Goal: Task Accomplishment & Management: Manage account settings

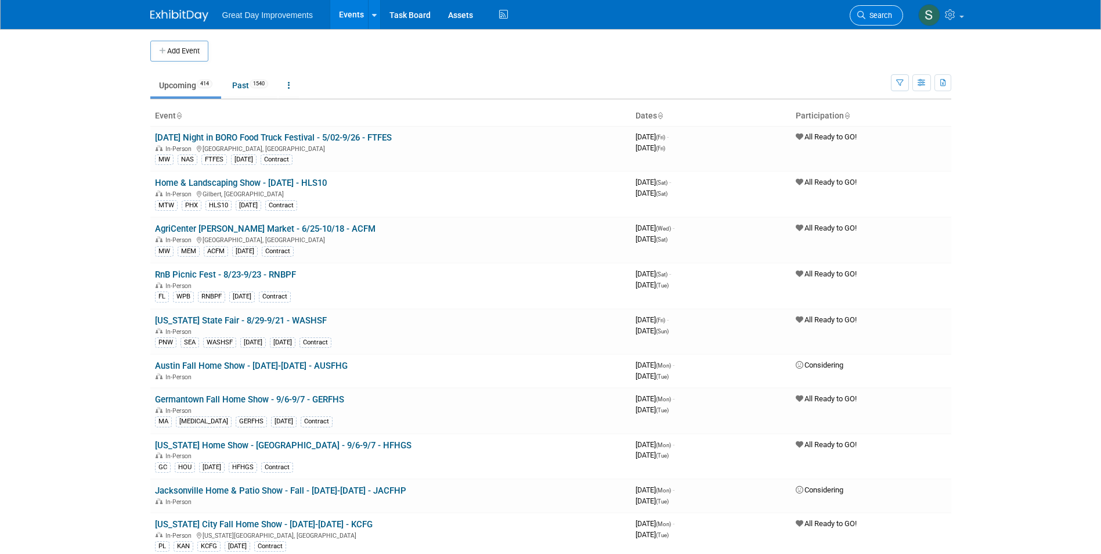
click at [888, 16] on span "Search" at bounding box center [878, 15] width 27 height 9
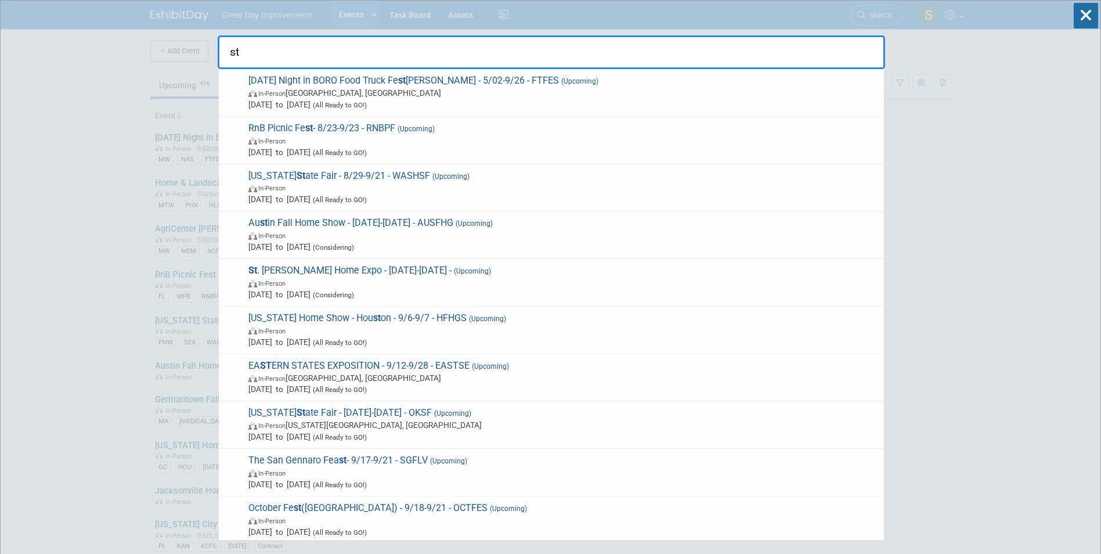
type input "s"
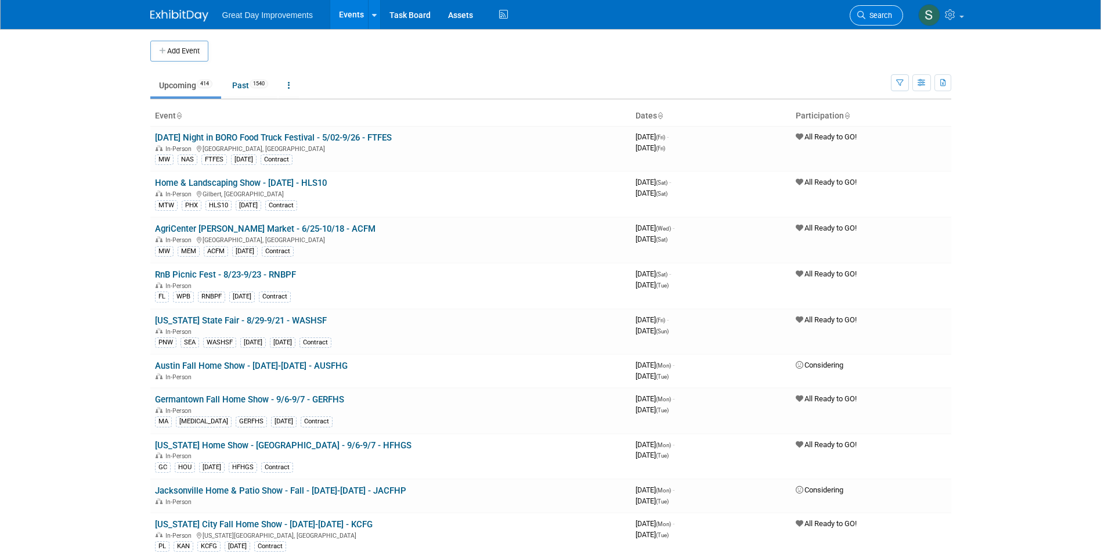
click at [869, 12] on link "Search" at bounding box center [875, 15] width 53 height 20
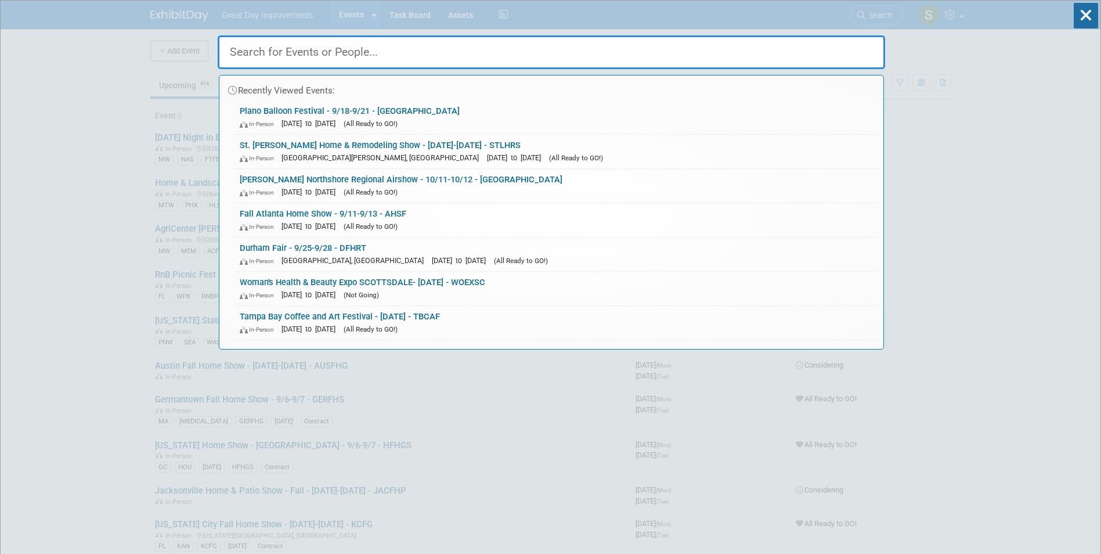
drag, startPoint x: 1, startPoint y: 85, endPoint x: 8, endPoint y: 86, distance: 7.7
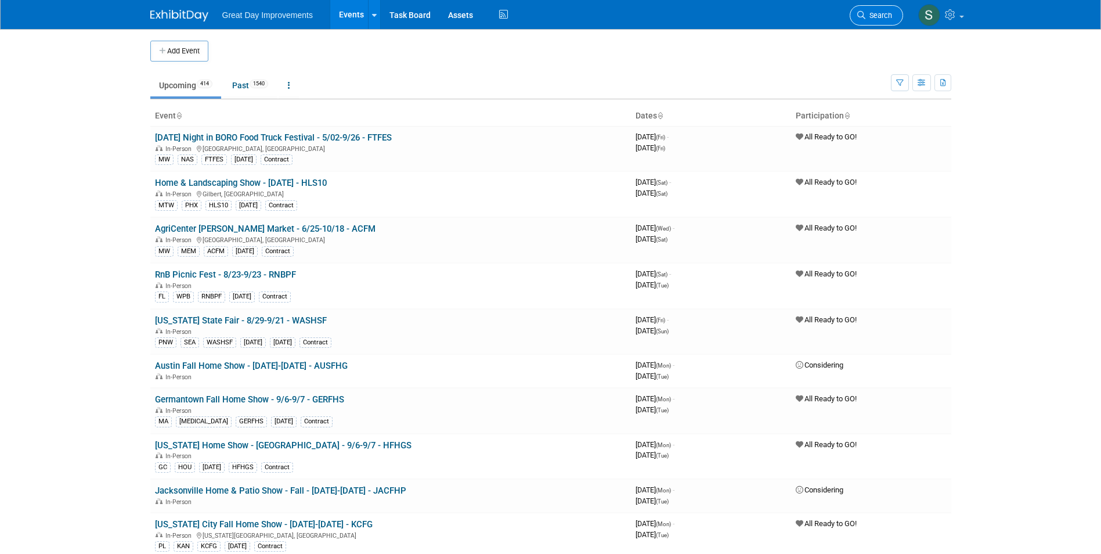
click at [885, 20] on link "Search" at bounding box center [875, 15] width 53 height 20
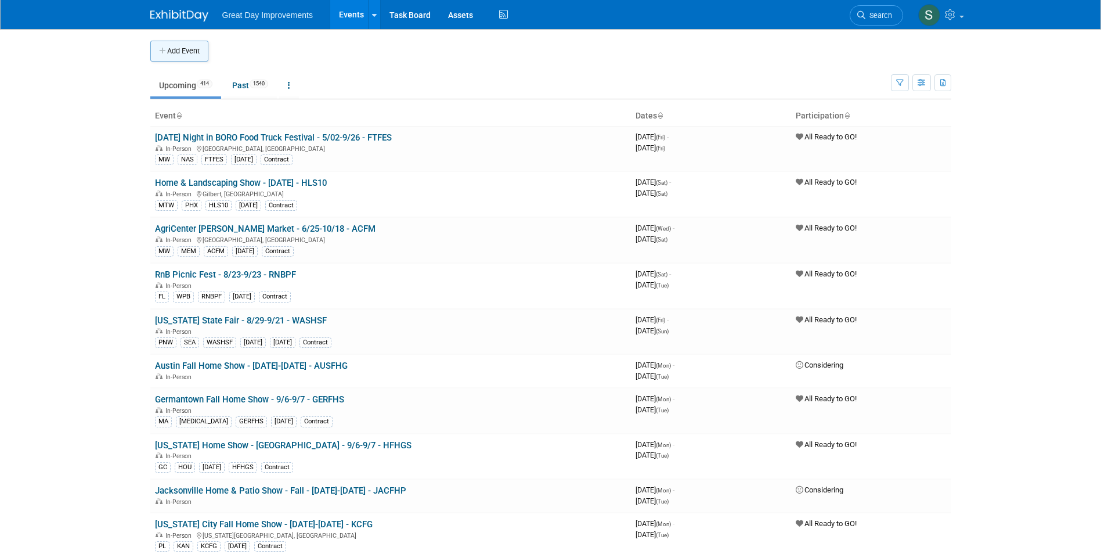
click at [189, 52] on button "Add Event" at bounding box center [179, 51] width 58 height 21
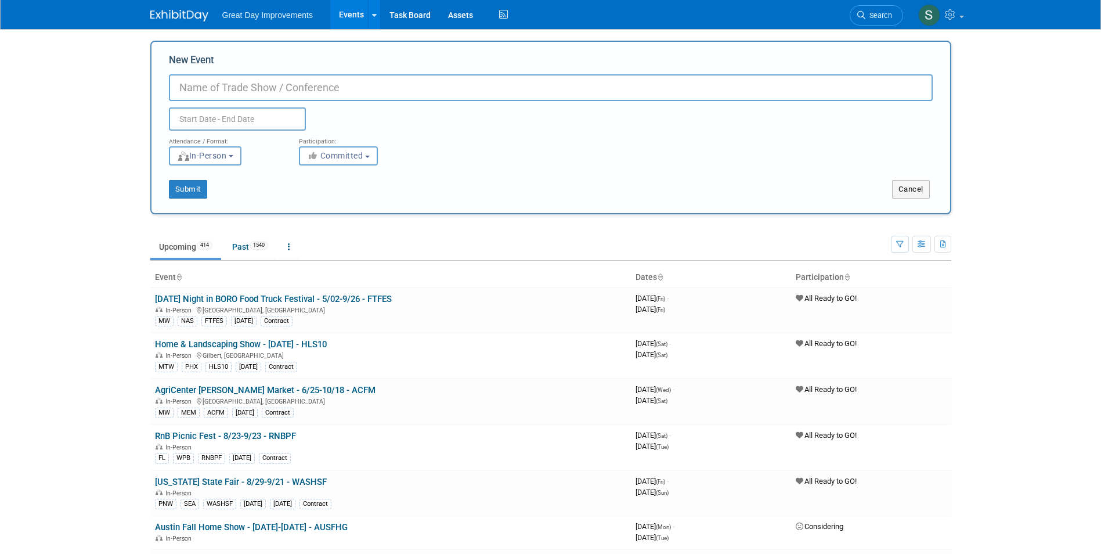
paste input "St. George Fall Home Expo"
click at [313, 93] on input "St. George Fall Home Expo" at bounding box center [551, 87] width 764 height 27
type input "St. [PERSON_NAME] Fall Home Expo - 9/11-9/13 - STGHEX"
click at [320, 161] on button "Committed" at bounding box center [338, 155] width 79 height 19
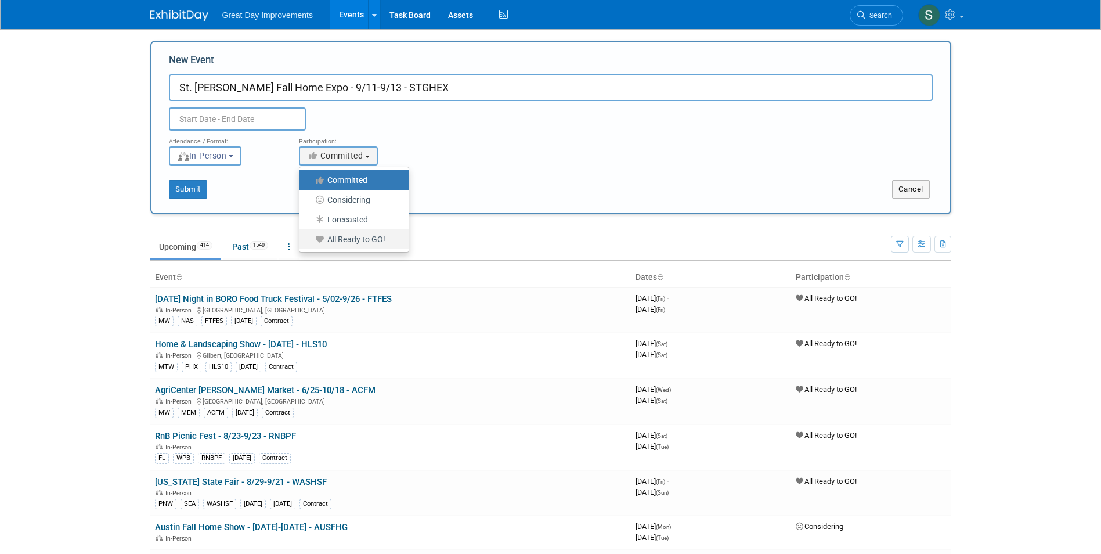
click at [341, 245] on label "All Ready to GO!" at bounding box center [351, 239] width 92 height 15
click at [310, 243] on input "All Ready to GO!" at bounding box center [306, 240] width 8 height 8
select select "102"
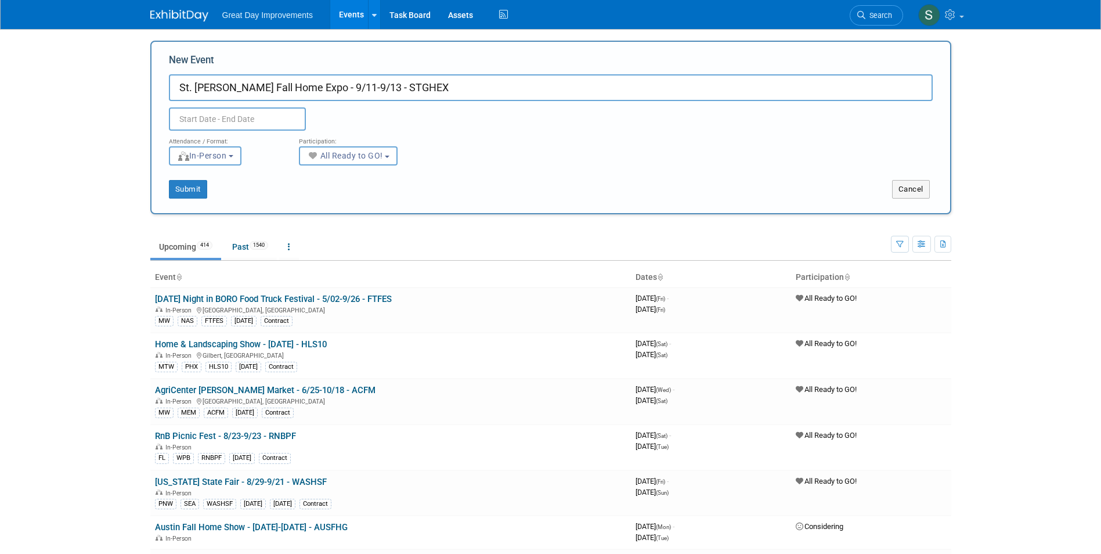
click at [258, 123] on input "text" at bounding box center [237, 118] width 137 height 23
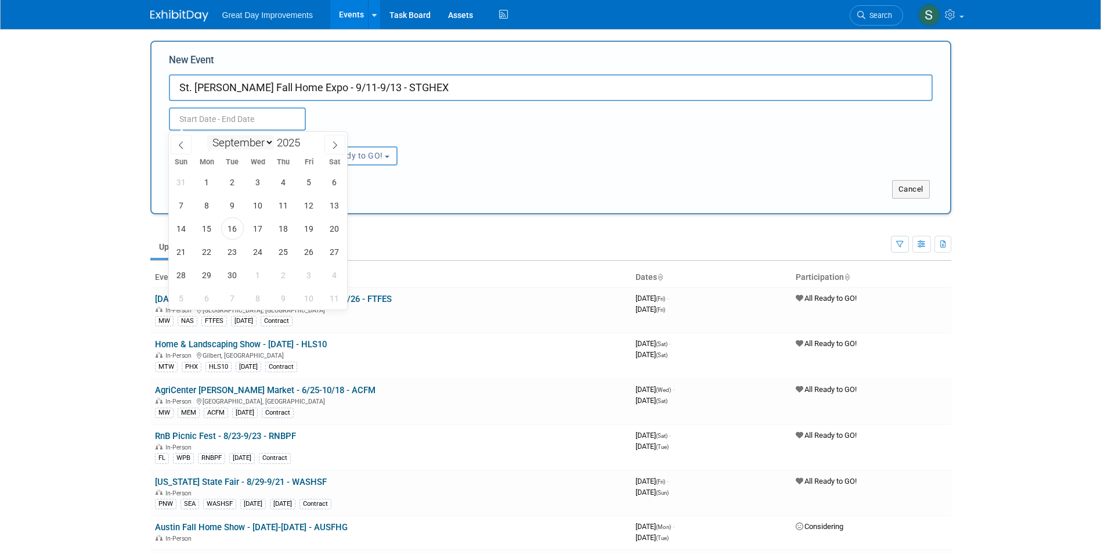
click at [239, 142] on select "January February March April May June July August September October November De…" at bounding box center [240, 142] width 67 height 15
click at [300, 141] on input "2025" at bounding box center [291, 142] width 35 height 13
click at [306, 139] on span at bounding box center [305, 139] width 8 height 7
type input "2026"
click at [321, 210] on div "30 31 1 2 3 4 5 6 7 8 9 10 11 12 13 14 15 16 17 18 19 20 21 22 23 24 25 26 27 2…" at bounding box center [258, 239] width 179 height 139
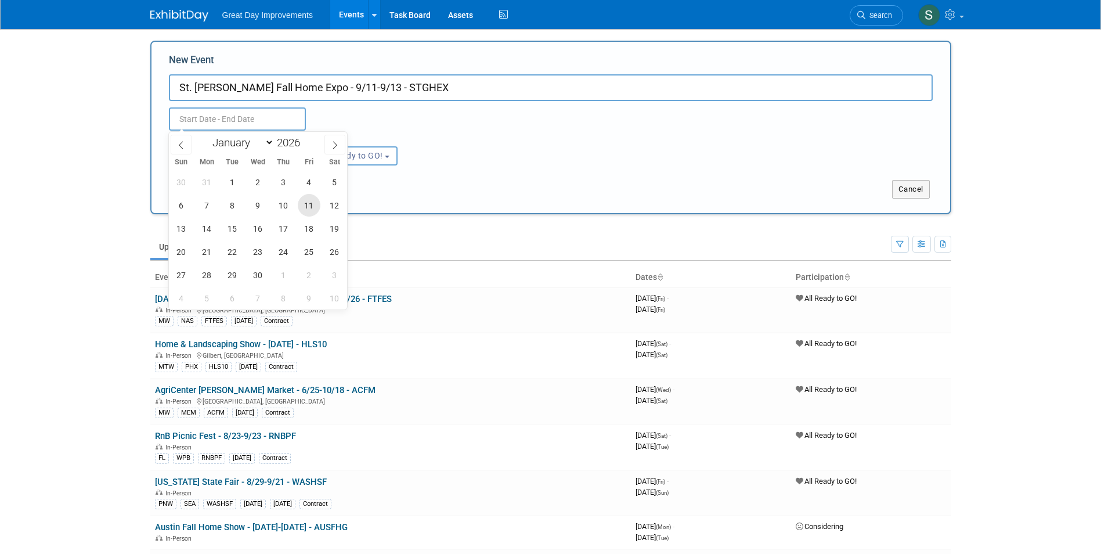
click at [311, 210] on span "11" at bounding box center [309, 205] width 23 height 23
click at [183, 229] on span "13" at bounding box center [181, 228] width 23 height 23
type input "Sep 11, 2026 to Sep 13, 2026"
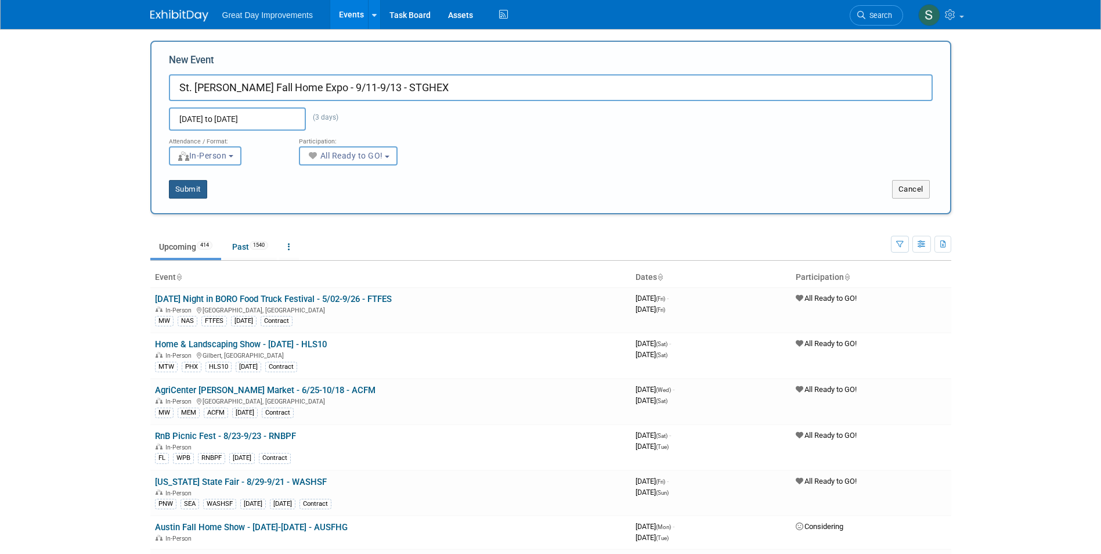
click at [197, 187] on button "Submit" at bounding box center [188, 189] width 38 height 19
type input "St. [PERSON_NAME] Fall Home Expo - 9/11-9/13 - STGHEX"
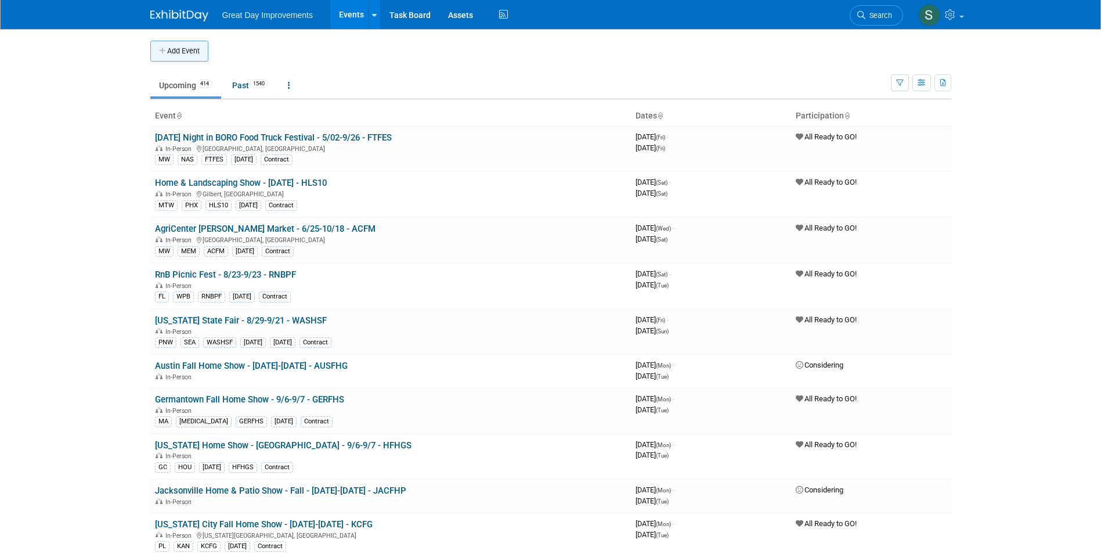
click at [199, 41] on button "Add Event" at bounding box center [179, 51] width 58 height 21
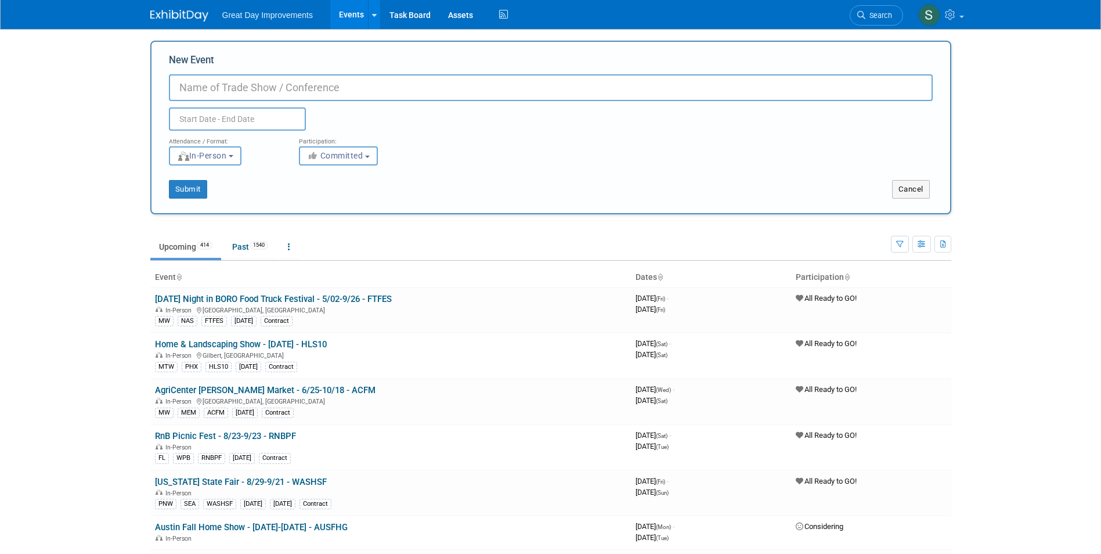
paste input "St. George"
drag, startPoint x: 240, startPoint y: 96, endPoint x: 172, endPoint y: 89, distance: 67.6
click at [172, 89] on input "St. George" at bounding box center [551, 87] width 764 height 27
paste input "Fall Home Expo"
type input "St. [PERSON_NAME] Fall Home Expo - 9/11-9/13 - STGHEX"
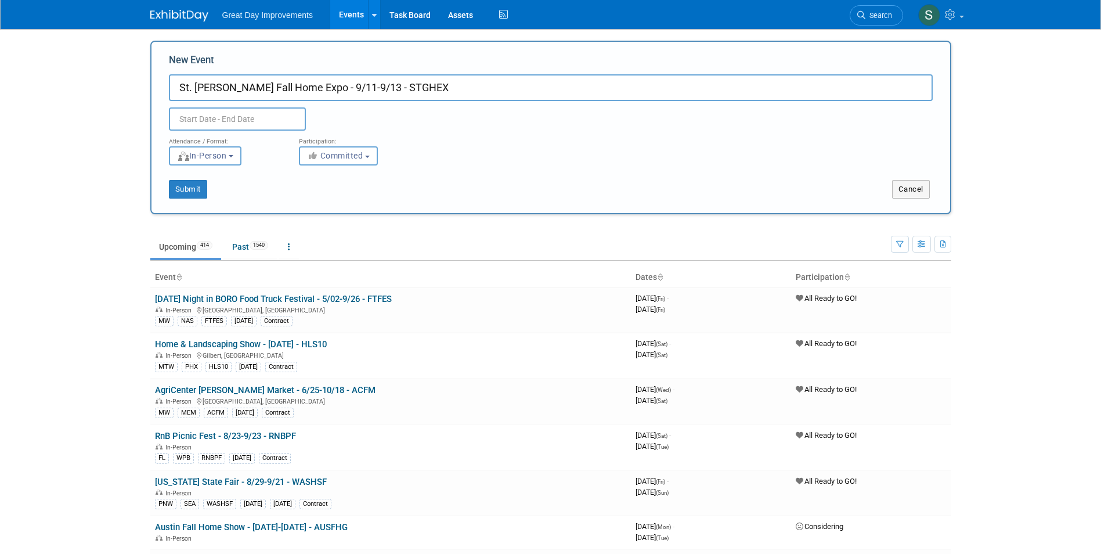
click at [331, 170] on div "Submit Cancel" at bounding box center [550, 181] width 781 height 33
click at [323, 160] on span "Committed" at bounding box center [335, 155] width 56 height 9
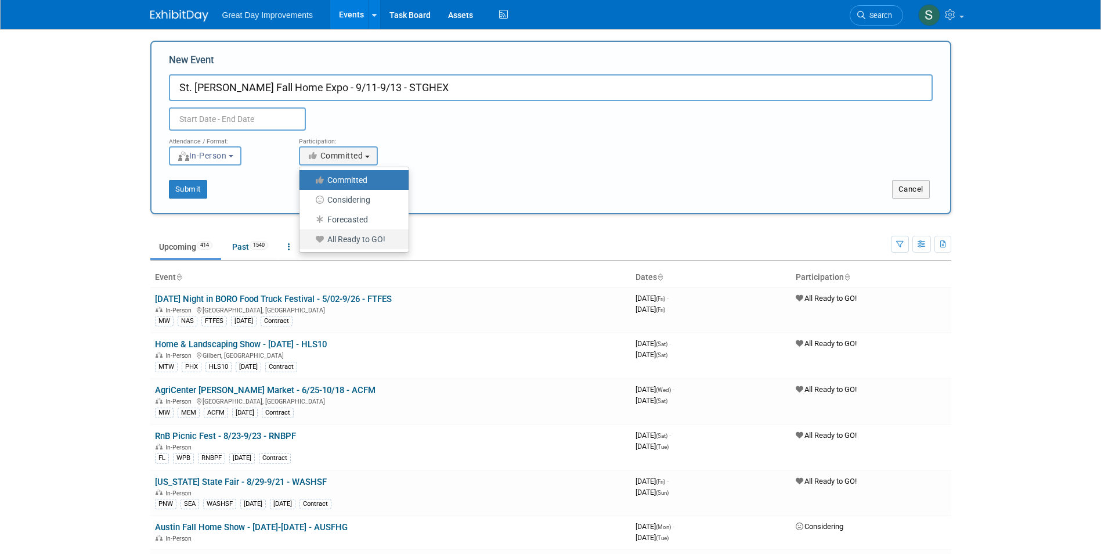
click at [345, 238] on label "All Ready to GO!" at bounding box center [351, 239] width 92 height 15
click at [310, 238] on input "All Ready to GO!" at bounding box center [306, 240] width 8 height 8
select select "102"
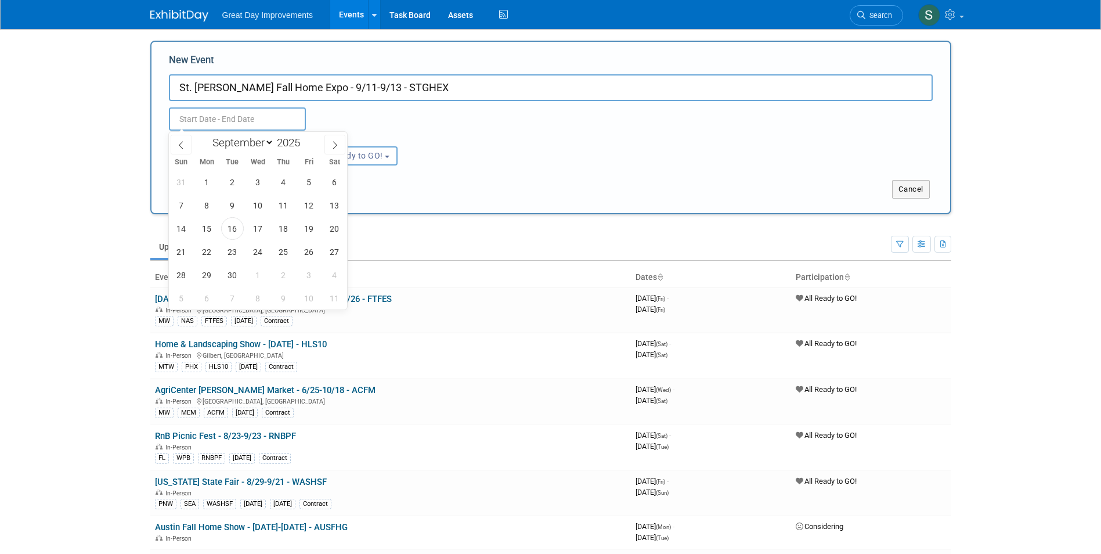
click at [270, 113] on input "text" at bounding box center [237, 118] width 137 height 23
click at [284, 203] on span "11" at bounding box center [283, 205] width 23 height 23
click at [325, 202] on span "13" at bounding box center [334, 205] width 23 height 23
type input "Sep 11, 2025 to Sep 13, 2025"
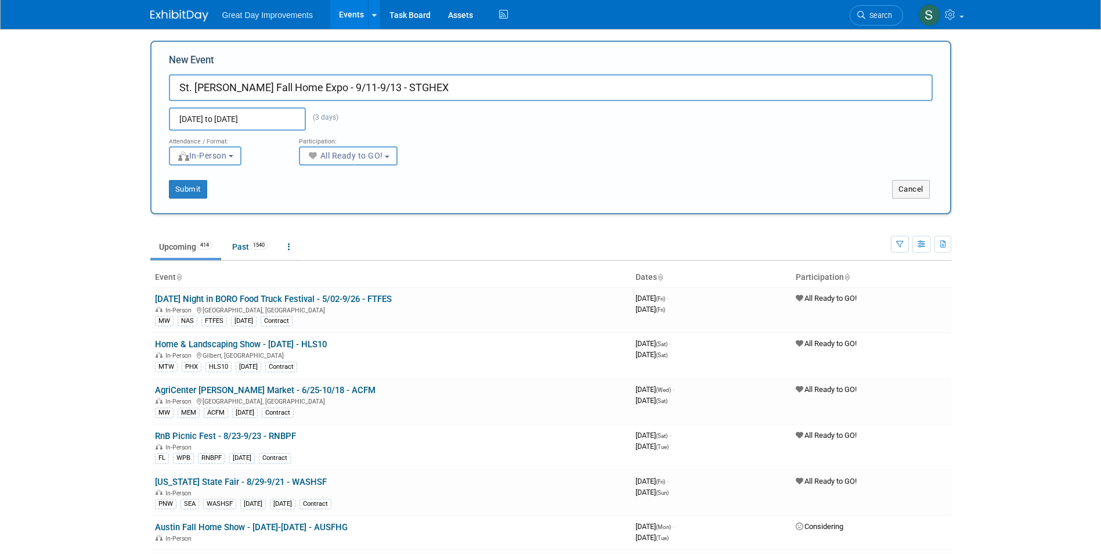
drag, startPoint x: 407, startPoint y: 169, endPoint x: 384, endPoint y: 171, distance: 23.3
click at [406, 169] on div "Submit Cancel" at bounding box center [550, 181] width 781 height 33
click at [180, 201] on div "New Event St. George Fall Home Expo - 9/11-9/13 - STGHEX Sep 11, 2025 to Sep 13…" at bounding box center [550, 127] width 801 height 173
click at [182, 188] on button "Submit" at bounding box center [188, 189] width 38 height 19
type input "St. [PERSON_NAME] Fall Home Expo - 9/11-9/13 - STGHEX"
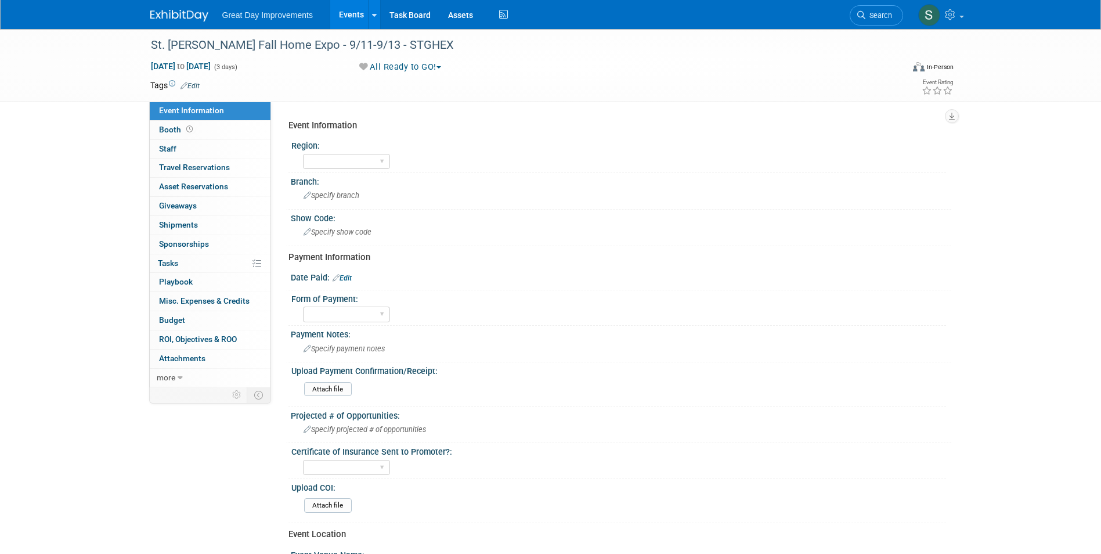
click at [192, 79] on td "Tags Edit" at bounding box center [174, 85] width 49 height 12
click at [193, 83] on link "Edit" at bounding box center [189, 86] width 19 height 8
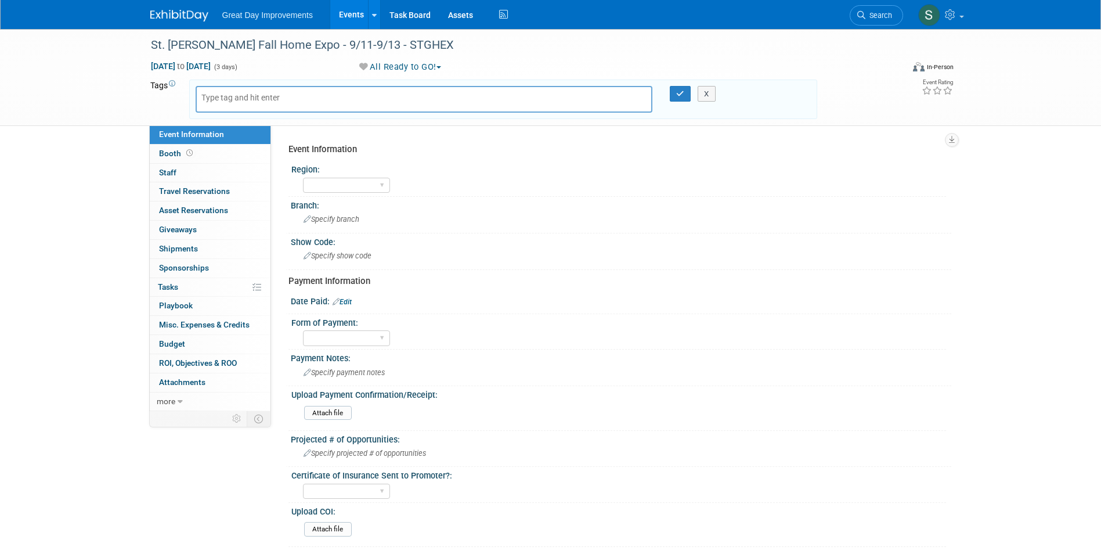
click at [213, 96] on body "Great Day Improvements Events Add Event Bulk Upload Events Shareable Event Boar…" at bounding box center [550, 277] width 1101 height 554
click at [213, 96] on input "text" at bounding box center [247, 98] width 93 height 12
click at [285, 101] on input "text" at bounding box center [247, 98] width 93 height 12
type input "MTW"
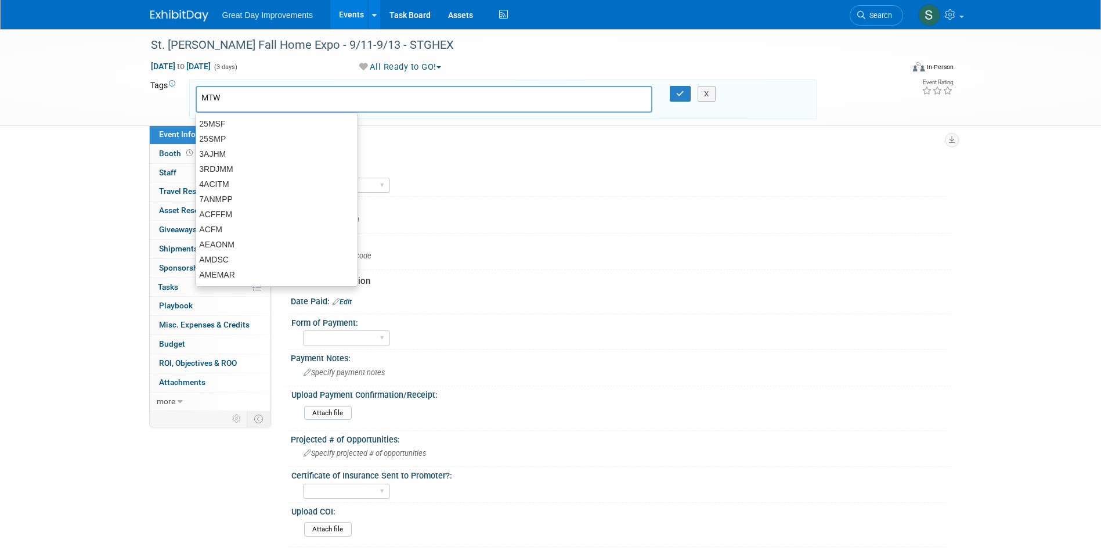
type input "MTW"
type input "LAS"
type input "MTW, LAS"
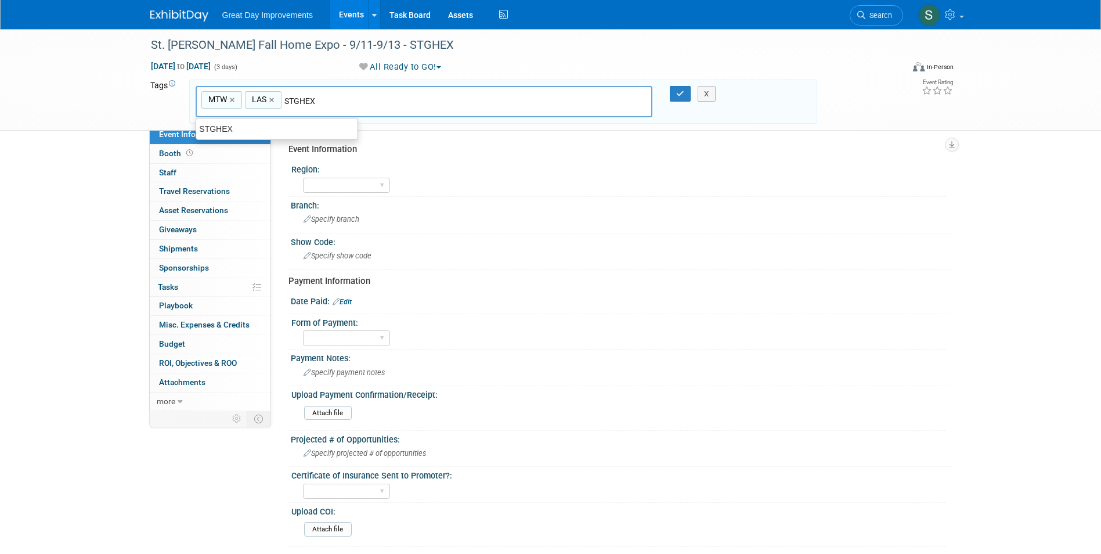
type input "STGHEX"
type input "MTW, LAS, STGHEX"
type input "[DATE]"
type input "MTW, LAS, STGHEX, SEPT25"
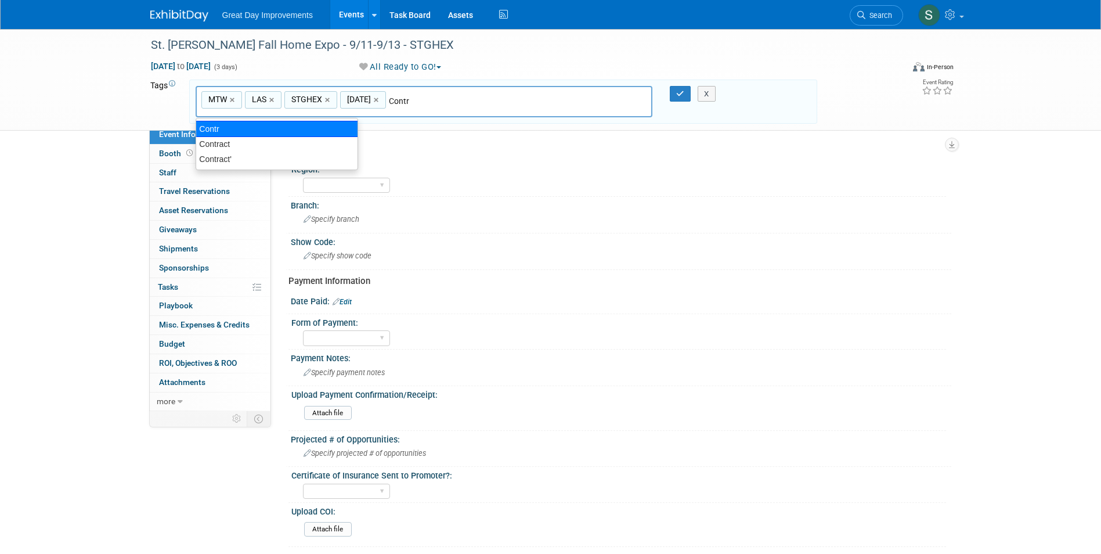
type input "Contract"
type input "MTW, LAS, STGHEX, SEPT25, Contract"
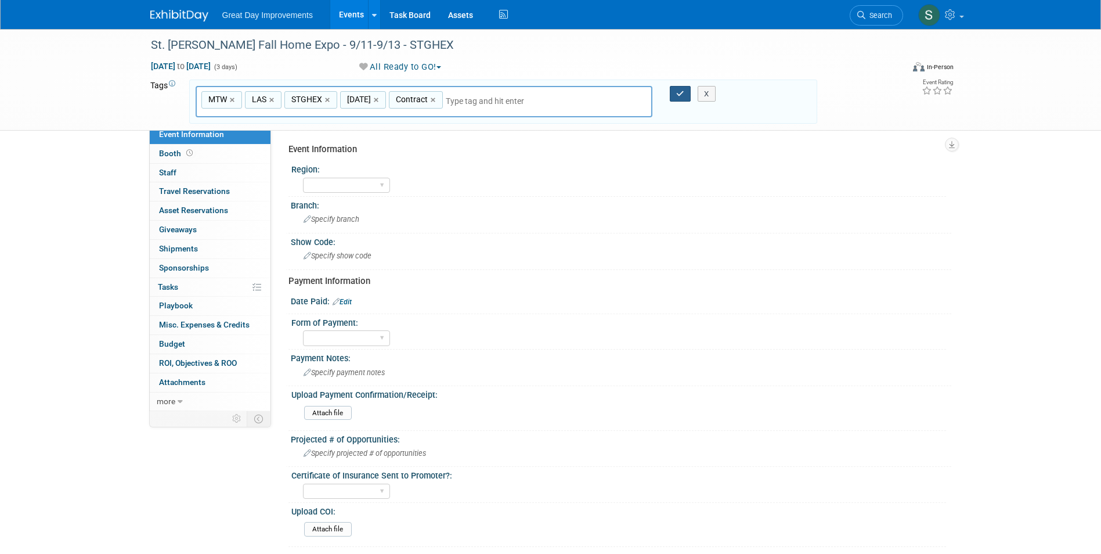
click at [681, 91] on icon "button" at bounding box center [680, 94] width 8 height 8
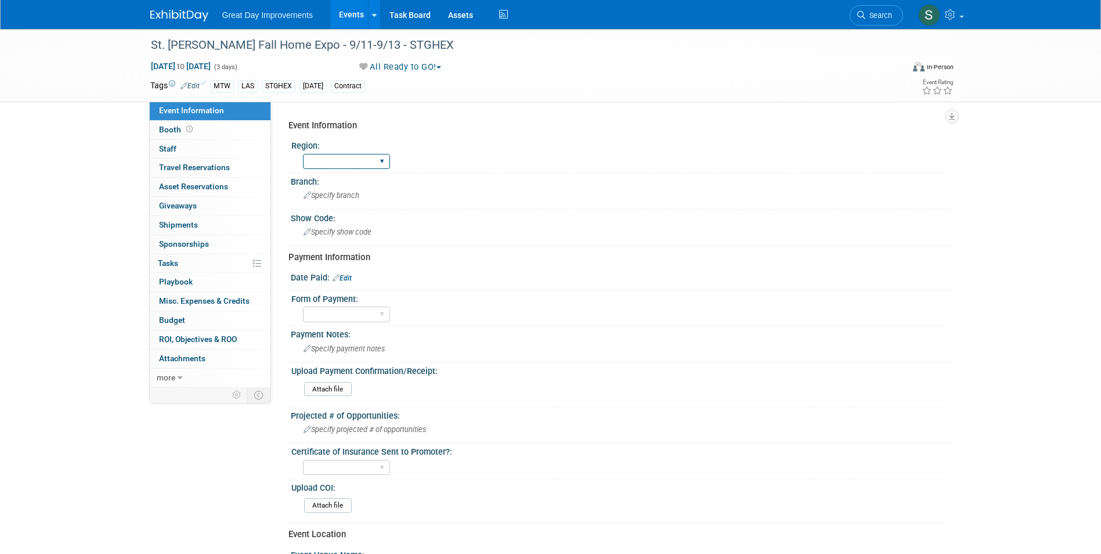
click at [350, 160] on select "GC MA MW MTW NE NEW OV PL PNW SA SE SC UMW FL" at bounding box center [346, 162] width 87 height 16
select select "MTW"
click at [303, 154] on select "GC MA MW MTW NE NEW OV PL PNW SA SE SC UMW FL" at bounding box center [346, 162] width 87 height 16
click at [339, 182] on div "Branch:" at bounding box center [621, 180] width 660 height 15
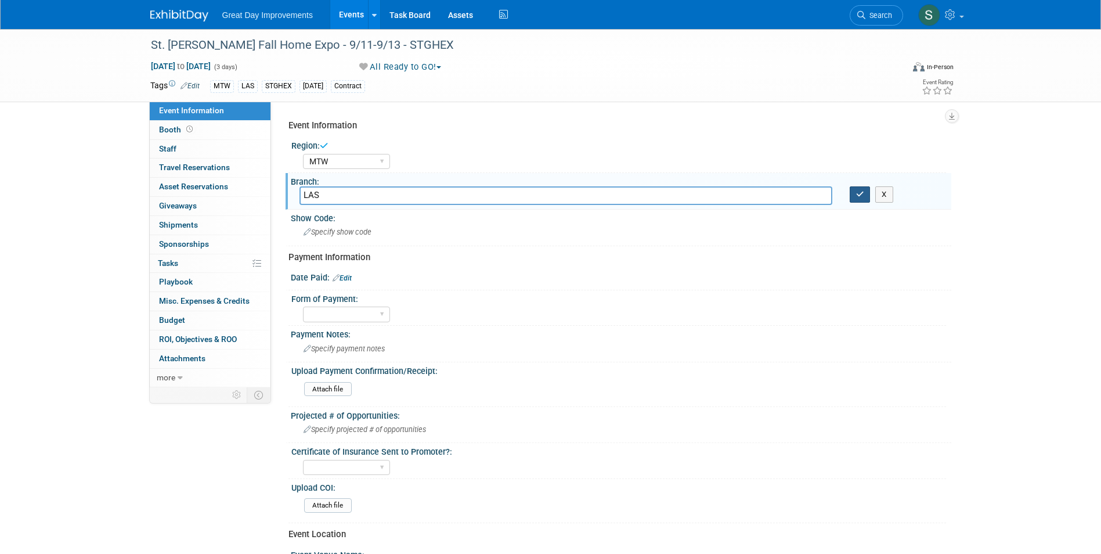
type input "LAS"
click at [853, 187] on button "button" at bounding box center [859, 194] width 21 height 16
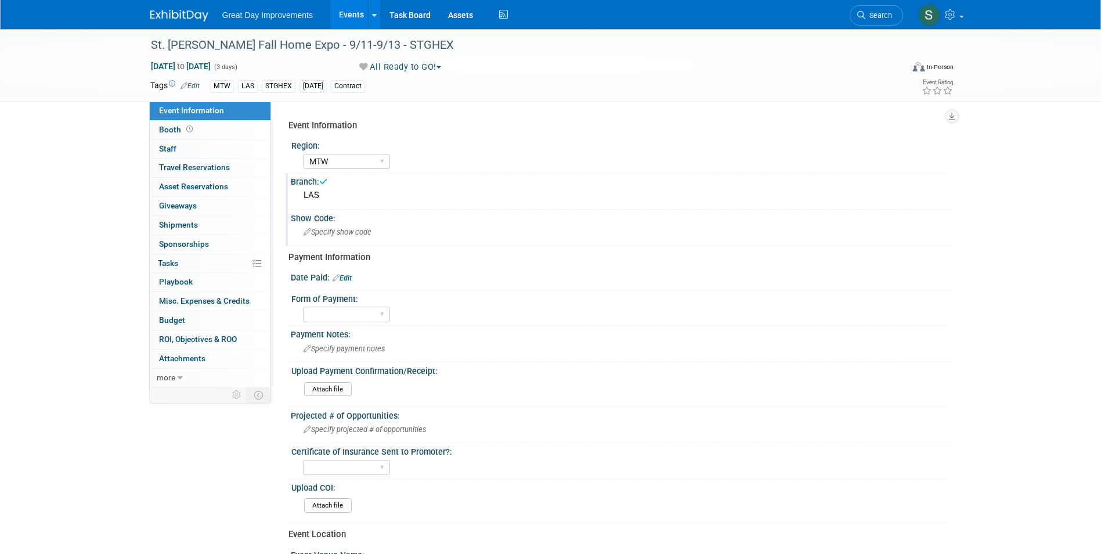
click at [345, 233] on span "Specify show code" at bounding box center [337, 231] width 68 height 9
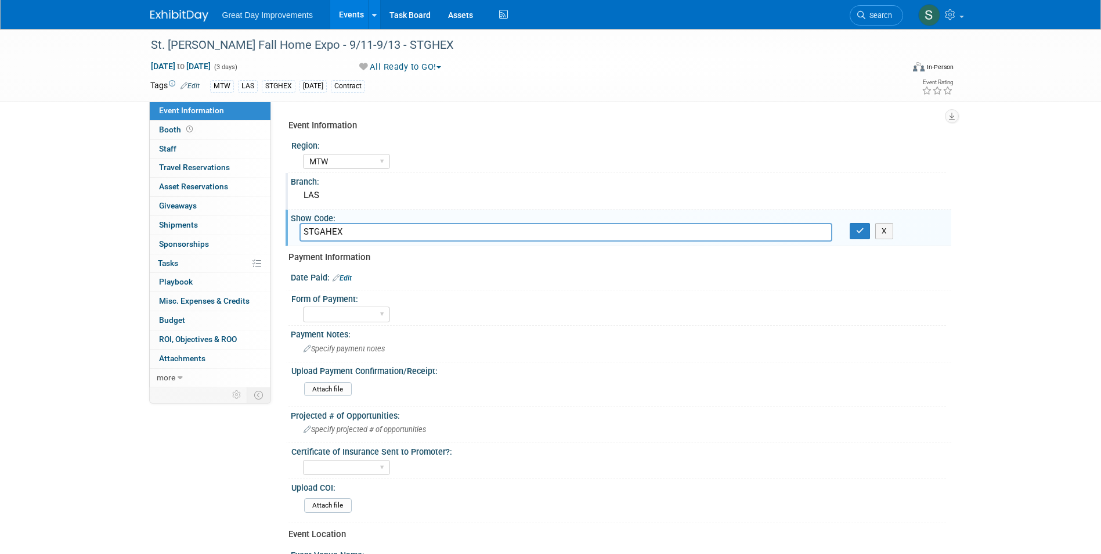
click at [323, 234] on input "STGAHEX" at bounding box center [565, 232] width 533 height 18
type input "STGHEX"
click at [861, 230] on icon "button" at bounding box center [860, 231] width 8 height 8
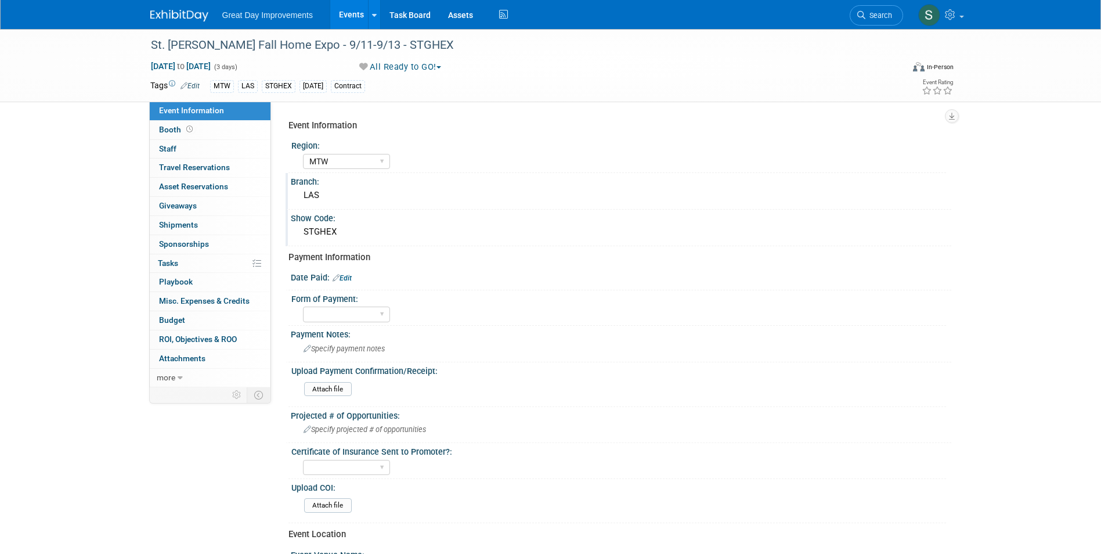
click at [342, 277] on link "Edit" at bounding box center [341, 278] width 19 height 8
select select "8"
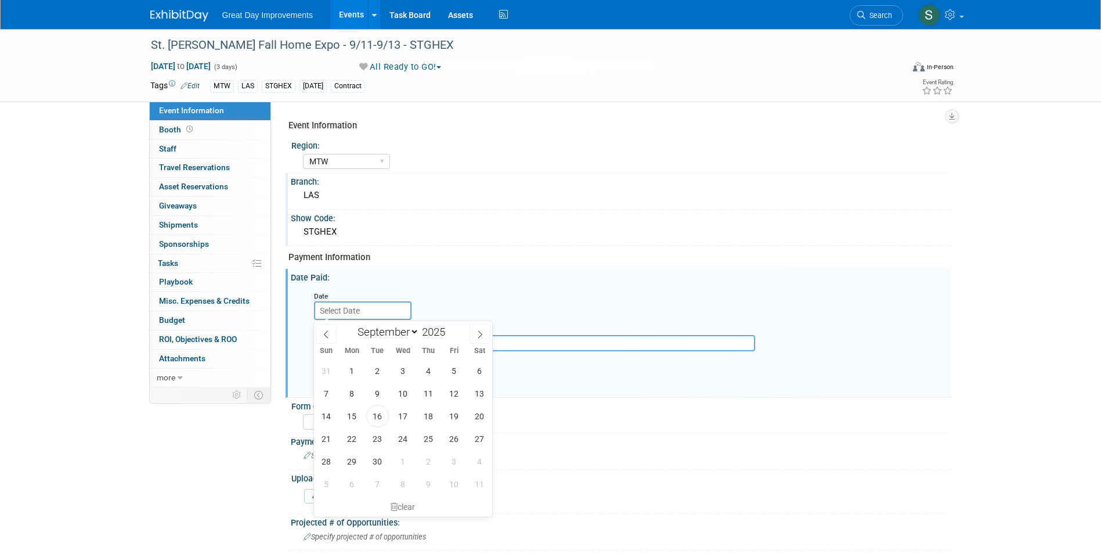
click at [357, 312] on input "text" at bounding box center [362, 310] width 97 height 19
click at [373, 418] on span "16" at bounding box center [377, 415] width 23 height 23
type input "[DATE]"
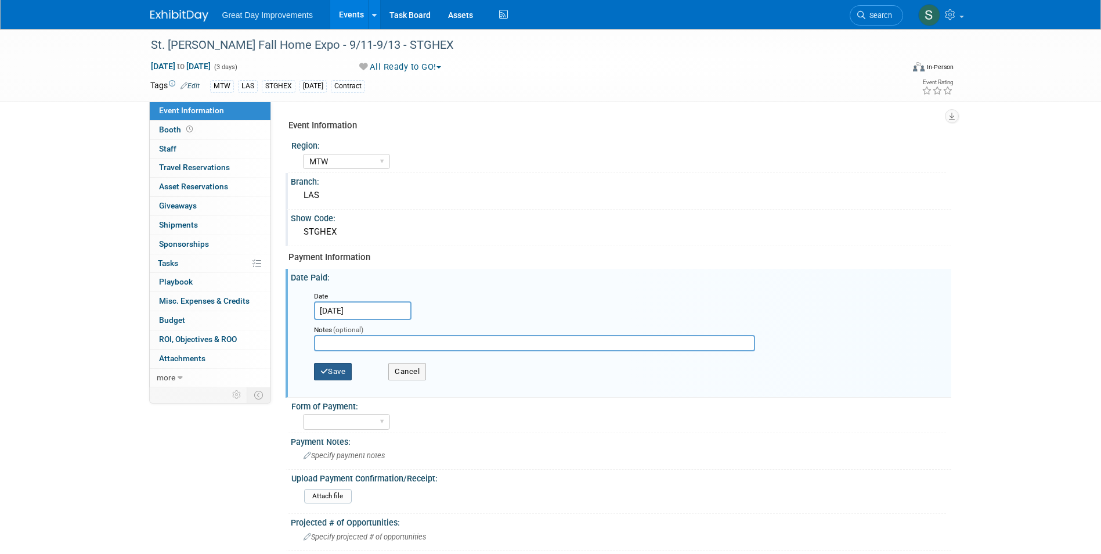
click at [348, 370] on button "Save" at bounding box center [333, 371] width 38 height 17
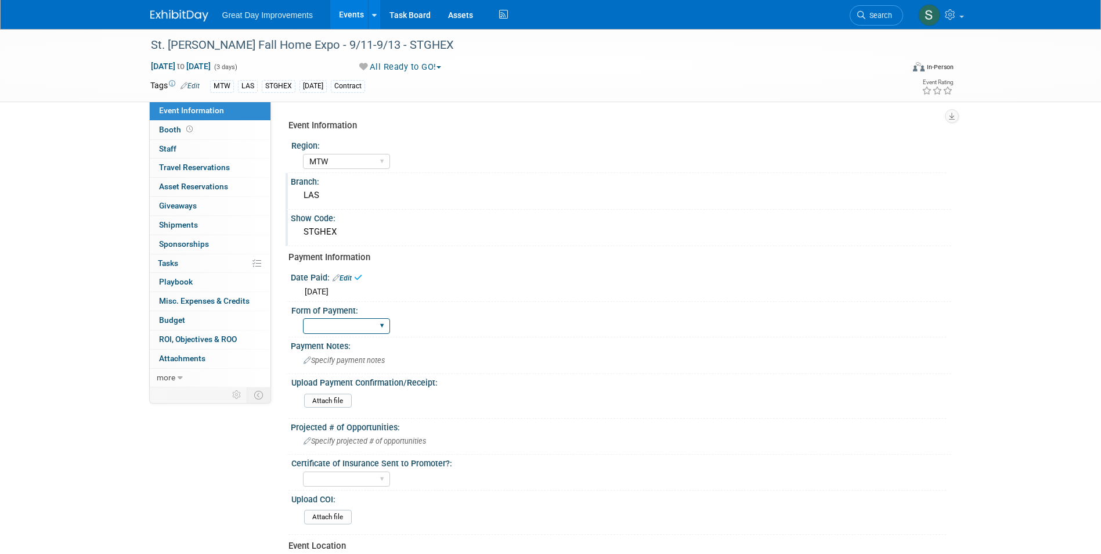
click at [326, 328] on select "Paid via CC Check Requested Pay at the Gate Other" at bounding box center [346, 326] width 87 height 16
select select "Paid via CC"
click at [303, 318] on select "Paid via CC Check Requested Pay at the Gate Other" at bounding box center [346, 326] width 87 height 16
click at [173, 5] on link at bounding box center [186, 9] width 72 height 9
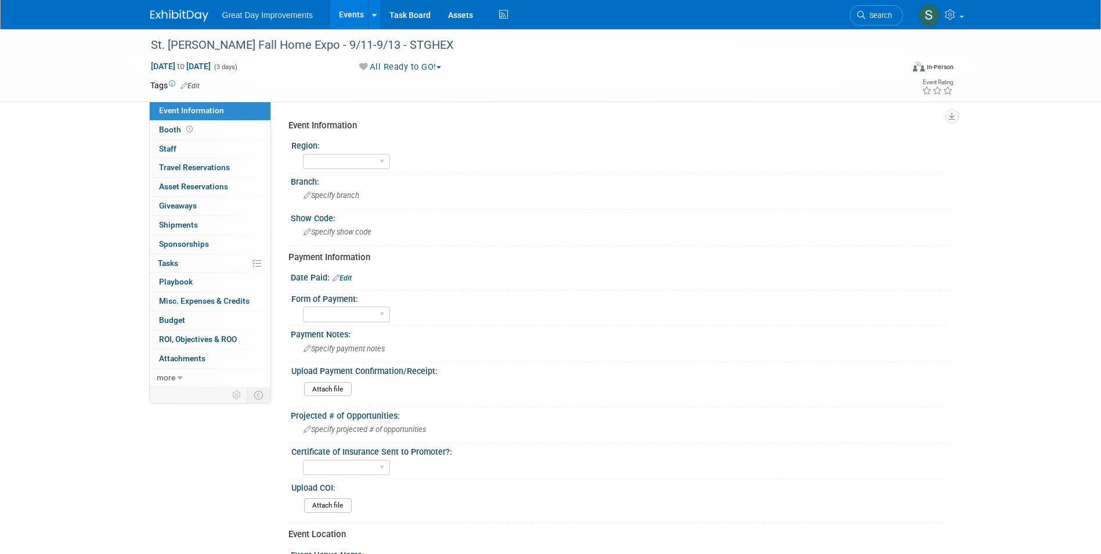
click at [195, 88] on link "Edit" at bounding box center [189, 86] width 19 height 8
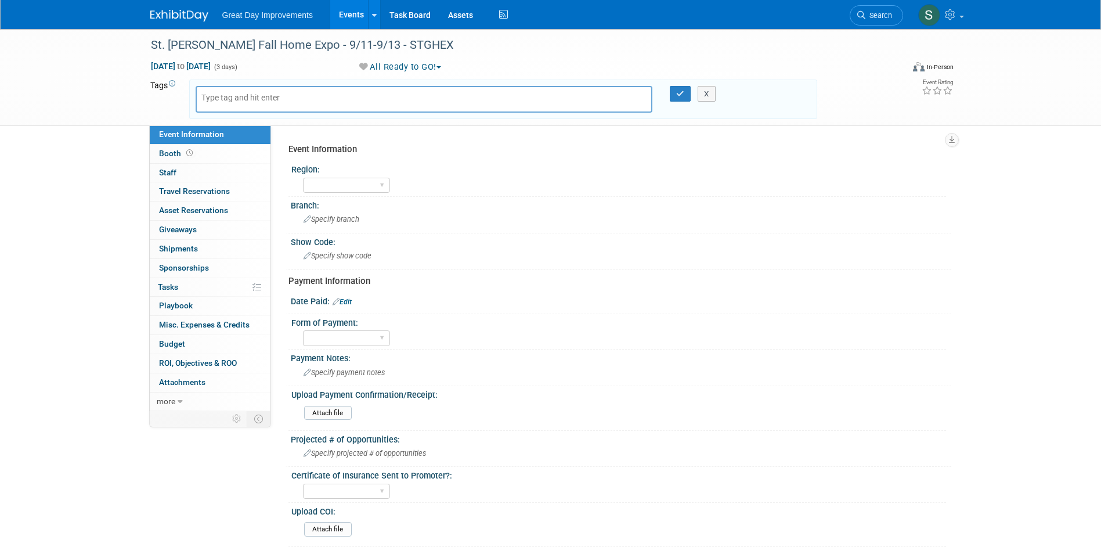
click at [221, 103] on body "Great Day Improvements Events Add Event Bulk Upload Events Shareable Event Boar…" at bounding box center [550, 277] width 1101 height 554
click at [222, 100] on input "text" at bounding box center [247, 98] width 93 height 12
type input "MTW"
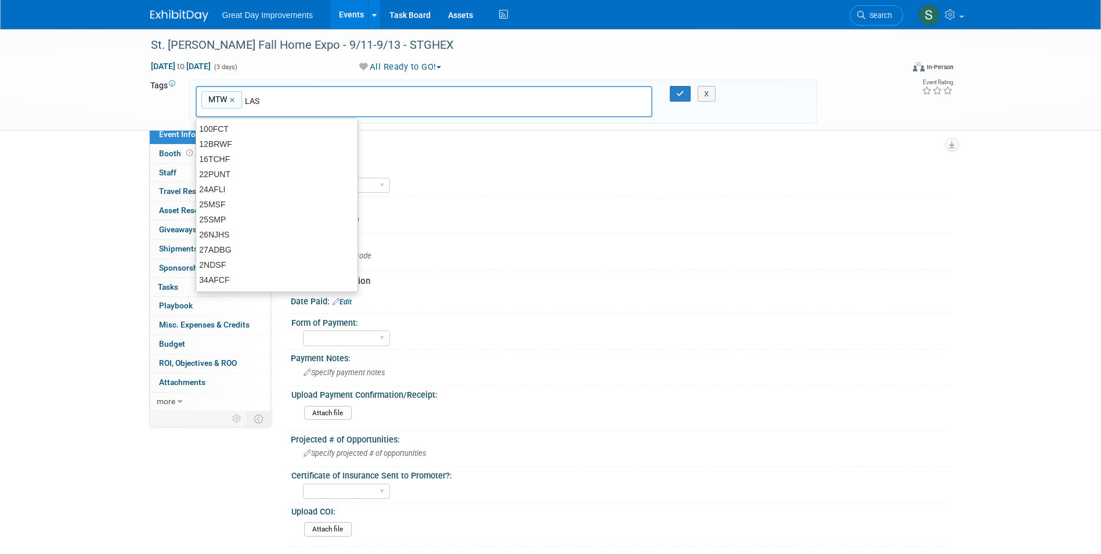
type input "LAS"
type input "MTW, LAS"
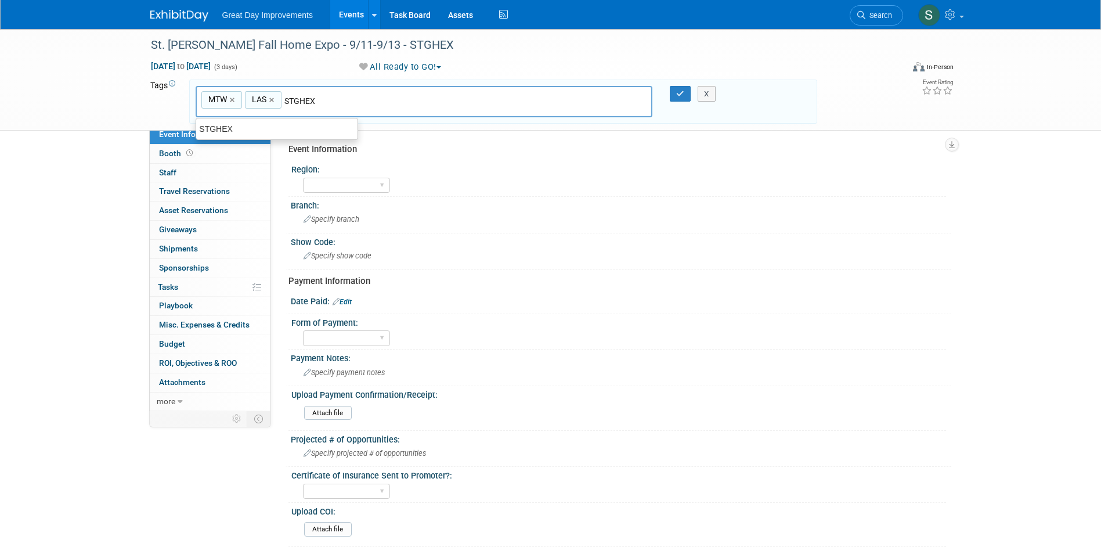
type input "STGHEX"
type input "MTW, LAS, STGHEX"
type input "[DATE]"
type input "MTW, LAS, STGHEX, SEPT25"
type input "Contract"
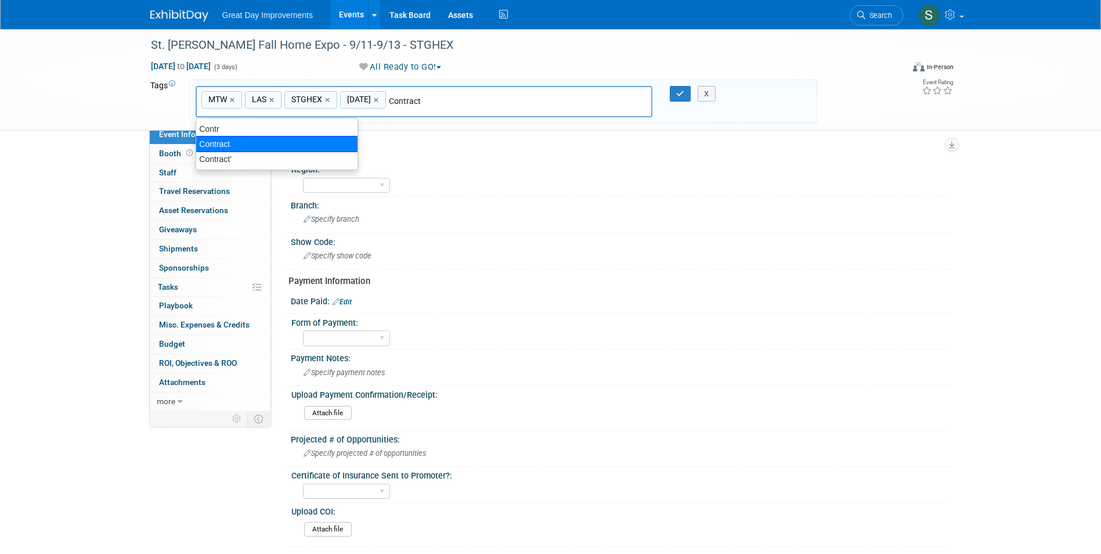
type input "MTW, LAS, STGHEX, SEPT25, Contract"
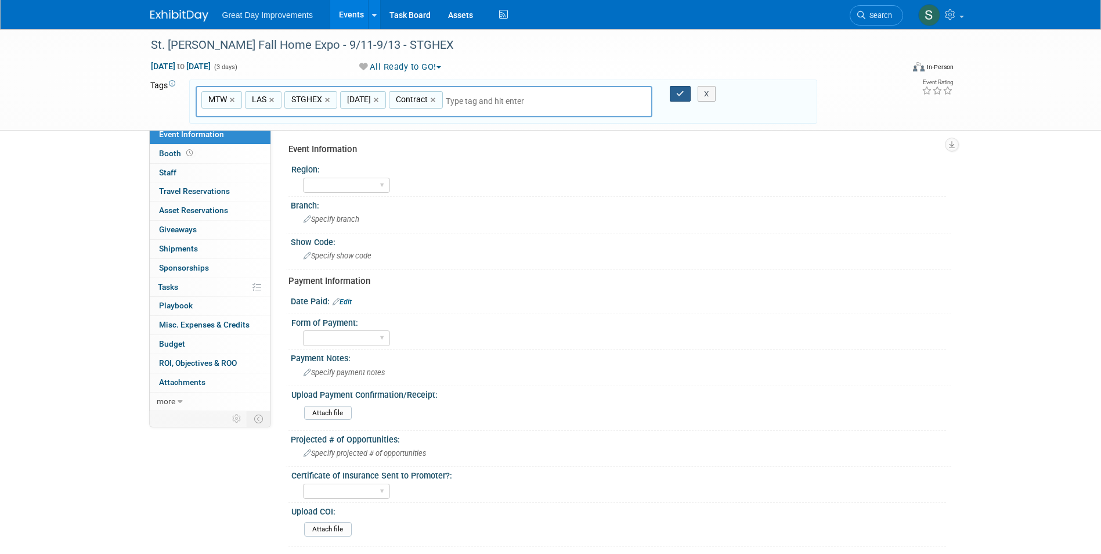
click at [677, 99] on button "button" at bounding box center [680, 94] width 21 height 16
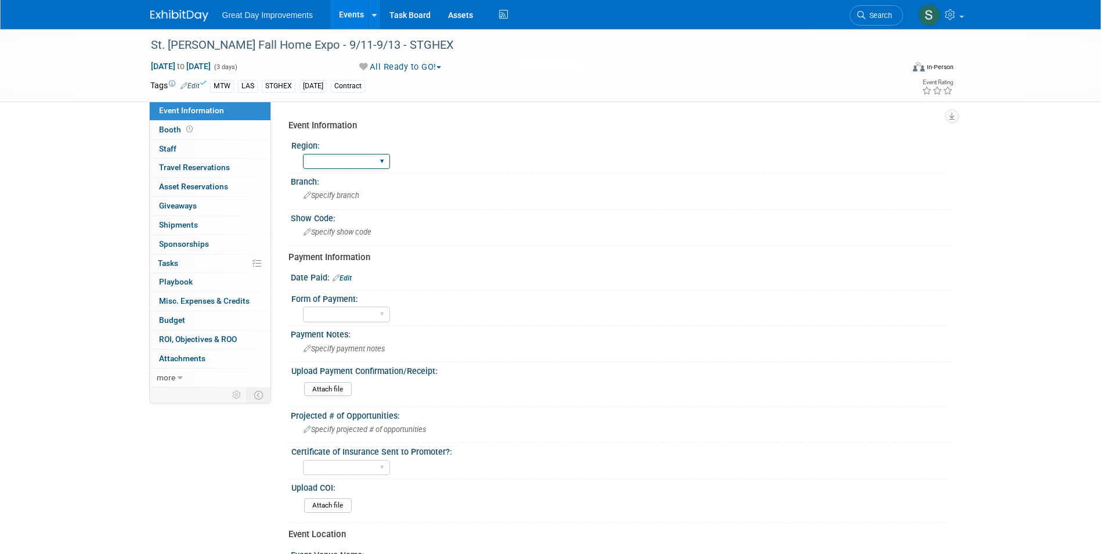
click at [333, 160] on select "GC MA MW MTW NE NEW OV PL PNW SA SE SC UMW FL" at bounding box center [346, 162] width 87 height 16
select select "MTW"
click at [303, 154] on select "GC MA MW MTW NE NEW OV PL PNW SA SE SC UMW FL" at bounding box center [346, 162] width 87 height 16
click at [348, 187] on div "Specify branch" at bounding box center [620, 195] width 643 height 18
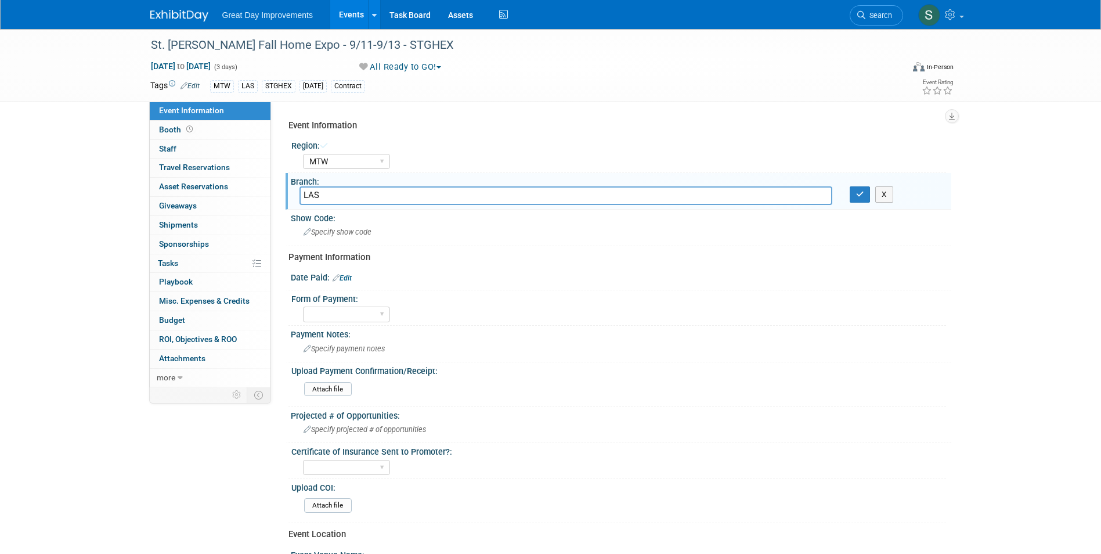
type input "LAS"
click at [853, 194] on button "button" at bounding box center [859, 194] width 21 height 16
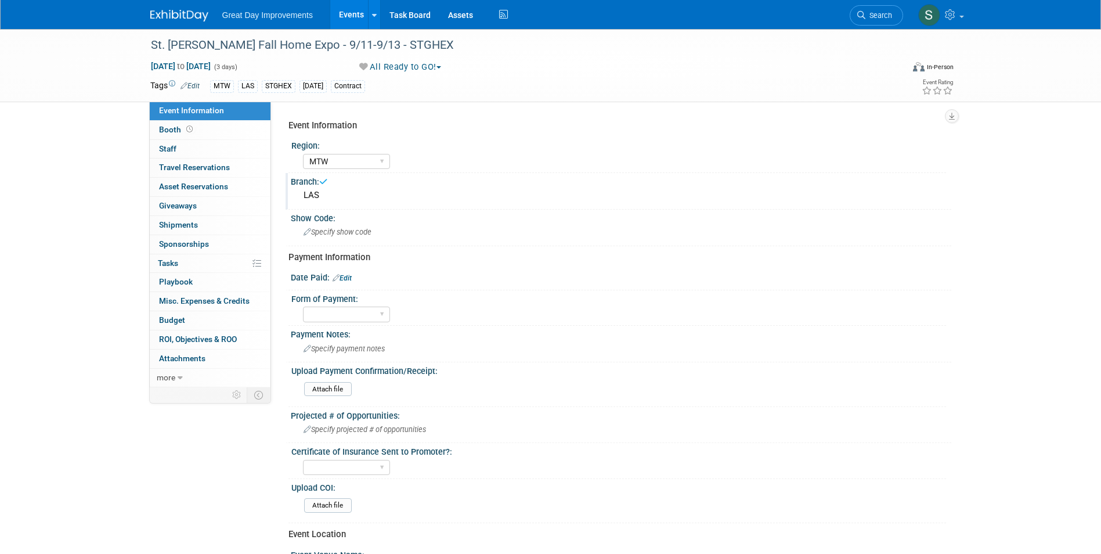
click at [378, 246] on div "Event Information Region: GC MA MW MTW NE NEW OV PL PNW SA SE SC UMW FL Branch:…" at bounding box center [615, 429] width 654 height 630
click at [371, 233] on span "Specify show code" at bounding box center [337, 231] width 68 height 9
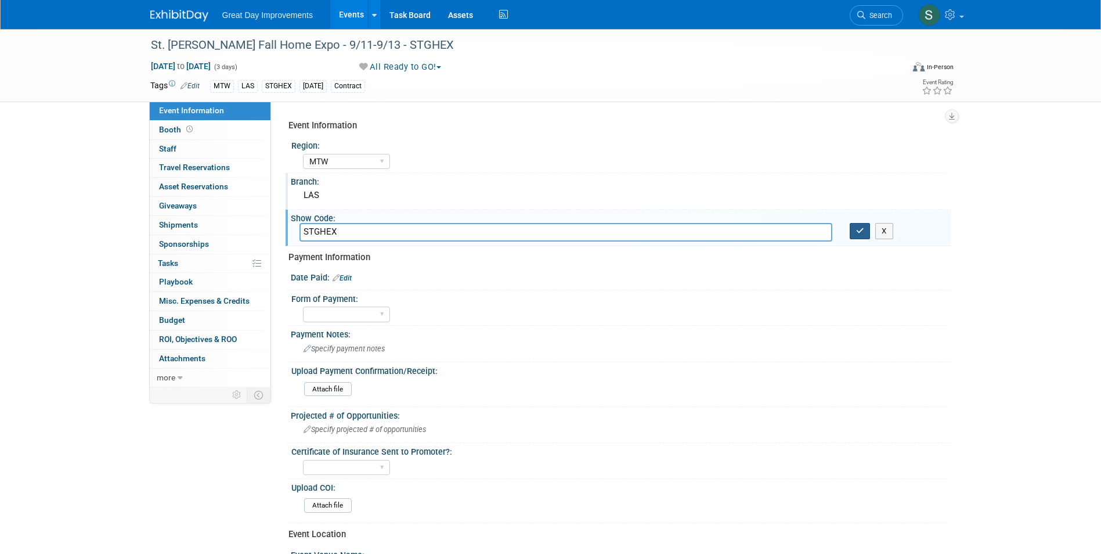
type input "STGHEX"
click at [860, 229] on icon "button" at bounding box center [860, 231] width 8 height 8
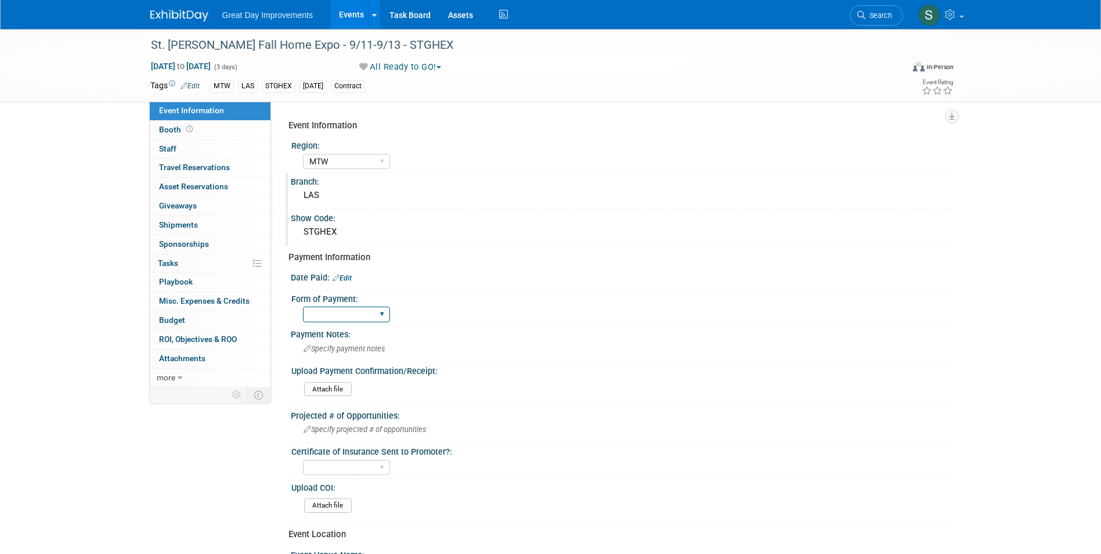
click at [364, 318] on select "Paid via CC Check Requested Pay at the Gate Other" at bounding box center [346, 314] width 87 height 16
select select "Paid via CC"
click at [303, 306] on select "Paid via CC Check Requested Pay at the Gate Other" at bounding box center [346, 314] width 87 height 16
click at [342, 281] on link "Edit" at bounding box center [341, 278] width 19 height 8
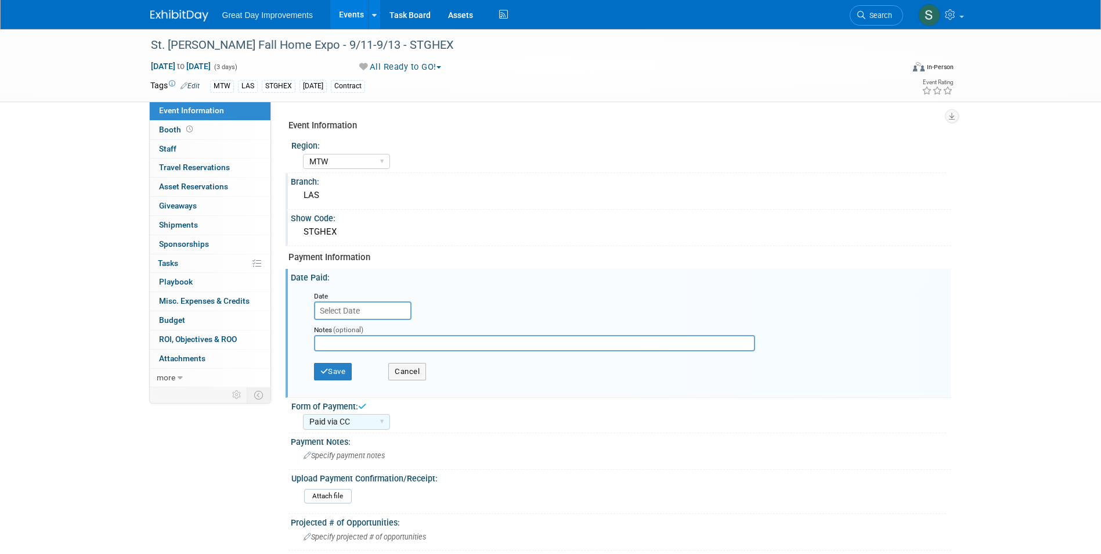
click at [339, 314] on input "text" at bounding box center [362, 310] width 97 height 19
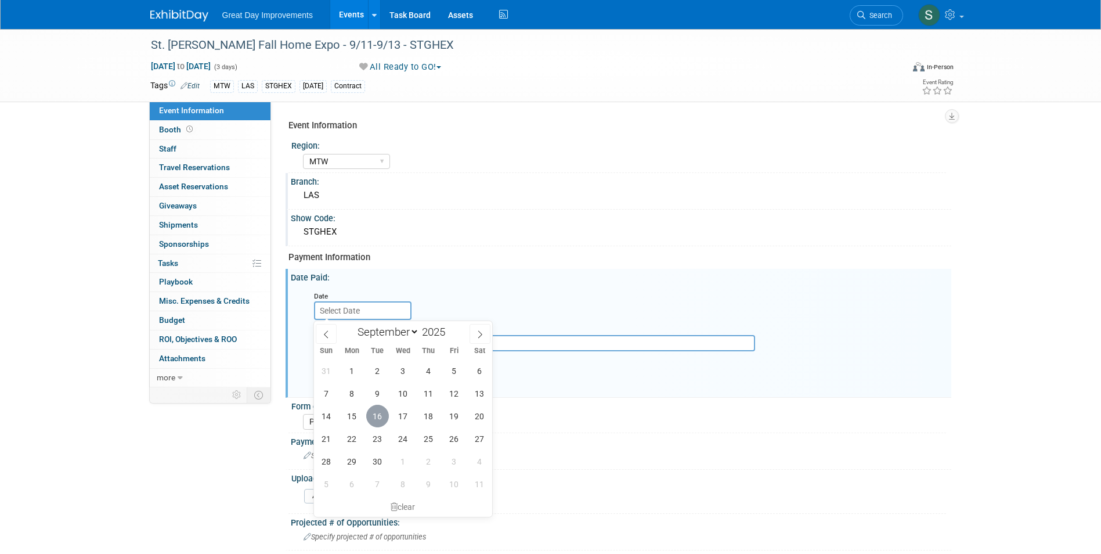
click at [379, 414] on span "16" at bounding box center [377, 415] width 23 height 23
type input "Sep 16, 2025"
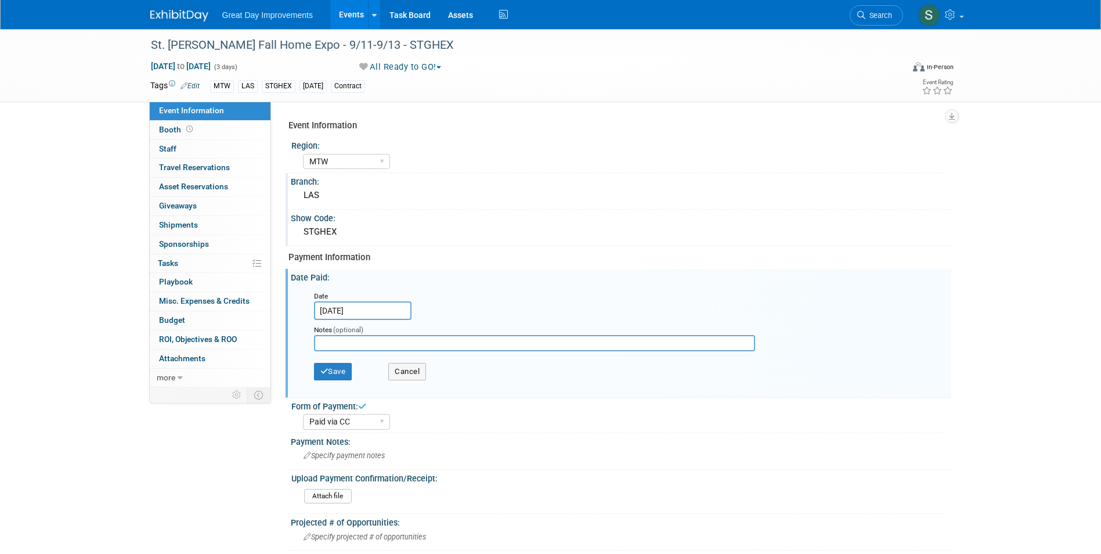
click at [339, 359] on div "Save Cancel" at bounding box center [623, 373] width 619 height 32
click at [346, 375] on button "Save" at bounding box center [333, 371] width 38 height 17
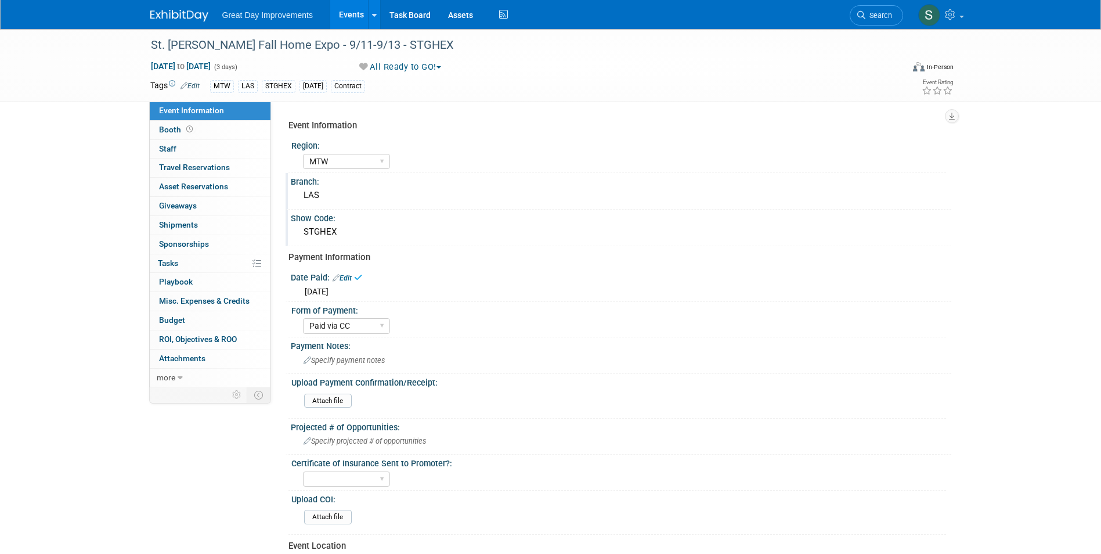
click at [157, 8] on link at bounding box center [186, 9] width 72 height 9
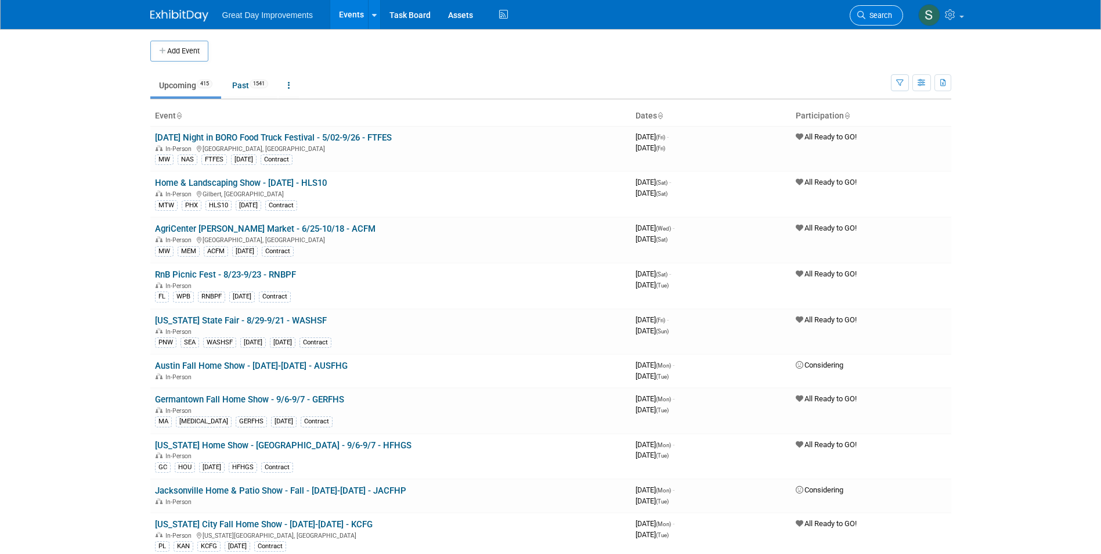
click at [877, 13] on span "Search" at bounding box center [878, 15] width 27 height 9
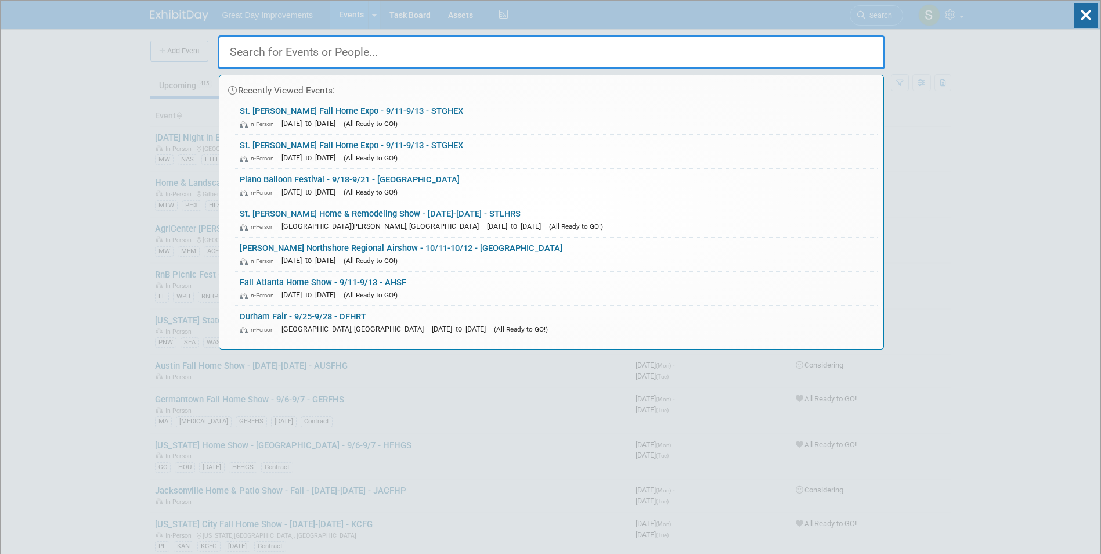
click at [715, 51] on input "text" at bounding box center [551, 52] width 667 height 34
paste input "ORLFHS"
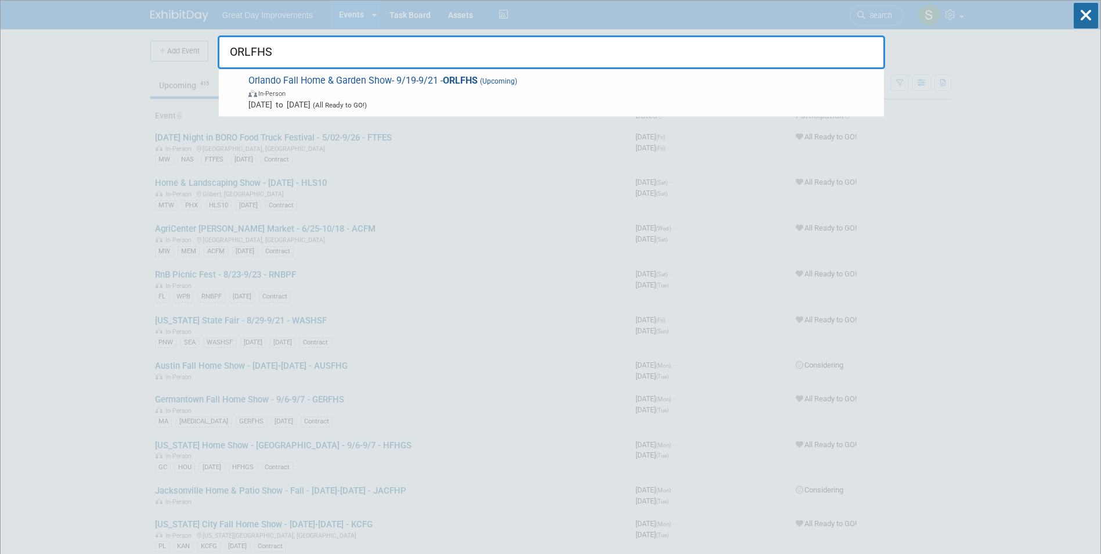
type input "ORLFHS"
click at [549, 97] on span "Orlando Fall Home & Garden Show- 9/19-9/21 - ORLFHS (Upcoming) In-Person [DATE]…" at bounding box center [561, 92] width 633 height 35
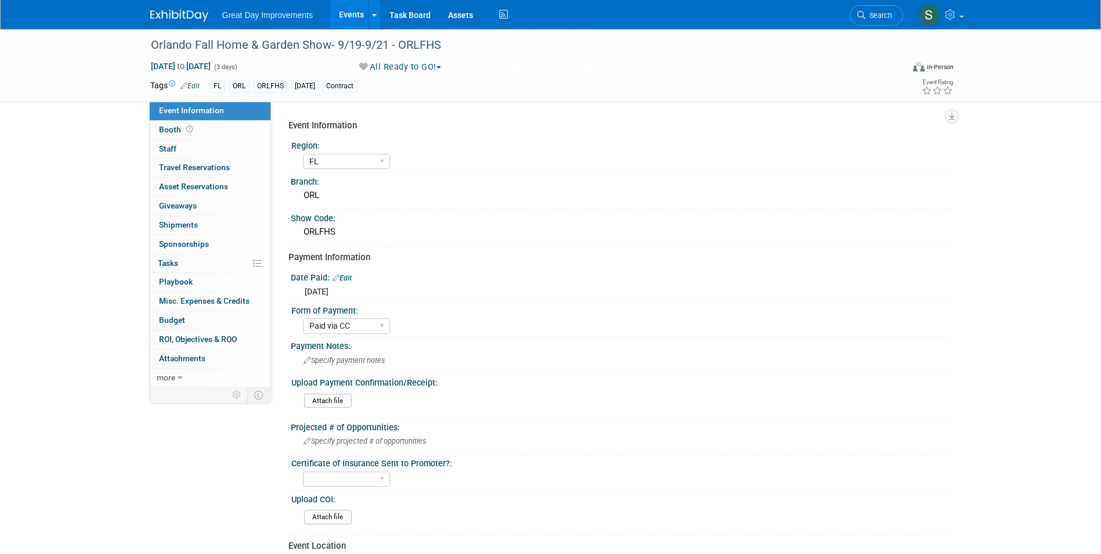
select select "FL"
select select "Paid via CC"
click at [863, 7] on link "Search" at bounding box center [875, 15] width 53 height 20
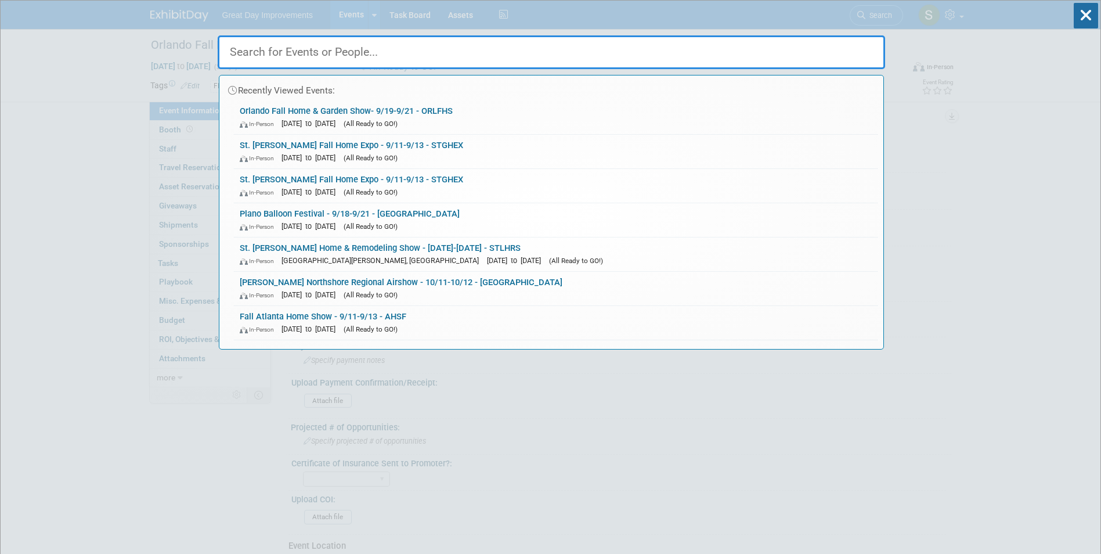
paste input "CHIEX"
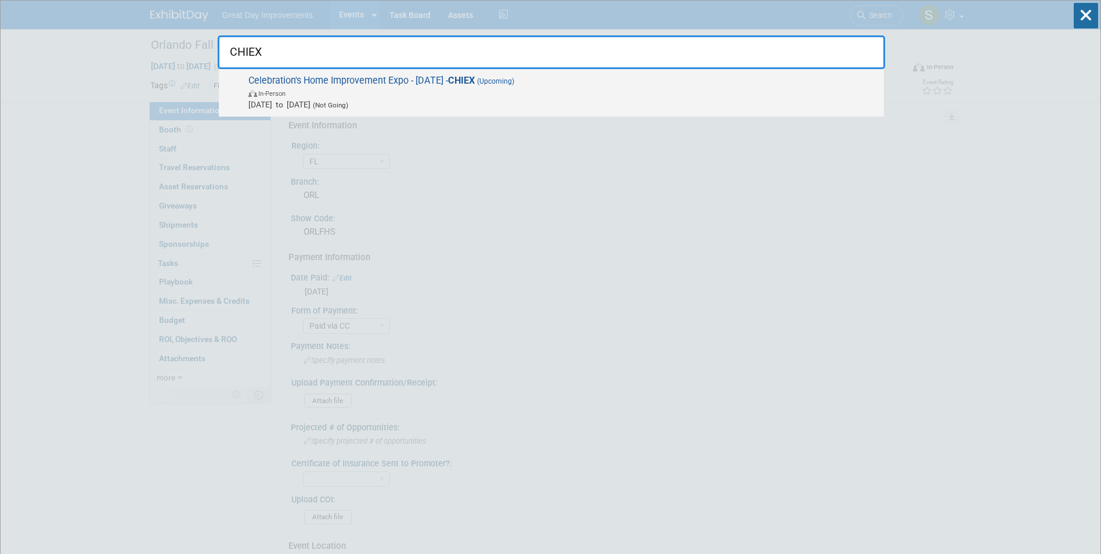
type input "CHIEX"
click at [479, 99] on span "Sep 20, 2025 to Sep 20, 2025 (Not Going)" at bounding box center [563, 105] width 630 height 12
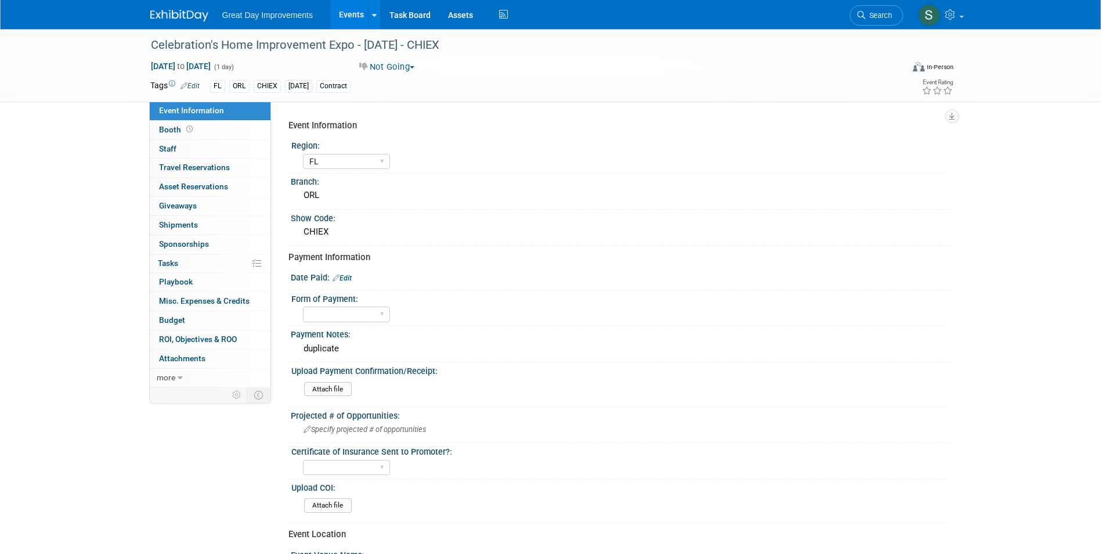
select select "FL"
click at [328, 56] on div "Celebration's Home Improvement Expo - [DATE] - CHIEX" at bounding box center [520, 47] width 747 height 19
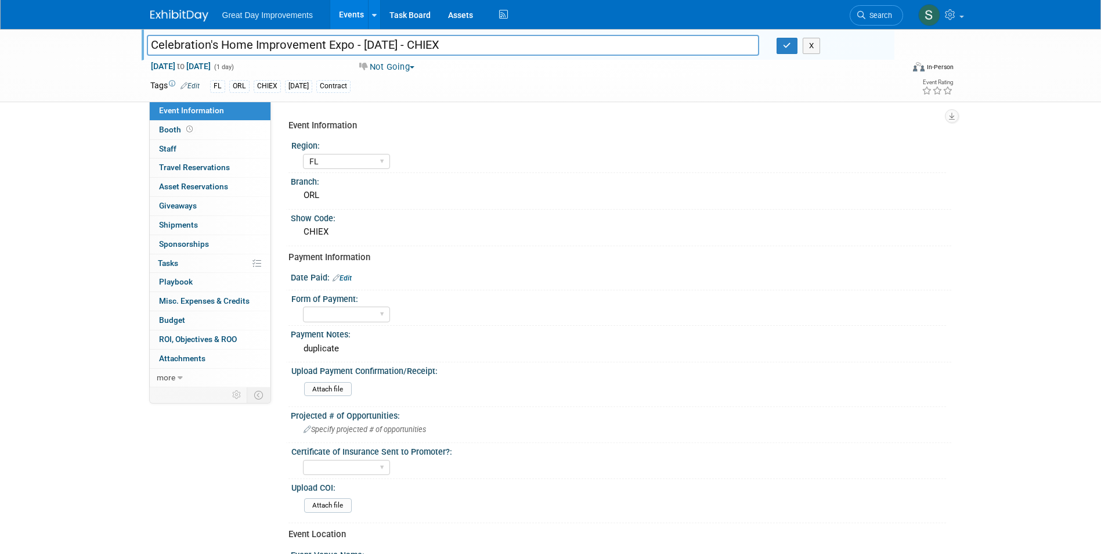
drag, startPoint x: 466, startPoint y: 47, endPoint x: 413, endPoint y: 44, distance: 53.5
click at [413, 44] on input "Celebration's Home Improvement Expo - [DATE] - CHIEX" at bounding box center [453, 45] width 613 height 20
click at [885, 8] on link "Search" at bounding box center [875, 15] width 53 height 20
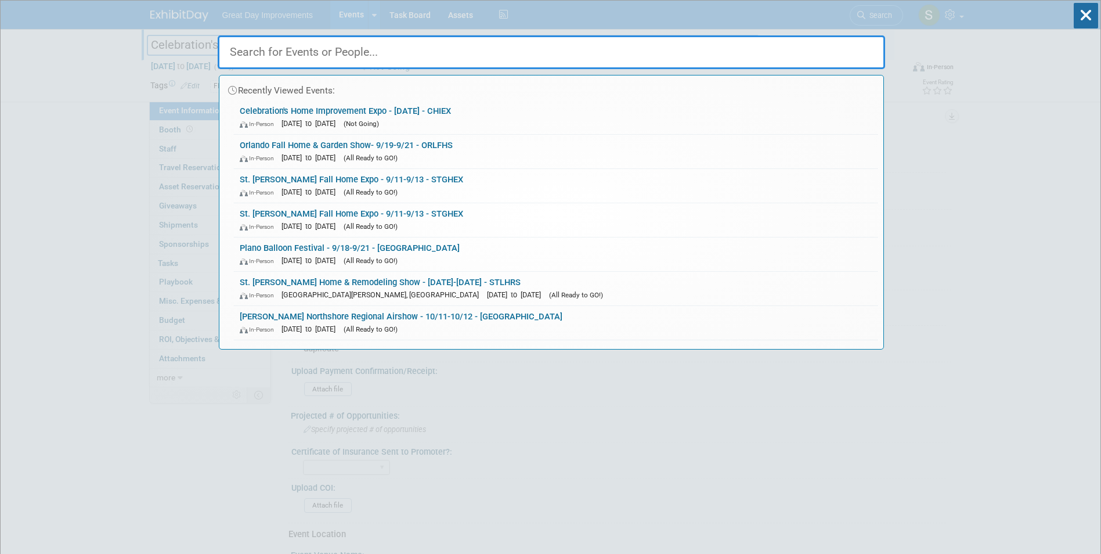
paste input "DUVALF"
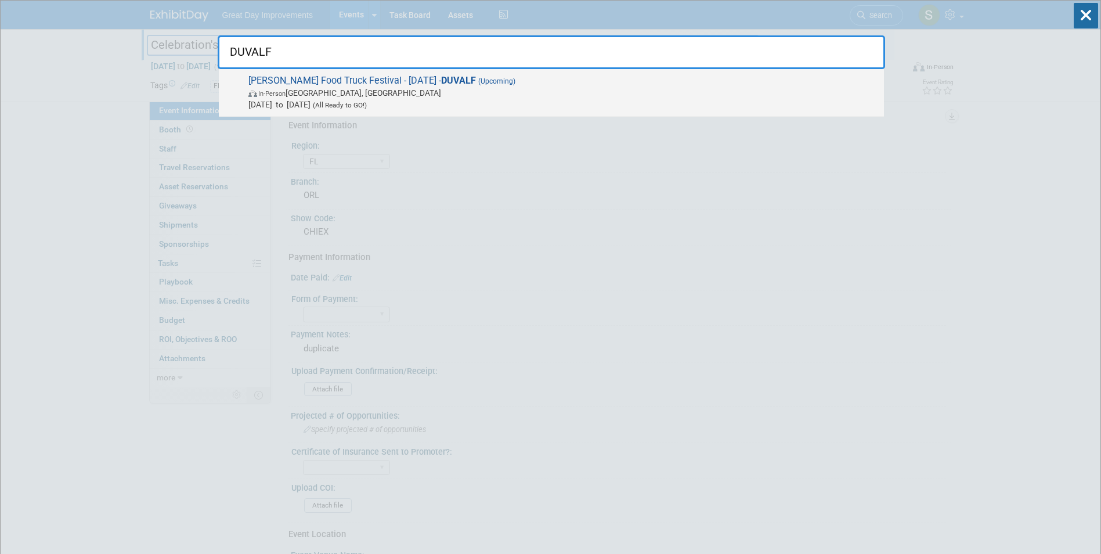
type input "DUVALF"
click at [347, 75] on span "[PERSON_NAME] Food Truck Festival - [DATE] - DUVALF (Upcoming) In-Person [GEOGR…" at bounding box center [561, 92] width 633 height 35
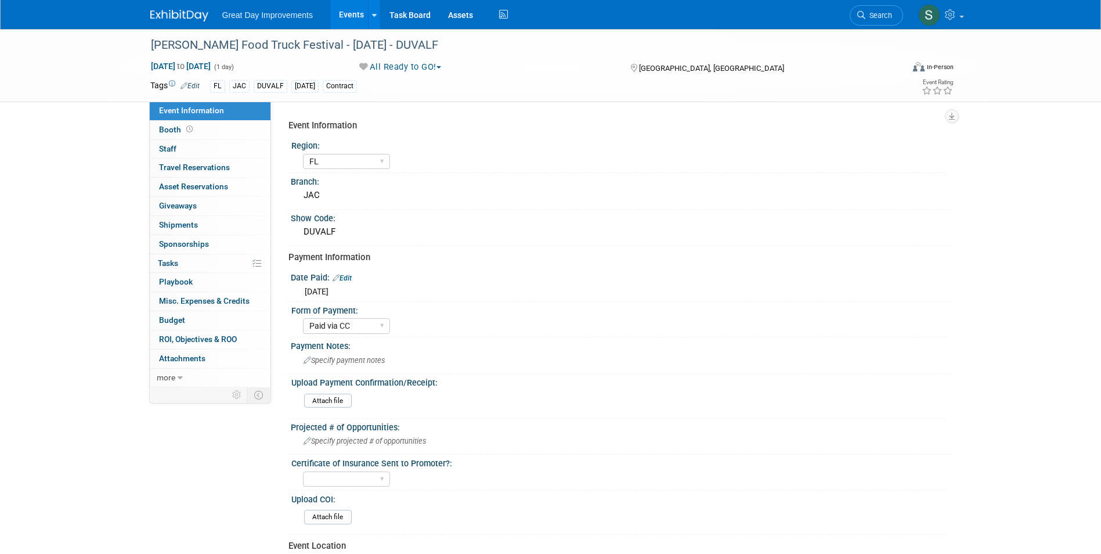
select select "FL"
select select "Paid via CC"
click at [867, 20] on link "Search" at bounding box center [875, 15] width 53 height 20
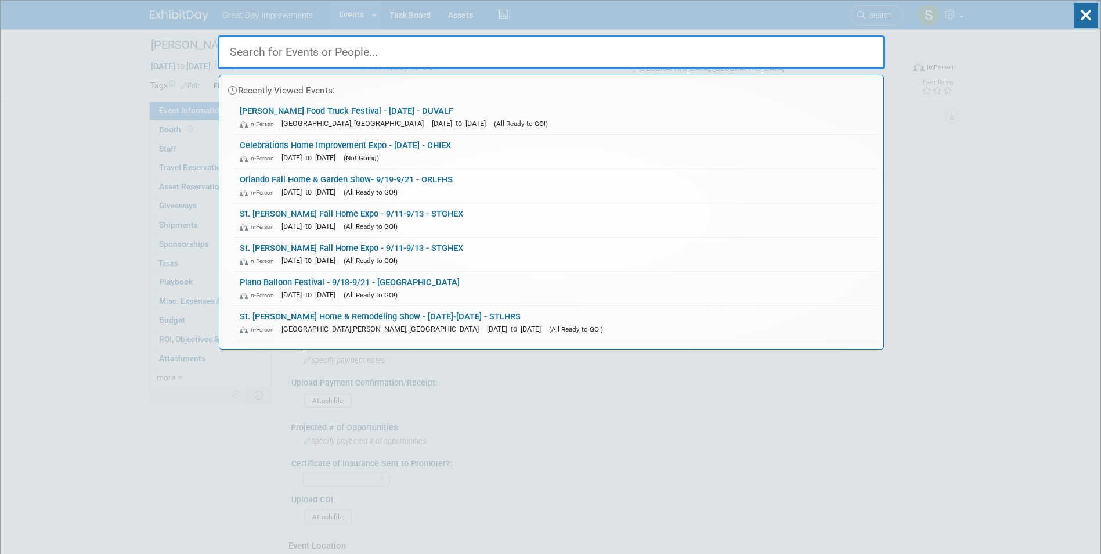
paste input "FALLHF"
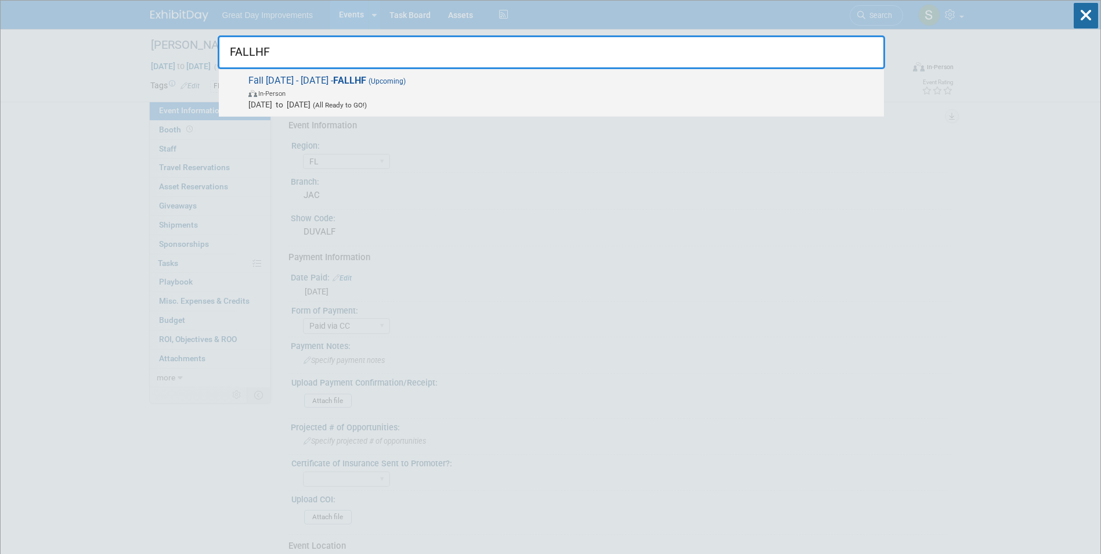
type input "FALLHF"
click at [461, 88] on span "In-Person" at bounding box center [563, 93] width 630 height 12
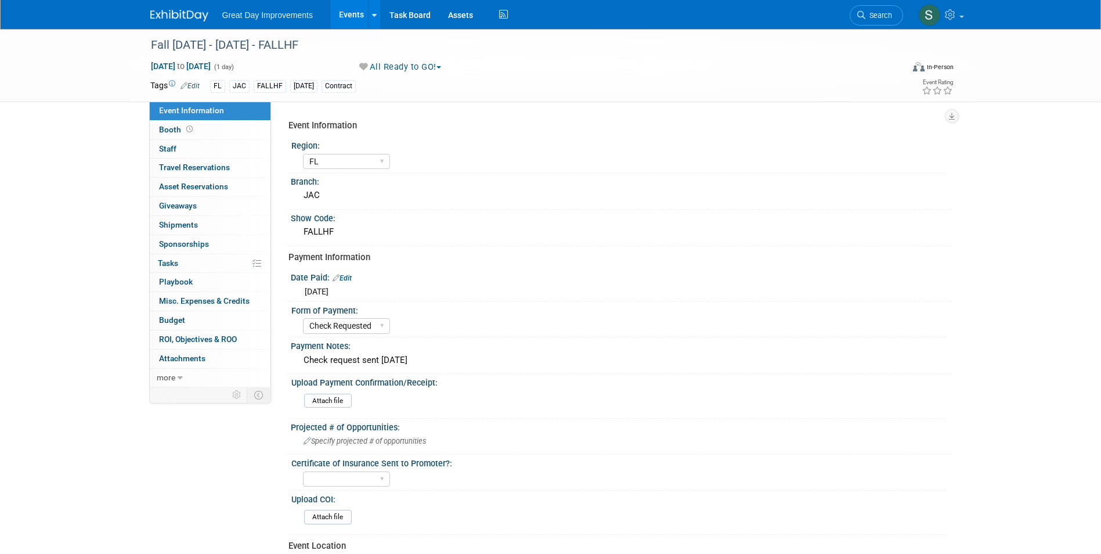
select select "FL"
select select "Check Requested"
drag, startPoint x: 850, startPoint y: 16, endPoint x: 860, endPoint y: 16, distance: 9.9
click at [851, 16] on link "Search" at bounding box center [875, 15] width 53 height 20
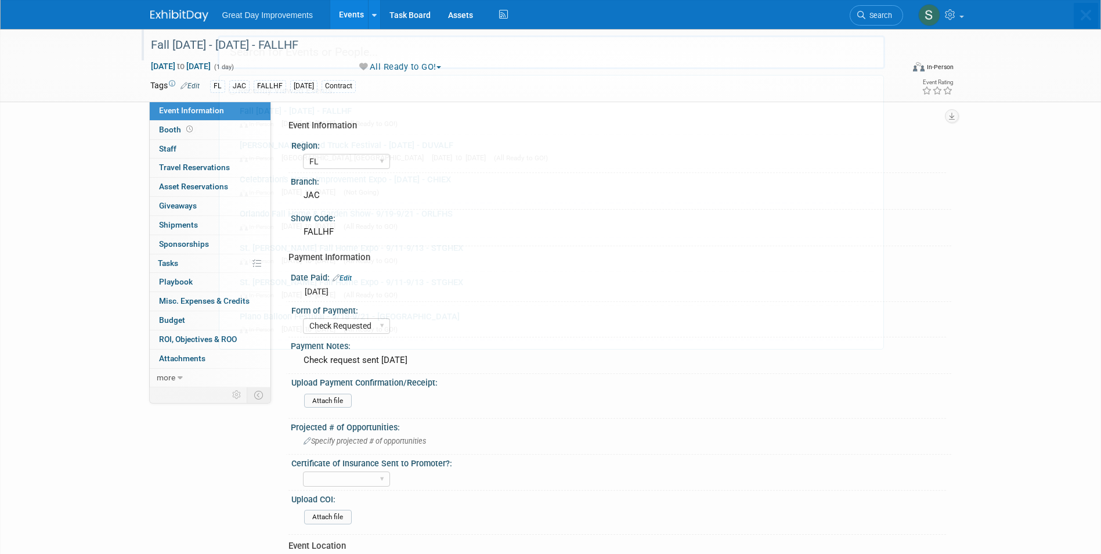
drag, startPoint x: 860, startPoint y: 10, endPoint x: 529, endPoint y: 44, distance: 333.5
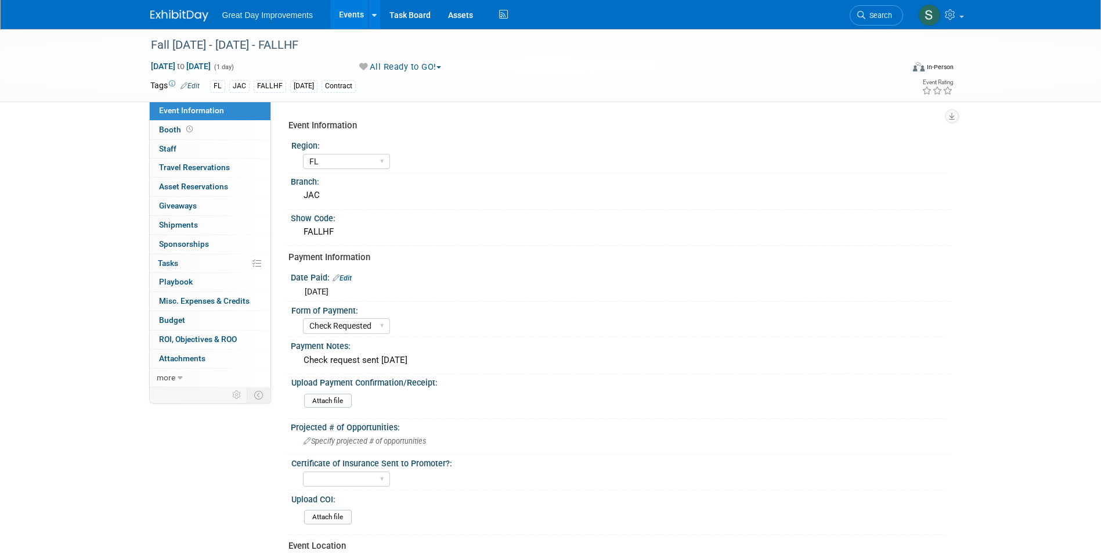
drag, startPoint x: 529, startPoint y: 44, endPoint x: 844, endPoint y: 17, distance: 316.8
click at [844, 17] on div "Great Day Improvements Events Add Event Bulk Upload Events Shareable Event Boar…" at bounding box center [550, 14] width 801 height 29
click at [901, 16] on link "Search" at bounding box center [875, 15] width 53 height 20
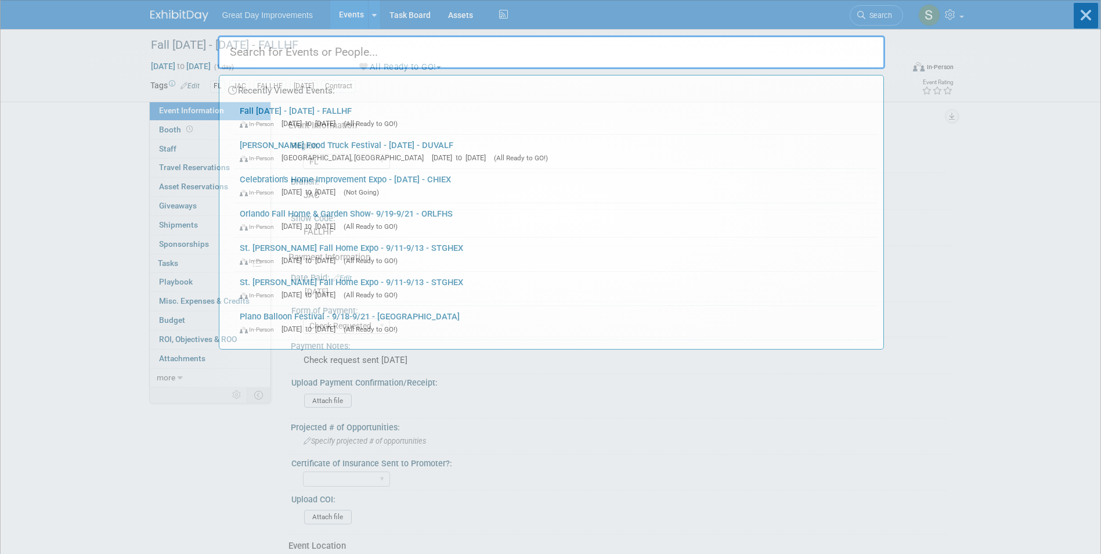
click at [867, 15] on div "Recently Viewed Events: Fall Harvest Festival - 9/20/25 - FALLHF In-Person Sep …" at bounding box center [551, 175] width 667 height 349
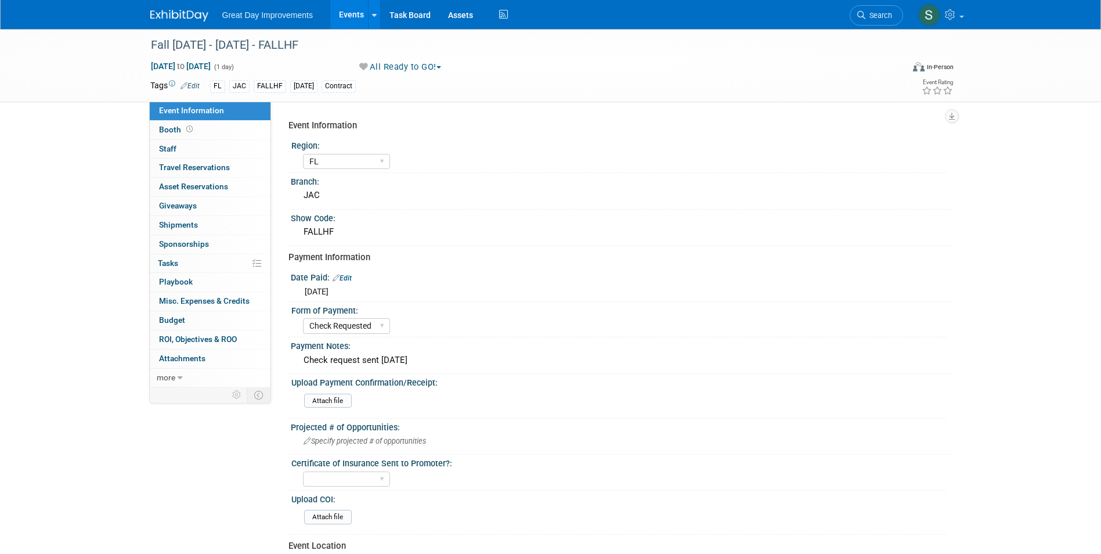
drag, startPoint x: 460, startPoint y: 49, endPoint x: 855, endPoint y: 19, distance: 396.8
click at [855, 19] on link "Search" at bounding box center [875, 15] width 53 height 20
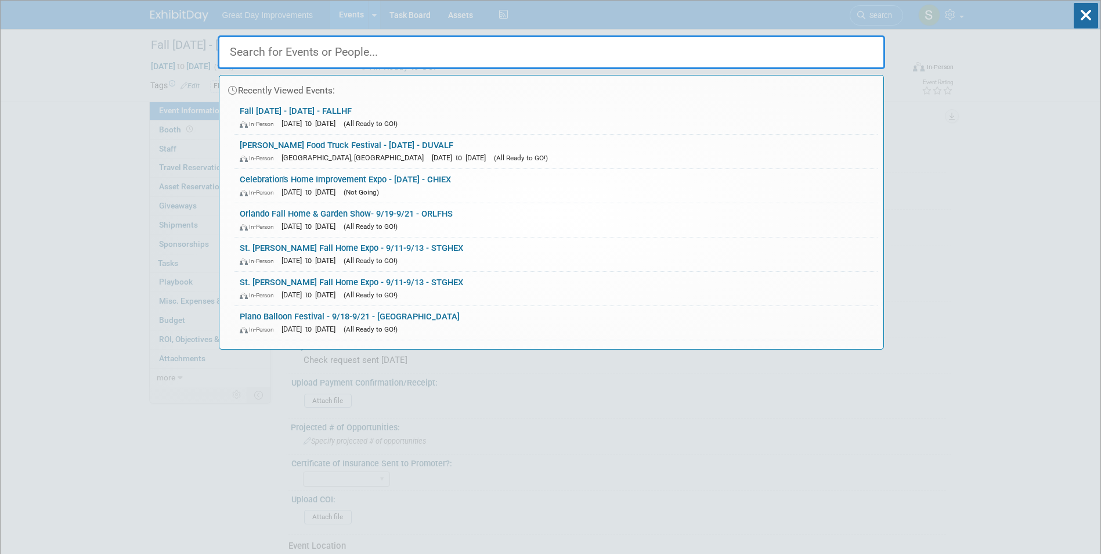
paste input "HIEXPO"
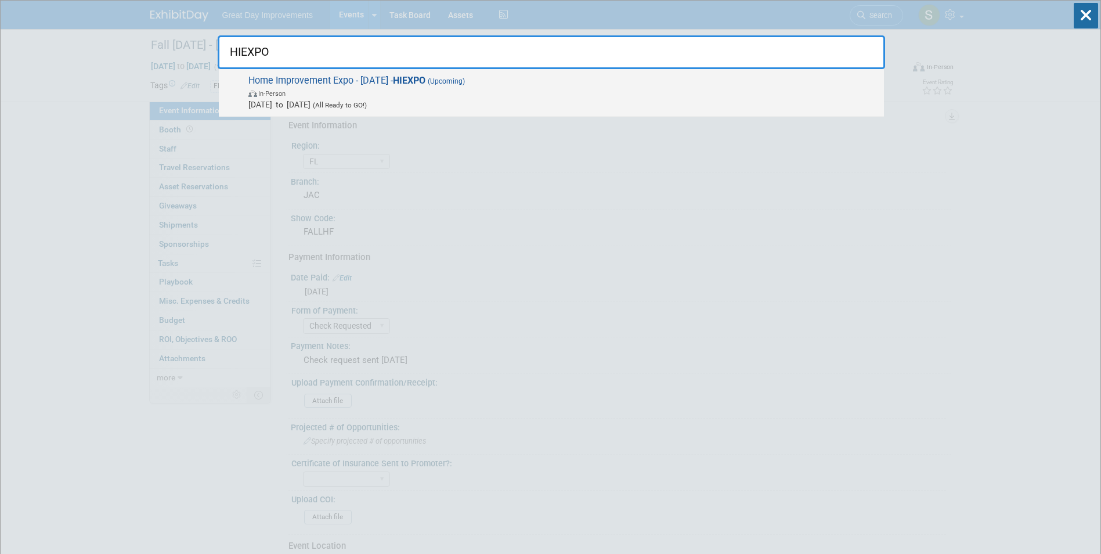
type input "HIEXPO"
click at [470, 97] on span "In-Person" at bounding box center [563, 93] width 630 height 12
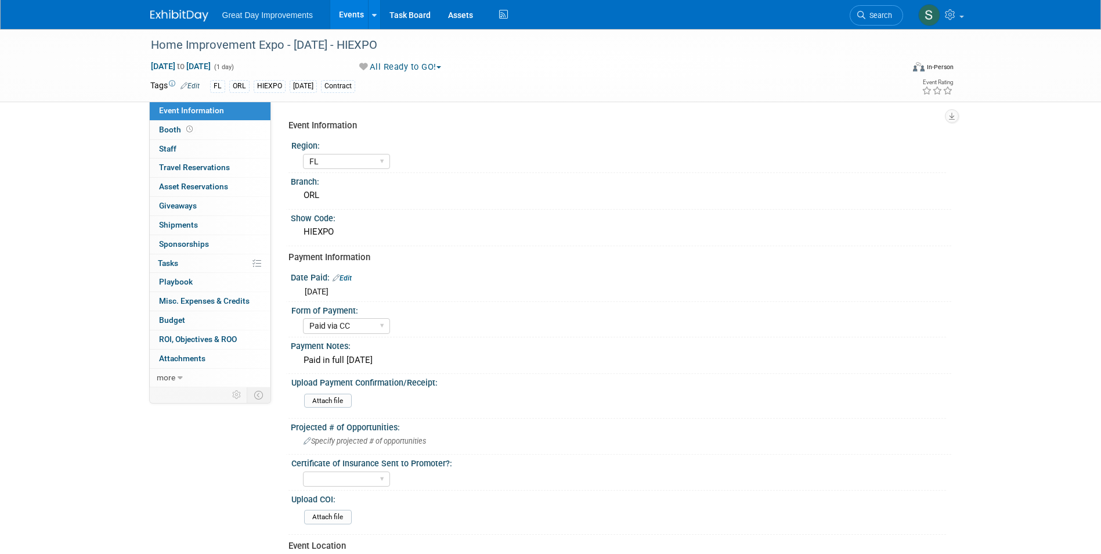
select select "FL"
select select "Paid via CC"
click at [882, 15] on span "Search" at bounding box center [878, 15] width 27 height 9
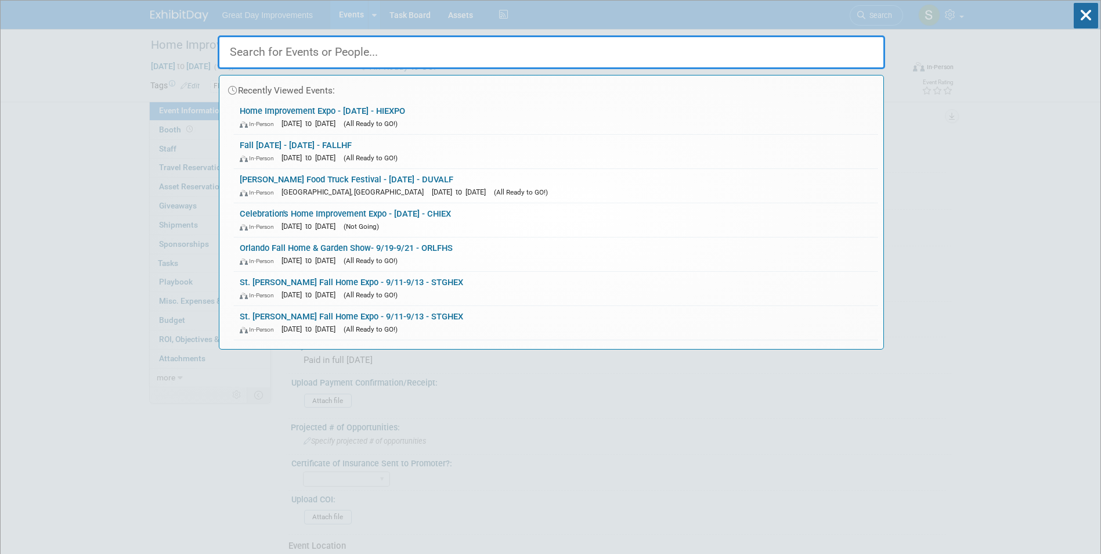
paste input "SIPSAL"
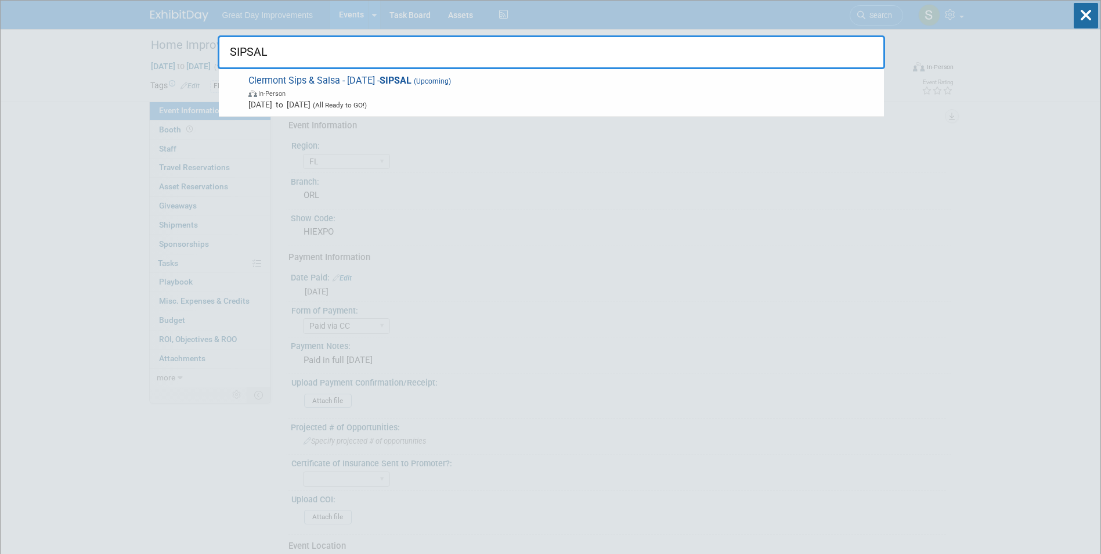
type input "SIPSAL"
click at [360, 79] on span "Clermont Sips & Salsa - [DATE] - SIPSAL (Upcoming) In-Person [DATE] to [DATE] (…" at bounding box center [561, 92] width 633 height 35
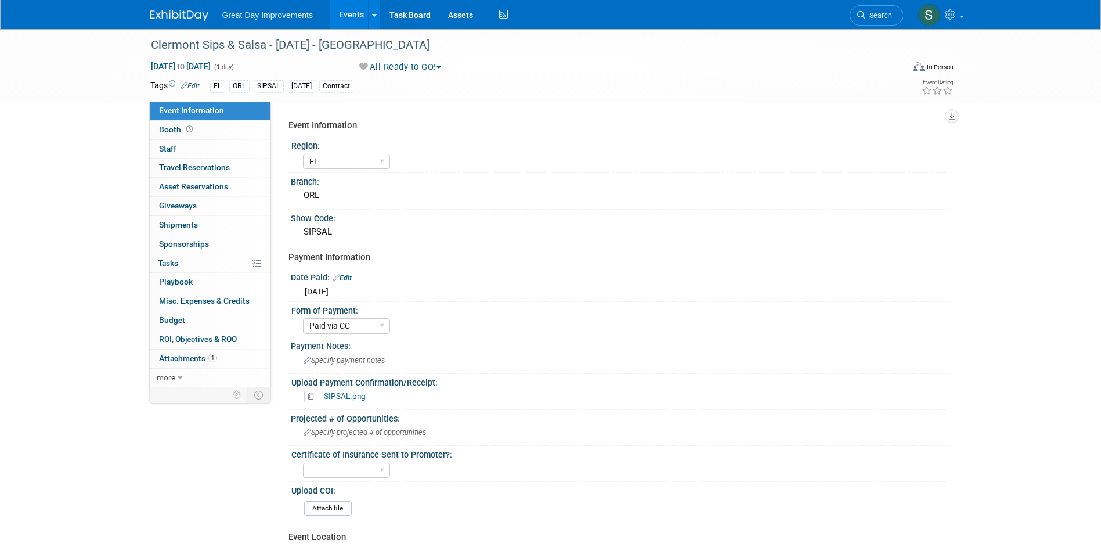
select select "FL"
select select "Paid via CC"
click at [899, 18] on link "Search" at bounding box center [875, 15] width 53 height 20
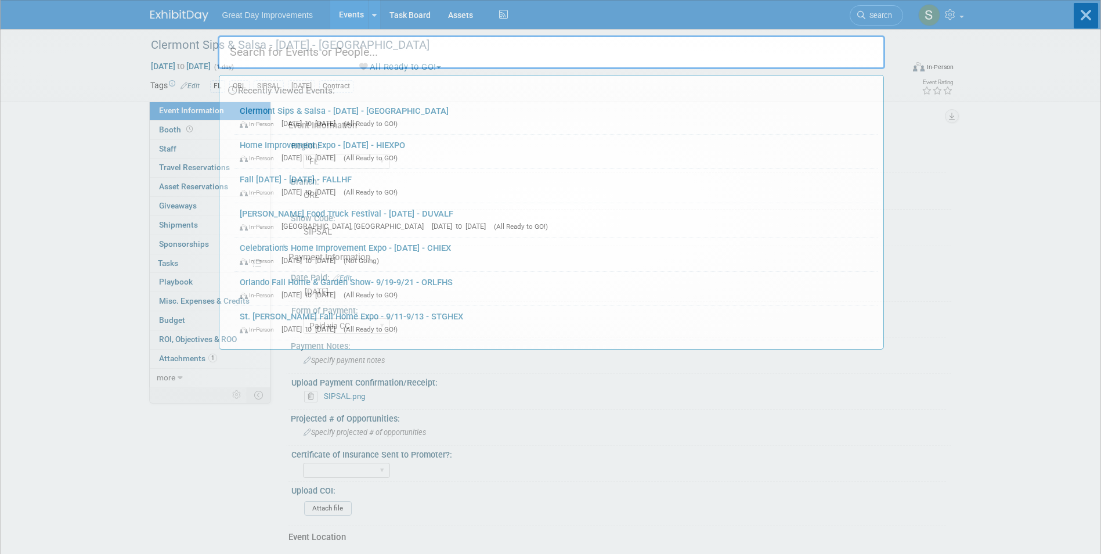
click at [881, 17] on div "Recently Viewed Events: Clermont Sips & Salsa - 9/20/25 - SIPSAL In-Person Sep …" at bounding box center [551, 175] width 667 height 349
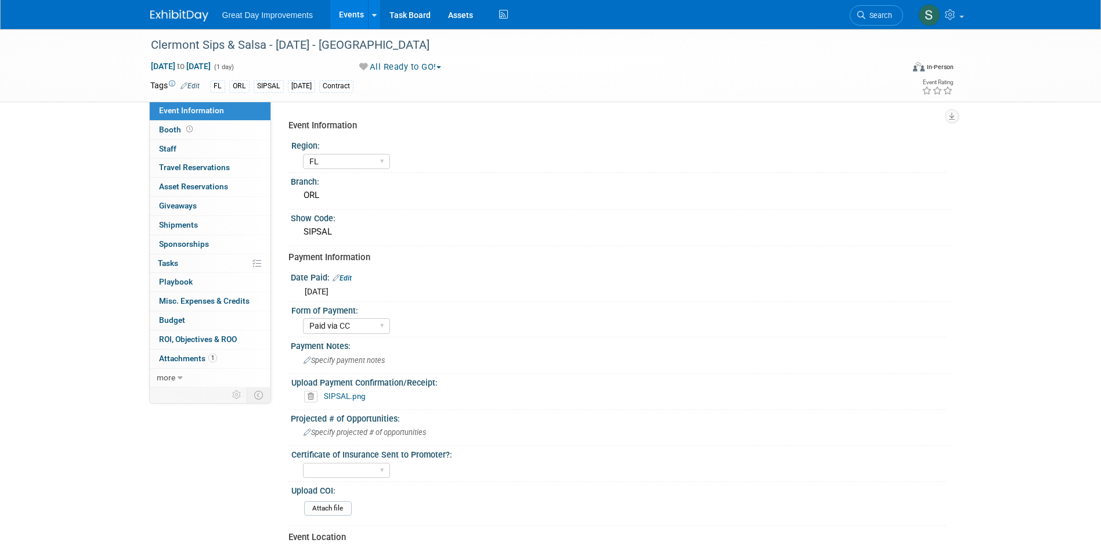
drag, startPoint x: 689, startPoint y: 69, endPoint x: 866, endPoint y: 14, distance: 185.4
click at [866, 14] on span "Search" at bounding box center [878, 15] width 27 height 9
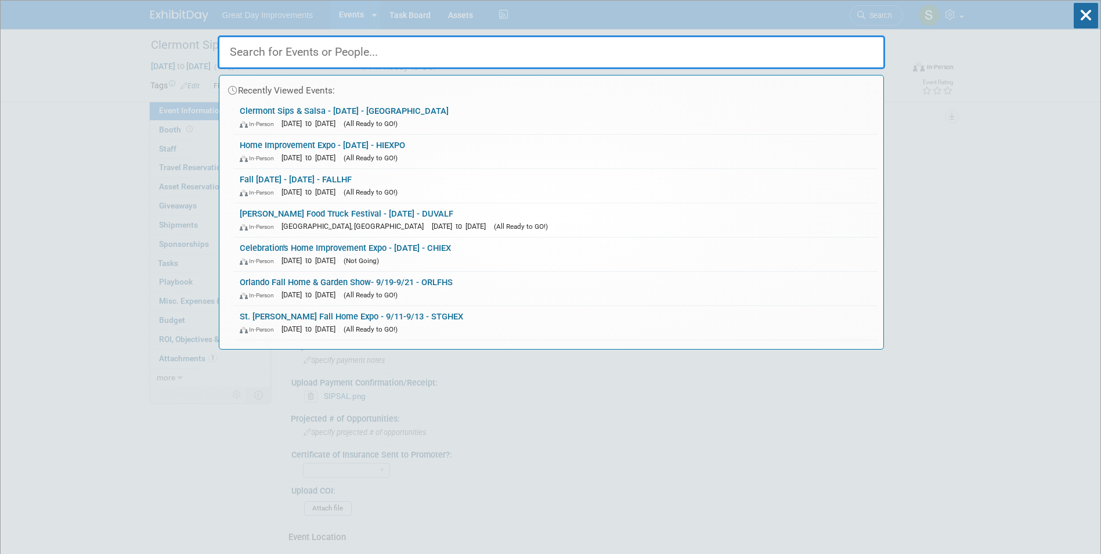
paste input "FALLSM"
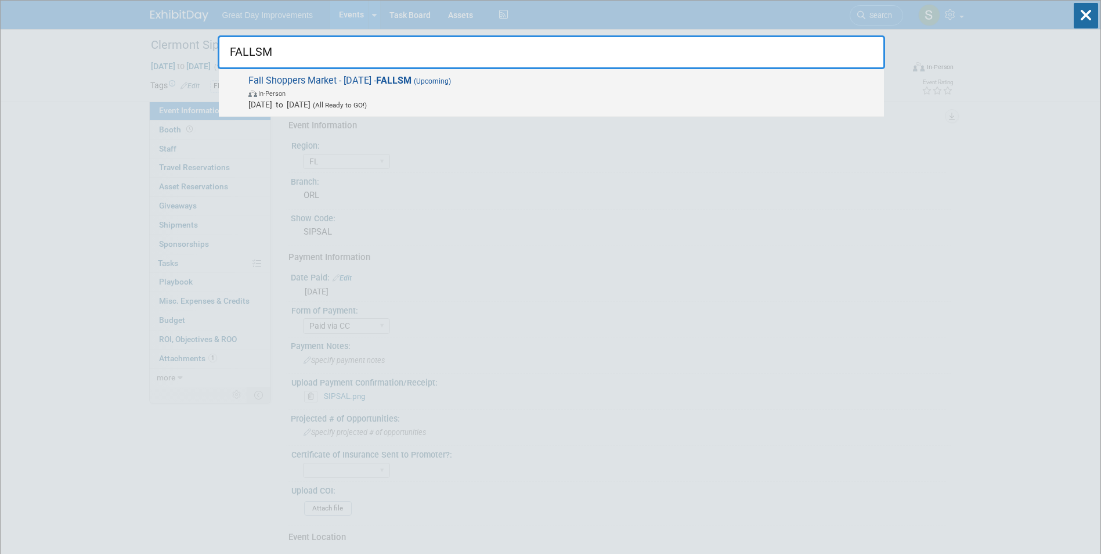
type input "FALLSM"
click at [424, 89] on span "In-Person" at bounding box center [563, 93] width 630 height 12
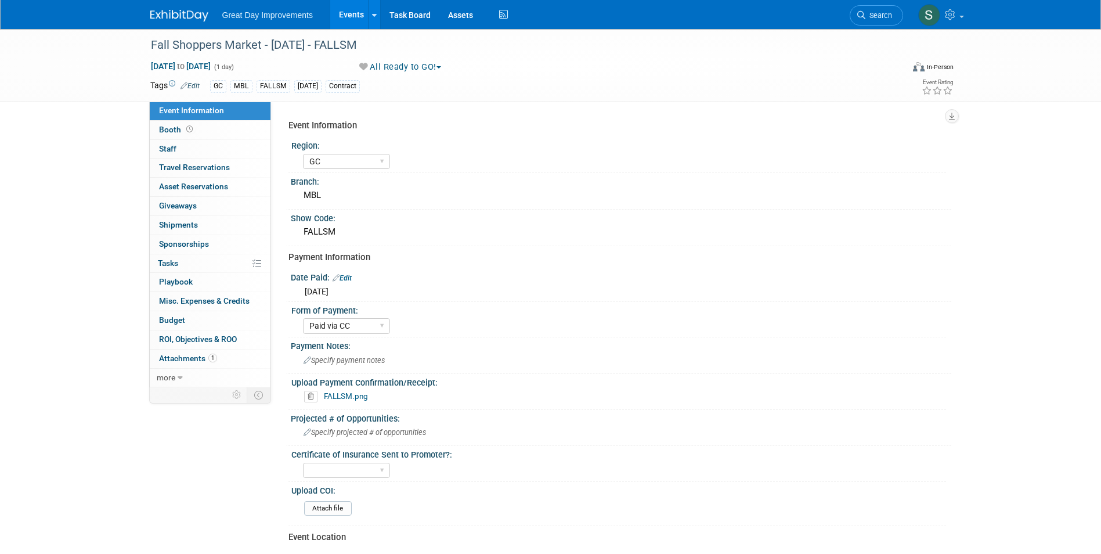
select select "GC"
select select "Paid via CC"
click at [892, 10] on link "Search" at bounding box center [875, 15] width 53 height 20
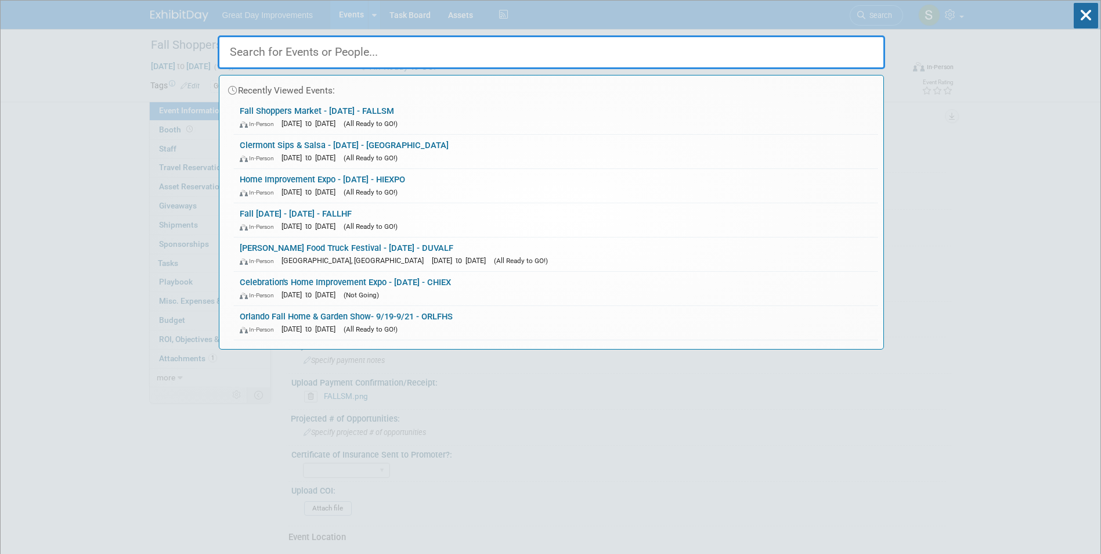
paste input "HDFCF"
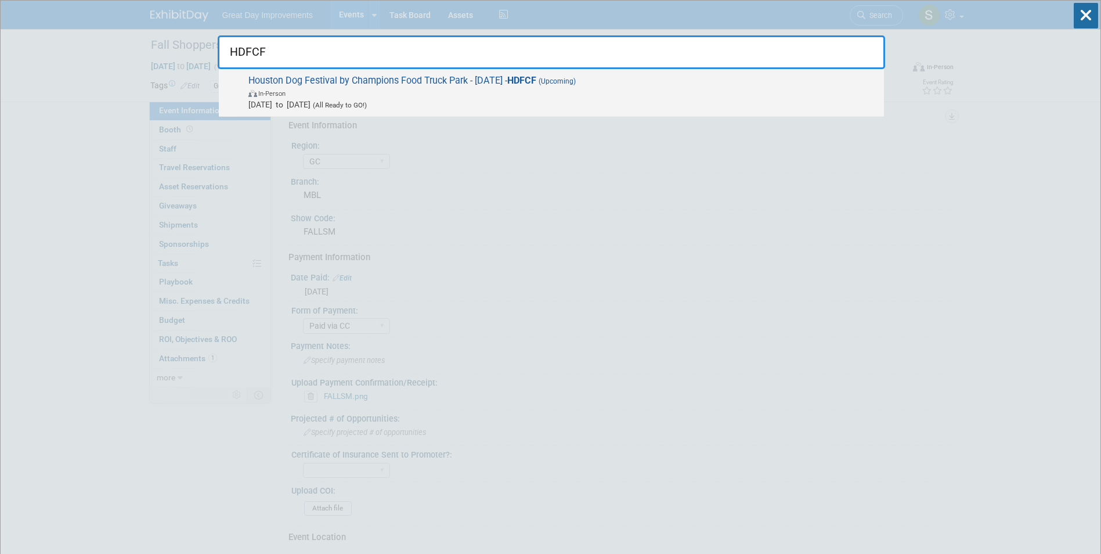
type input "HDFCF"
click at [500, 82] on span "Houston Dog Festival by Champions Food Truck Park - [DATE] - HDFCF (Upcoming) I…" at bounding box center [561, 92] width 633 height 35
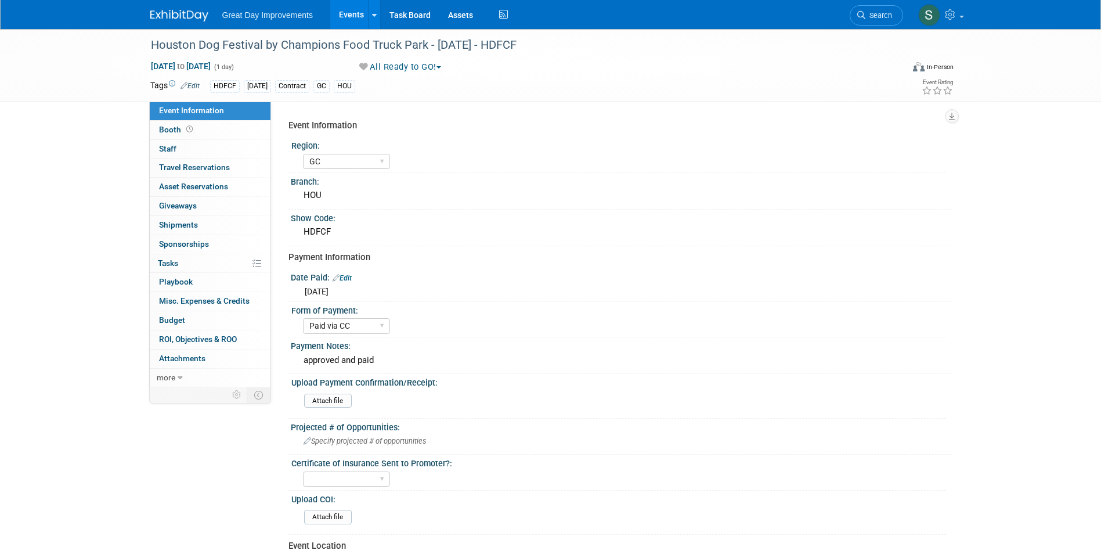
select select "GC"
select select "Paid via CC"
click at [892, 12] on link "Search" at bounding box center [875, 15] width 53 height 20
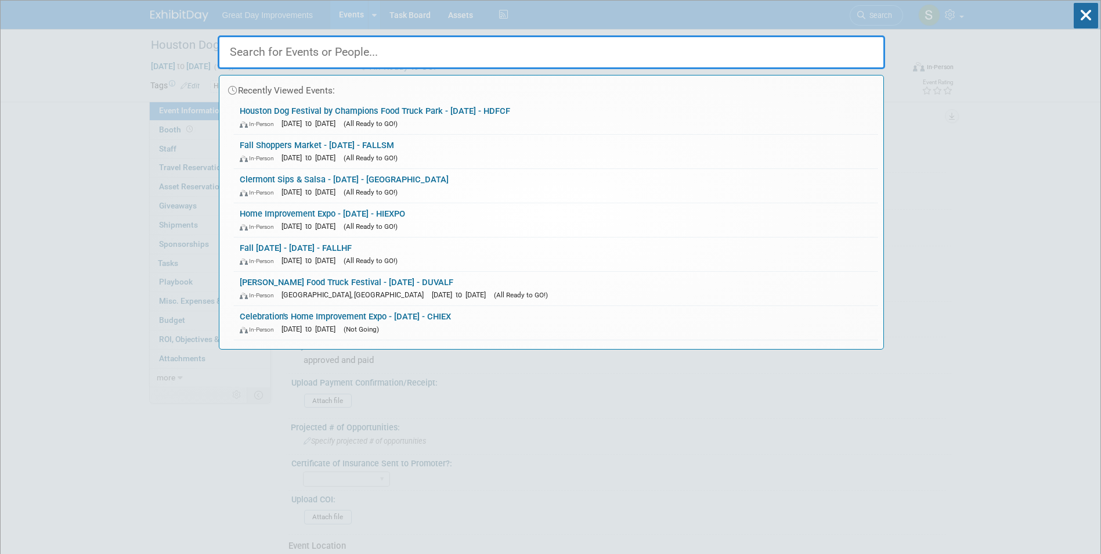
paste input "FFHS"
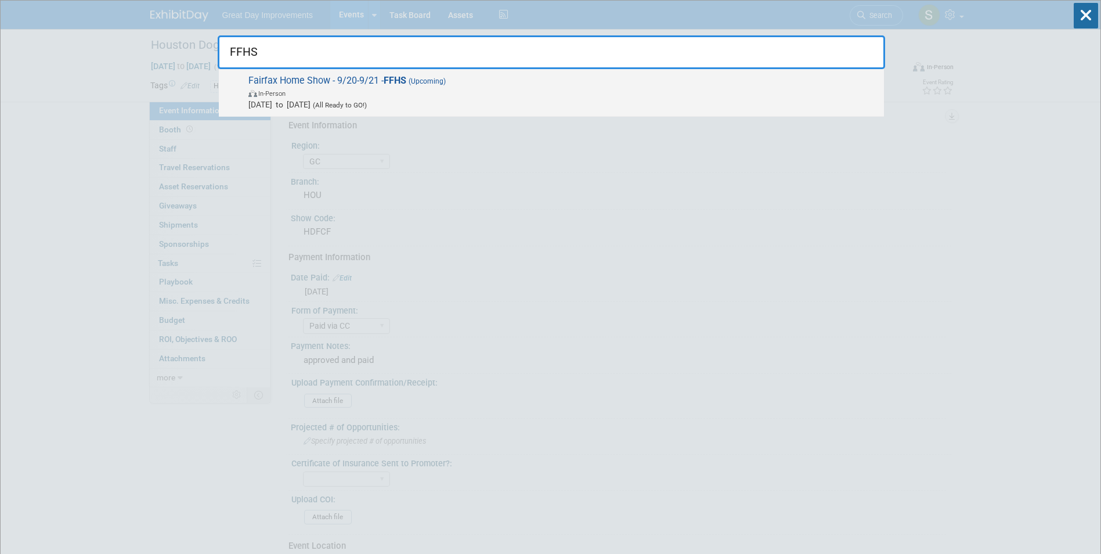
type input "FFHS"
click at [491, 103] on span "Sep 20, 2025 to Sep 21, 2025 (All Ready to GO!)" at bounding box center [563, 105] width 630 height 12
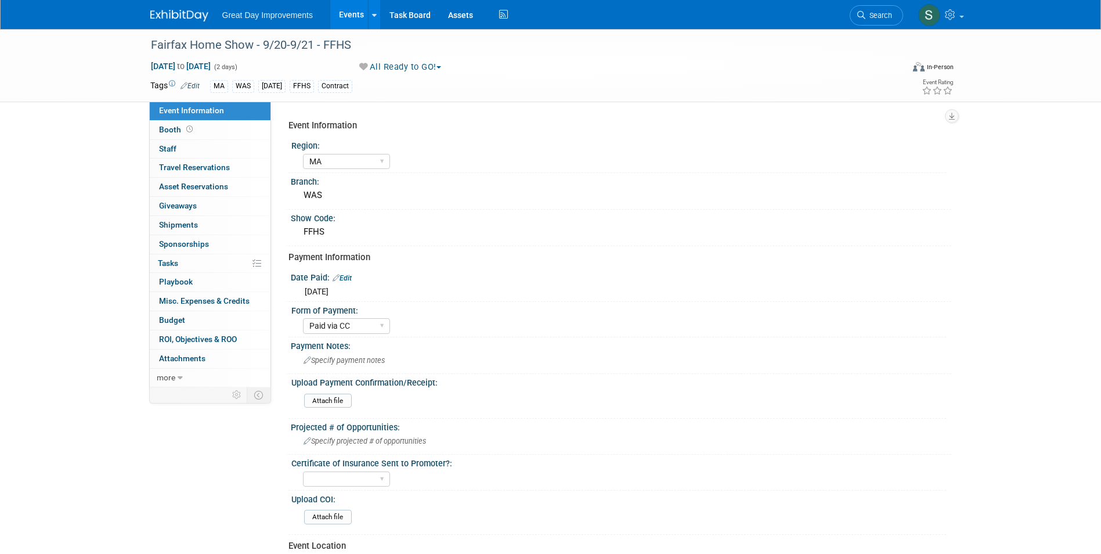
select select "MA"
select select "Paid via CC"
click at [885, 12] on span "Search" at bounding box center [878, 15] width 27 height 9
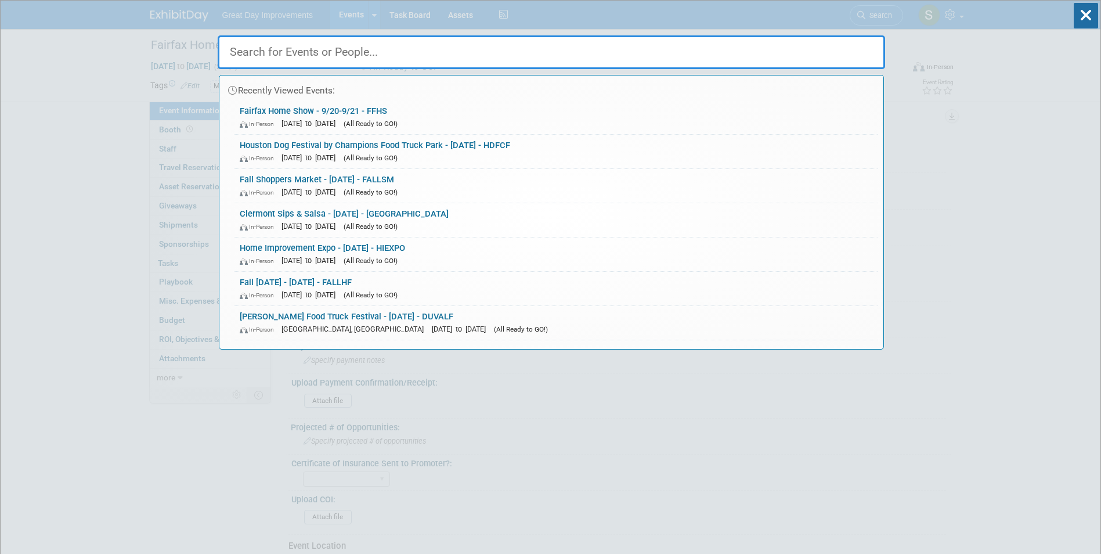
paste input "WESLAM"
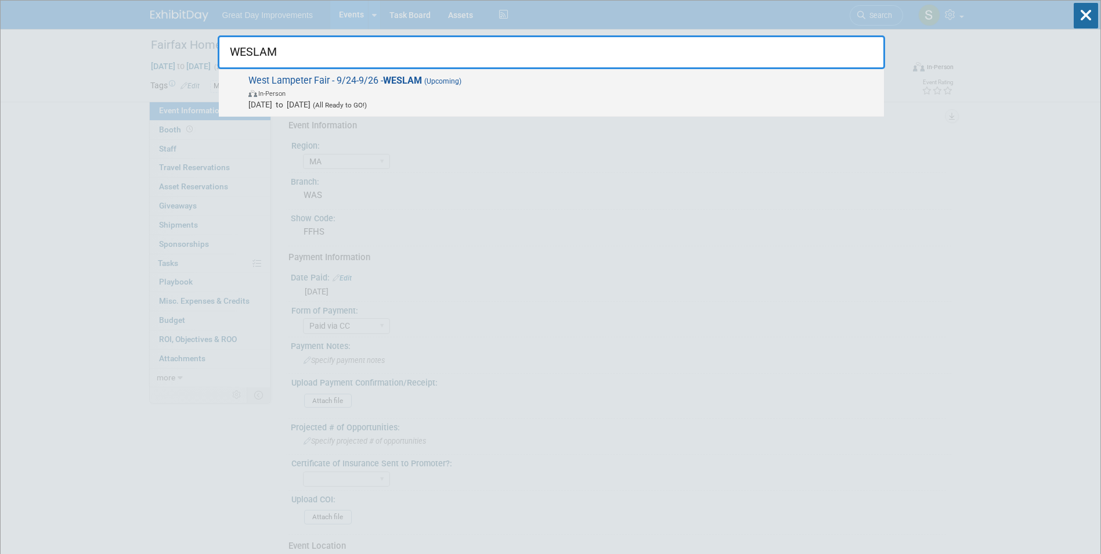
type input "WESLAM"
click at [400, 77] on strong "WESLAM" at bounding box center [402, 80] width 39 height 11
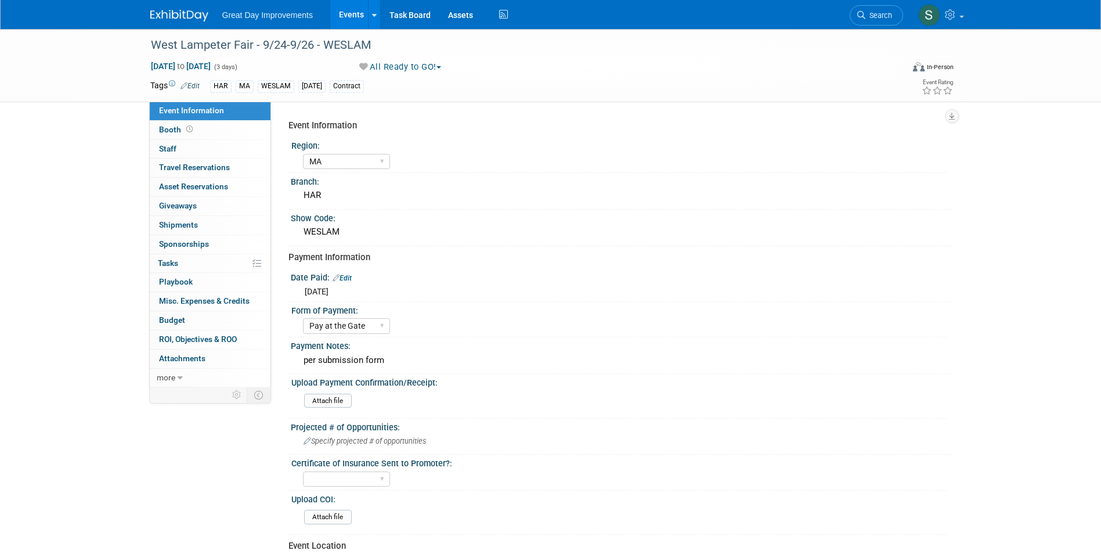
select select "MA"
select select "Pay at the Gate"
click at [894, 7] on link "Search" at bounding box center [875, 15] width 53 height 20
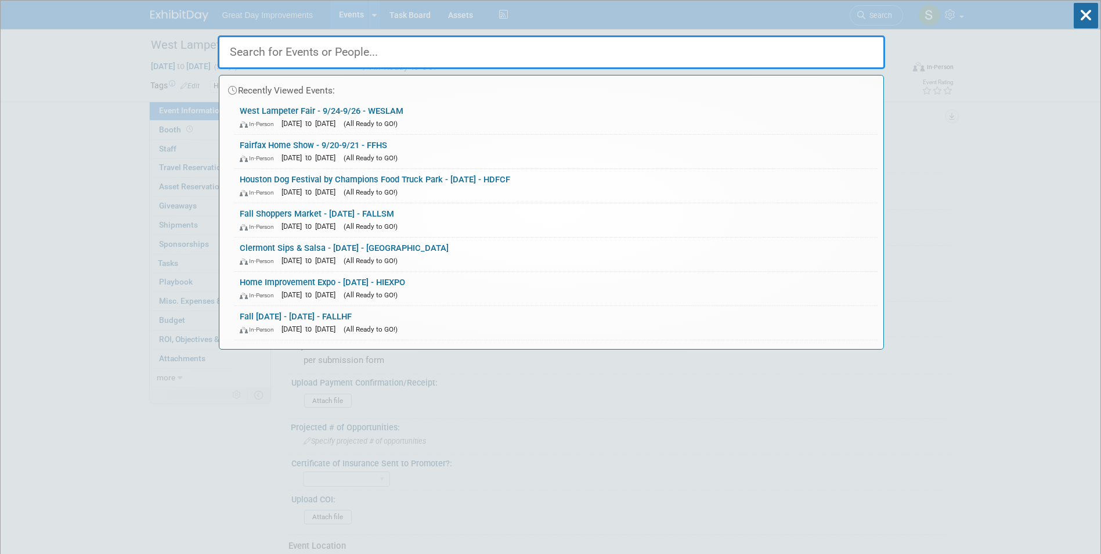
paste input "MONTCO"
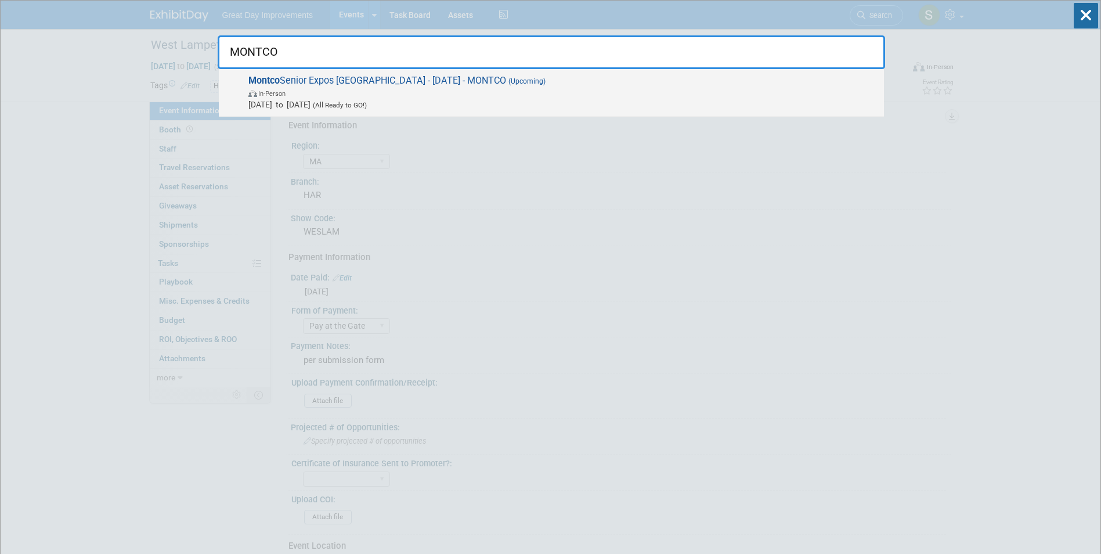
type input "MONTCO"
click at [585, 95] on span "In-Person" at bounding box center [563, 93] width 630 height 12
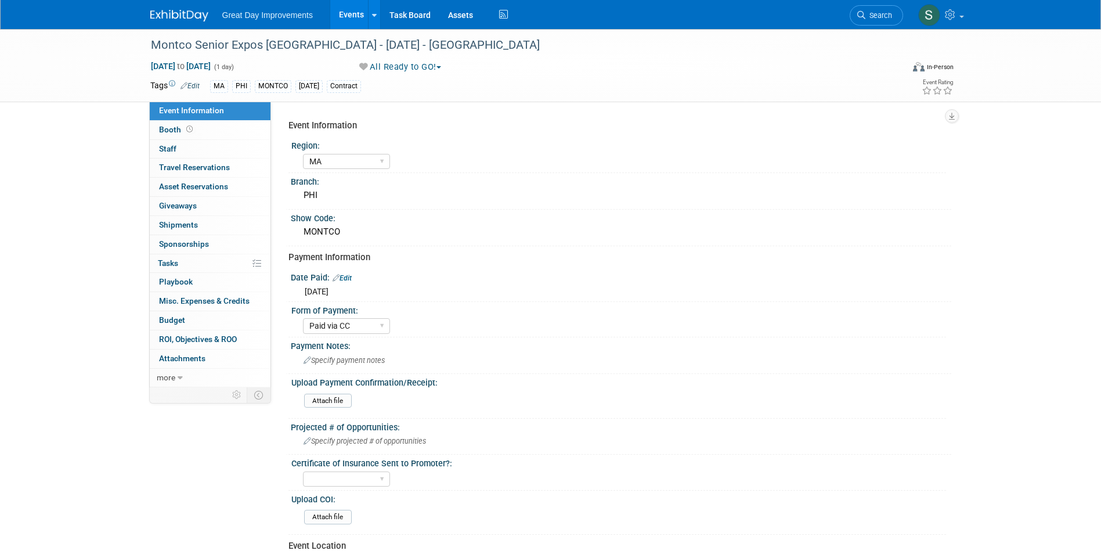
select select "MA"
select select "Paid via CC"
click at [864, 26] on li "Search" at bounding box center [875, 14] width 53 height 28
click at [858, 19] on icon at bounding box center [861, 15] width 8 height 8
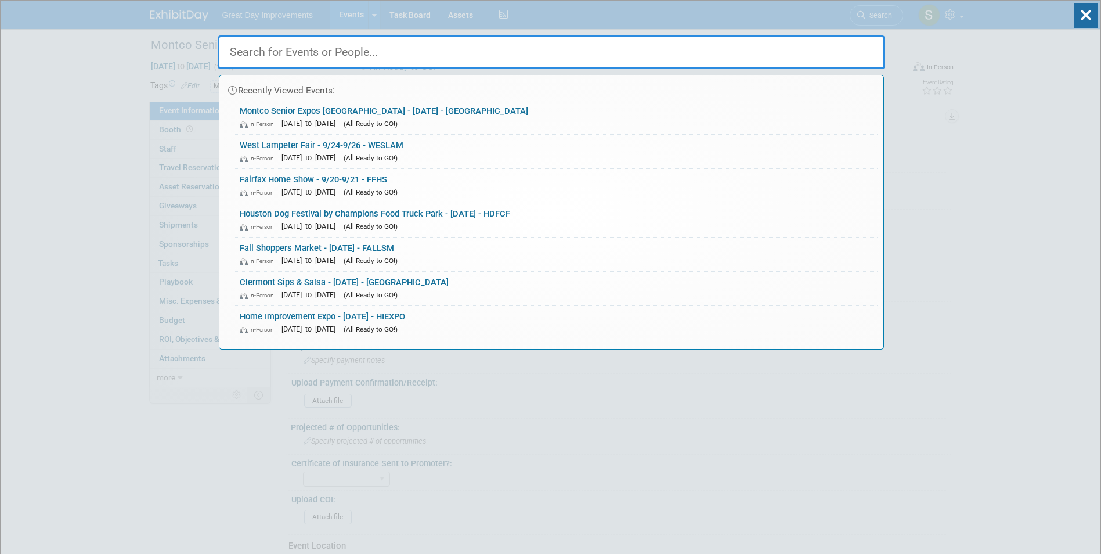
paste input "FARHS"
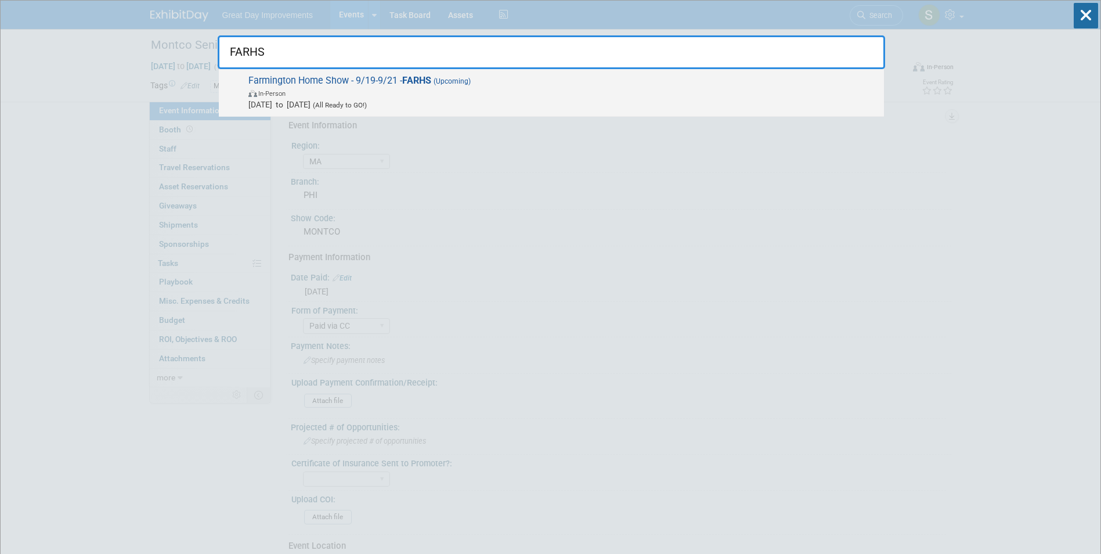
type input "FARHS"
click at [537, 86] on span "Farmington Home Show - 9/19-9/21 - FARHS (Upcoming) In-Person [DATE] to [DATE] …" at bounding box center [561, 92] width 633 height 35
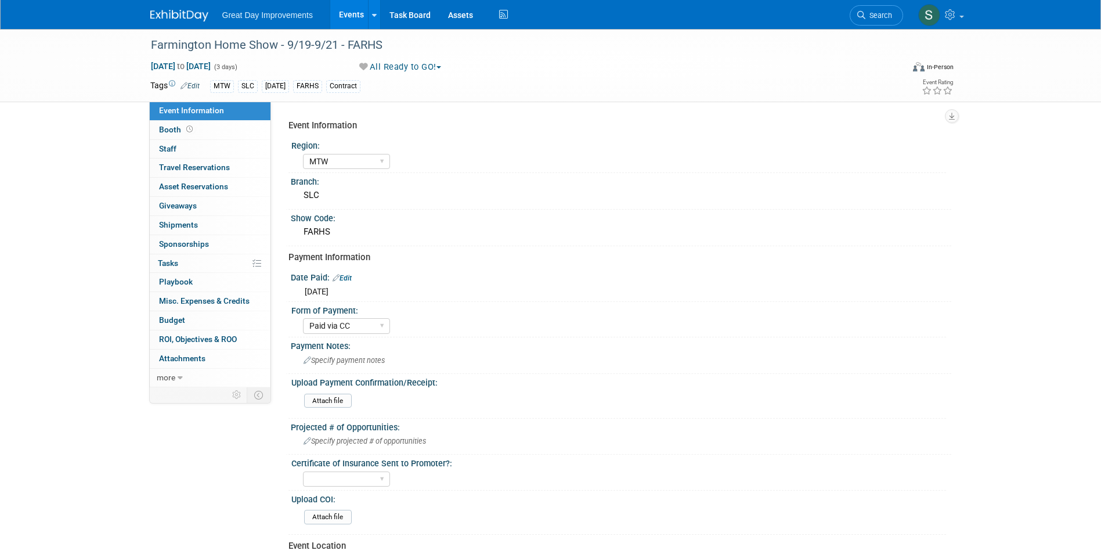
select select "MTW"
select select "Paid via CC"
click at [862, 6] on link "Search" at bounding box center [875, 15] width 53 height 20
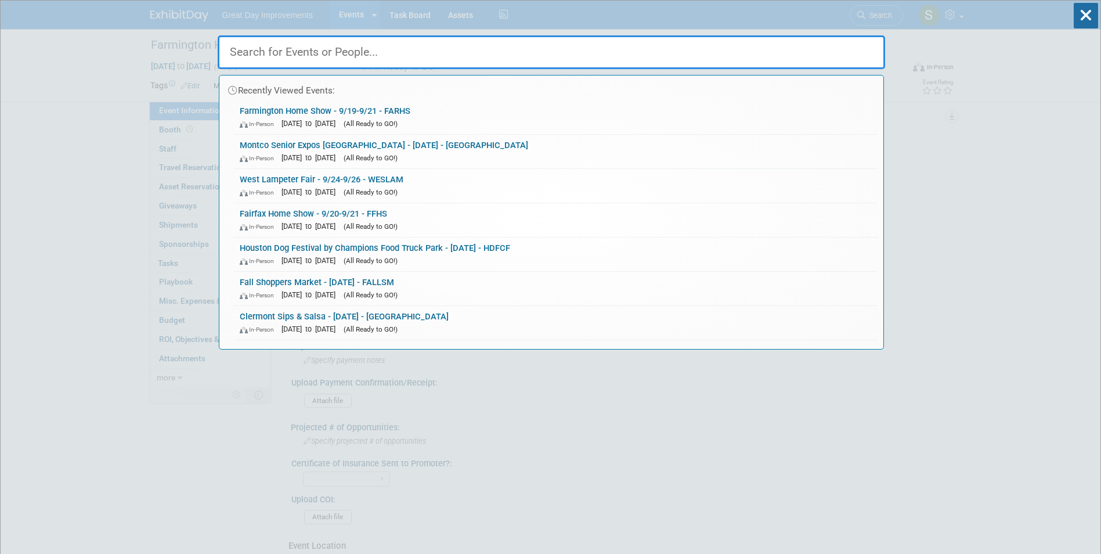
paste input "FARMHS"
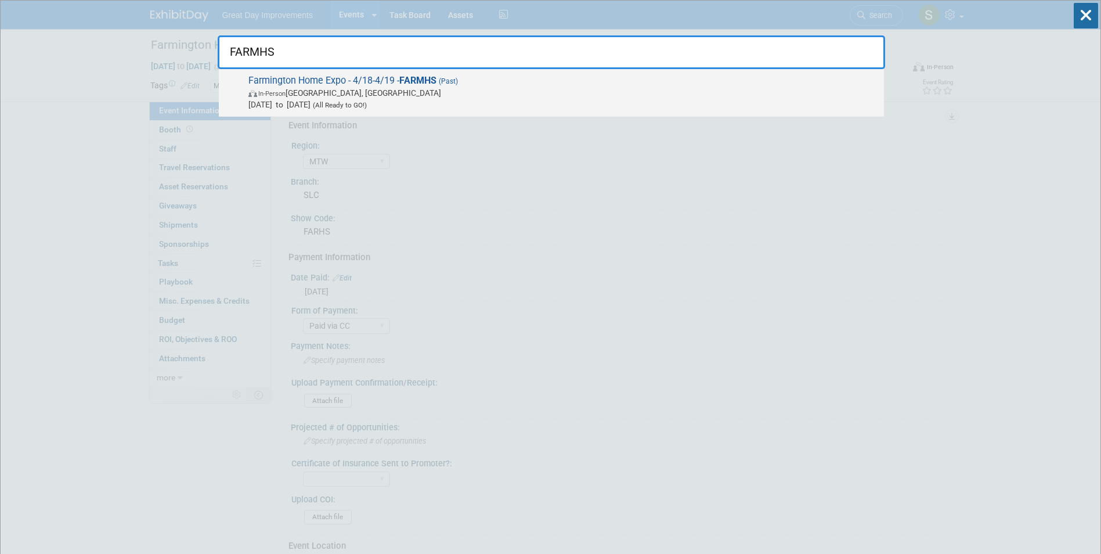
type input "FARMHS"
click at [484, 79] on span "Farmington Home Expo - 4/18-4/19 - FARMHS (Past) In-Person Farmington, [GEOGRAP…" at bounding box center [561, 92] width 633 height 35
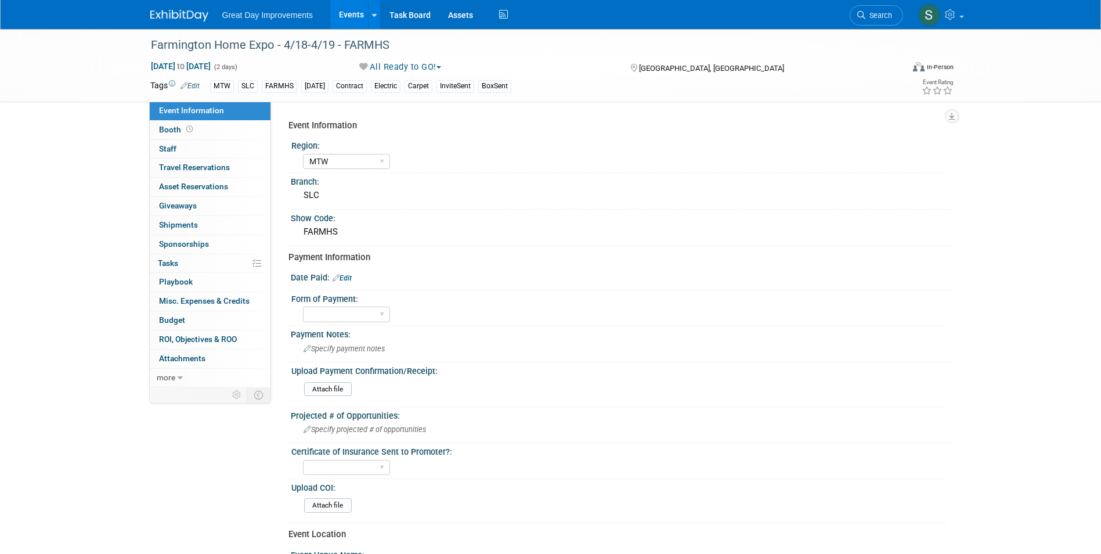
select select "MTW"
click at [879, 16] on span "Search" at bounding box center [878, 15] width 27 height 9
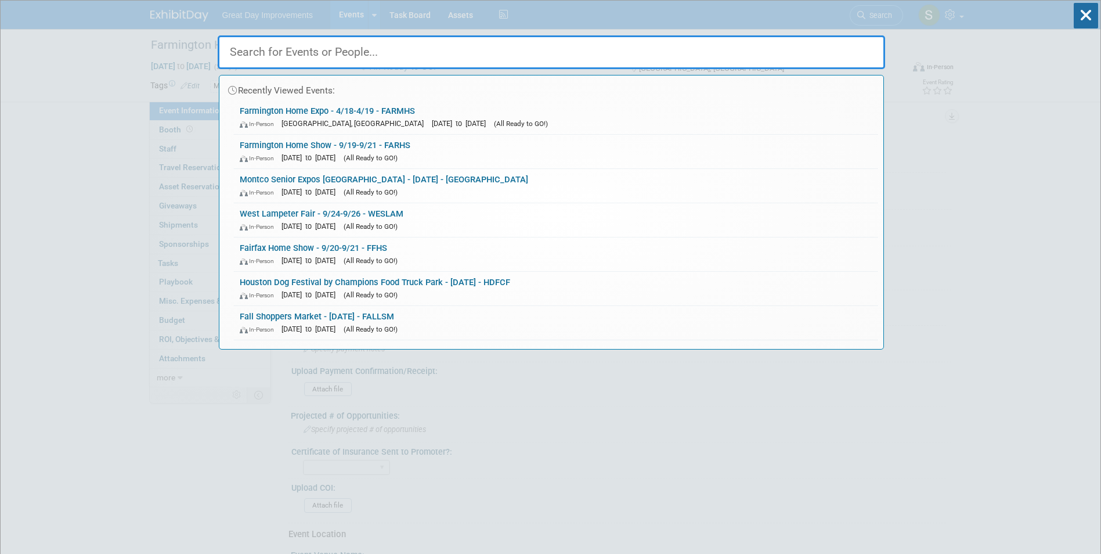
paste input "JEFFAL"
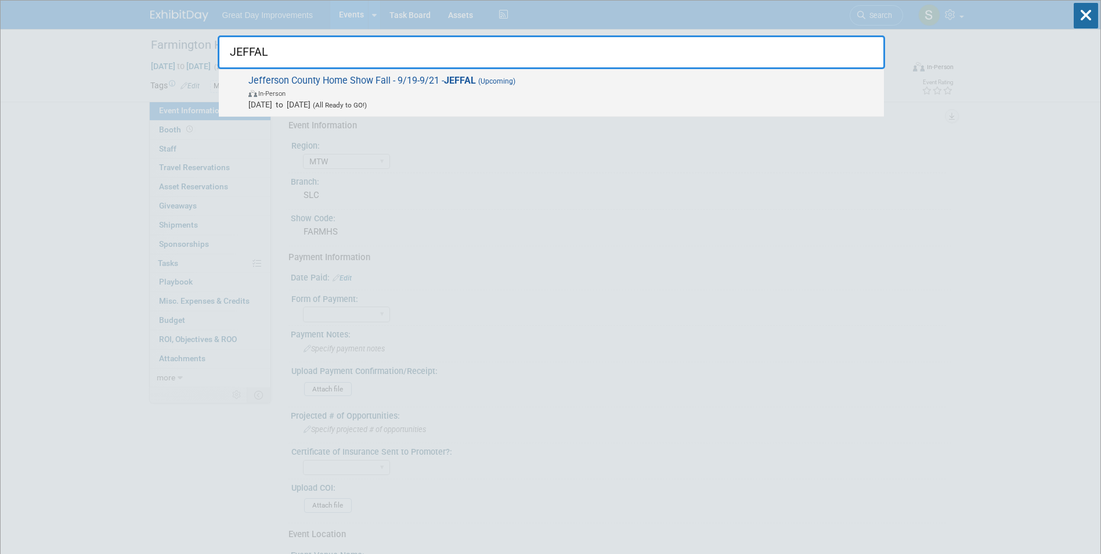
type input "JEFFAL"
click at [393, 97] on span "In-Person" at bounding box center [563, 93] width 630 height 12
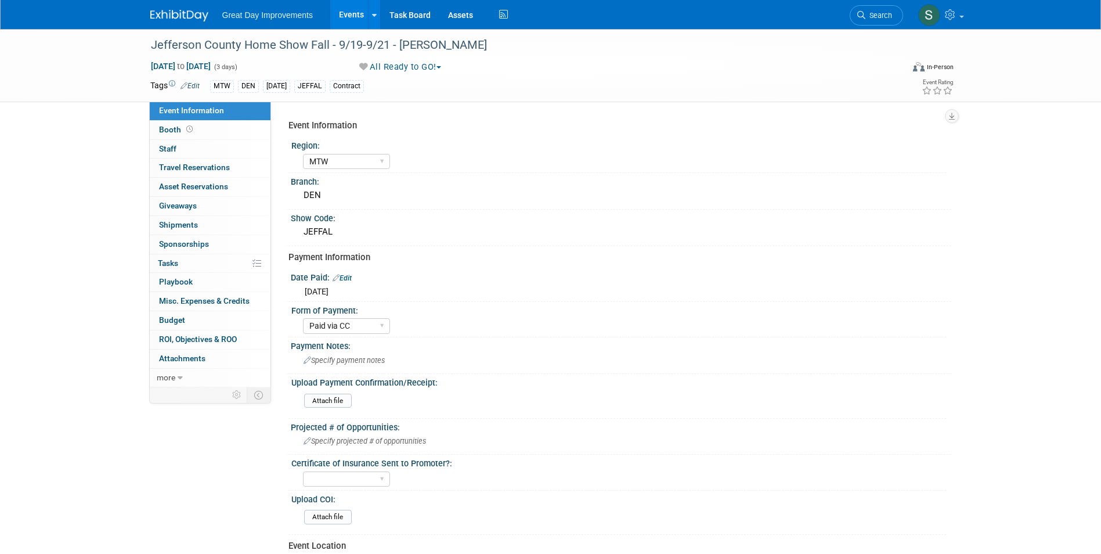
select select "MTW"
select select "Paid via CC"
click at [865, 13] on span "Search" at bounding box center [878, 15] width 27 height 9
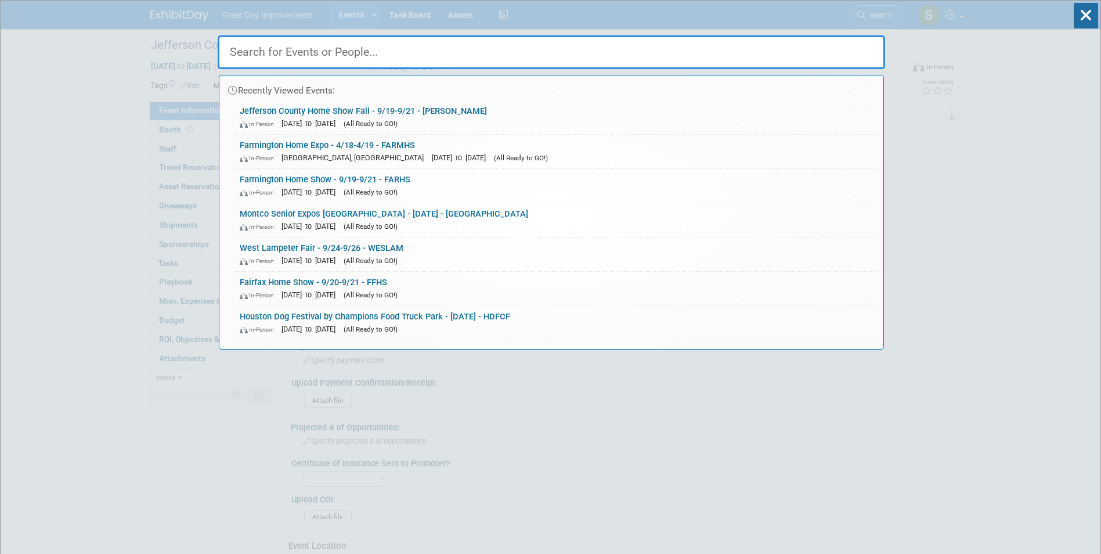
paste input "LVHLS"
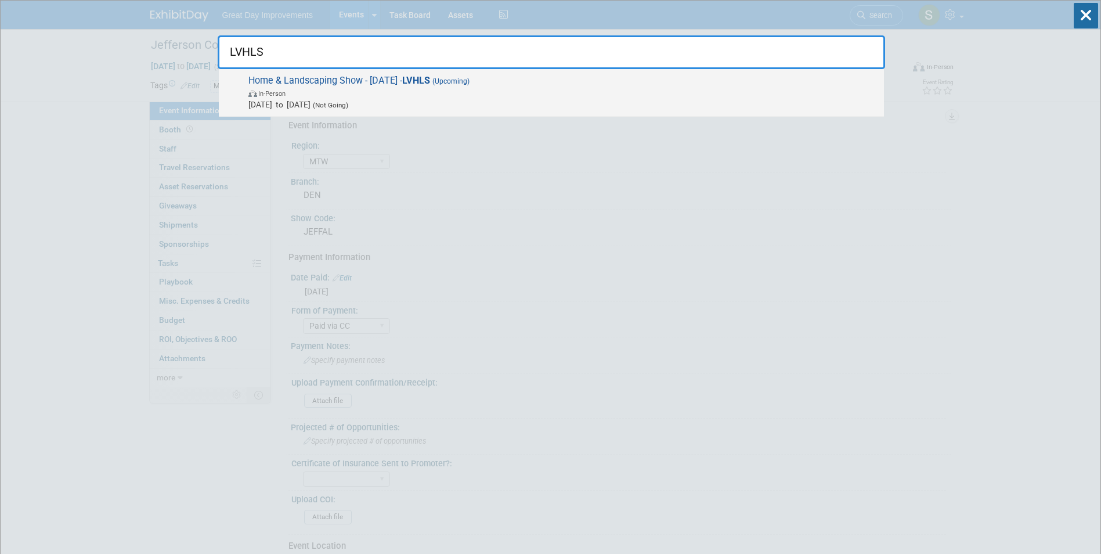
type input "LVHLS"
click at [453, 77] on span "(Upcoming)" at bounding box center [449, 81] width 39 height 8
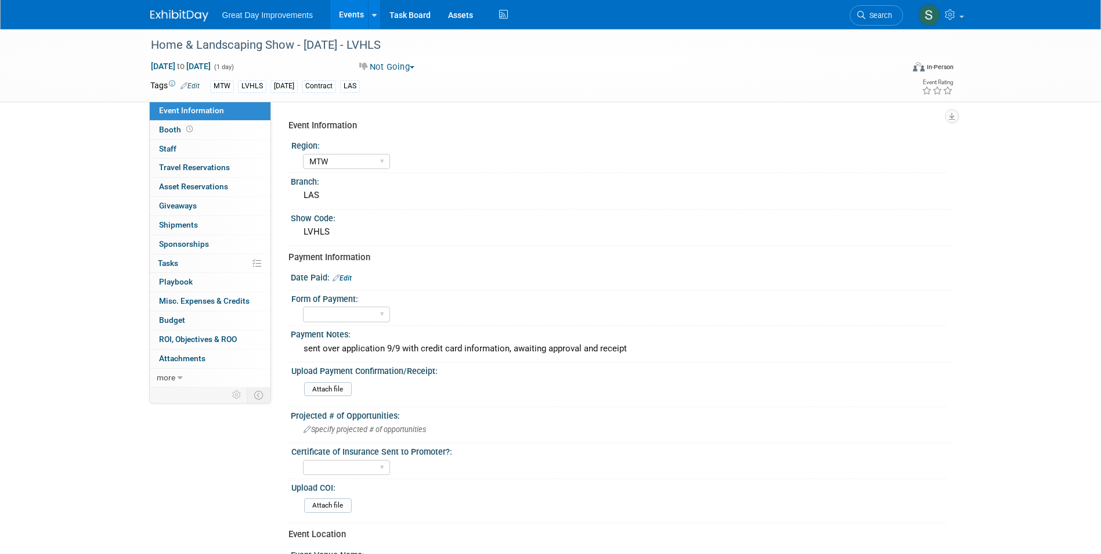
select select "MTW"
click at [616, 331] on div "Payment Notes:" at bounding box center [621, 333] width 660 height 15
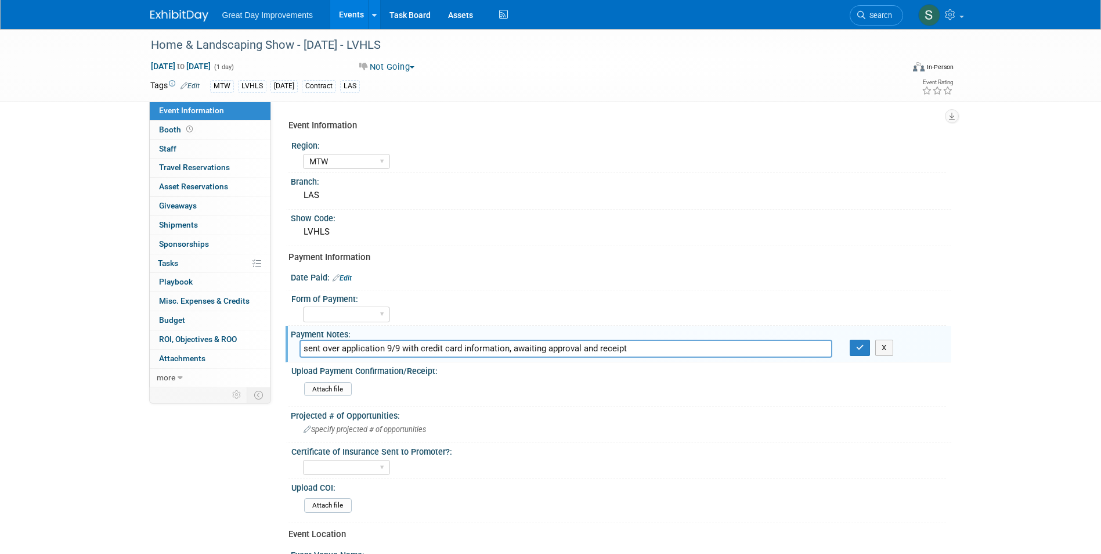
drag, startPoint x: 641, startPoint y: 335, endPoint x: 612, endPoint y: 342, distance: 30.5
click at [537, 326] on div "Payment Notes:" at bounding box center [621, 333] width 660 height 15
drag, startPoint x: 636, startPoint y: 349, endPoint x: 261, endPoint y: 315, distance: 376.4
click at [261, 315] on div "Event Information Event Info Booth Booth 0 Staff 0 Staff 0 Travel Reservations …" at bounding box center [551, 386] width 818 height 715
click at [861, 342] on button "button" at bounding box center [859, 347] width 21 height 16
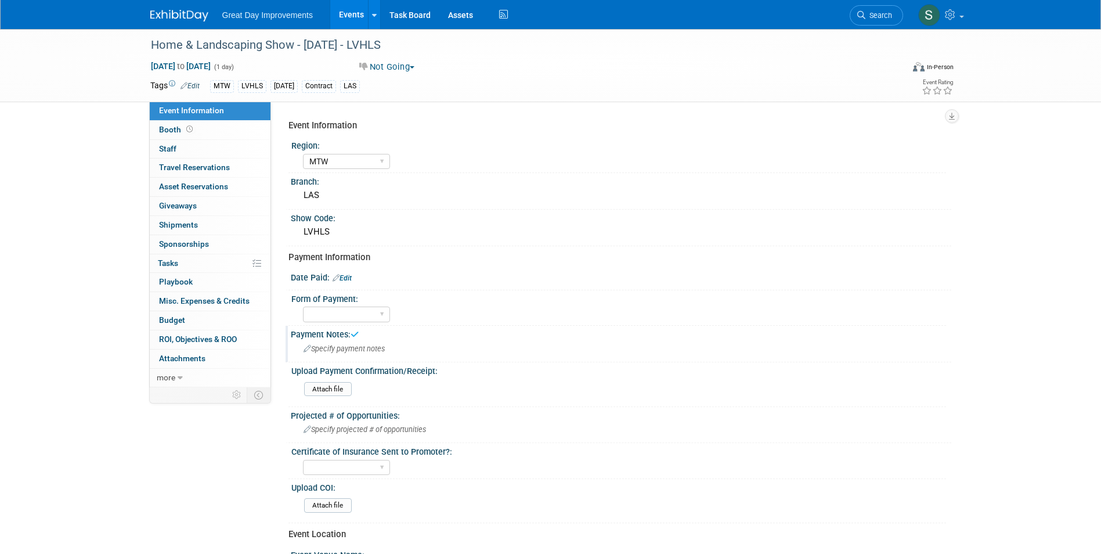
click at [346, 277] on link "Edit" at bounding box center [341, 278] width 19 height 8
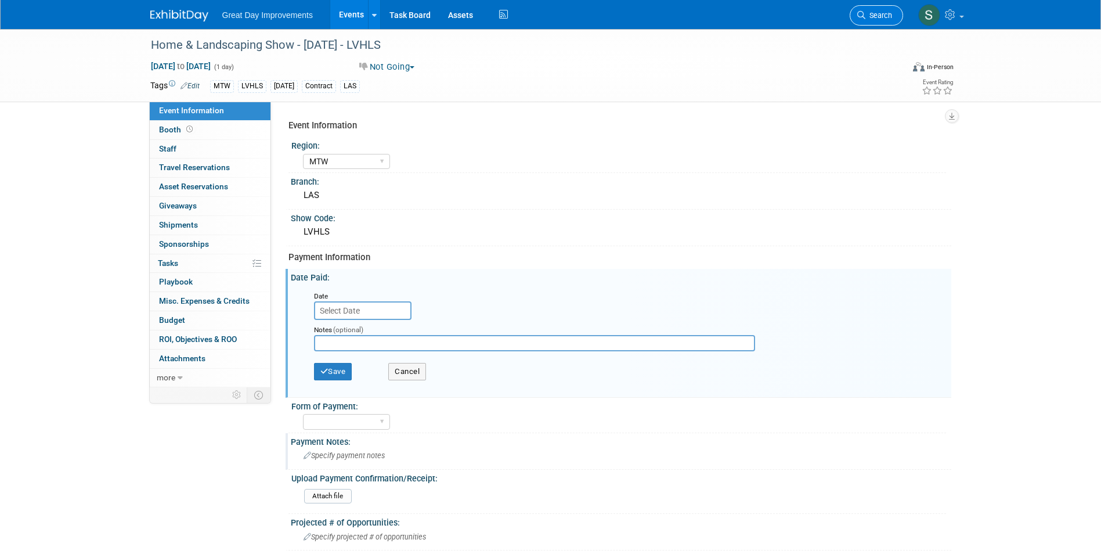
click at [876, 12] on span "Search" at bounding box center [878, 15] width 27 height 9
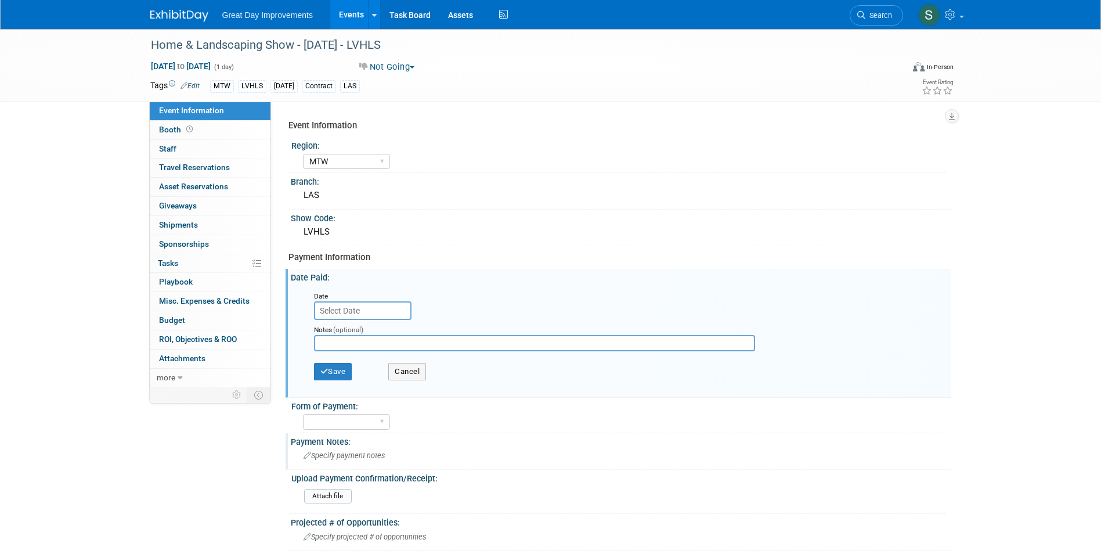
click at [171, 19] on img at bounding box center [179, 16] width 58 height 12
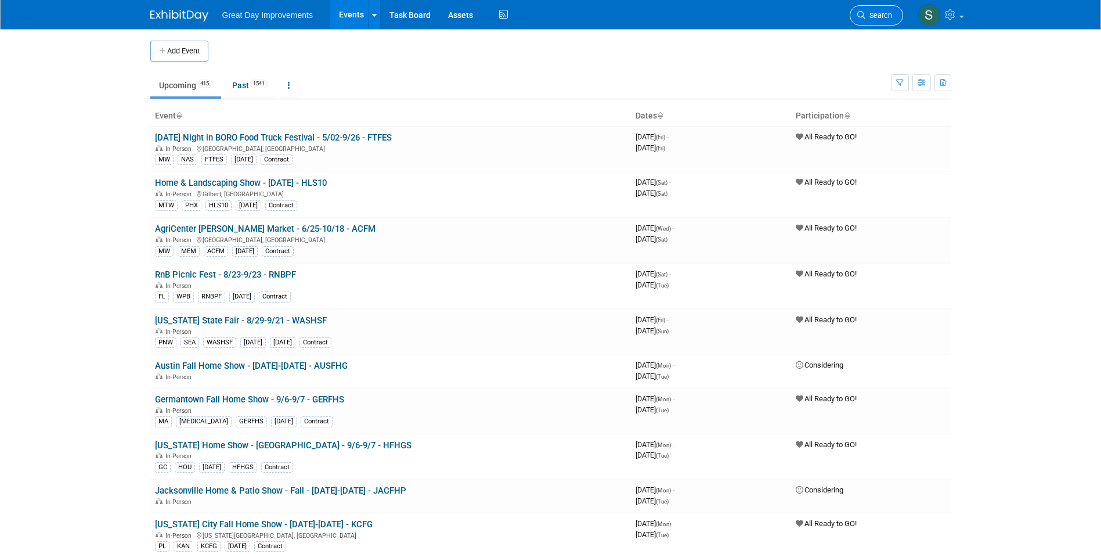
click at [862, 15] on icon at bounding box center [861, 15] width 8 height 8
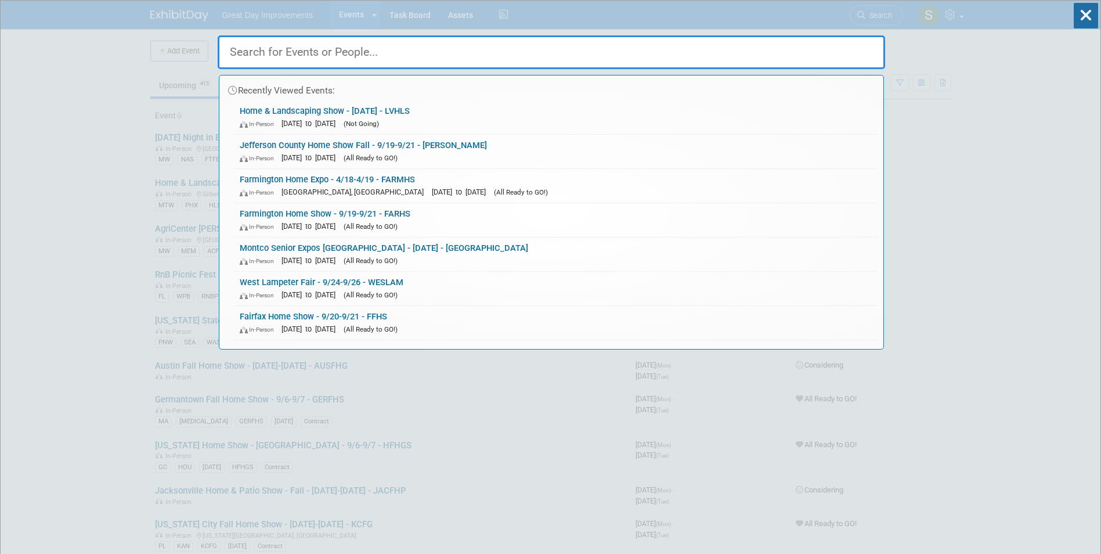
paste input "ODDFF"
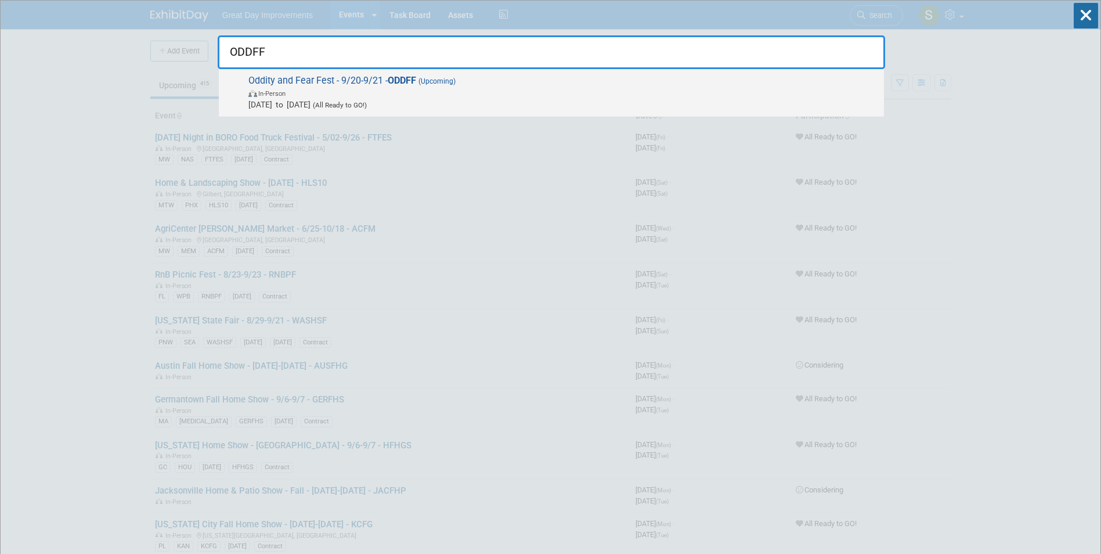
type input "ODDFF"
click at [247, 91] on span "Oddity and Fear Fest - 9/20-9/21 - ODDFF (Upcoming) In-Person [DATE] to [DATE] …" at bounding box center [561, 92] width 633 height 35
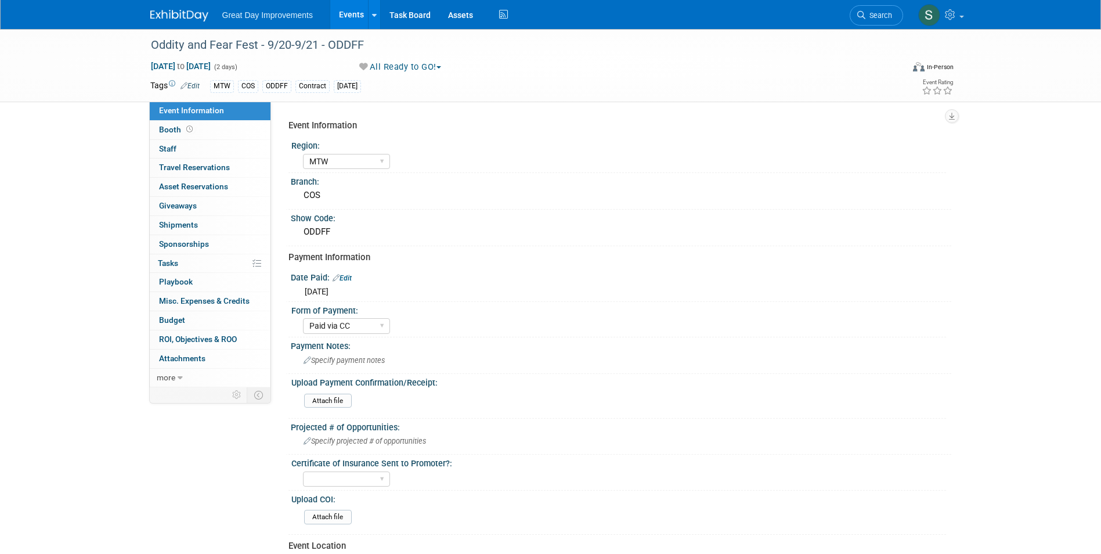
select select "MTW"
select select "Paid via CC"
click at [883, 17] on span "Search" at bounding box center [878, 15] width 27 height 9
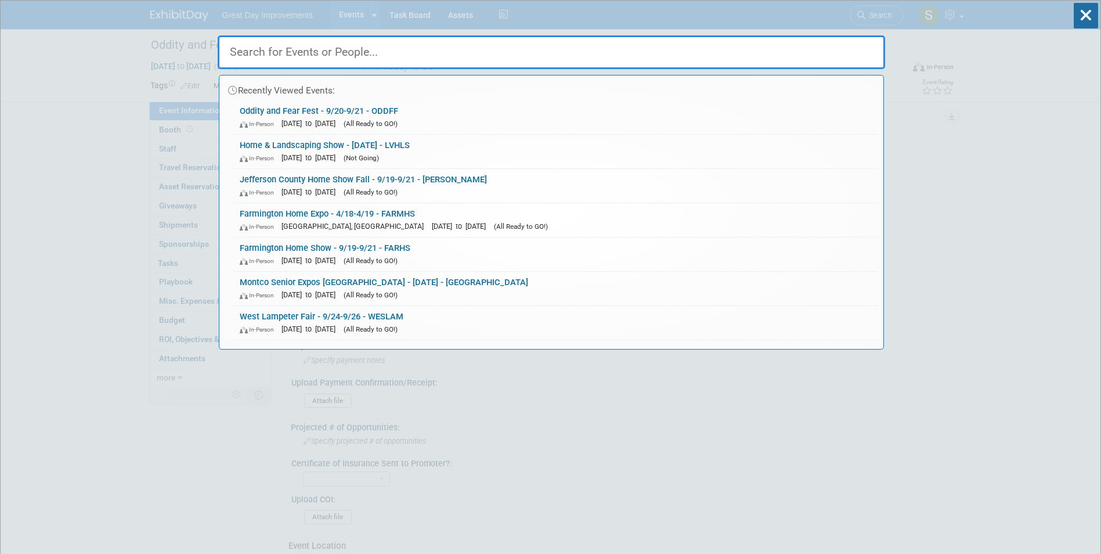
paste input "WOEXLA"
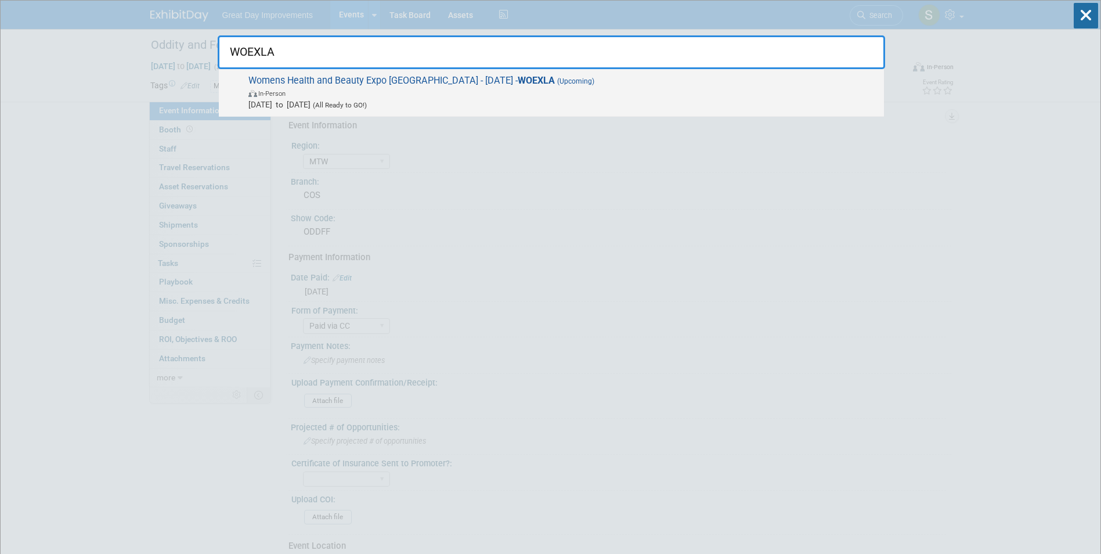
type input "WOEXLA"
click at [352, 89] on span "In-Person" at bounding box center [563, 93] width 630 height 12
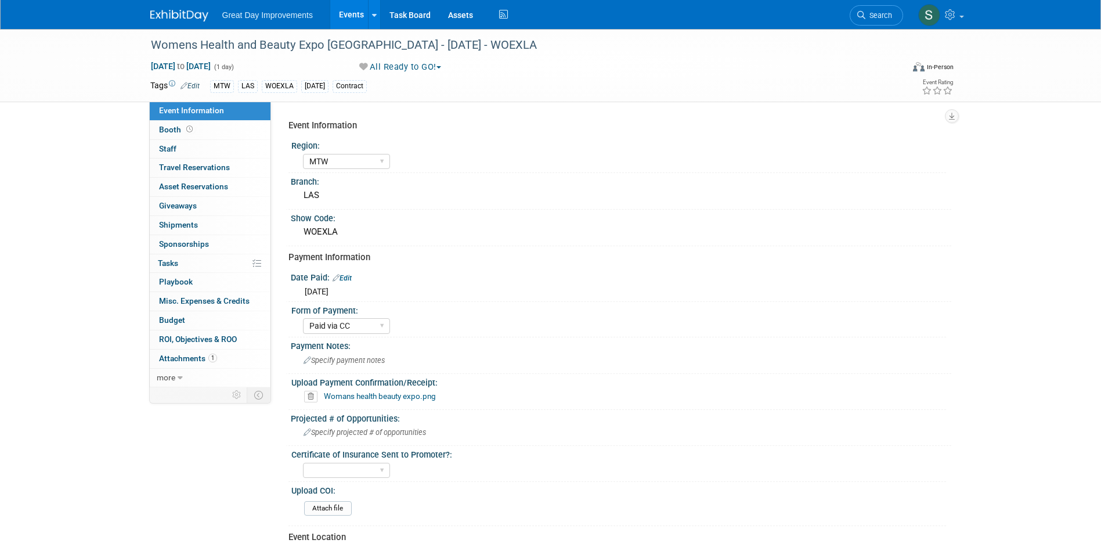
select select "MTW"
select select "Paid via CC"
click at [876, 17] on span "Search" at bounding box center [878, 15] width 27 height 9
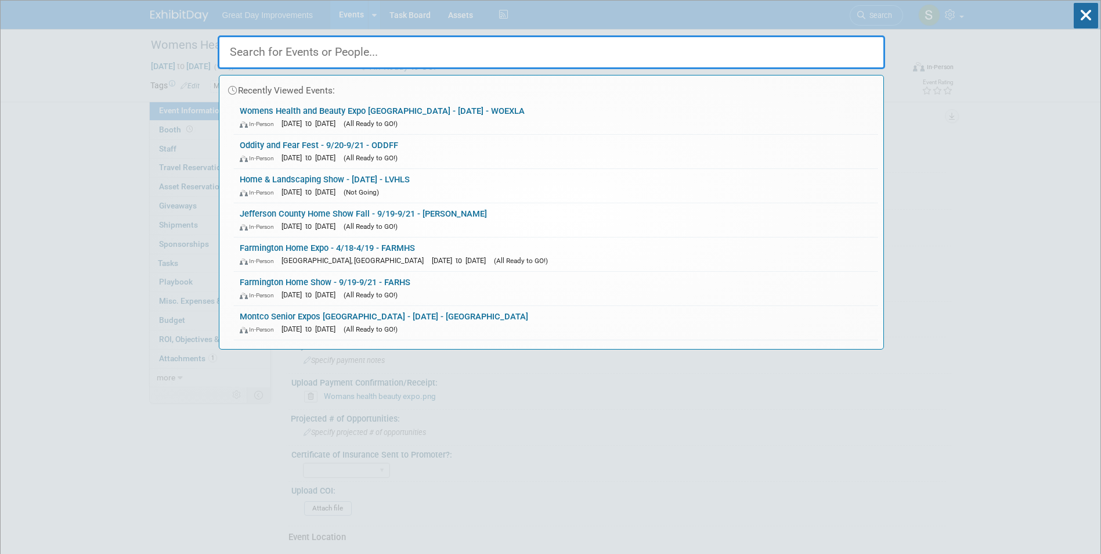
paste input "SIFHS"
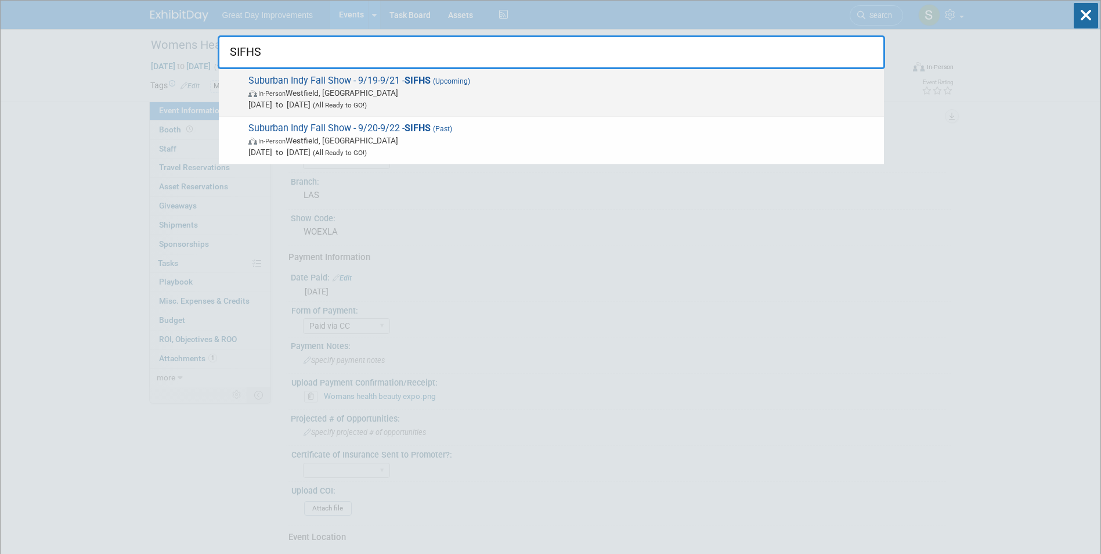
type input "SIFHS"
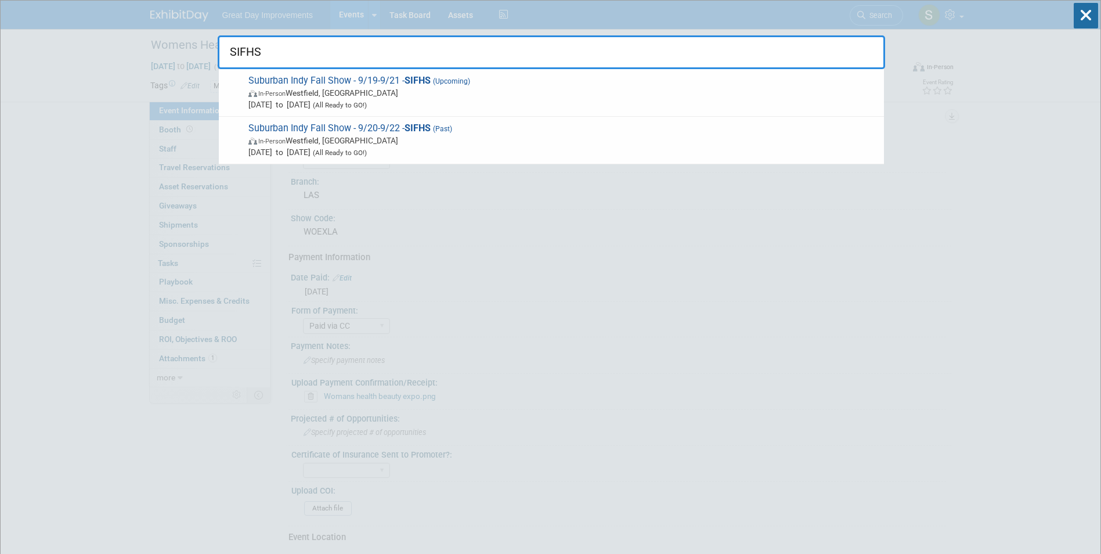
click at [441, 89] on span "In-Person [PERSON_NAME], [GEOGRAPHIC_DATA]" at bounding box center [563, 93] width 630 height 12
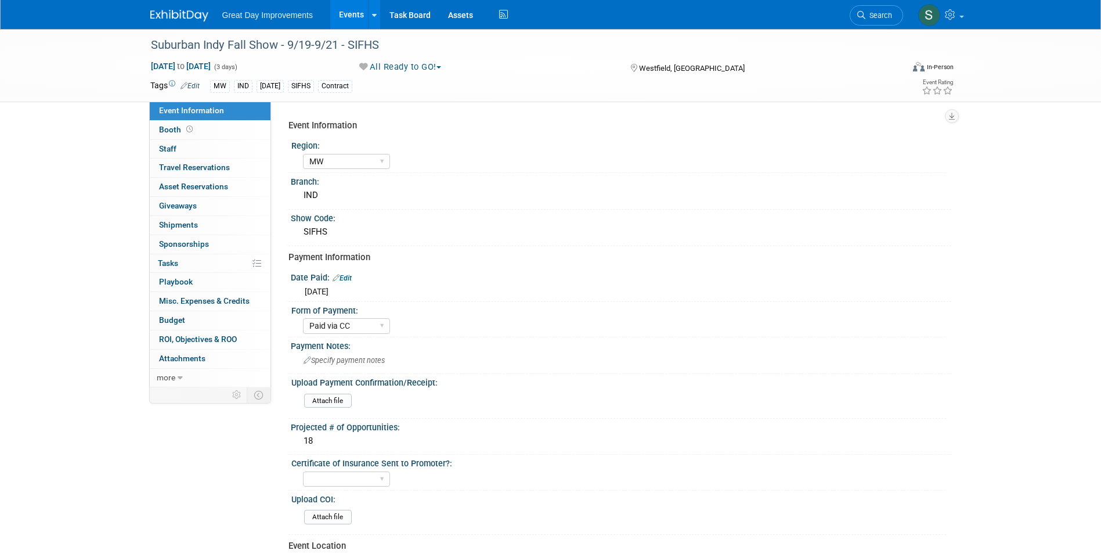
select select "MW"
select select "Paid via CC"
click at [1079, 107] on div "Suburban Indy Fall Show - 9/19-9/21 - SIFHS [DATE] to [DATE] (3 days) [DATE] to…" at bounding box center [550, 435] width 1101 height 812
click at [879, 17] on span "Search" at bounding box center [878, 15] width 27 height 9
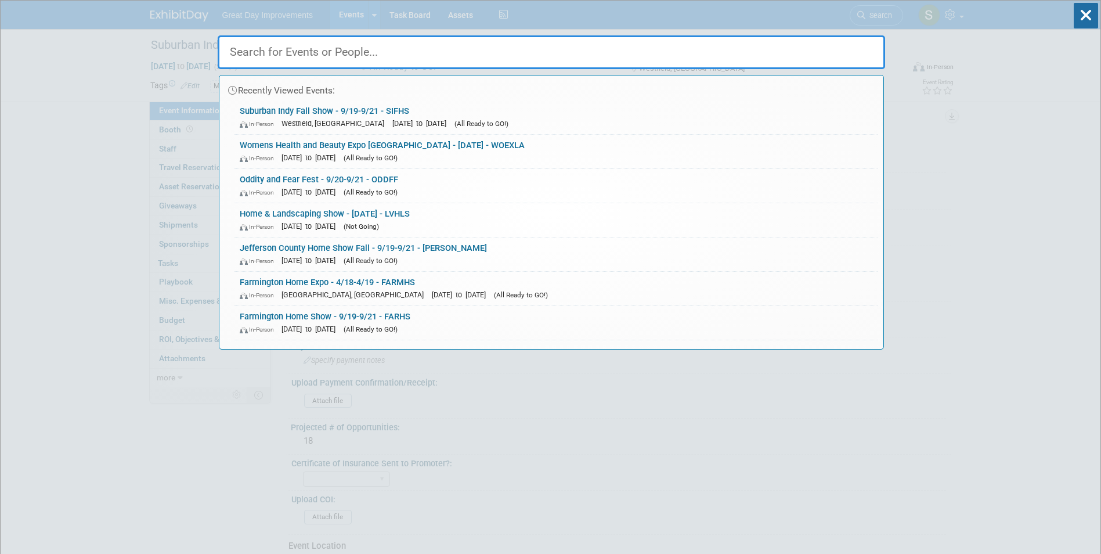
paste input "UWEXPO"
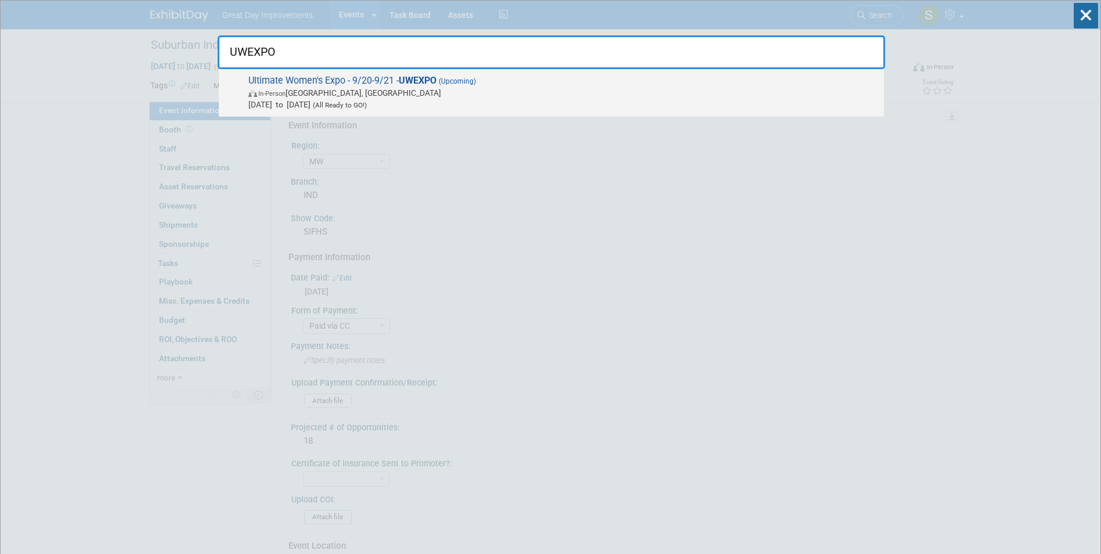
type input "UWEXPO"
click at [462, 91] on span "In-Person [GEOGRAPHIC_DATA], [GEOGRAPHIC_DATA]" at bounding box center [563, 93] width 630 height 12
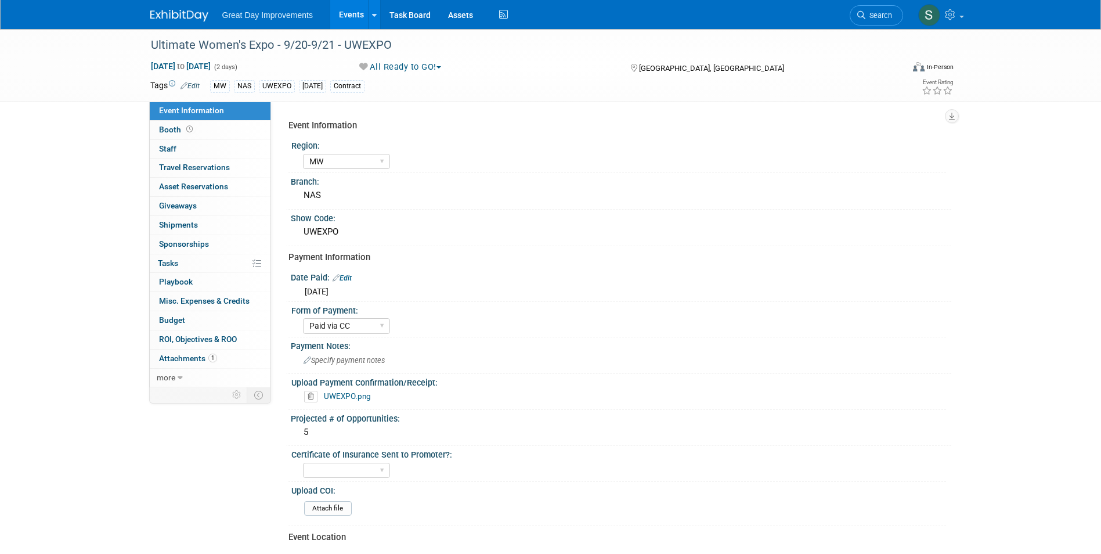
select select "MW"
select select "Paid via CC"
click at [868, 9] on link "Search" at bounding box center [875, 15] width 53 height 20
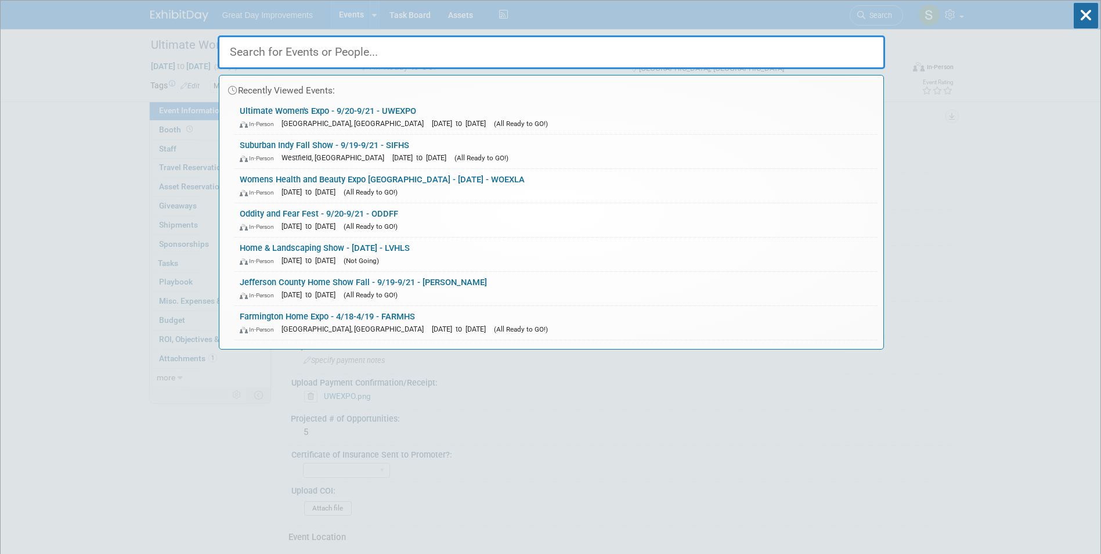
paste input "5AGPF"
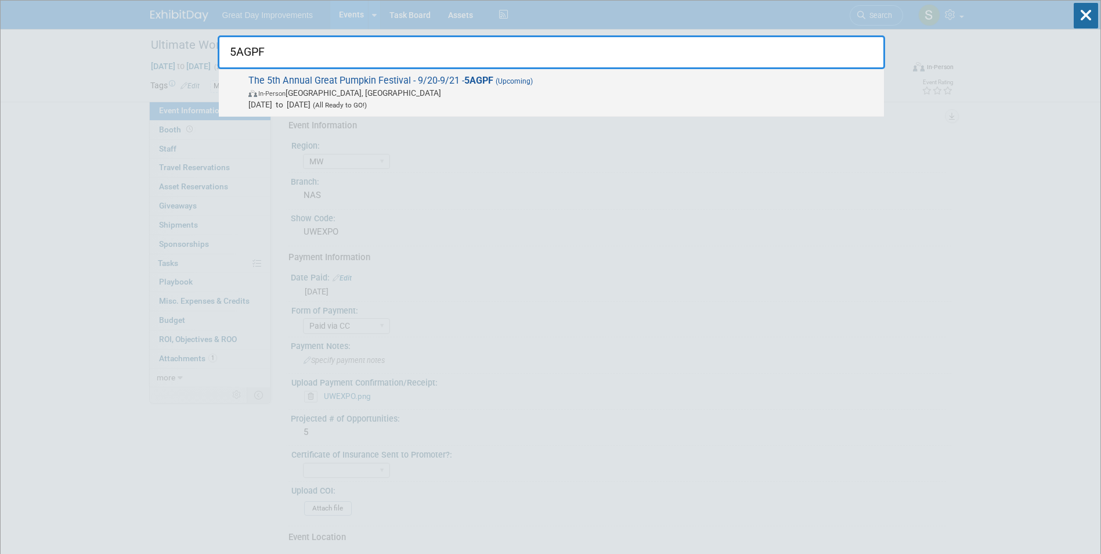
type input "5AGPF"
click at [361, 102] on span "(All Ready to GO!)" at bounding box center [338, 105] width 56 height 8
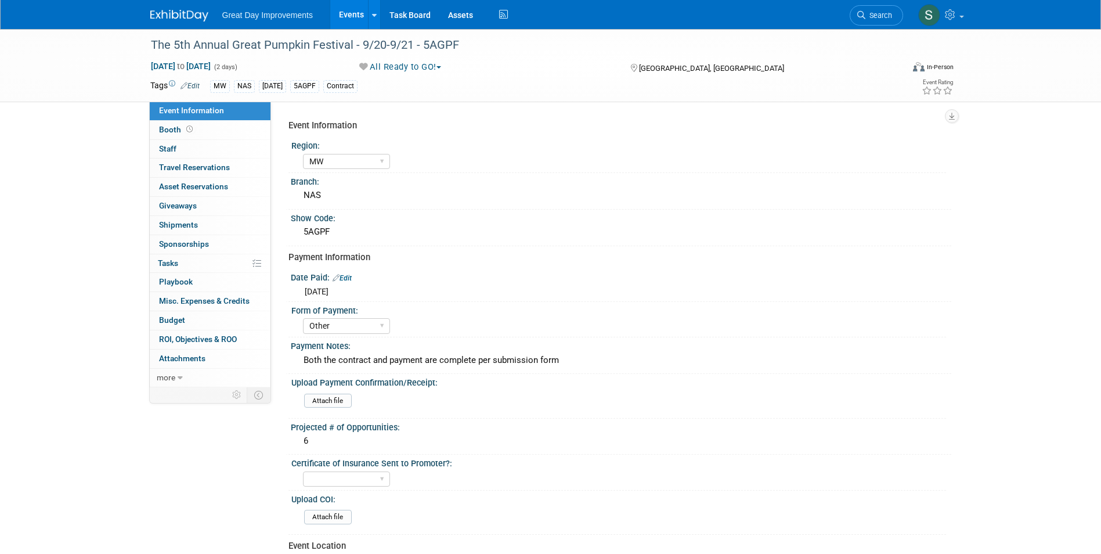
select select "MW"
select select "Other"
click at [877, 23] on link "Search" at bounding box center [875, 15] width 53 height 20
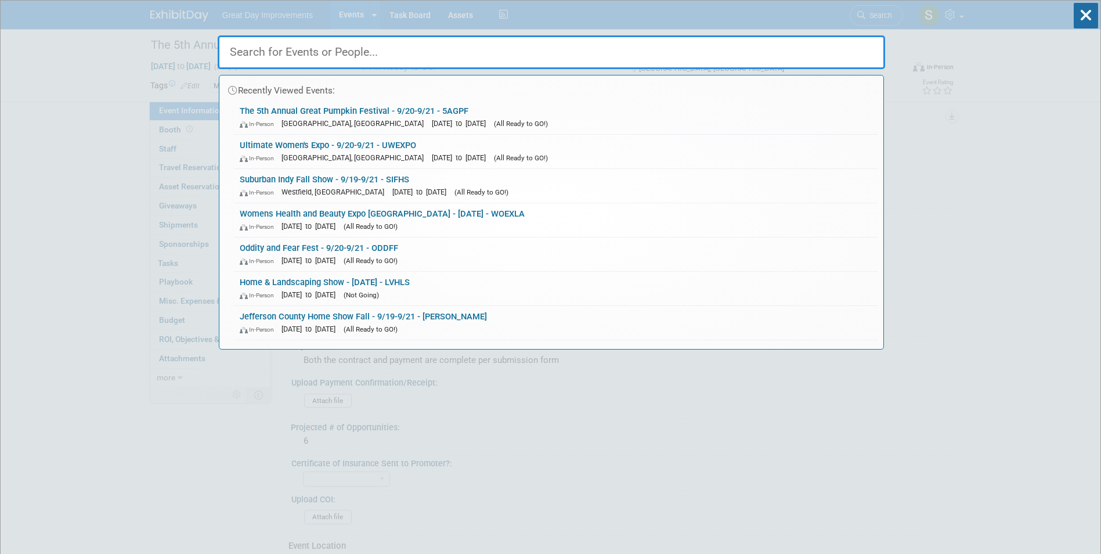
paste input "INDSEN"
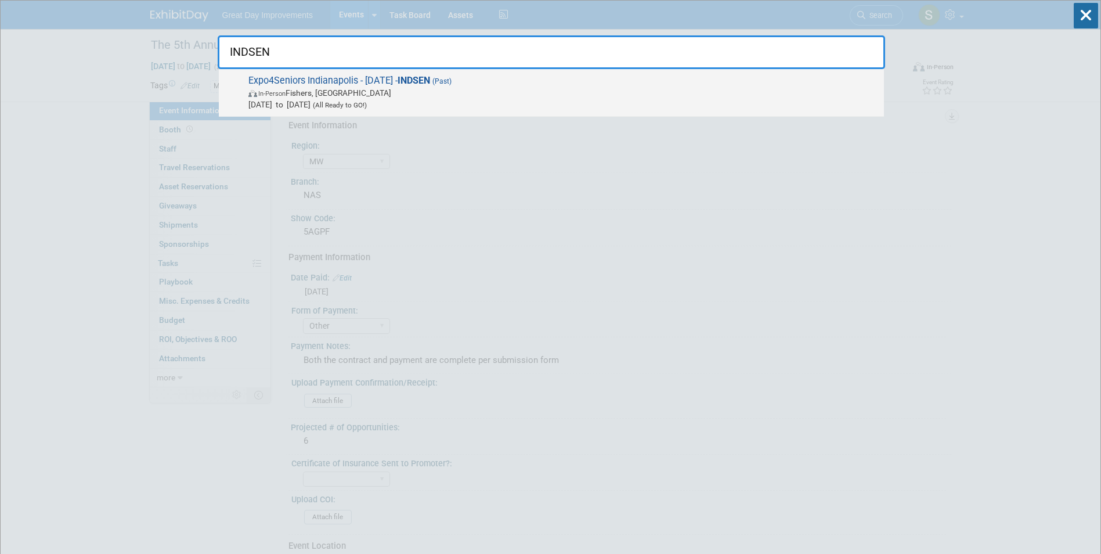
type input "INDSEN"
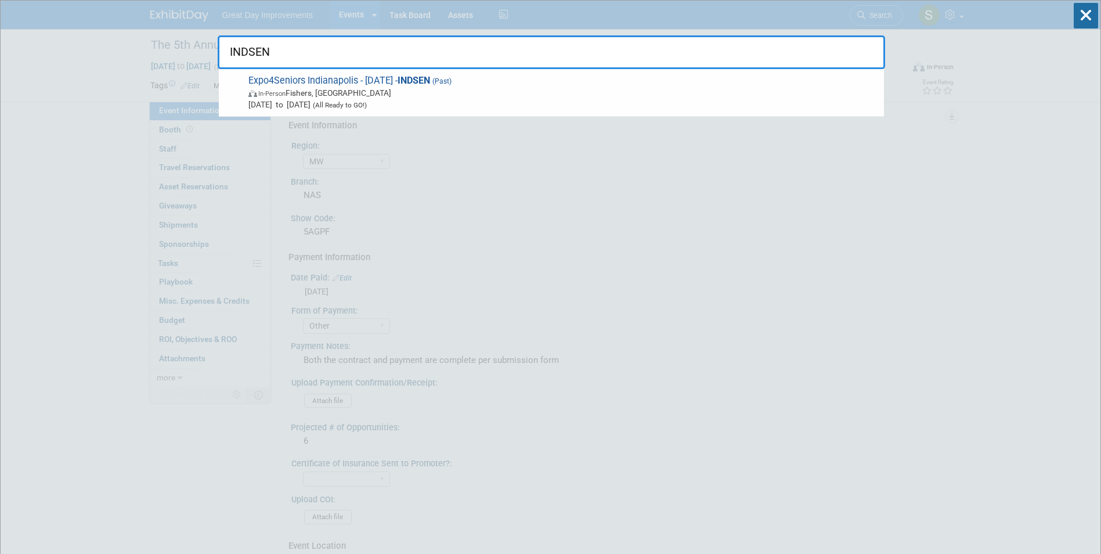
click at [633, 93] on span "In-Person Fishers, IN" at bounding box center [563, 93] width 630 height 12
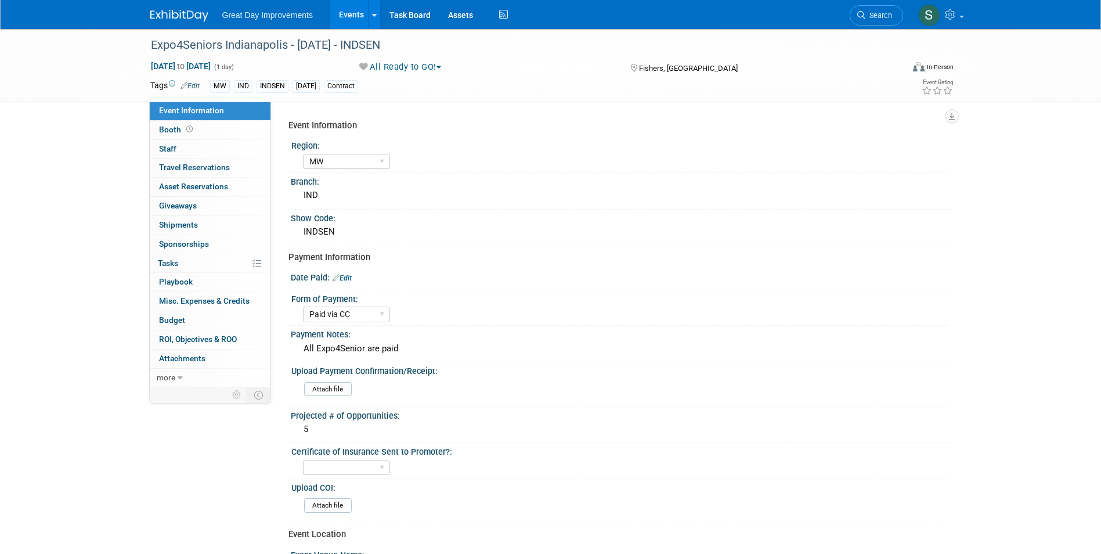
select select "MW"
select select "Paid via CC"
click at [877, 16] on span "Search" at bounding box center [878, 15] width 27 height 9
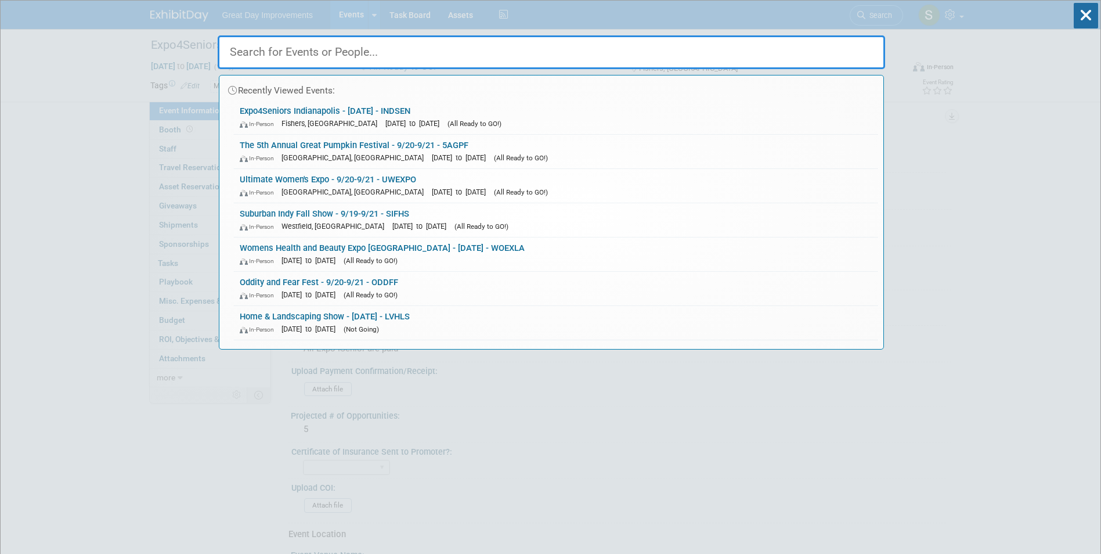
paste input "MEMSEN"
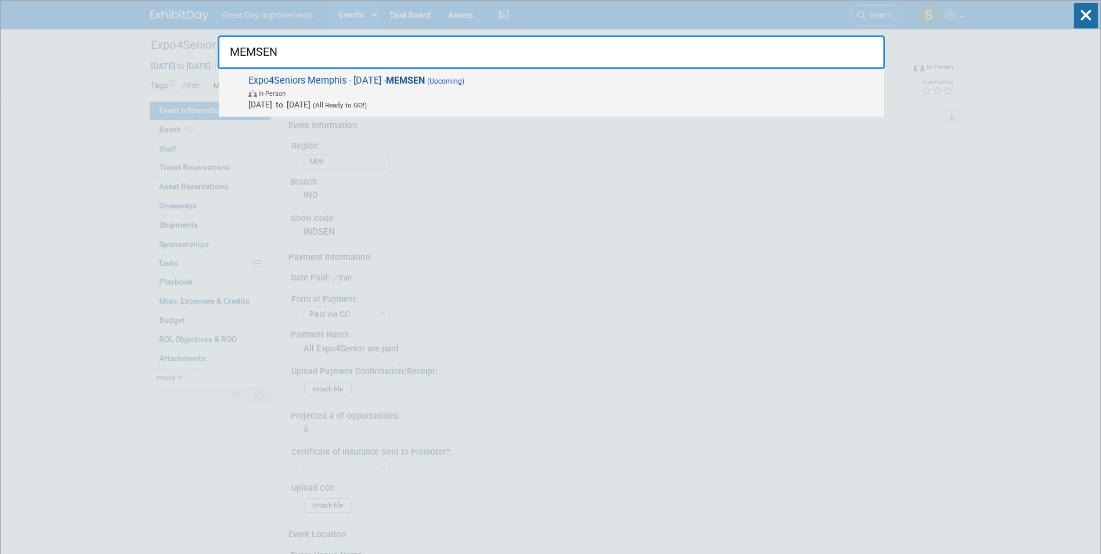
type input "MEMSEN"
click at [353, 101] on span "Sep 24, 2025 to Sep 24, 2025 (All Ready to GO!)" at bounding box center [563, 105] width 630 height 12
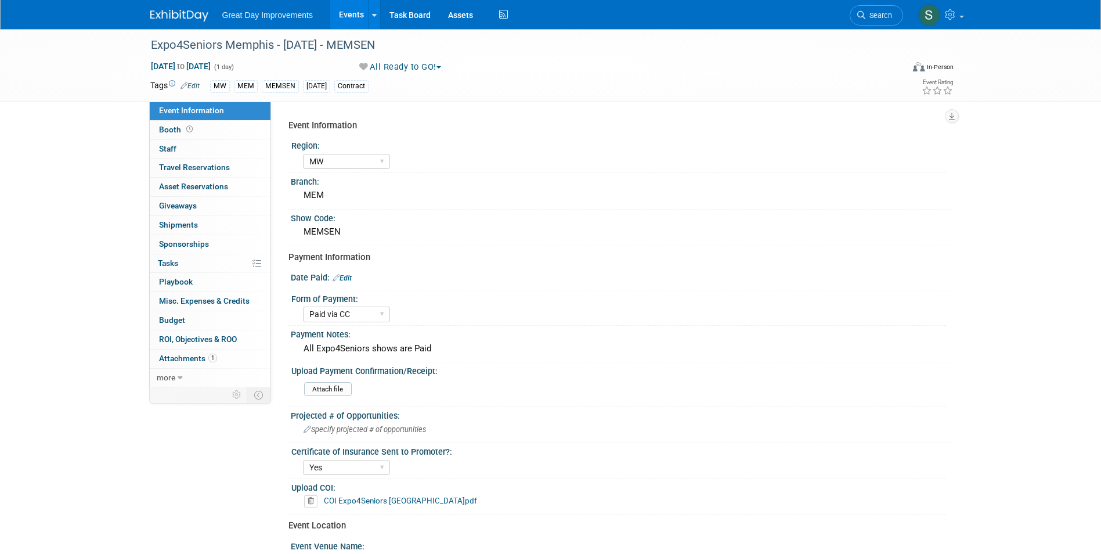
select select "MW"
select select "Paid via CC"
select select "Yes"
click at [848, 15] on div "Great Day Improvements Events Add Event Bulk Upload Events Shareable Event Boar…" at bounding box center [550, 14] width 801 height 29
click at [870, 16] on span "Search" at bounding box center [878, 15] width 27 height 9
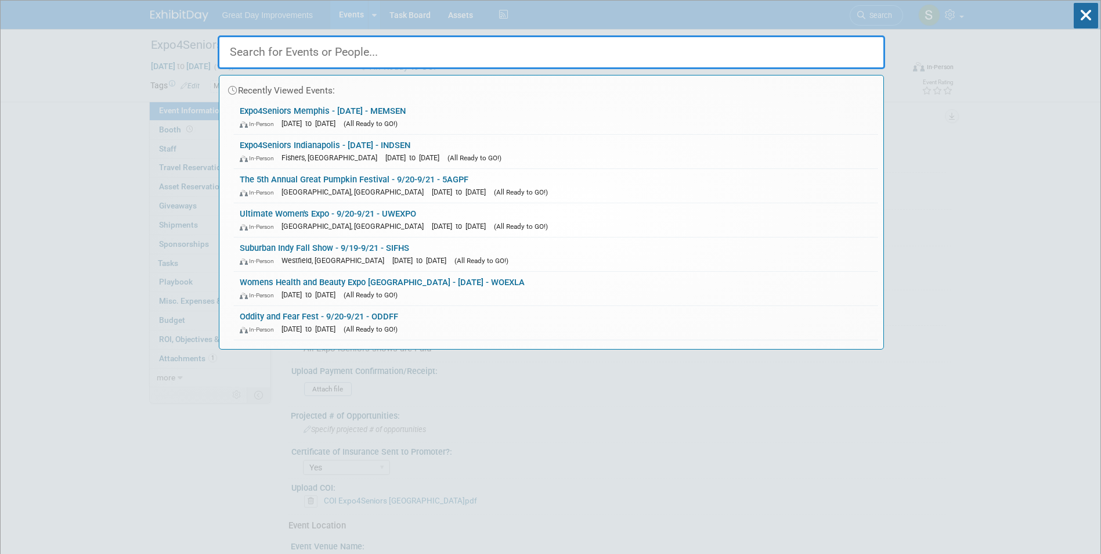
paste input "TGIFSS"
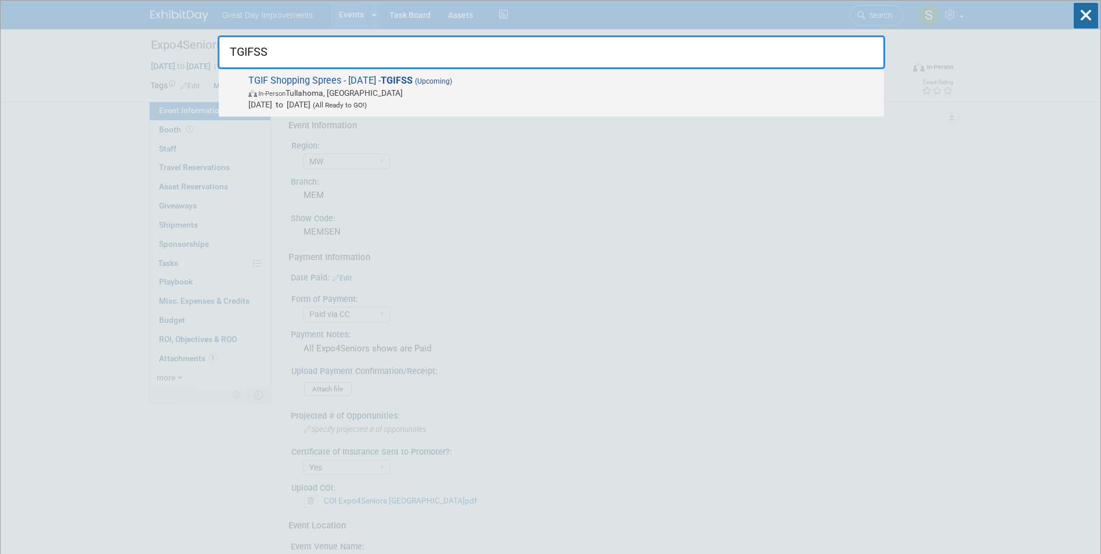
type input "TGIFSS"
click at [517, 84] on span "TGIF Shopping Sprees - 9/19/25 - TGIFSS (Upcoming) In-Person Tullahoma, TN Sep …" at bounding box center [561, 92] width 633 height 35
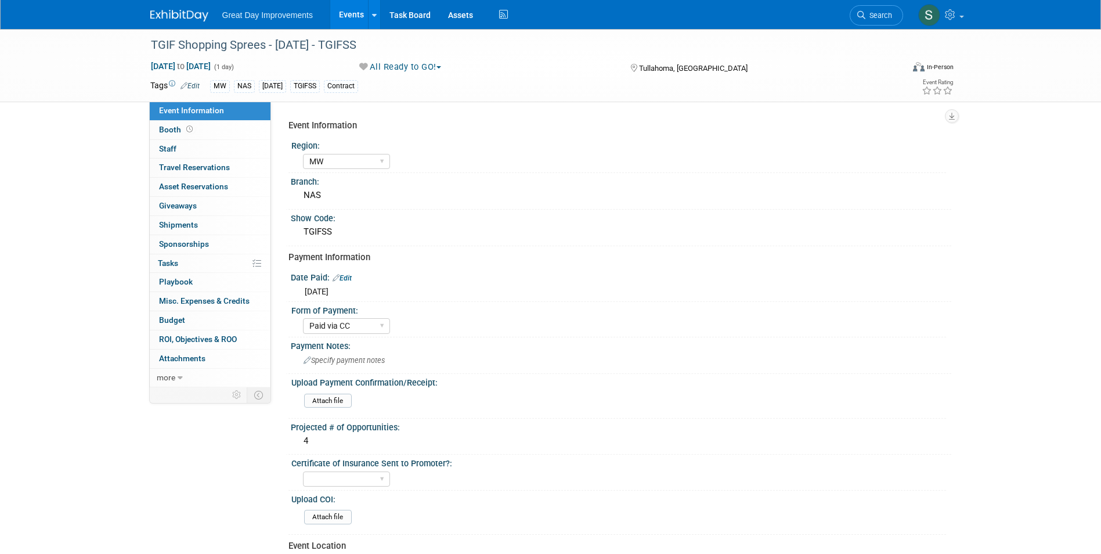
select select "MW"
select select "Paid via CC"
click at [896, 18] on link "Search" at bounding box center [875, 15] width 53 height 20
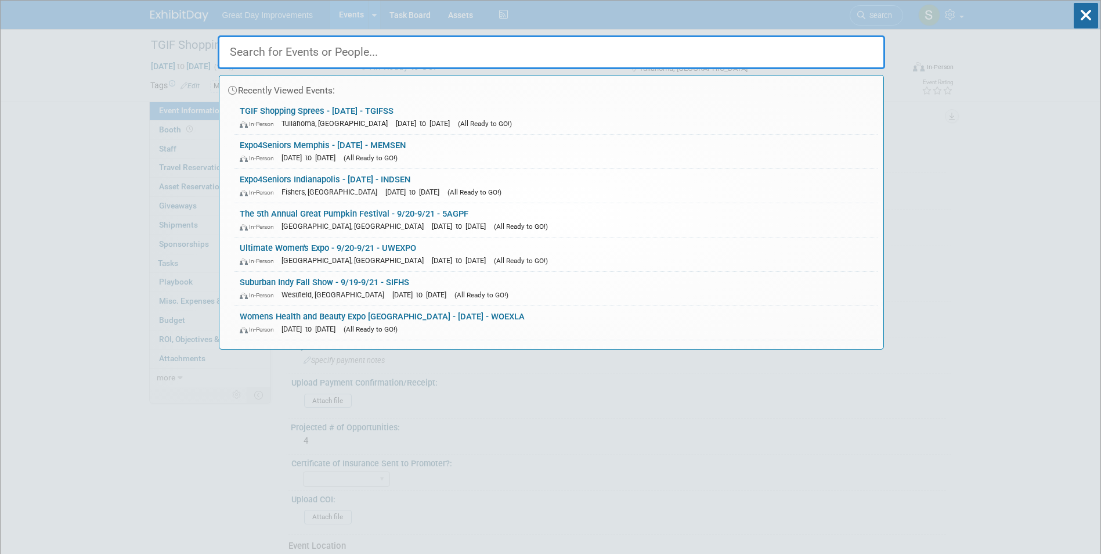
paste input "DFHRT"
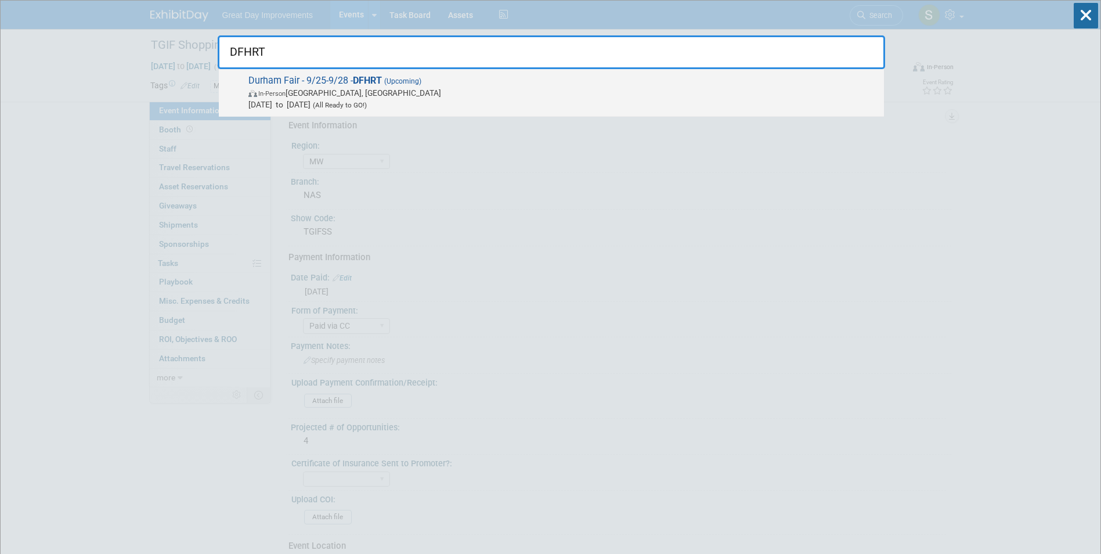
type input "DFHRT"
click at [418, 93] on span "In-Person Durham, CT" at bounding box center [563, 93] width 630 height 12
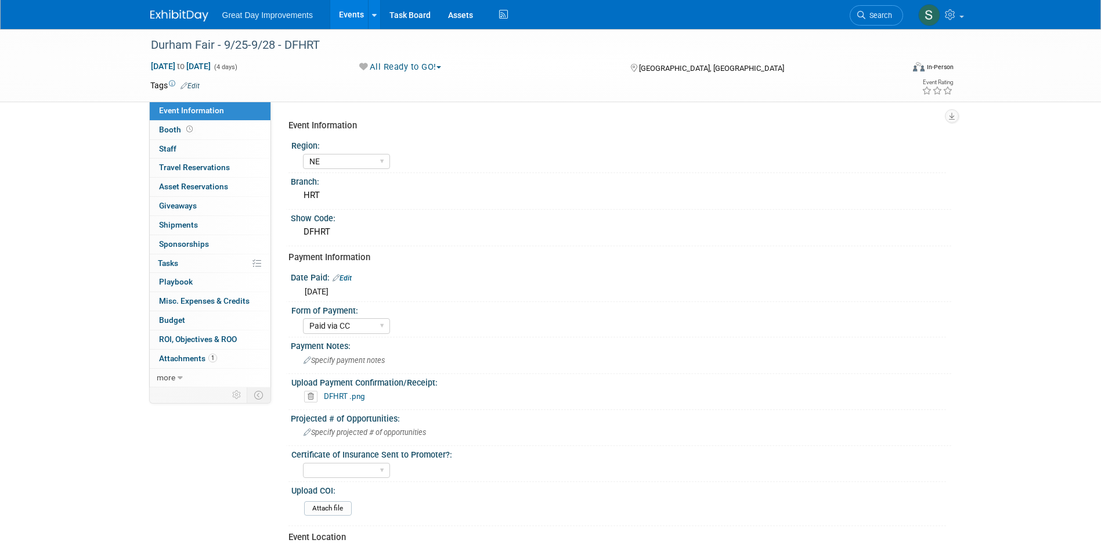
select select "NE"
select select "Paid via CC"
click at [872, 6] on link "Search" at bounding box center [875, 15] width 53 height 20
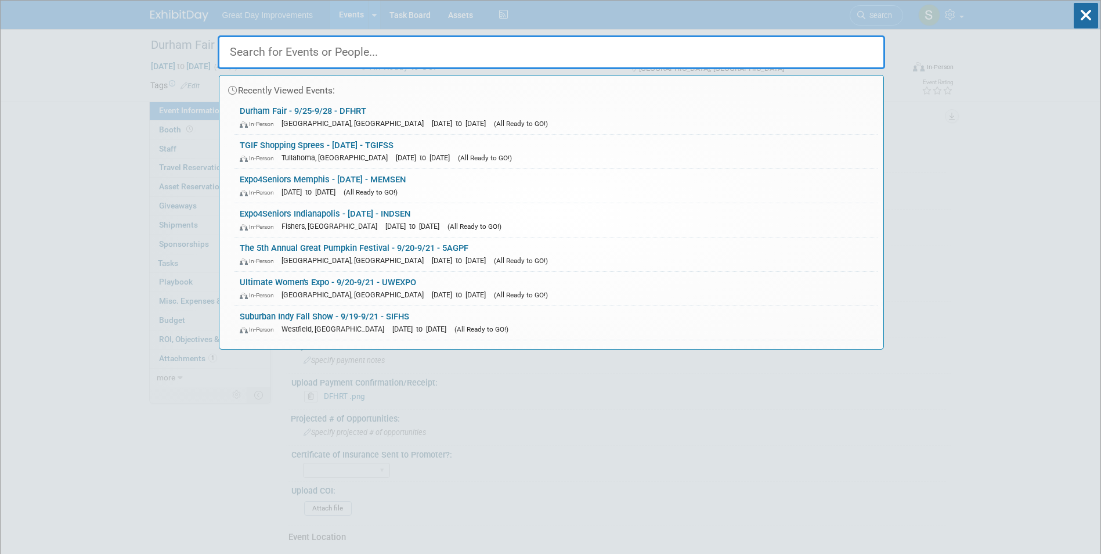
paste input "KCFG"
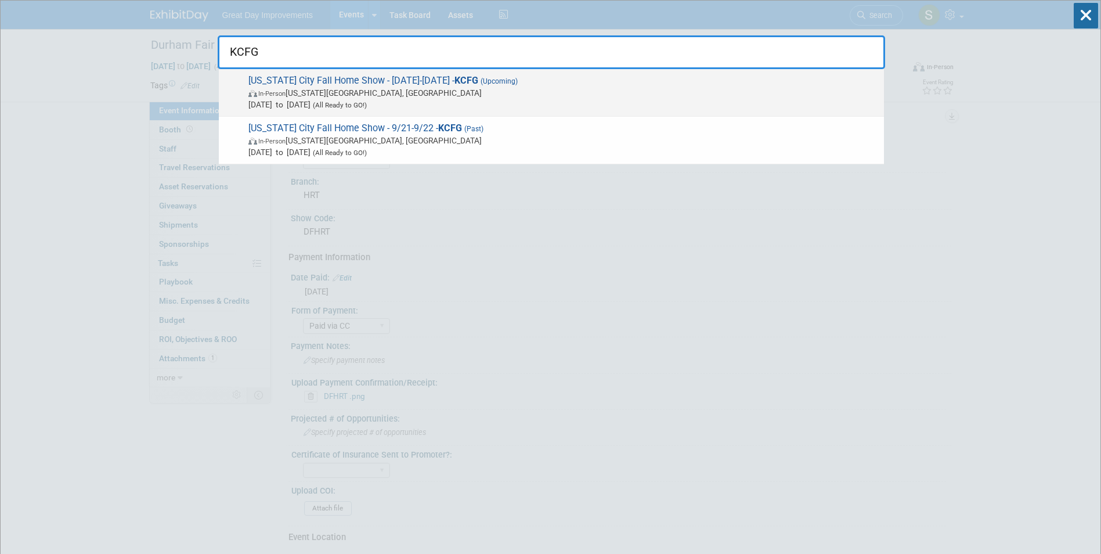
type input "KCFG"
click at [494, 81] on span "(Upcoming)" at bounding box center [497, 81] width 39 height 8
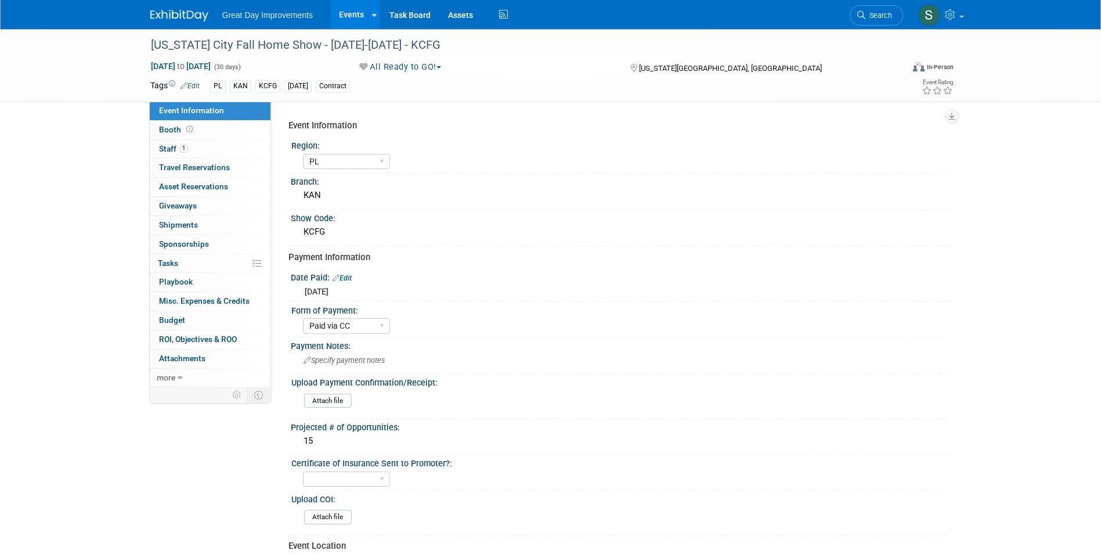
select select "PL"
select select "Paid via CC"
click at [871, 6] on link "Search" at bounding box center [875, 15] width 53 height 20
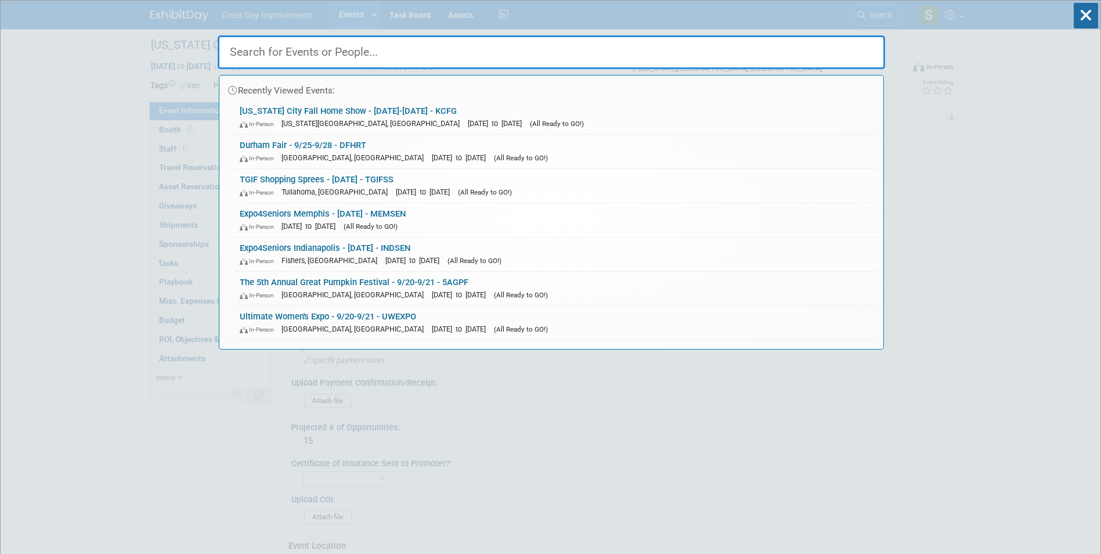
paste input "OMAFHS"
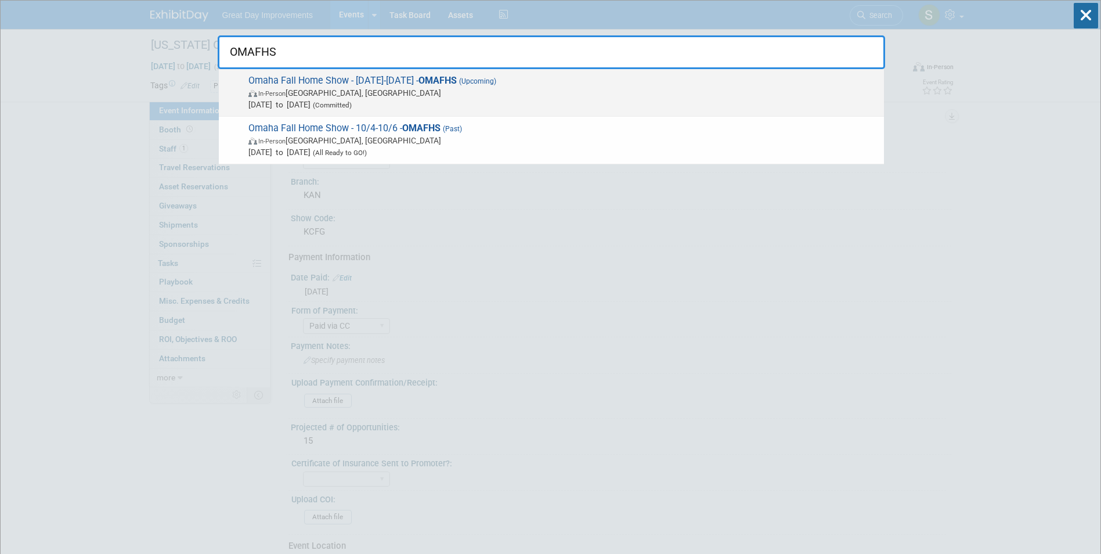
type input "OMAFHS"
click at [496, 77] on span "(Upcoming)" at bounding box center [476, 81] width 39 height 8
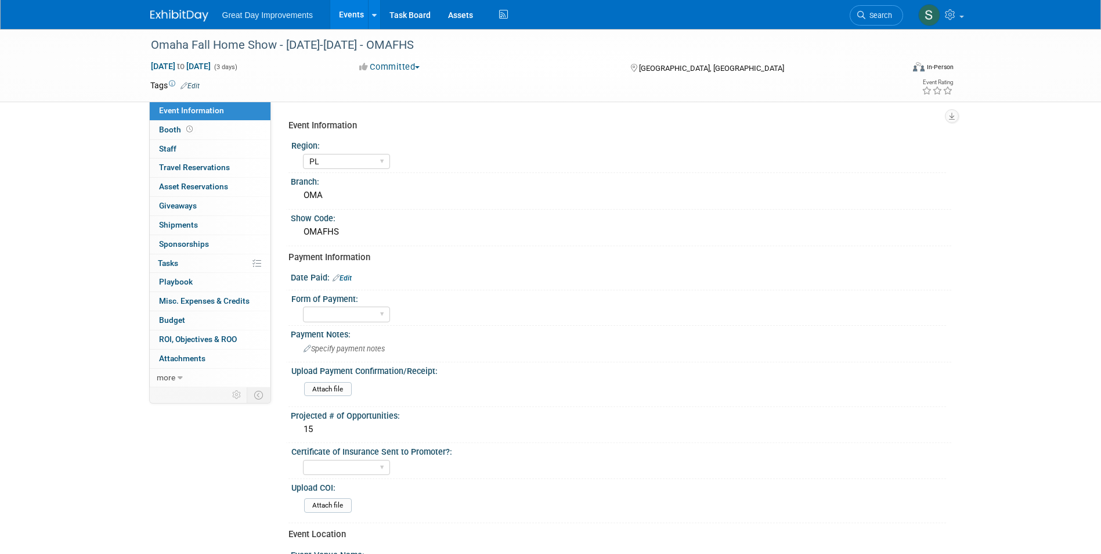
select select "PL"
click at [343, 284] on div at bounding box center [620, 284] width 643 height 3
click at [349, 270] on div "Date Paid: Edit" at bounding box center [621, 276] width 660 height 15
click at [349, 279] on link "Edit" at bounding box center [341, 278] width 19 height 8
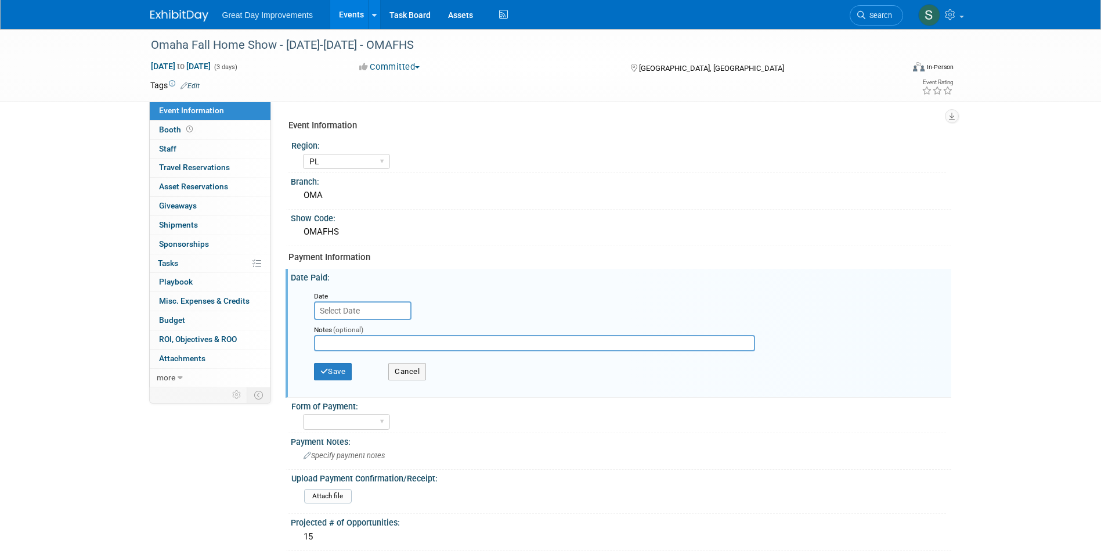
click at [370, 310] on input "text" at bounding box center [362, 310] width 97 height 19
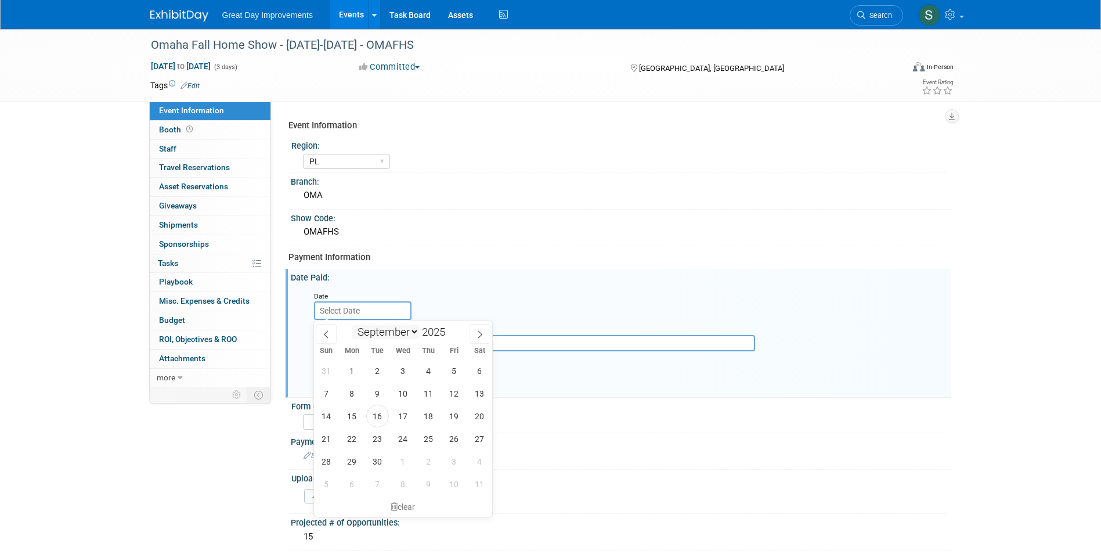
click at [383, 328] on select "January February March April May June July August September October November De…" at bounding box center [385, 331] width 67 height 15
select select "9"
click at [352, 324] on select "January February March April May June July August September October November De…" at bounding box center [385, 331] width 67 height 15
click at [451, 337] on span at bounding box center [450, 335] width 8 height 7
type input "2024"
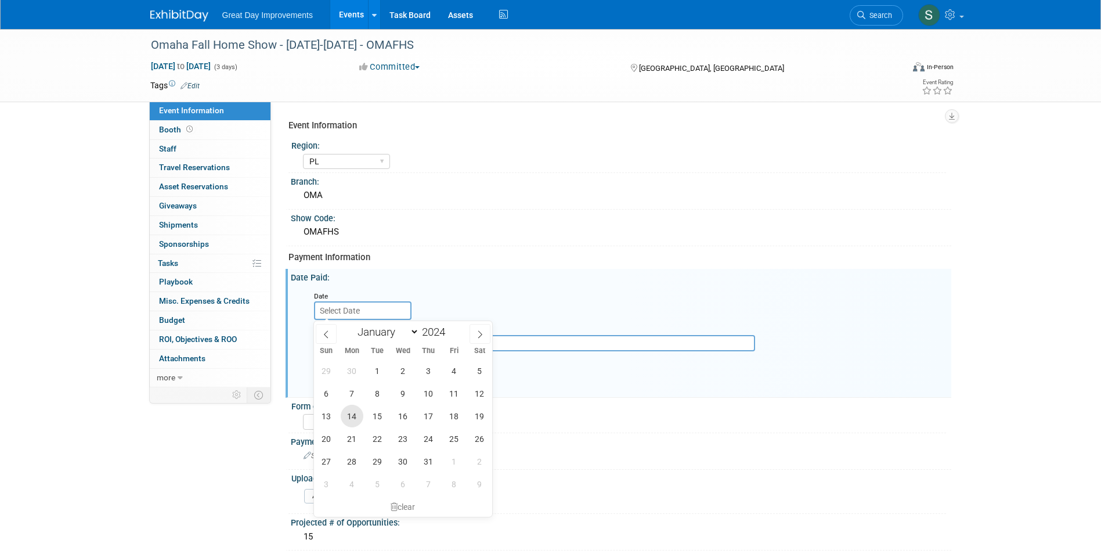
click at [358, 417] on span "14" at bounding box center [352, 415] width 23 height 23
type input "Oct 14, 2024"
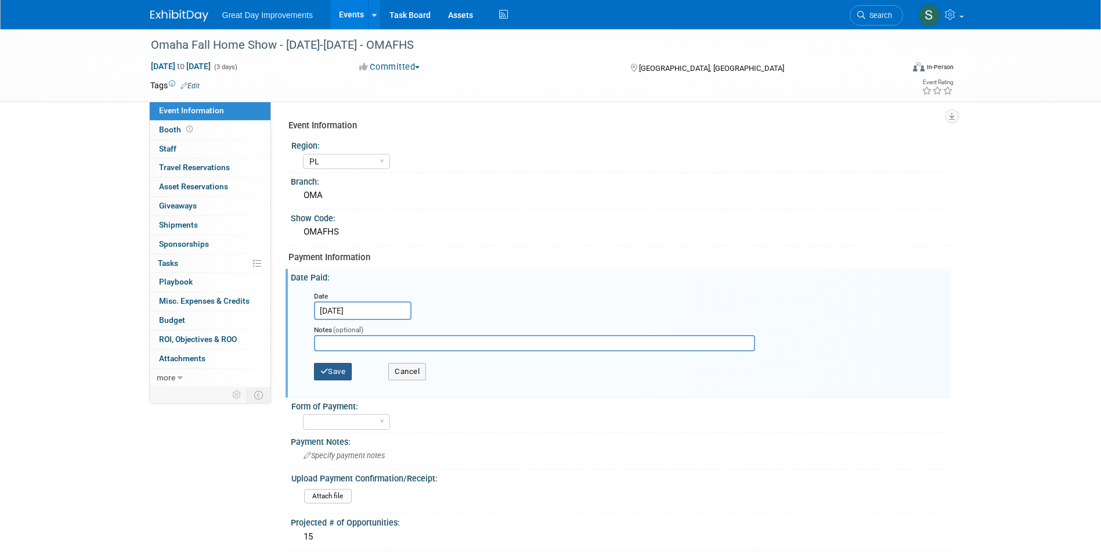
click at [321, 366] on button "Save" at bounding box center [333, 371] width 38 height 17
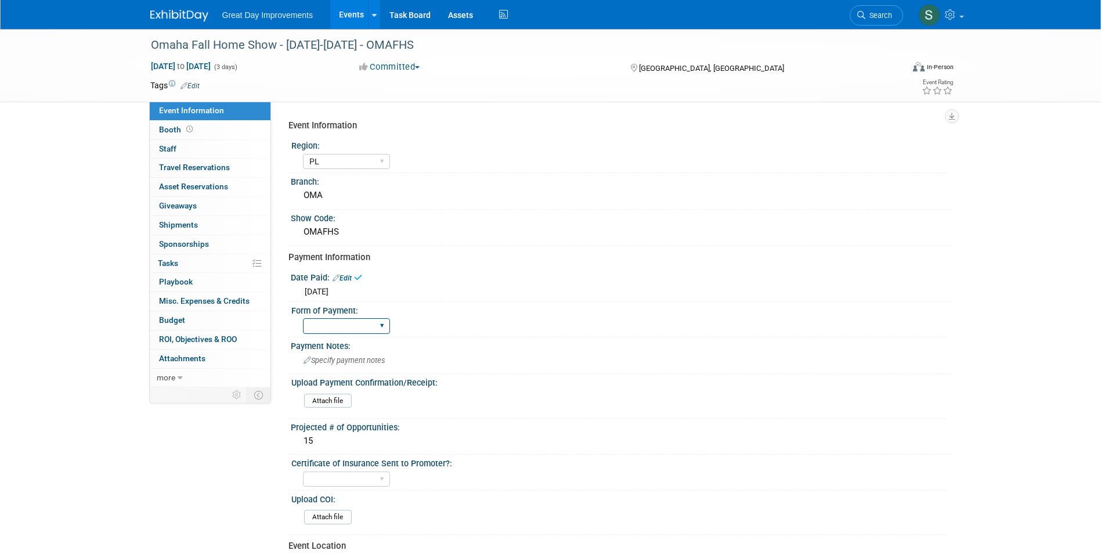
click at [357, 322] on select "Paid via CC Check Requested Pay at the Gate Other" at bounding box center [346, 326] width 87 height 16
select select "Paid via CC"
click at [303, 318] on select "Paid via CC Check Requested Pay at the Gate Other" at bounding box center [346, 326] width 87 height 16
click at [382, 66] on button "Committed" at bounding box center [389, 67] width 69 height 12
click at [403, 147] on link "All Ready to GO!" at bounding box center [404, 151] width 96 height 16
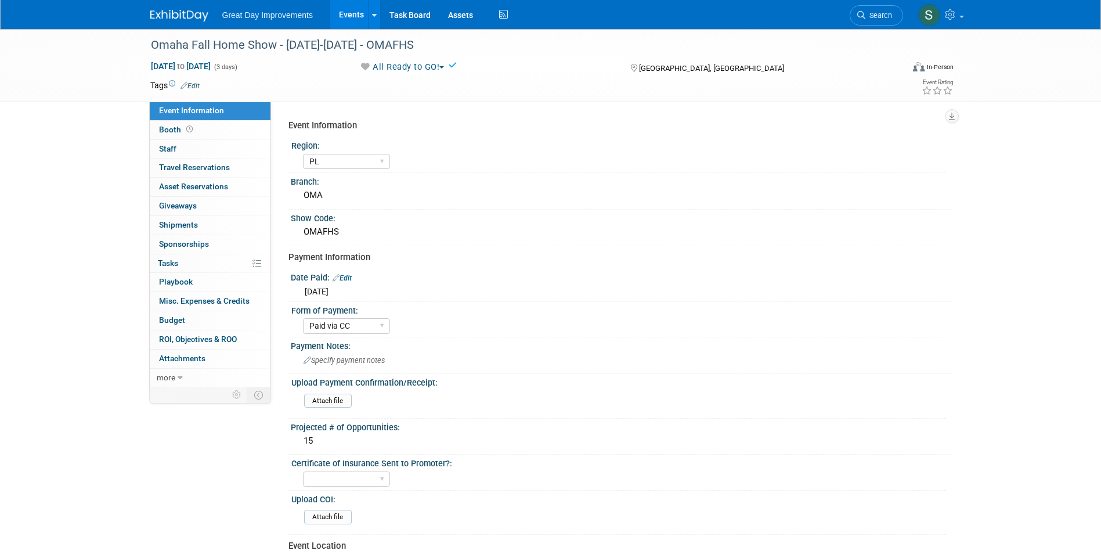
click at [194, 82] on link "Edit" at bounding box center [189, 86] width 19 height 8
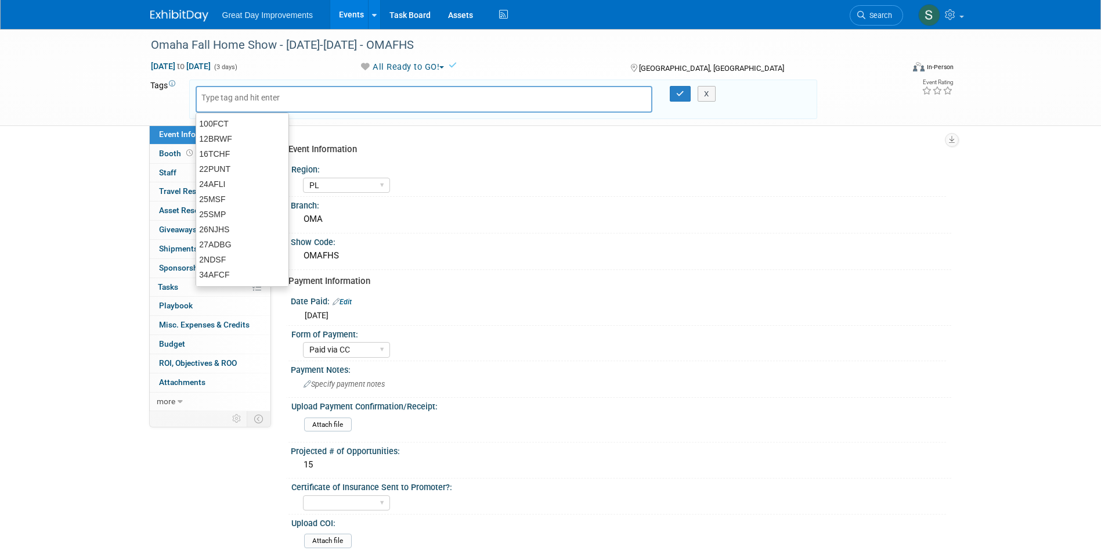
click at [246, 99] on input "text" at bounding box center [247, 98] width 93 height 12
click at [270, 103] on input "text" at bounding box center [247, 98] width 93 height 12
type input "PL"
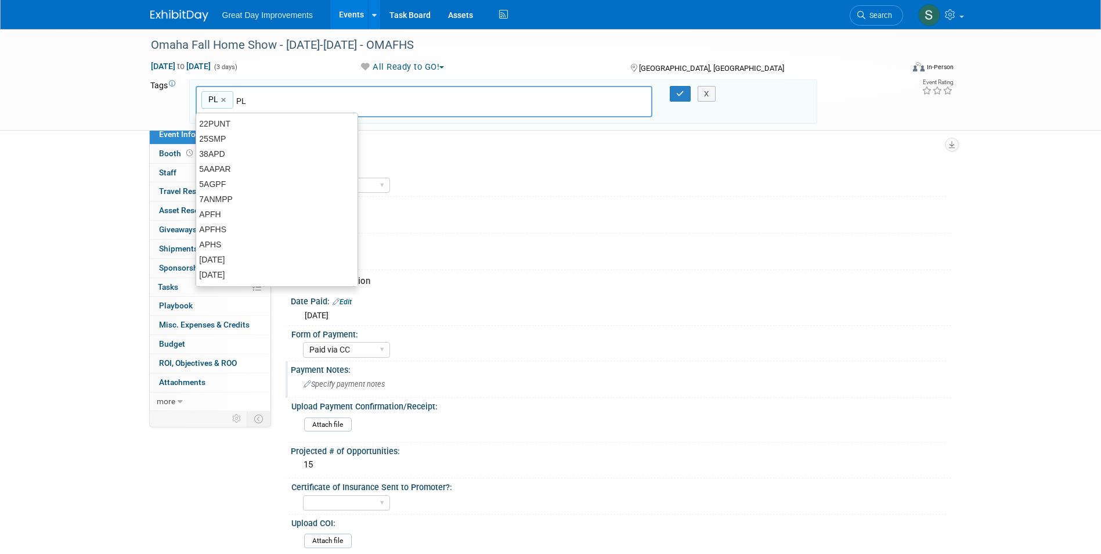
type input "PL"
type input "OMA"
type input "PL, OMA"
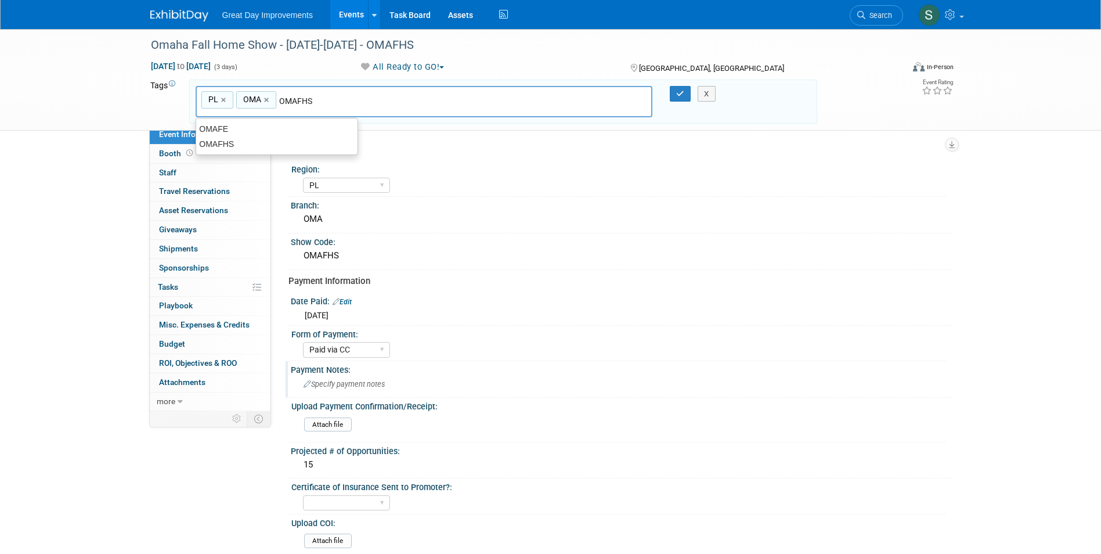
type input "OMAFHS"
type input "PL, OMA, OMAFHS"
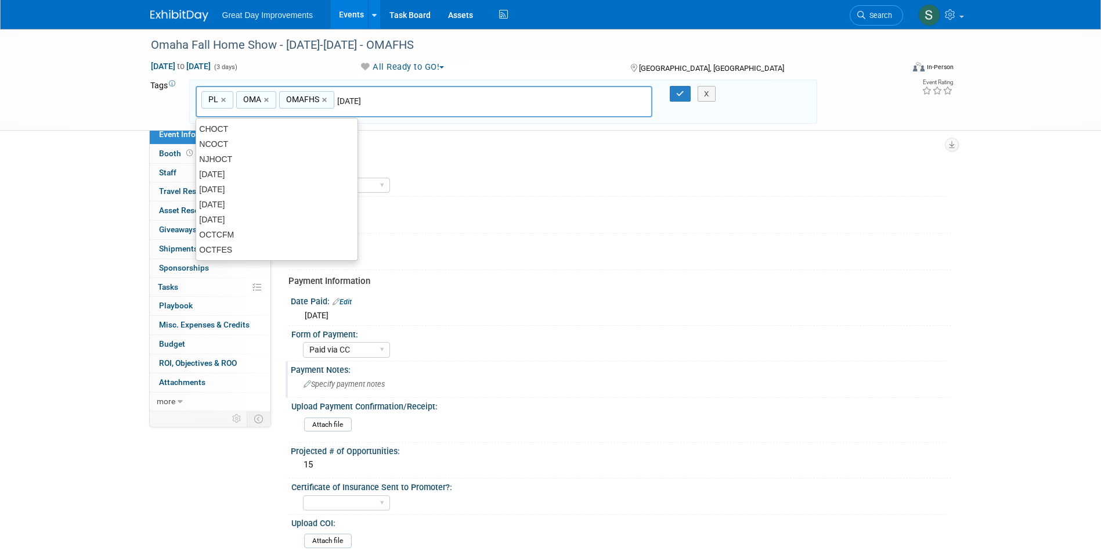
type input "OCT25"
type input "PL, OMA, OMAFHS, OCT25"
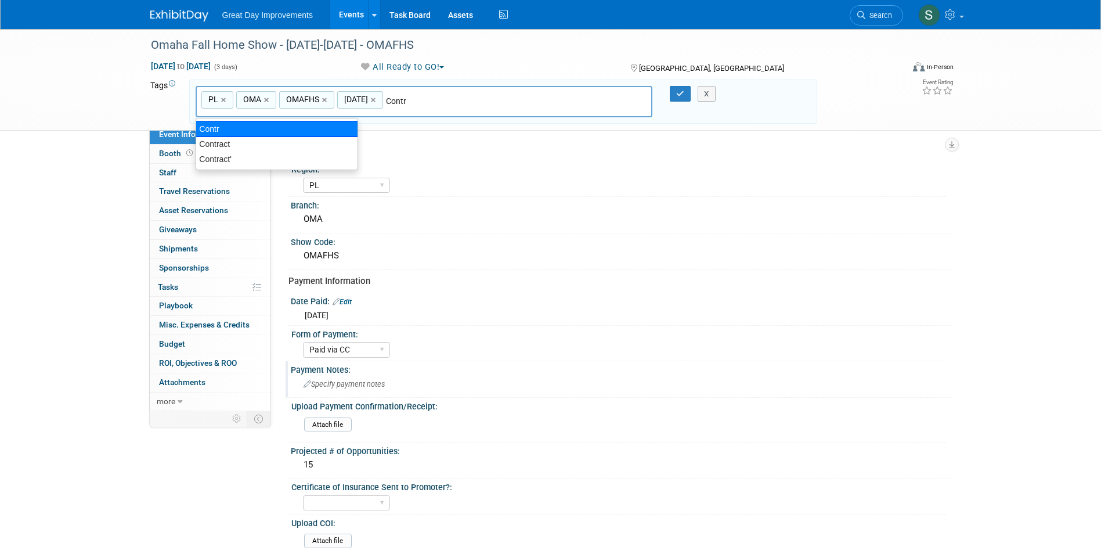
type input "Contract"
type input "PL, OMA, OMAFHS, OCT25, Contract"
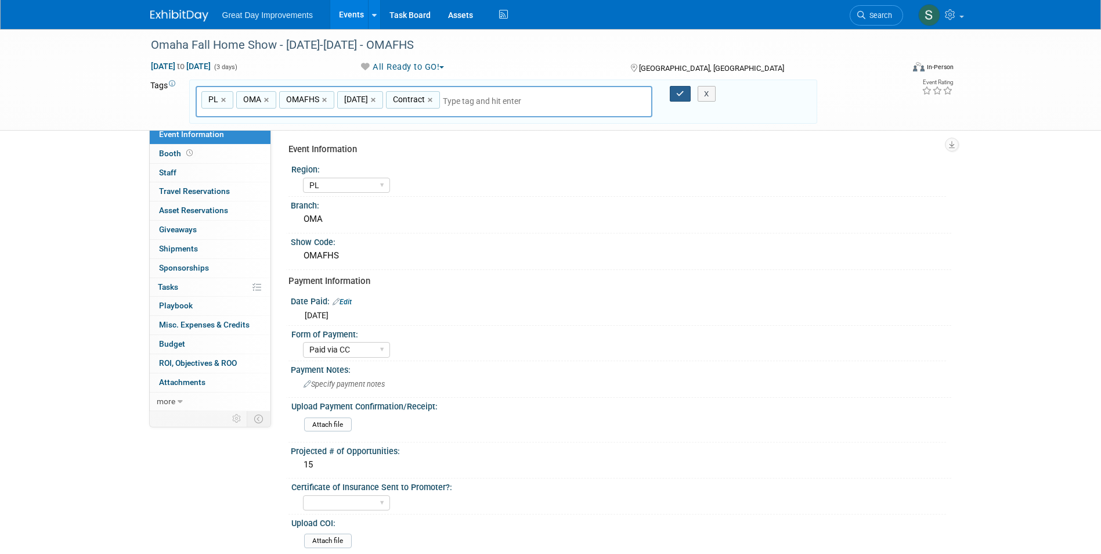
click at [679, 93] on icon "button" at bounding box center [680, 94] width 8 height 8
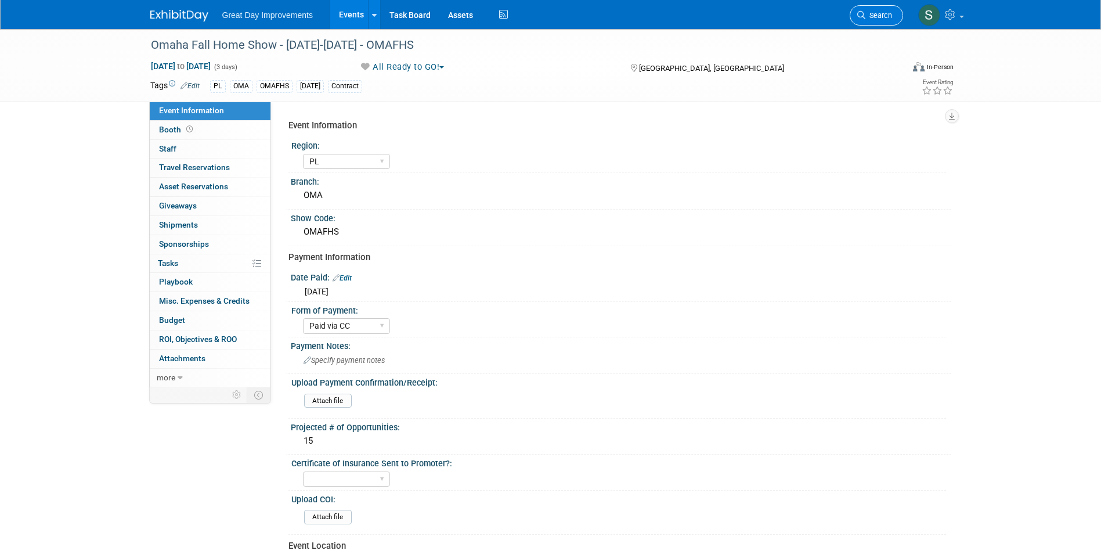
click at [863, 5] on link "Search" at bounding box center [875, 15] width 53 height 20
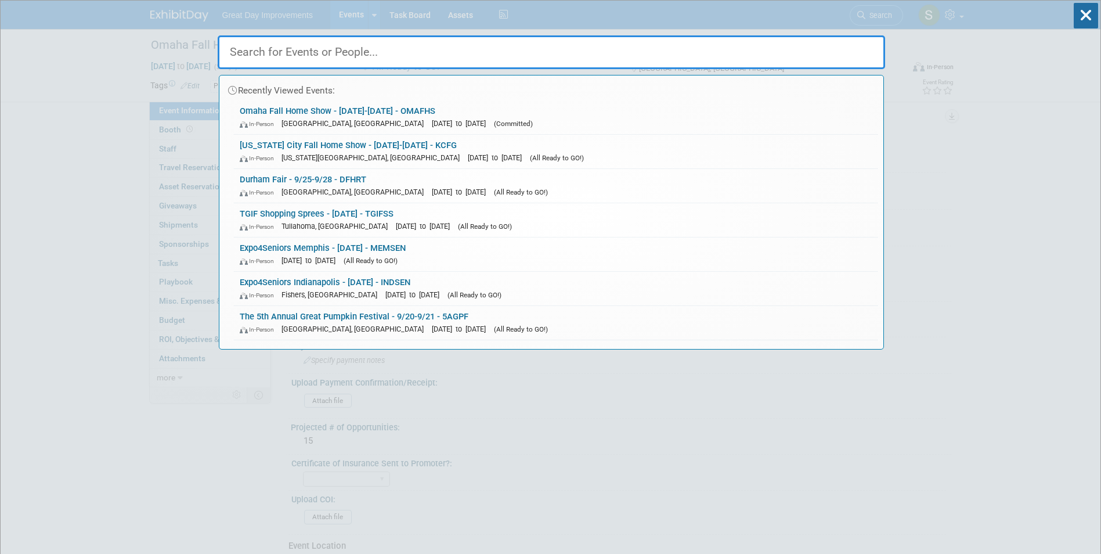
paste input "STLHRS"
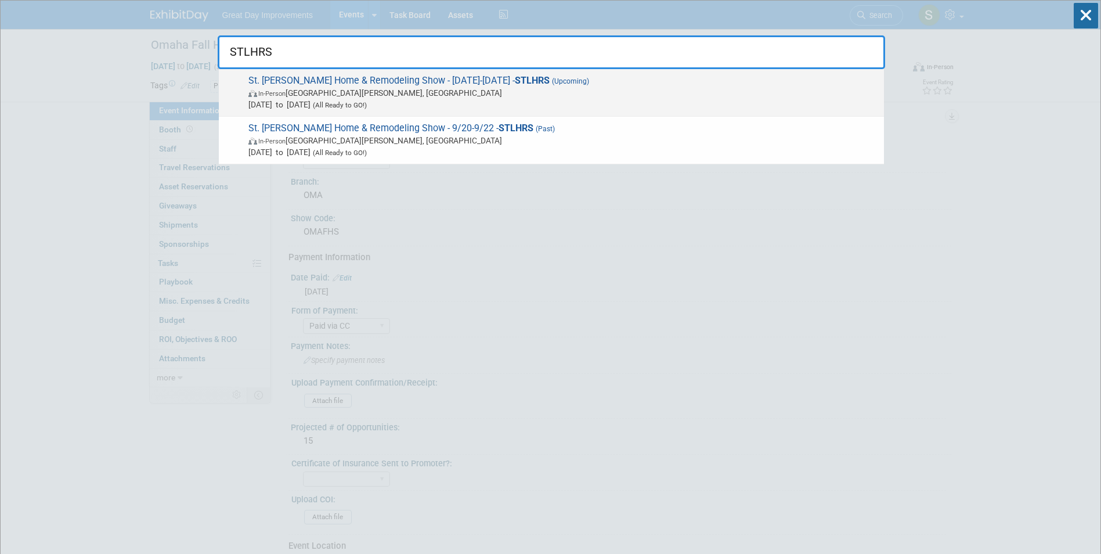
type input "STLHRS"
click at [359, 87] on span "In-Person Saint Charles, MO" at bounding box center [563, 93] width 630 height 12
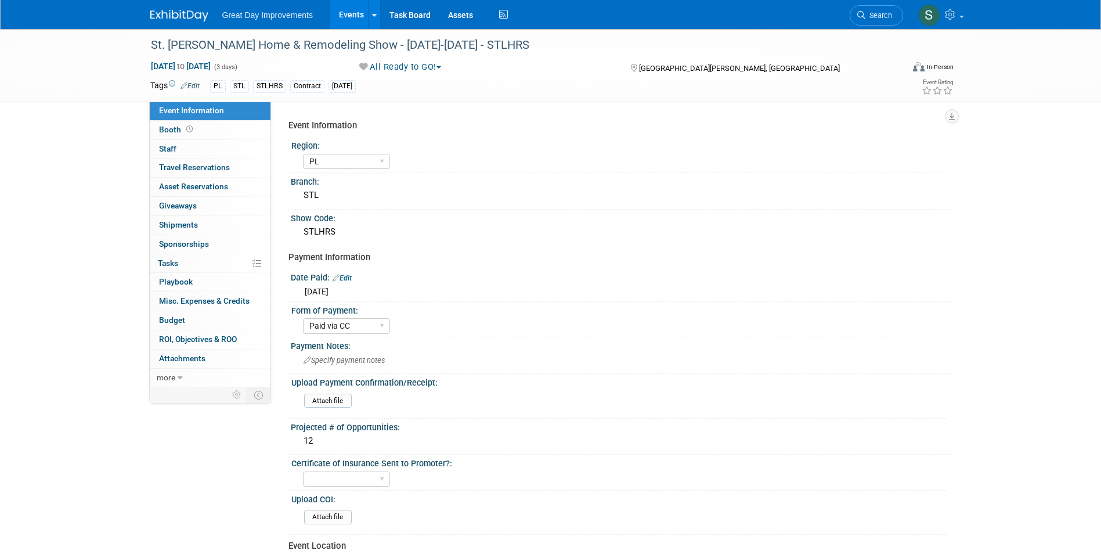
select select "PL"
select select "Paid via CC"
click at [875, 15] on span "Search" at bounding box center [878, 15] width 27 height 9
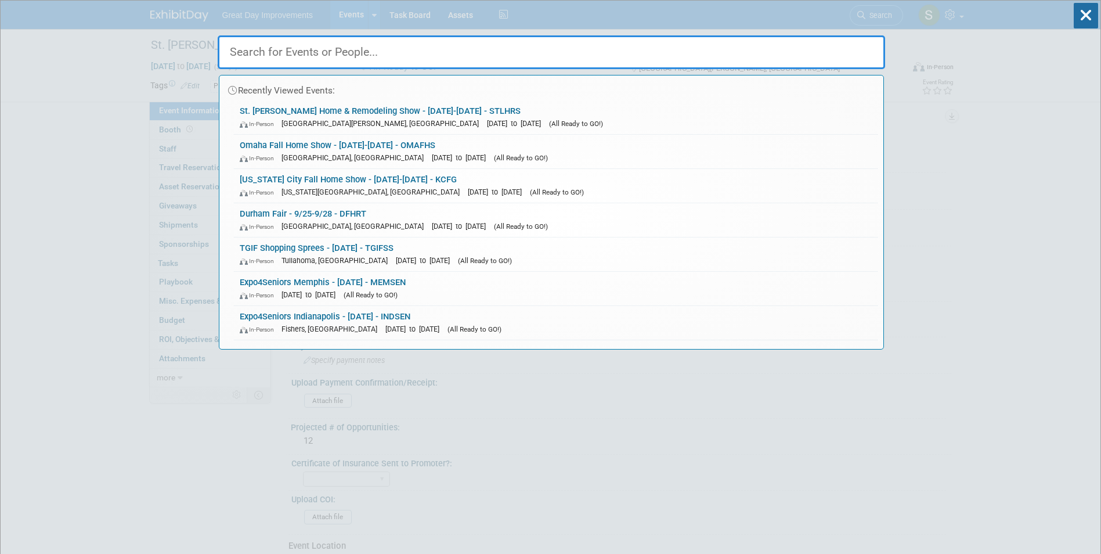
paste input "CIDERD"
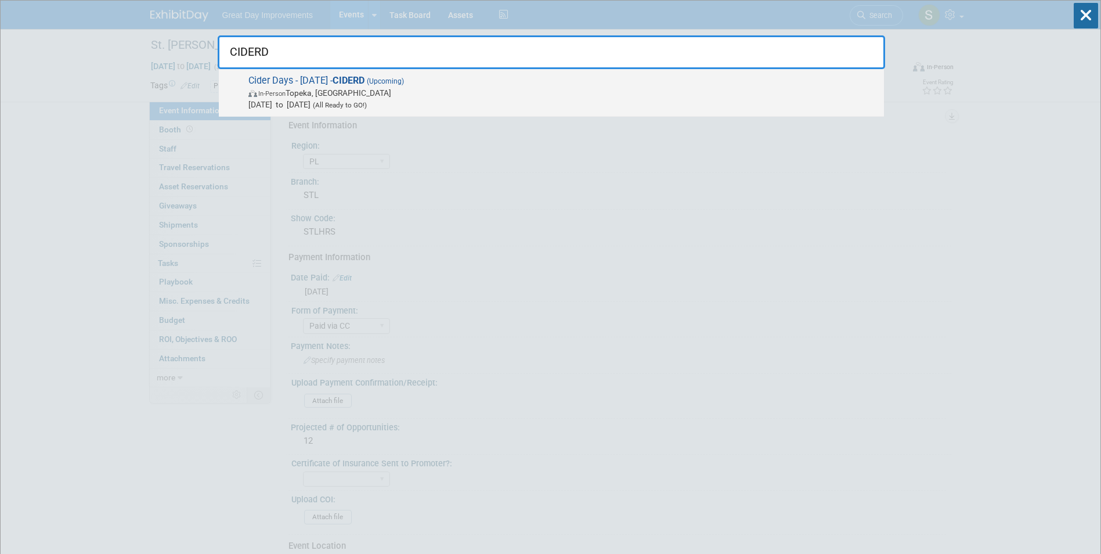
type input "CIDERD"
click at [477, 106] on span "Sep 20, 2025 to Sep 20, 2025 (All Ready to GO!)" at bounding box center [563, 105] width 630 height 12
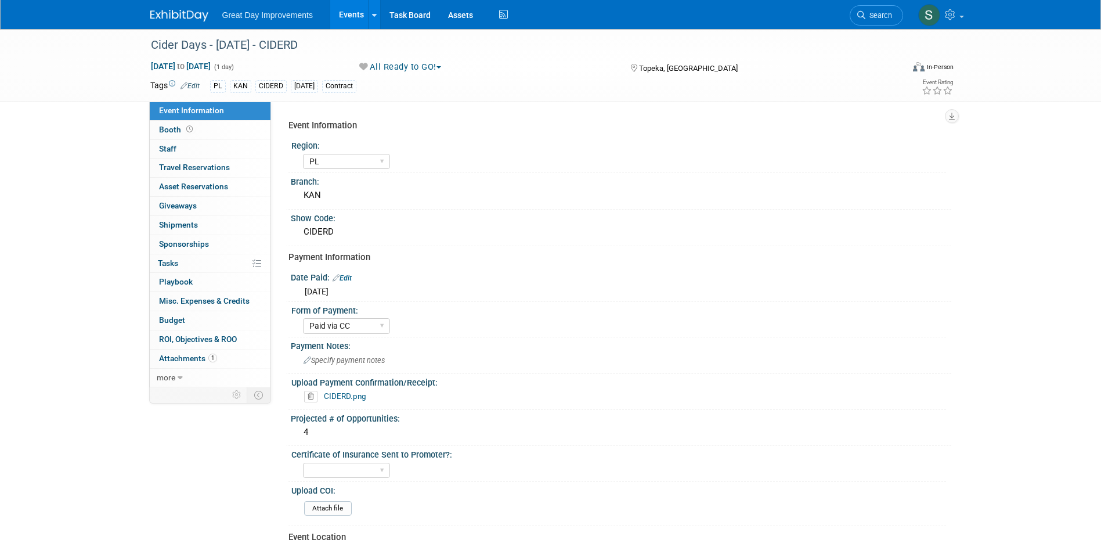
select select "PL"
select select "Paid via CC"
click at [885, 17] on span "Search" at bounding box center [878, 15] width 27 height 9
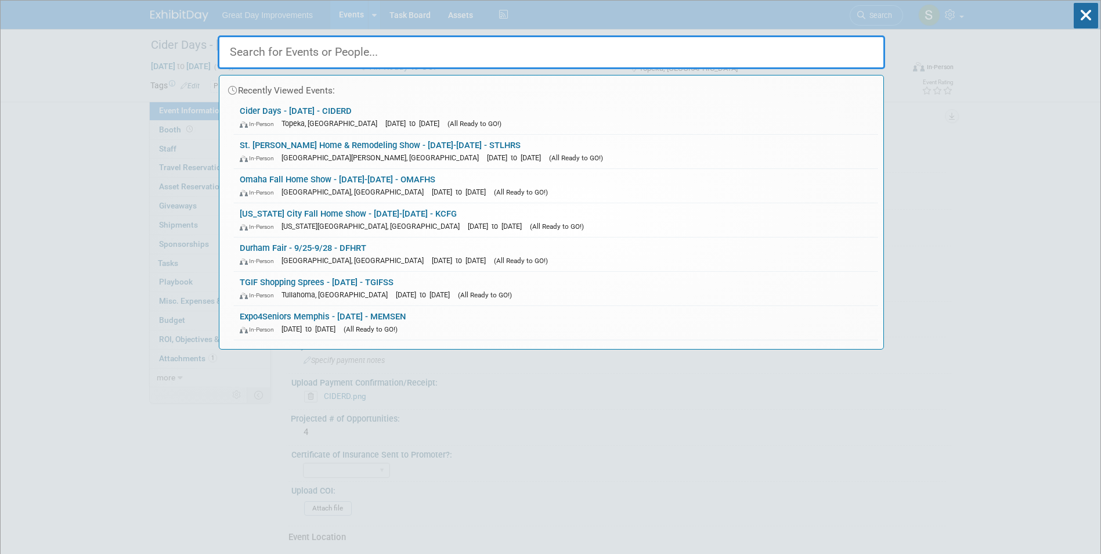
paste input "PRIEX"
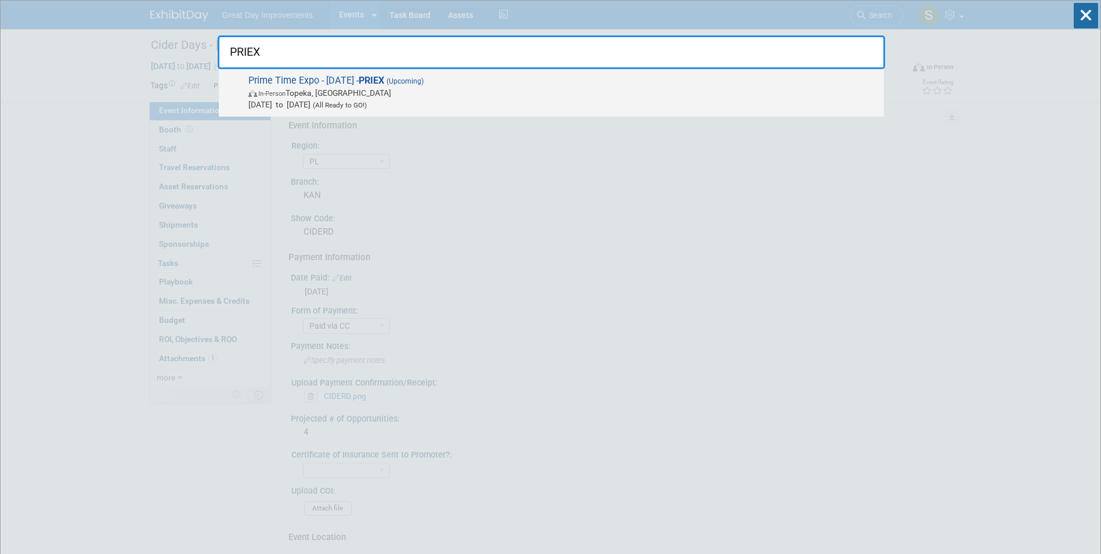
type input "PRIEX"
click at [490, 104] on span "Sep 24, 2025 to Sep 24, 2025 (All Ready to GO!)" at bounding box center [563, 105] width 630 height 12
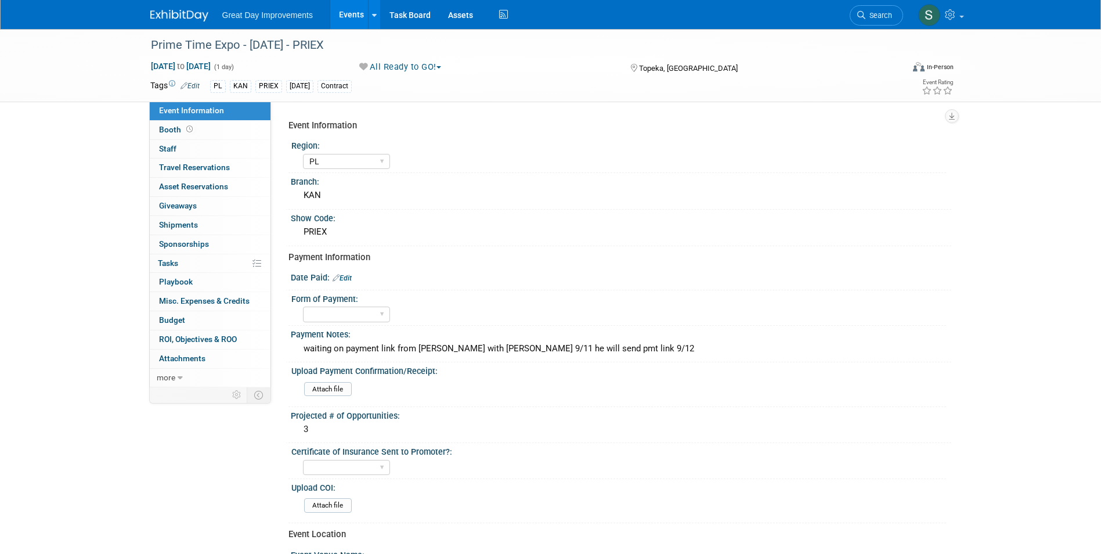
select select "PL"
click at [886, 16] on span "Search" at bounding box center [878, 15] width 27 height 9
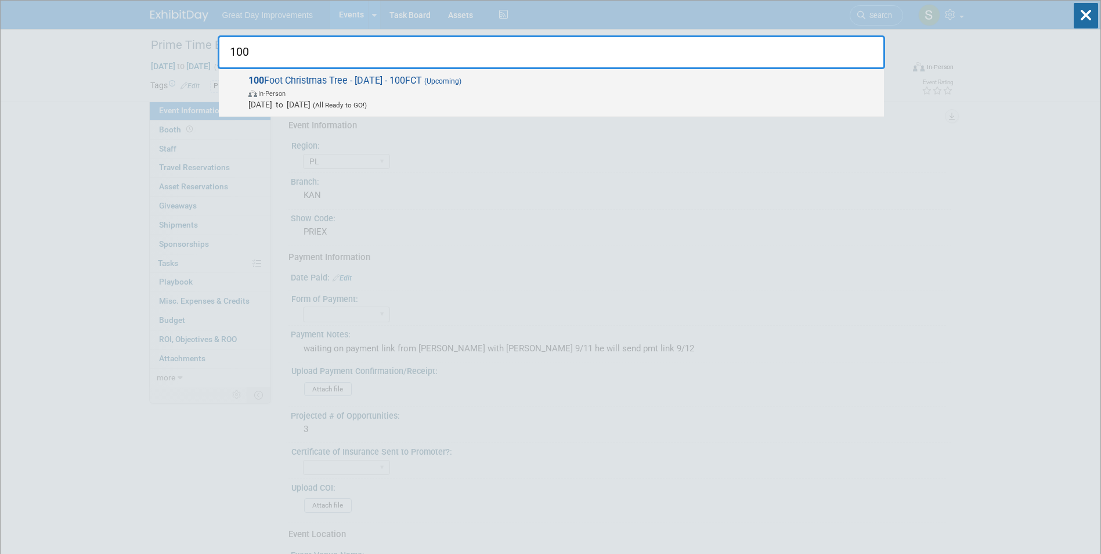
type input "100"
click at [504, 97] on span "In-Person" at bounding box center [563, 93] width 630 height 12
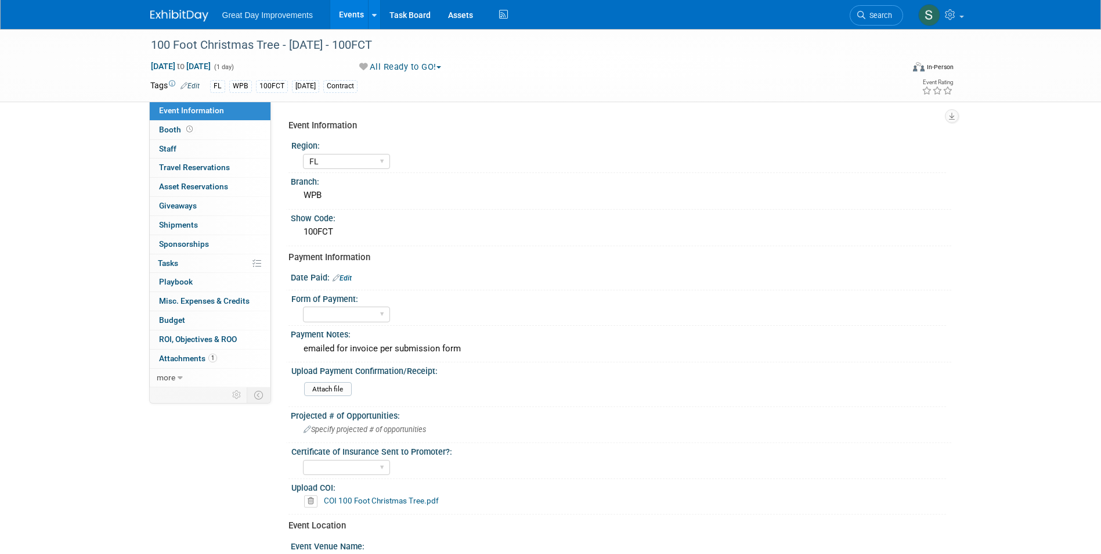
select select "FL"
click at [195, 15] on img at bounding box center [179, 16] width 58 height 12
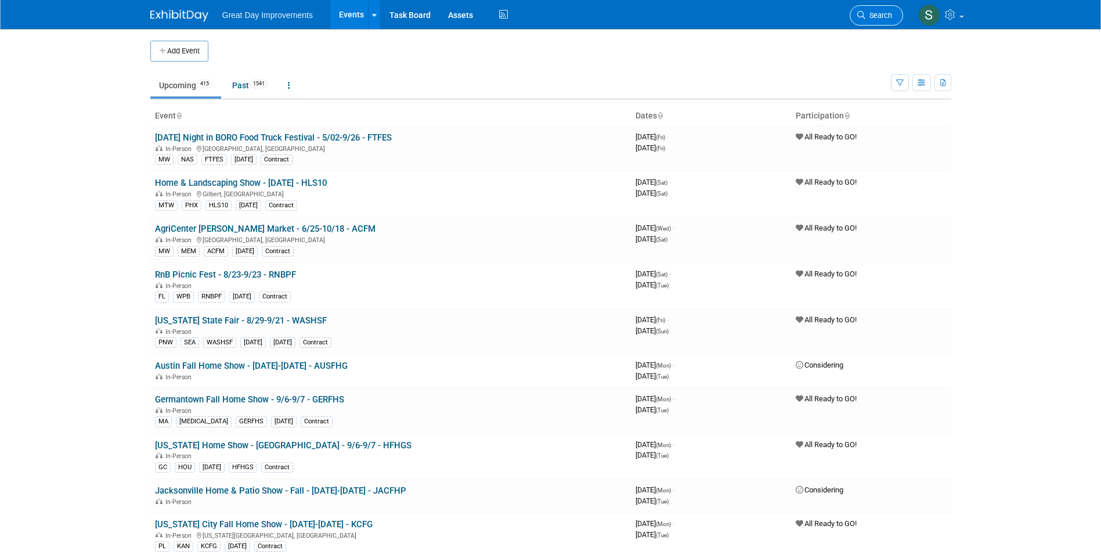
click at [885, 17] on span "Search" at bounding box center [878, 15] width 27 height 9
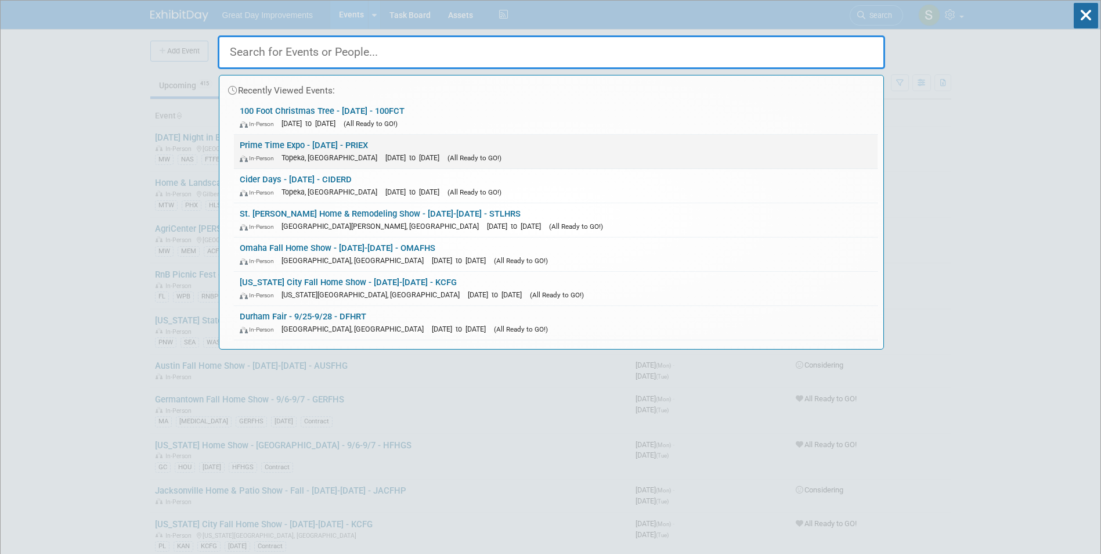
click at [337, 148] on link "Prime Time Expo - 9/24/25 - PRIEX In-Person Topeka, KS Sep 24, 2025 to Sep 24, …" at bounding box center [555, 152] width 643 height 34
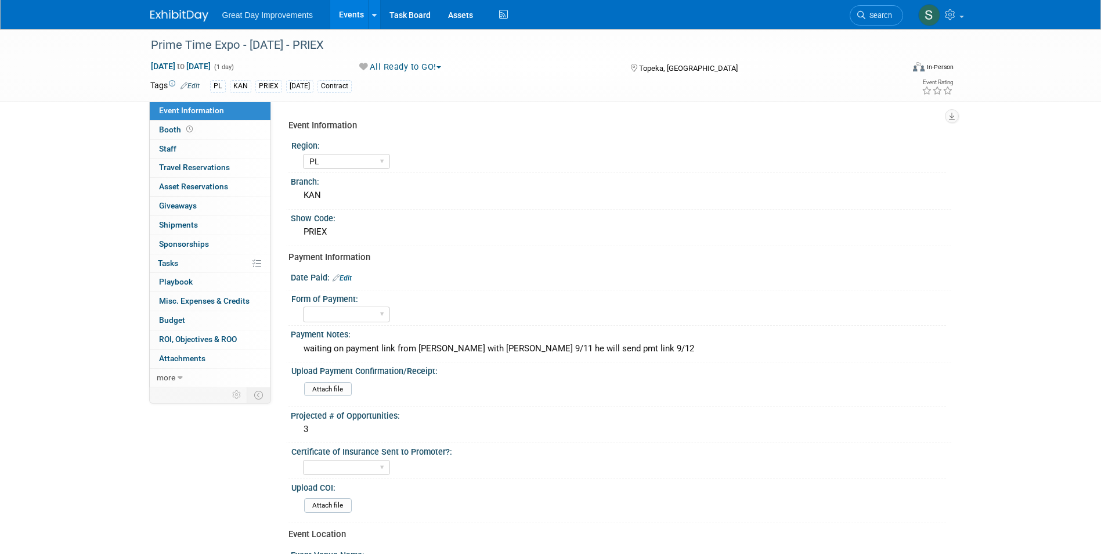
select select "PL"
click at [859, 20] on link "Search" at bounding box center [875, 15] width 53 height 20
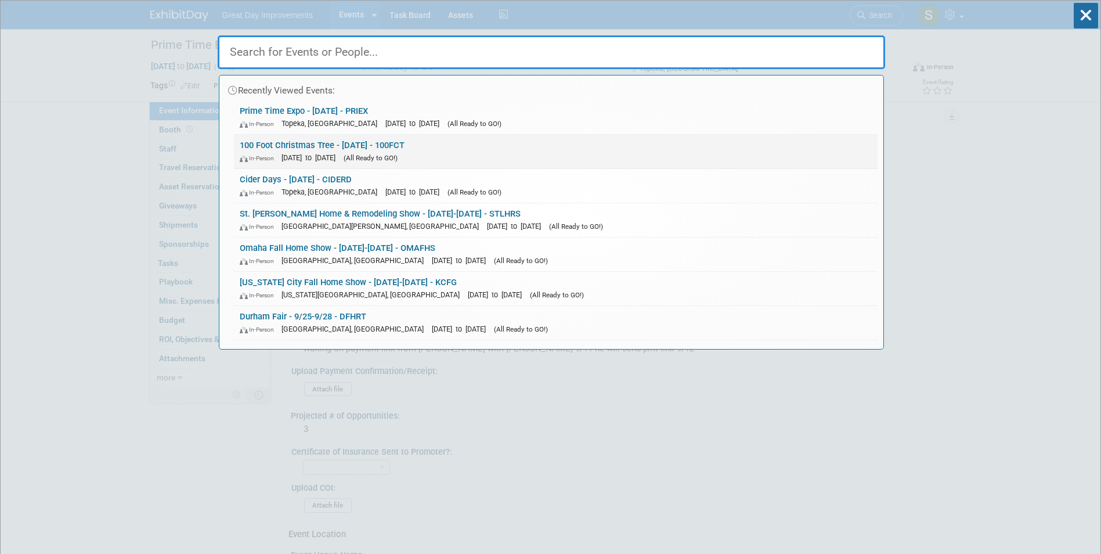
click at [527, 157] on div "In-Person Dec 2, 2025 to Dec 2, 2025 (All Ready to GO!)" at bounding box center [556, 157] width 632 height 12
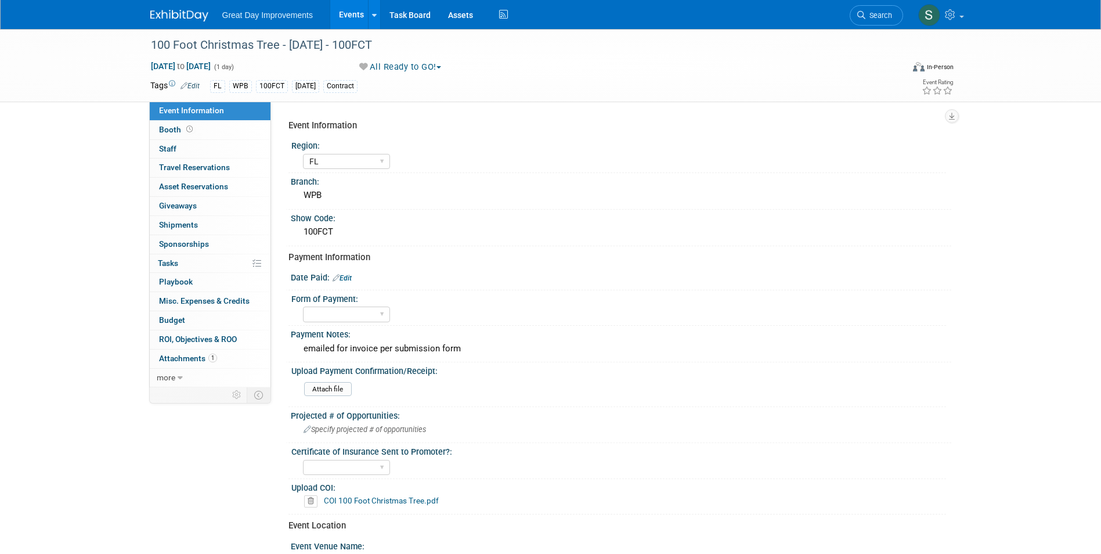
select select "FL"
click at [173, 22] on div "Great Day Improvements Events Add Event Bulk Upload Events Shareable Event Boar…" at bounding box center [550, 14] width 801 height 29
click at [187, 14] on img at bounding box center [179, 16] width 58 height 12
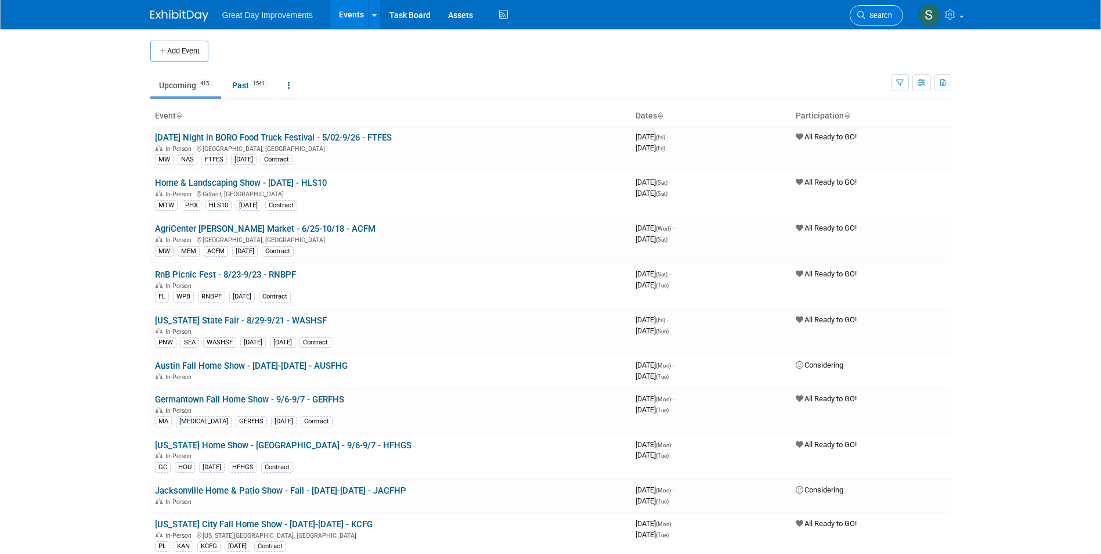
click at [892, 10] on link "Search" at bounding box center [875, 15] width 53 height 20
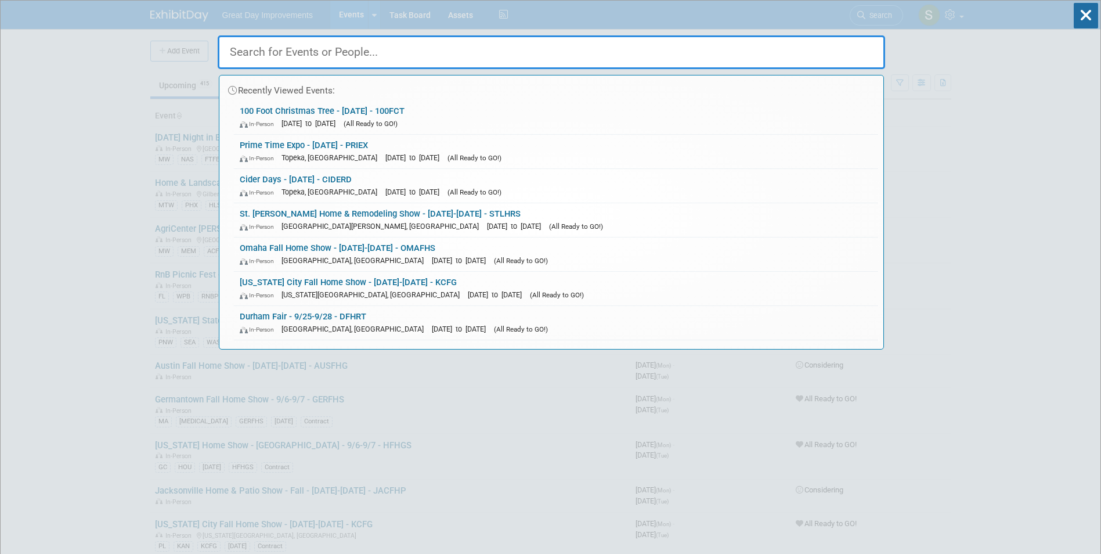
paste input "AYHHD"
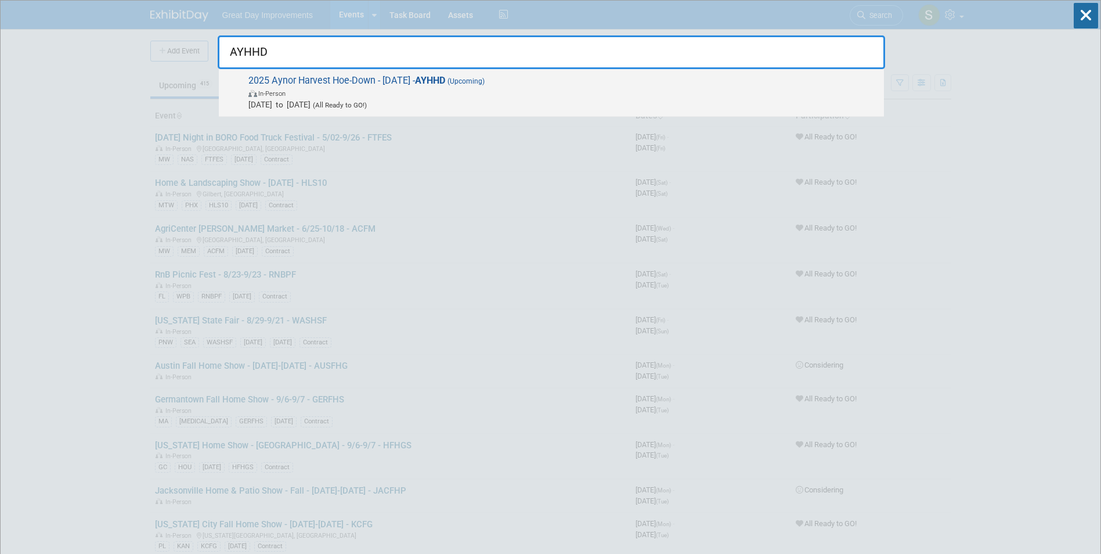
type input "AYHHD"
click at [350, 90] on span "In-Person" at bounding box center [563, 93] width 630 height 12
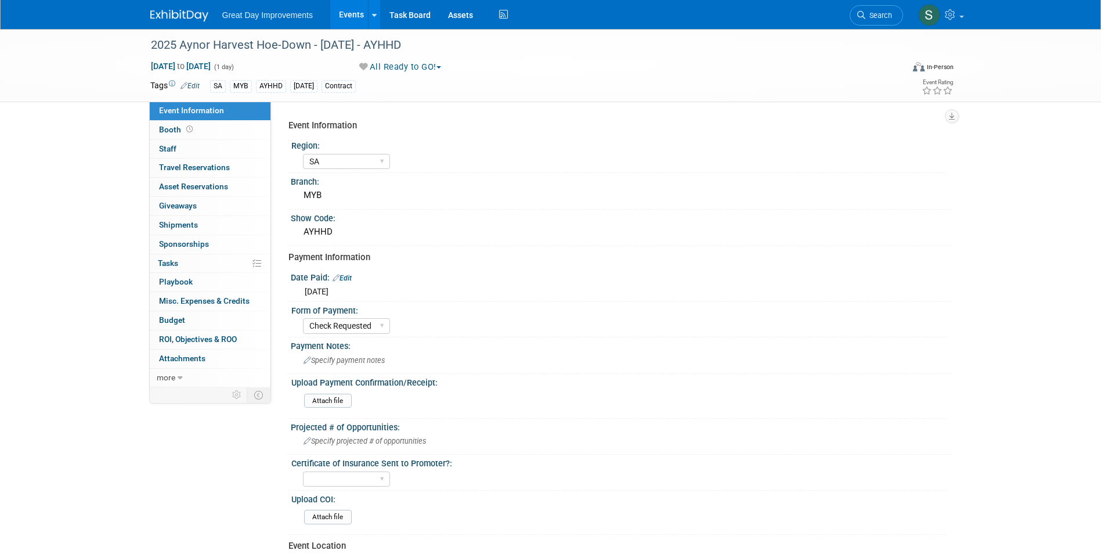
select select "SA"
select select "Check Requested"
click at [877, 10] on link "Search" at bounding box center [875, 15] width 53 height 20
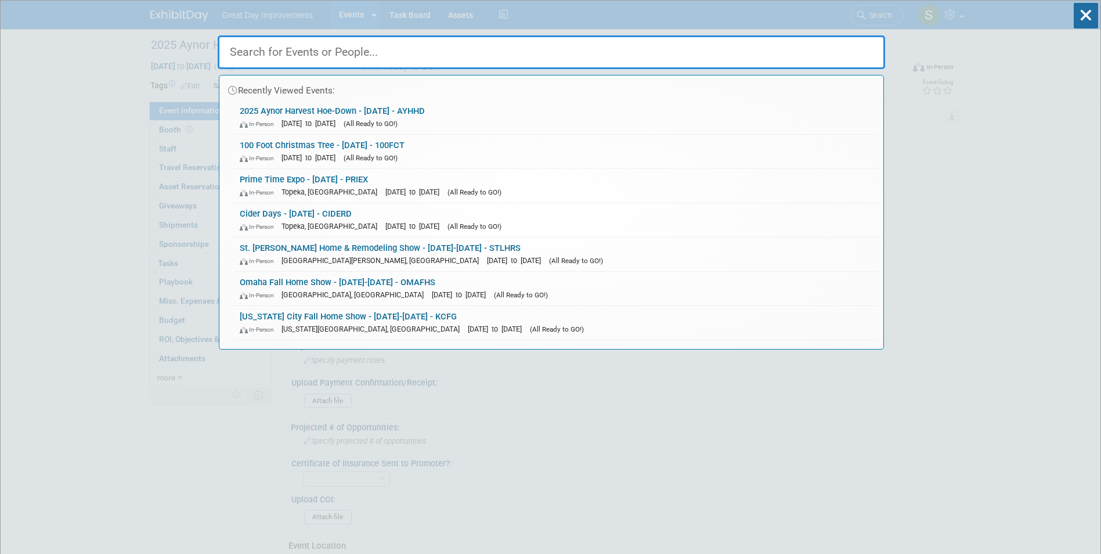
paste input "DURFFS"
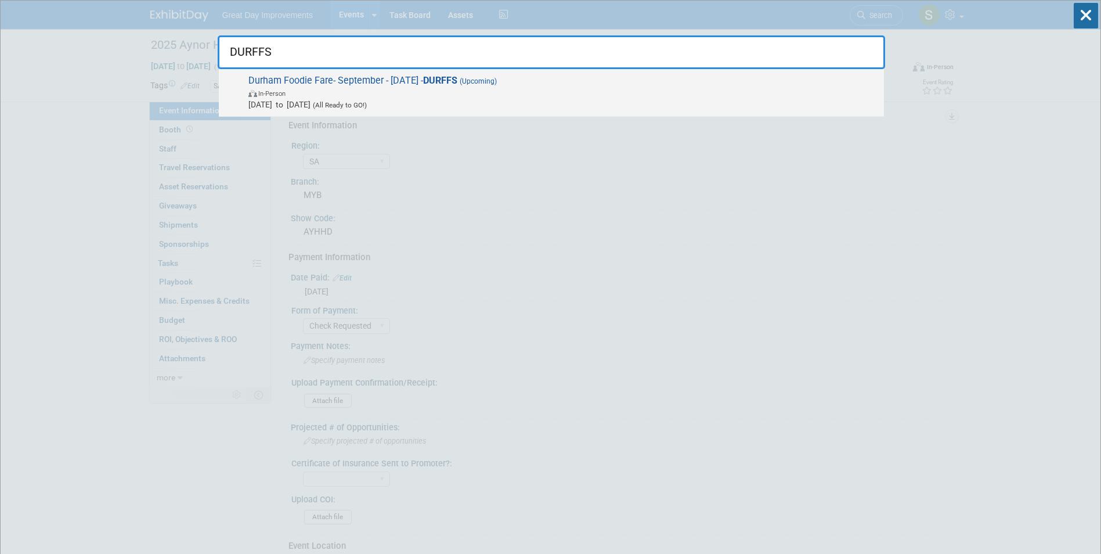
type input "DURFFS"
click at [435, 102] on span "[DATE] to [DATE] (All Ready to GO!)" at bounding box center [563, 105] width 630 height 12
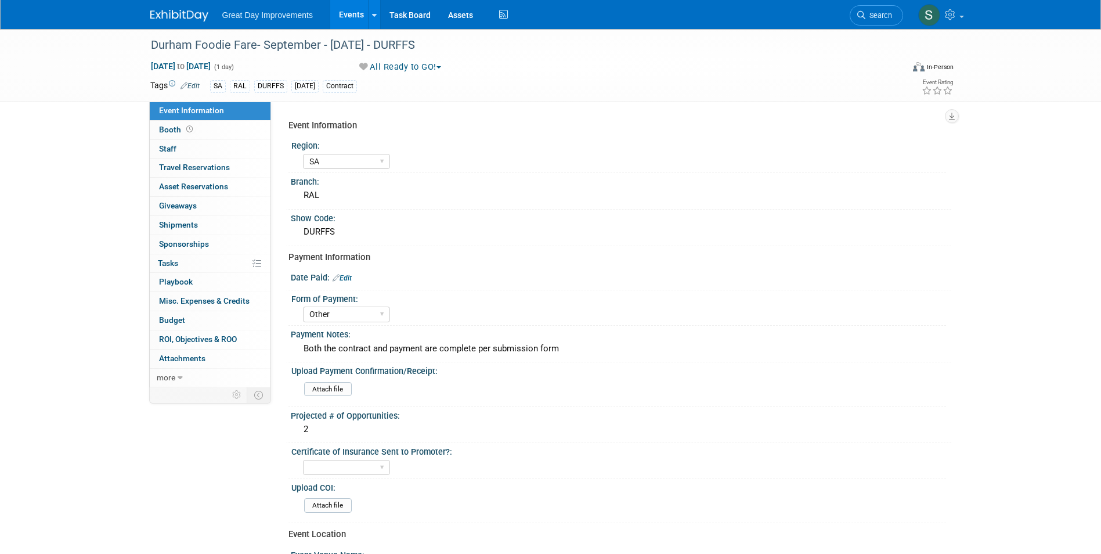
select select "SA"
select select "Other"
click at [878, 15] on span "Search" at bounding box center [878, 15] width 27 height 9
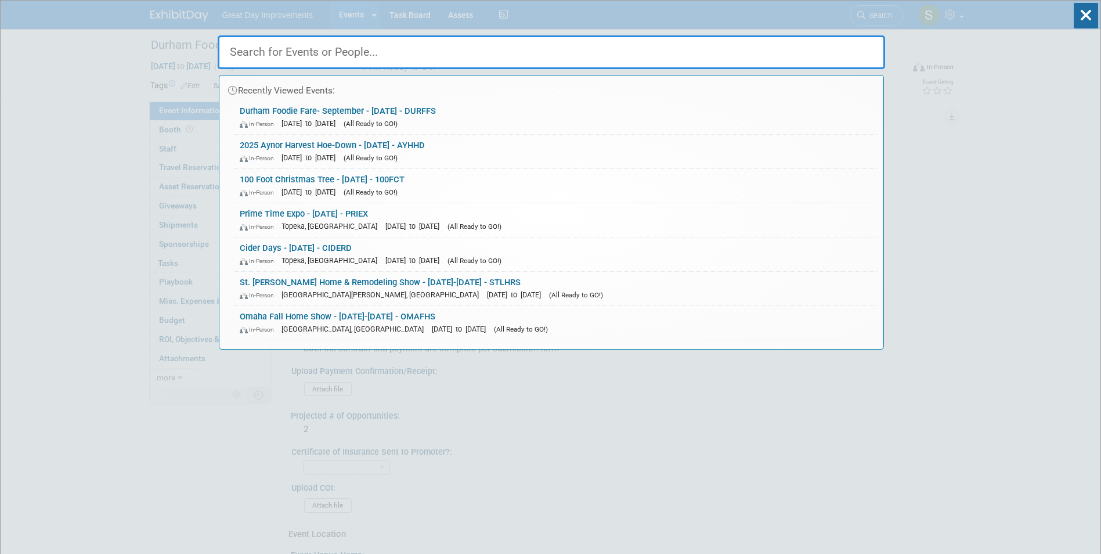
click at [592, 53] on input "text" at bounding box center [551, 52] width 667 height 34
paste input "RALFFS"
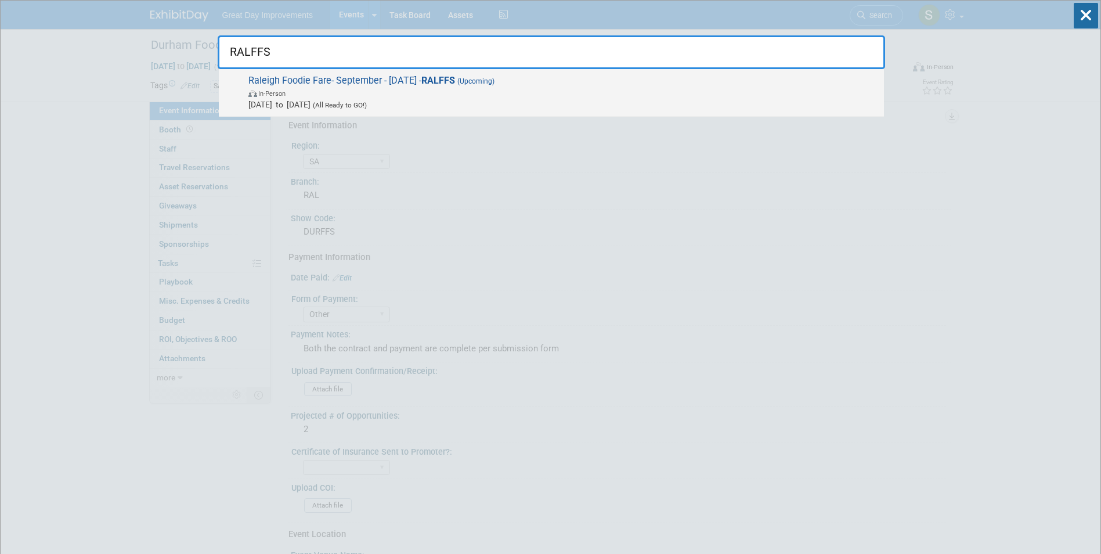
type input "RALFFS"
click at [406, 97] on span "In-Person" at bounding box center [563, 93] width 630 height 12
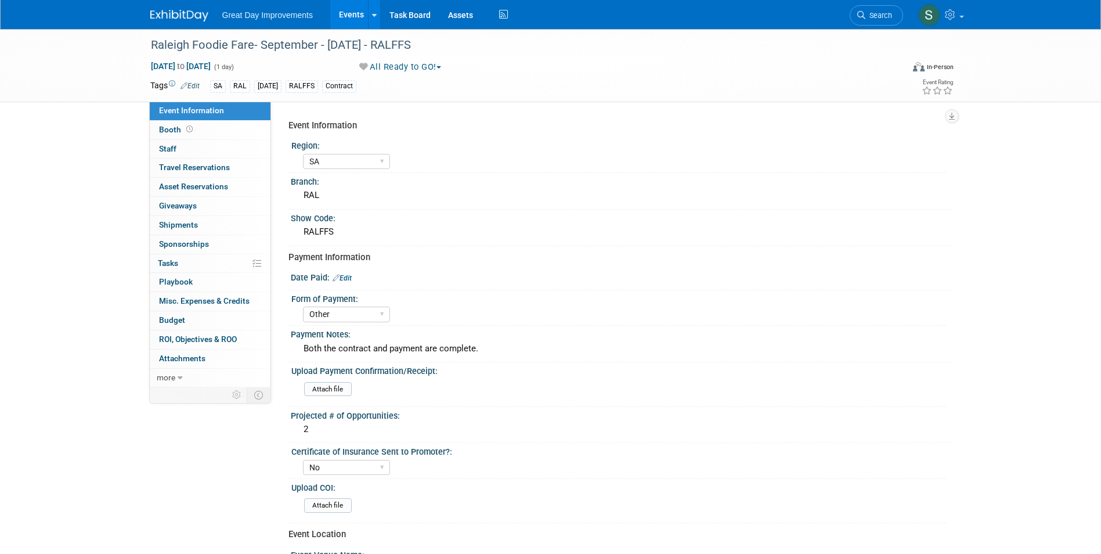
select select "SA"
select select "Other"
select select "No"
click at [860, 14] on icon at bounding box center [861, 15] width 8 height 8
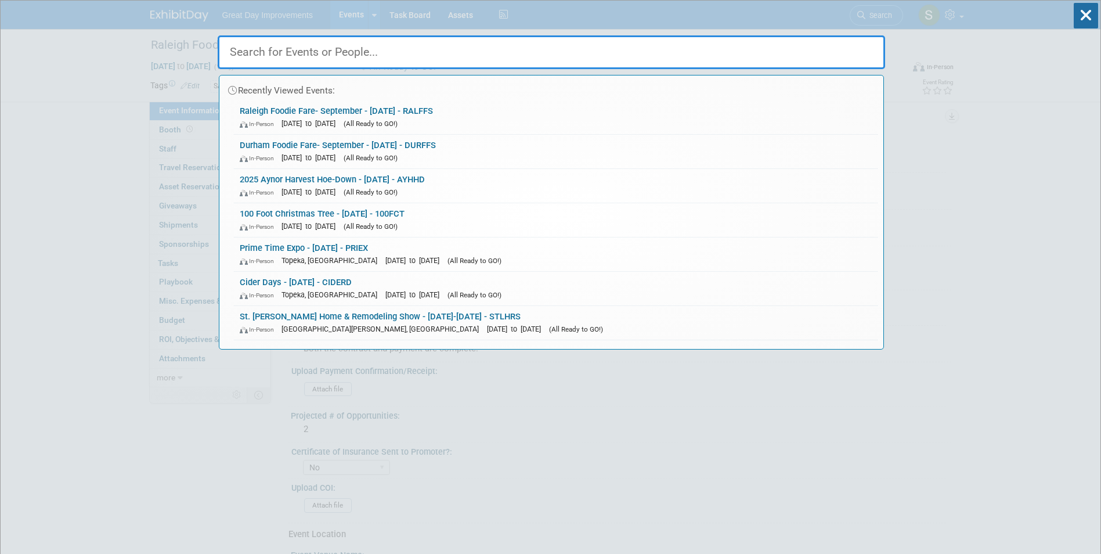
paste input "VMDC"
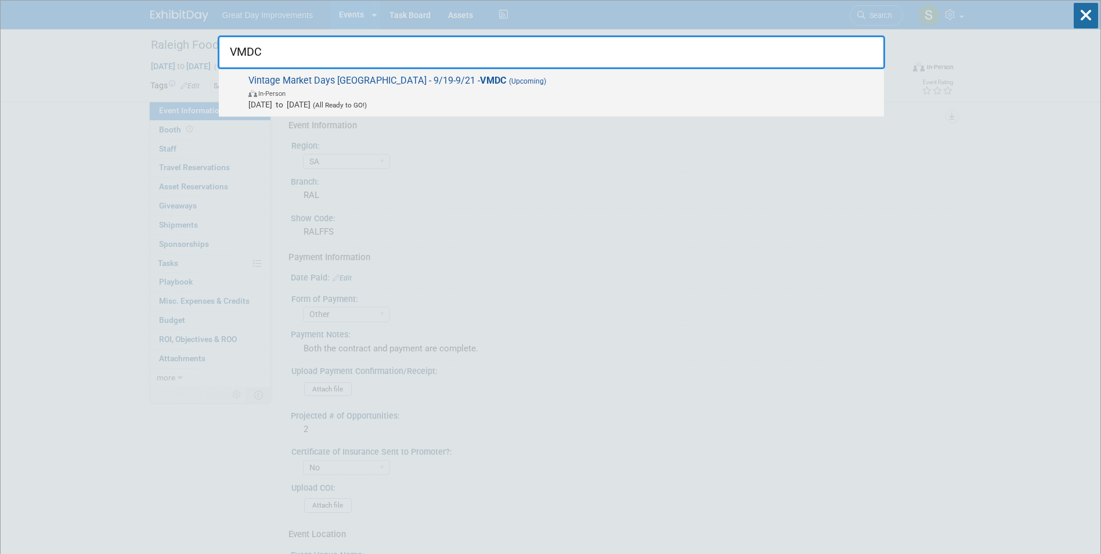
type input "VMDC"
click at [408, 95] on span "In-Person" at bounding box center [563, 93] width 630 height 12
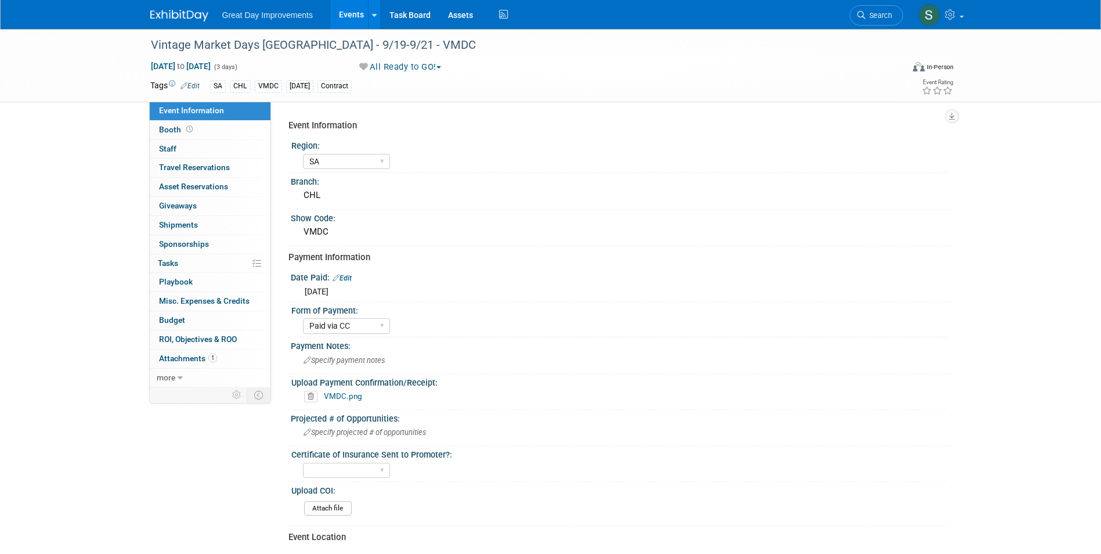
select select "SA"
select select "Paid via CC"
click at [867, 11] on span "Search" at bounding box center [878, 15] width 27 height 9
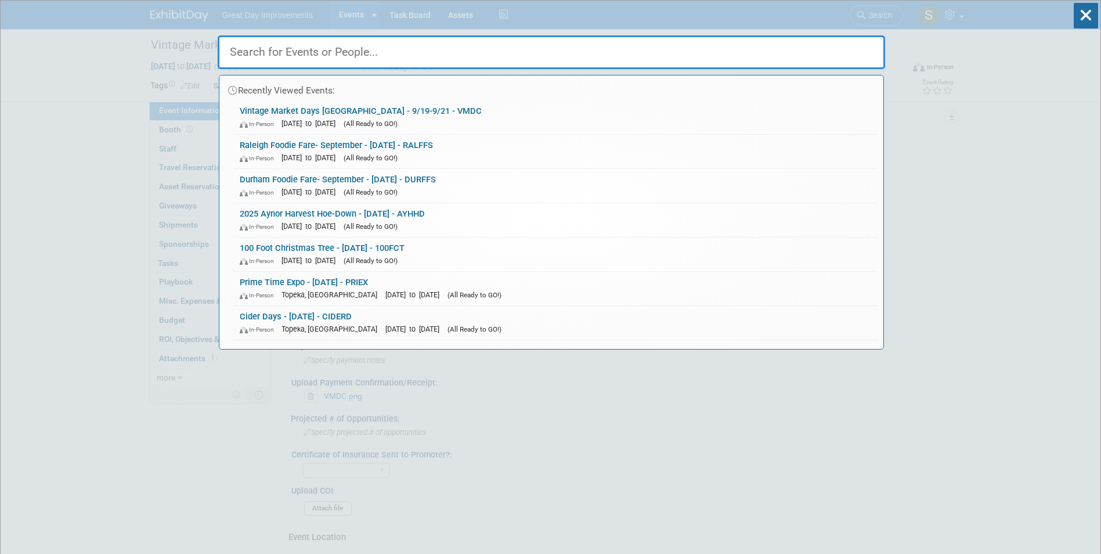
paste input "AUSFHG"
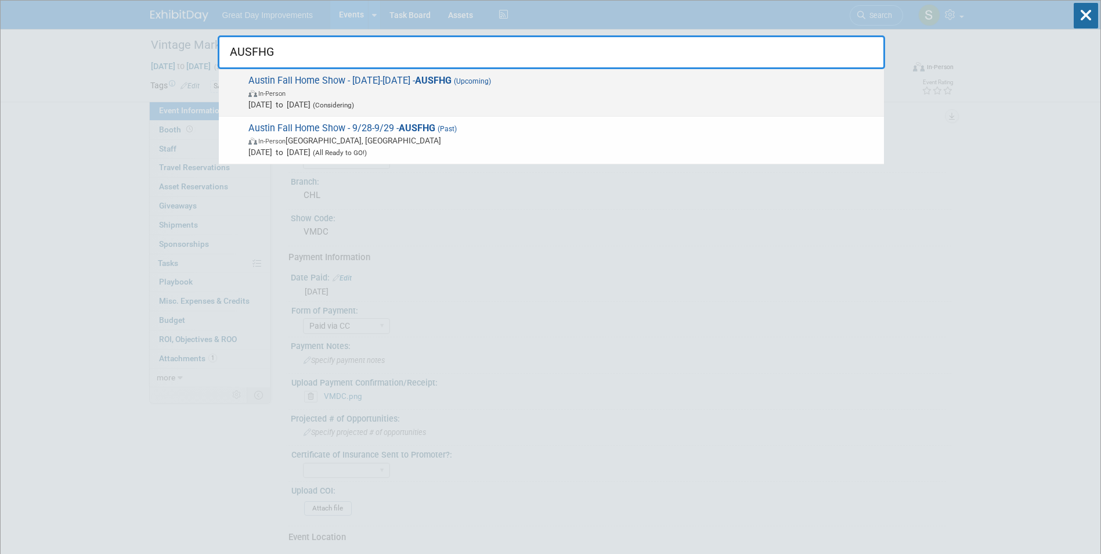
type input "AUSFHG"
click at [311, 88] on span "In-Person" at bounding box center [563, 93] width 630 height 12
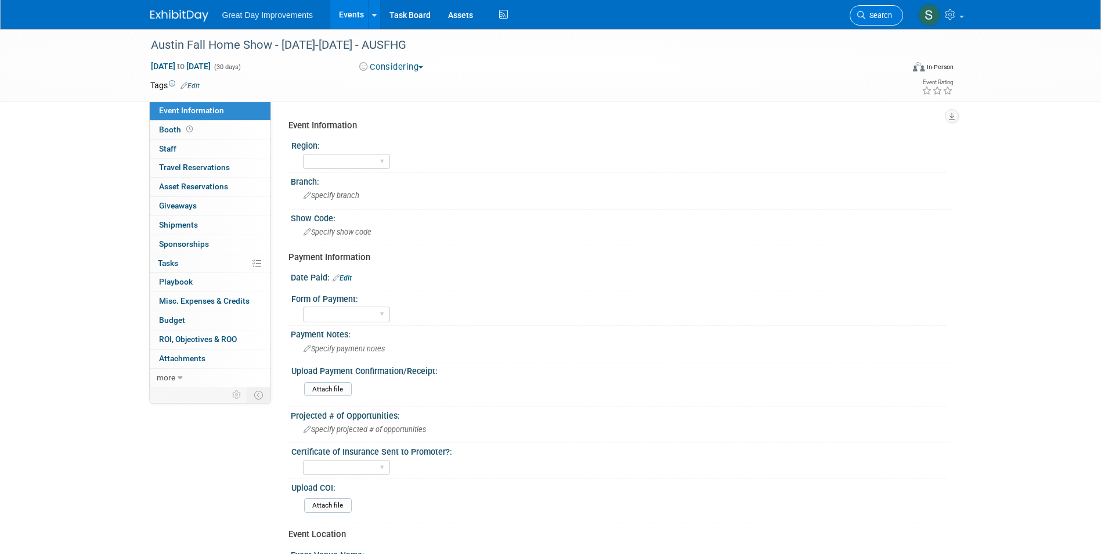
click at [852, 17] on link "Search" at bounding box center [875, 15] width 53 height 20
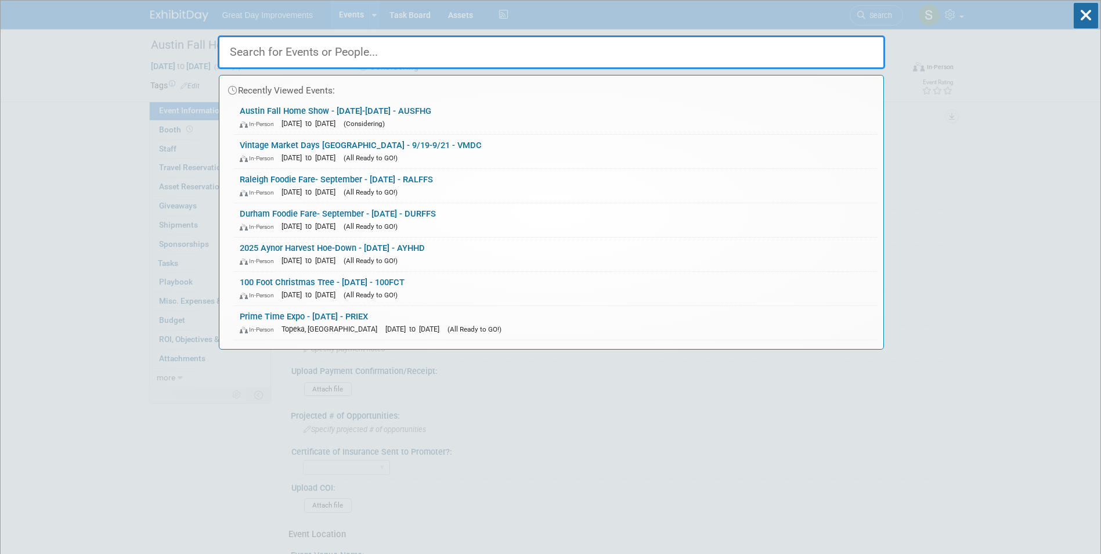
paste input "AUSFHG"
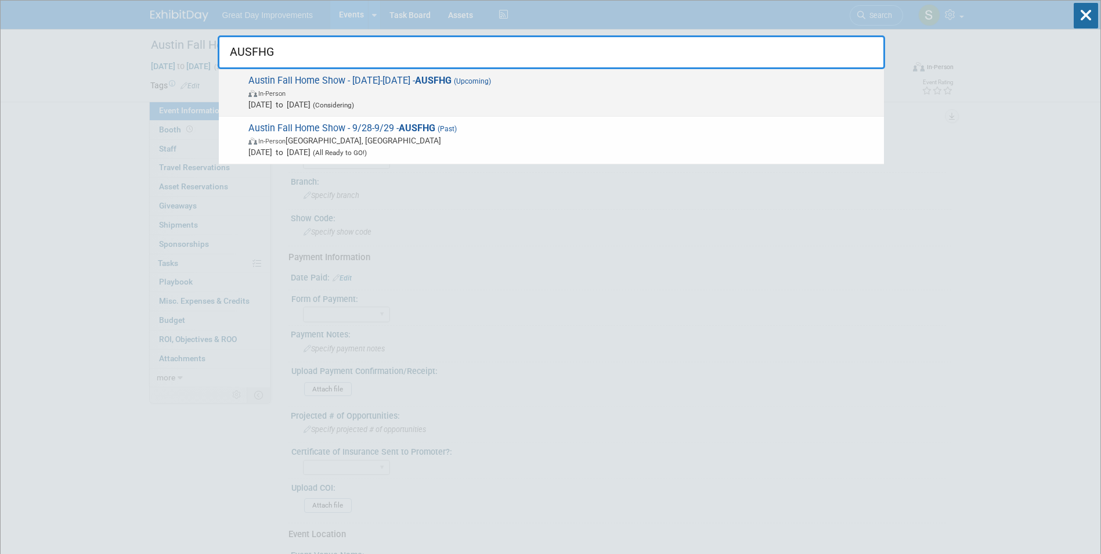
type input "AUSFHG"
click at [451, 83] on strong "AUSFHG" at bounding box center [433, 80] width 37 height 11
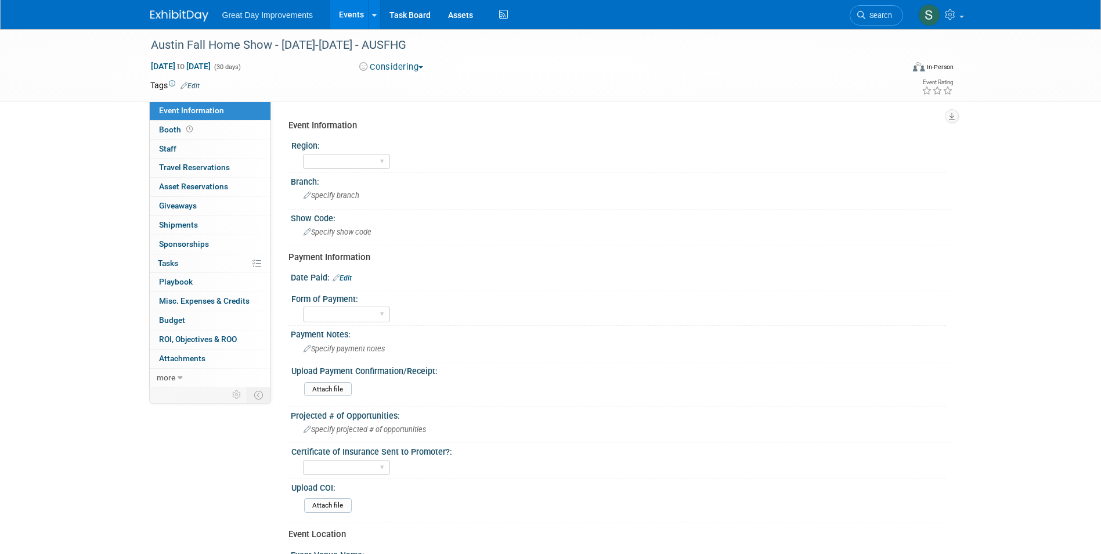
click at [347, 279] on link "Edit" at bounding box center [341, 278] width 19 height 8
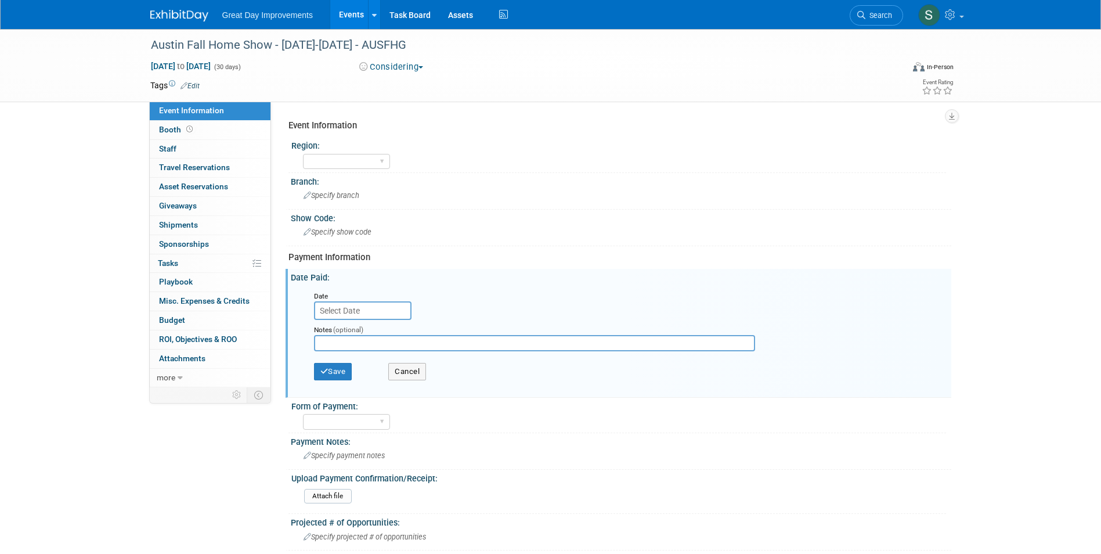
click at [380, 306] on input "text" at bounding box center [362, 310] width 97 height 19
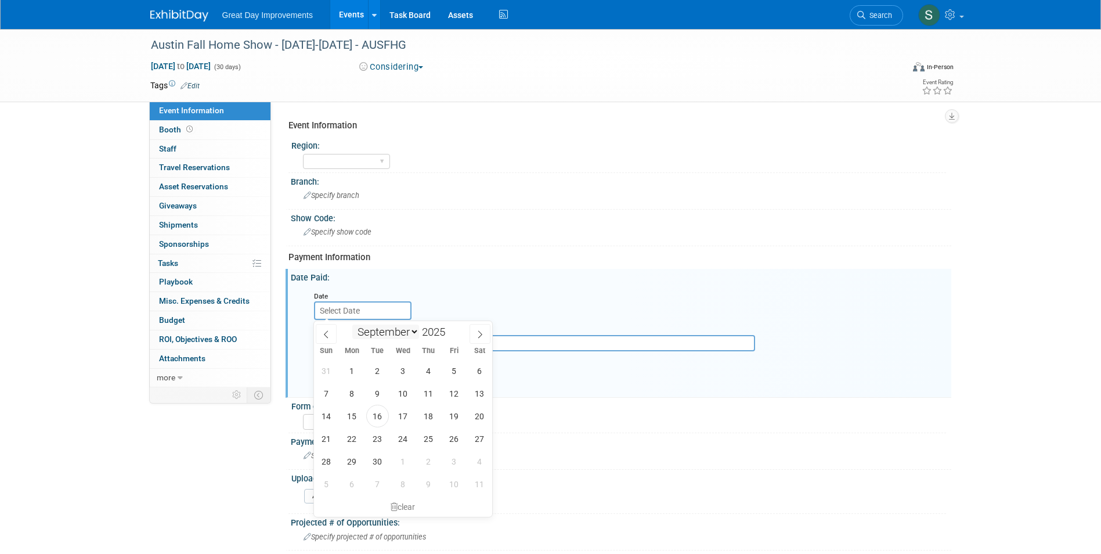
click at [406, 331] on select "January February March April May June July August September October November De…" at bounding box center [385, 331] width 67 height 15
select select "9"
click at [352, 324] on select "January February March April May June July August September October November De…" at bounding box center [385, 331] width 67 height 15
click at [449, 335] on span at bounding box center [450, 335] width 8 height 7
type input "2024"
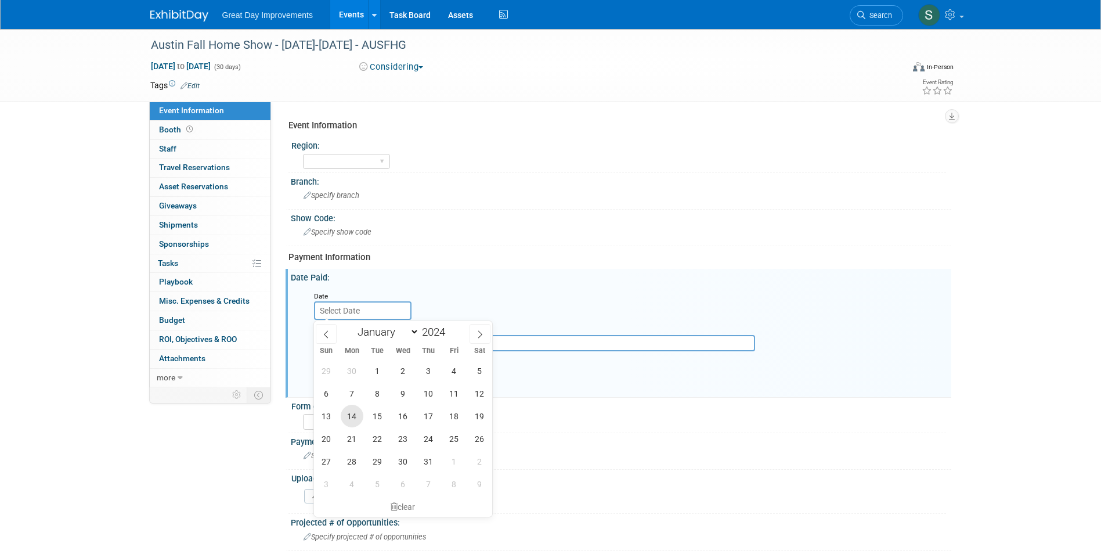
click at [349, 418] on span "14" at bounding box center [352, 415] width 23 height 23
type input "Oct 14, 2024"
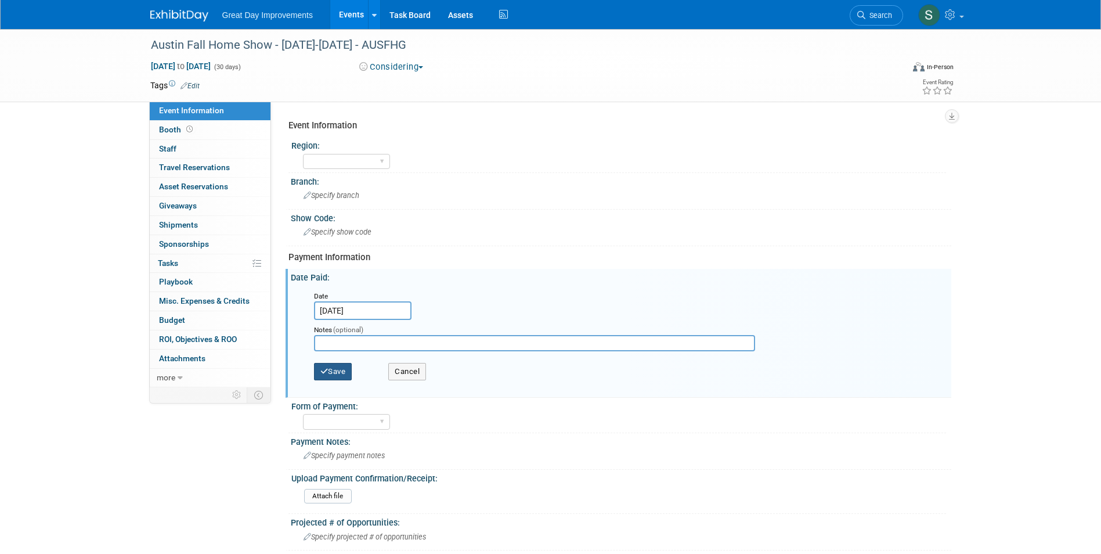
click at [327, 363] on button "Save" at bounding box center [333, 371] width 38 height 17
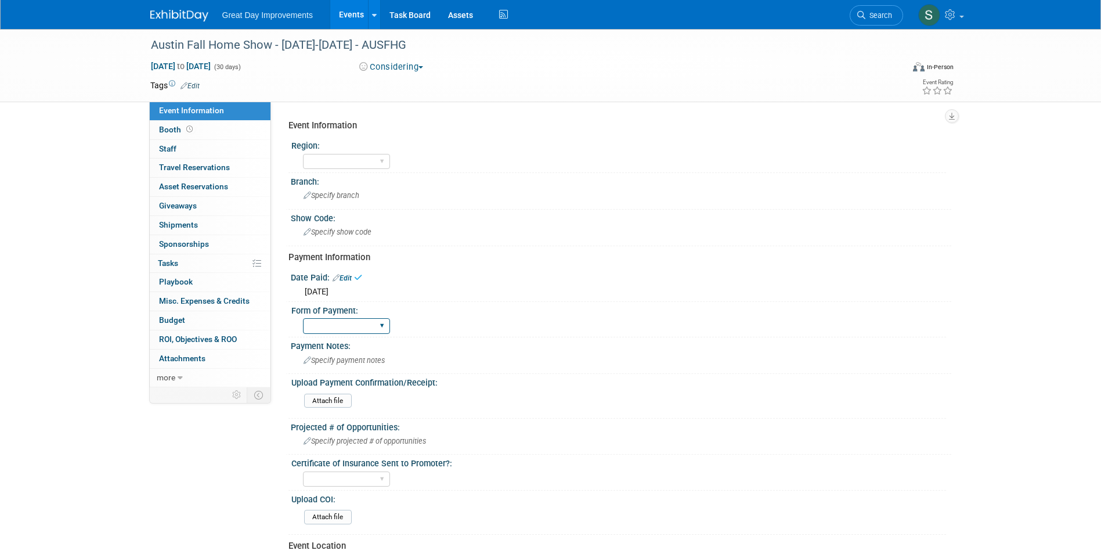
click at [344, 331] on select "Paid via CC Check Requested Pay at the Gate Other" at bounding box center [346, 326] width 87 height 16
select select "Paid via CC"
click at [303, 318] on select "Paid via CC Check Requested Pay at the Gate Other" at bounding box center [346, 326] width 87 height 16
click at [195, 84] on link "Edit" at bounding box center [189, 86] width 19 height 8
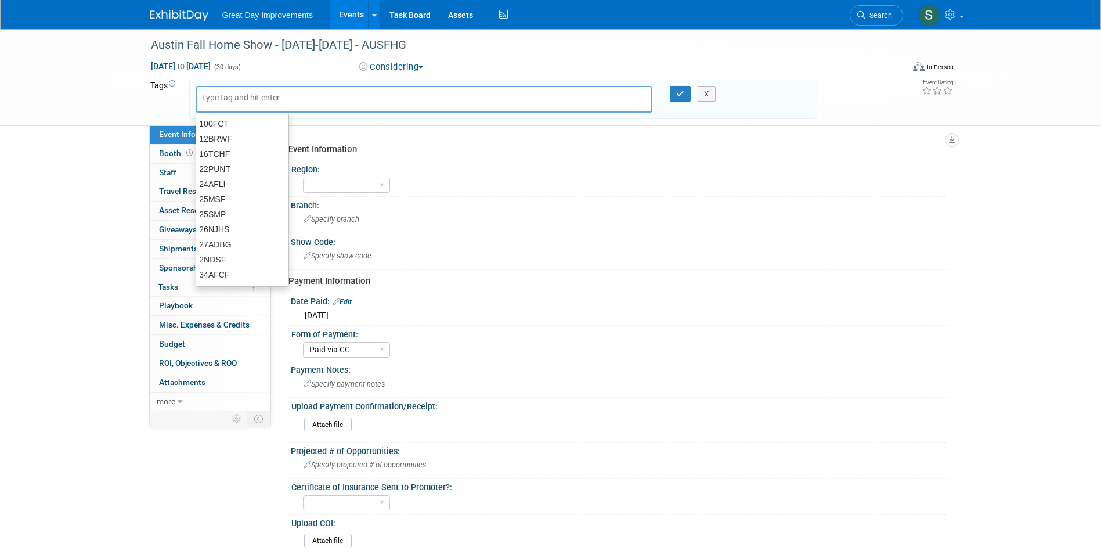
click at [208, 88] on div at bounding box center [424, 99] width 457 height 27
click at [211, 93] on input "text" at bounding box center [247, 98] width 93 height 12
click at [212, 99] on input "text" at bounding box center [247, 98] width 93 height 12
type input "SC"
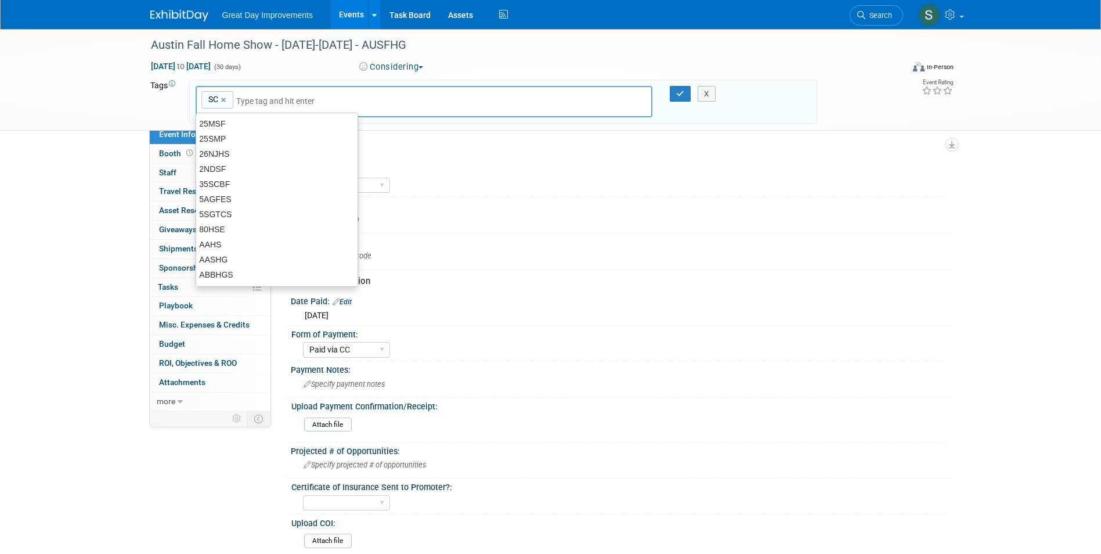
type input "SC"
type input "AUS"
type input "SC, AUS"
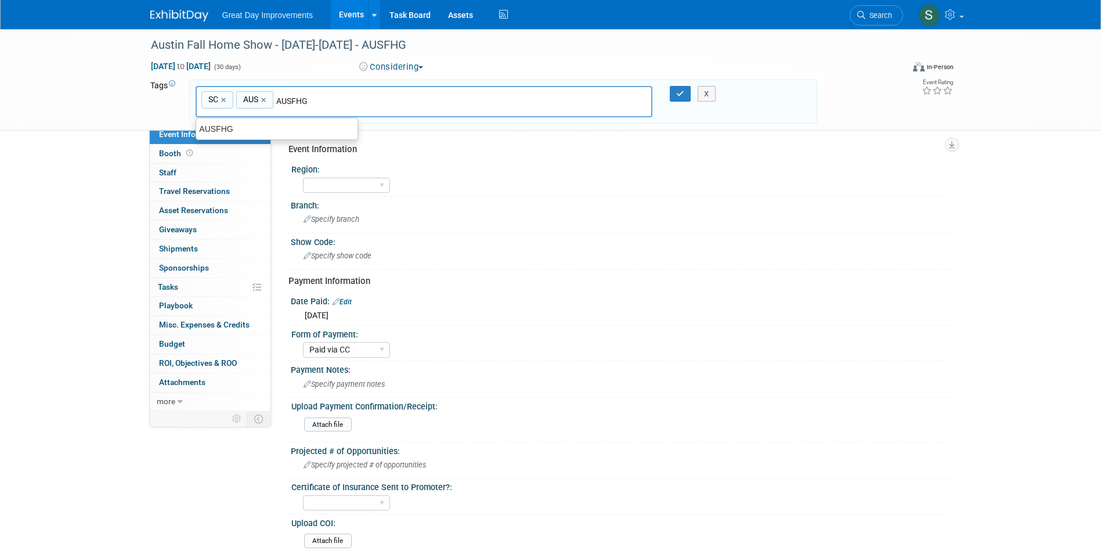
type input "AUSFHG"
type input "SC, AUS, AUSFHG"
type input "[DATE]"
type input "SC, AUS, AUSFHG, SEPT25"
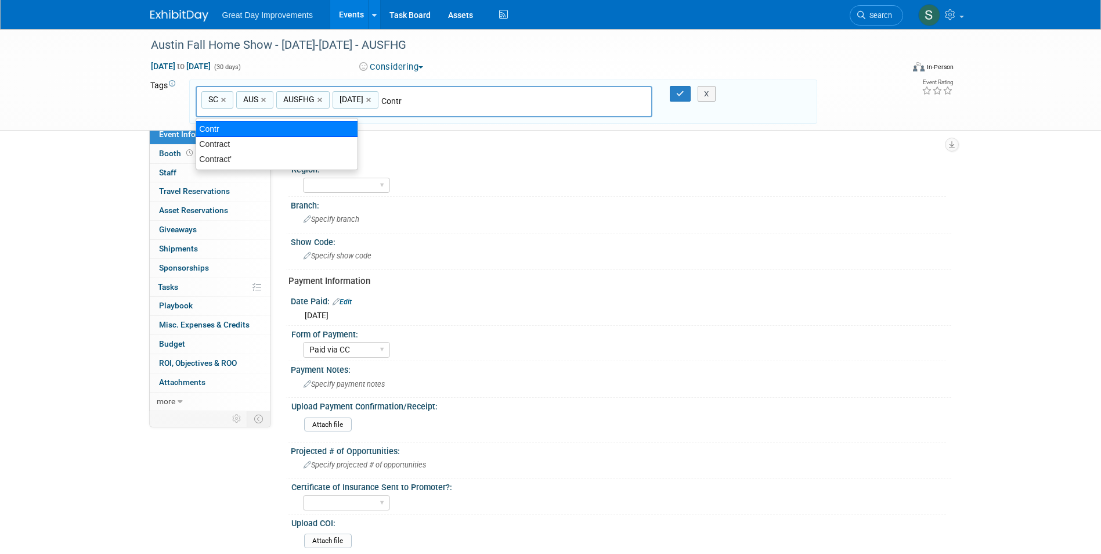
type input "Contract"
type input "SC, AUS, AUSFHG, SEPT25, Contract"
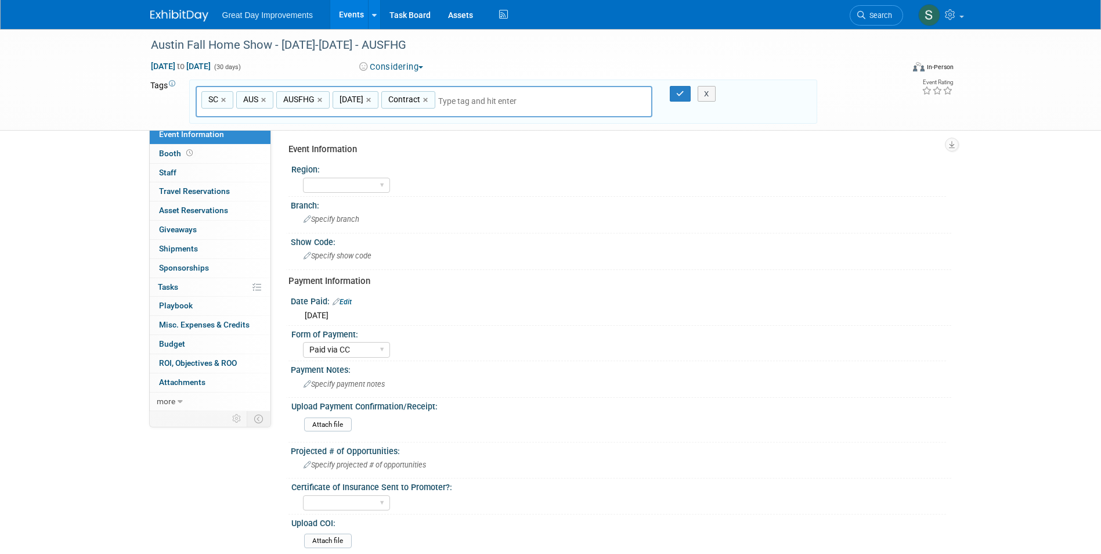
click at [687, 99] on div "X" at bounding box center [711, 94] width 53 height 16
click at [685, 96] on div "X" at bounding box center [711, 94] width 53 height 16
click at [413, 63] on button "Considering" at bounding box center [391, 67] width 73 height 12
click at [407, 119] on link "Not Going" at bounding box center [404, 118] width 96 height 16
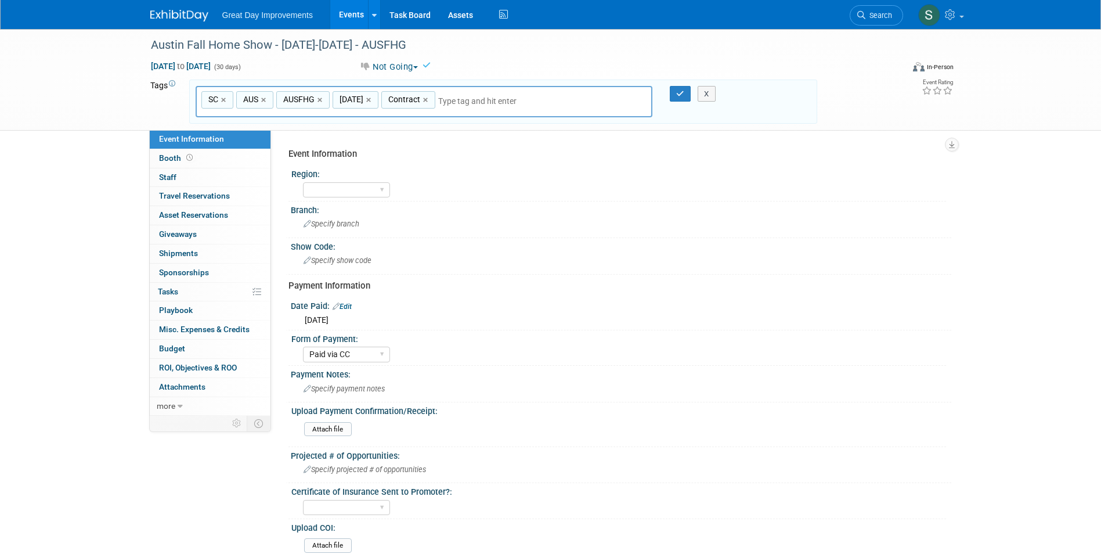
click at [403, 65] on button "Not Going" at bounding box center [388, 67] width 67 height 12
click at [407, 151] on link "All Ready to GO!" at bounding box center [404, 151] width 96 height 16
click at [683, 94] on div "SC, AUS, AUSFHG, SEPT25, Contract SC × AUS × AUSFHG × SEPT25 × Contract × X" at bounding box center [503, 102] width 632 height 32
click at [678, 88] on button "button" at bounding box center [680, 94] width 21 height 16
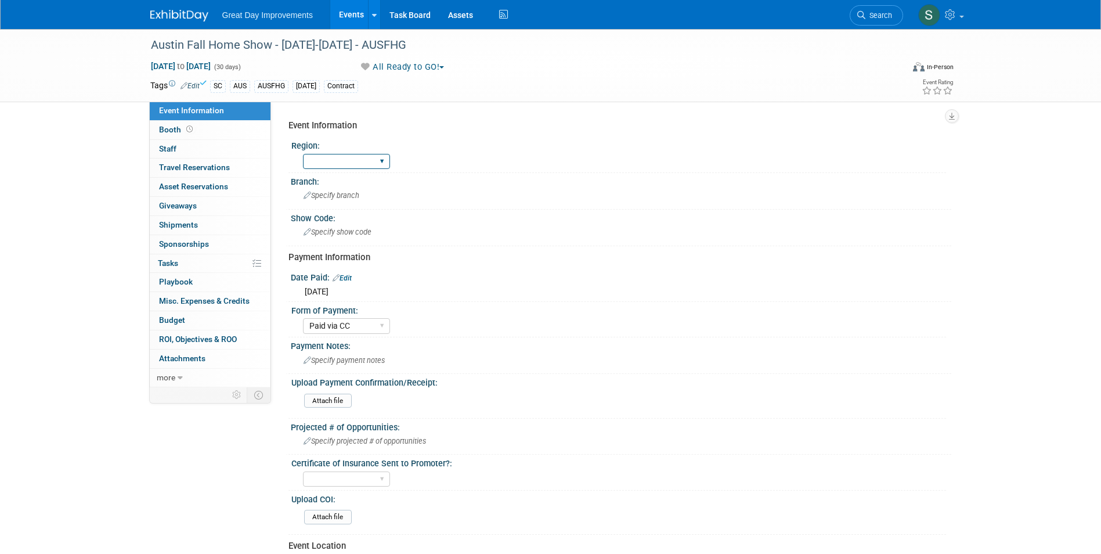
click at [323, 162] on select "GC MA MW MTW NE NEW OV PL PNW SA SE SC UMW FL" at bounding box center [346, 162] width 87 height 16
select select "SC"
click at [303, 154] on select "GC MA MW MTW NE NEW OV PL PNW SA SE SC UMW FL" at bounding box center [346, 162] width 87 height 16
click at [343, 197] on span "Specify branch" at bounding box center [331, 195] width 56 height 9
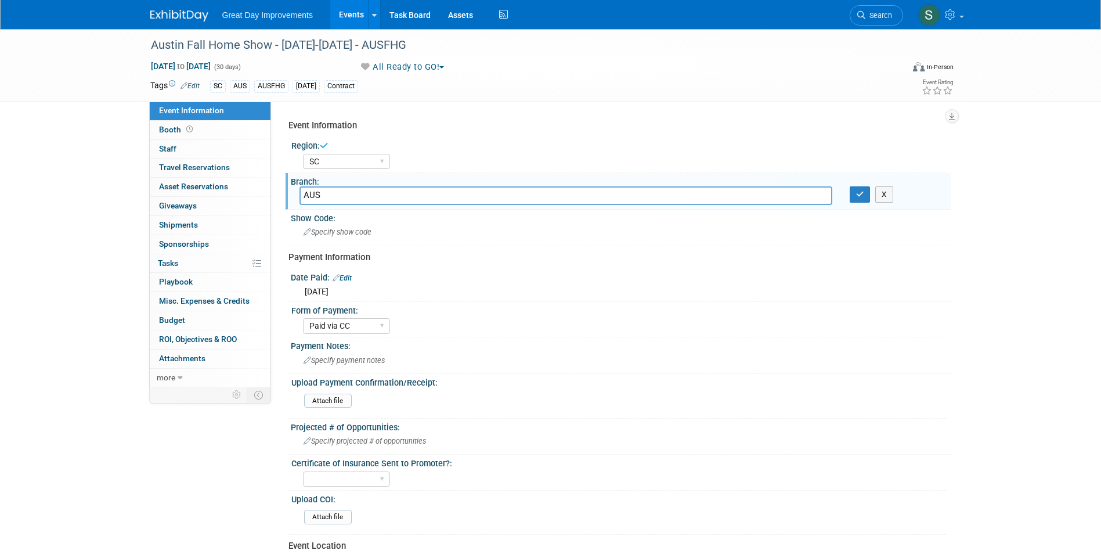
type input "AUS"
click at [855, 198] on button "button" at bounding box center [859, 194] width 21 height 16
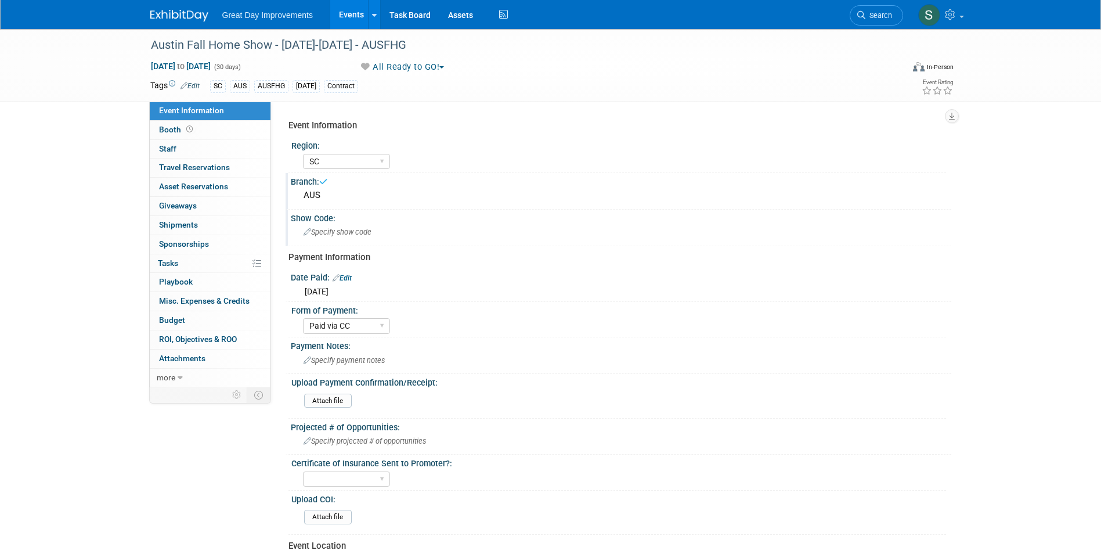
click at [489, 230] on div "Specify show code" at bounding box center [620, 232] width 643 height 18
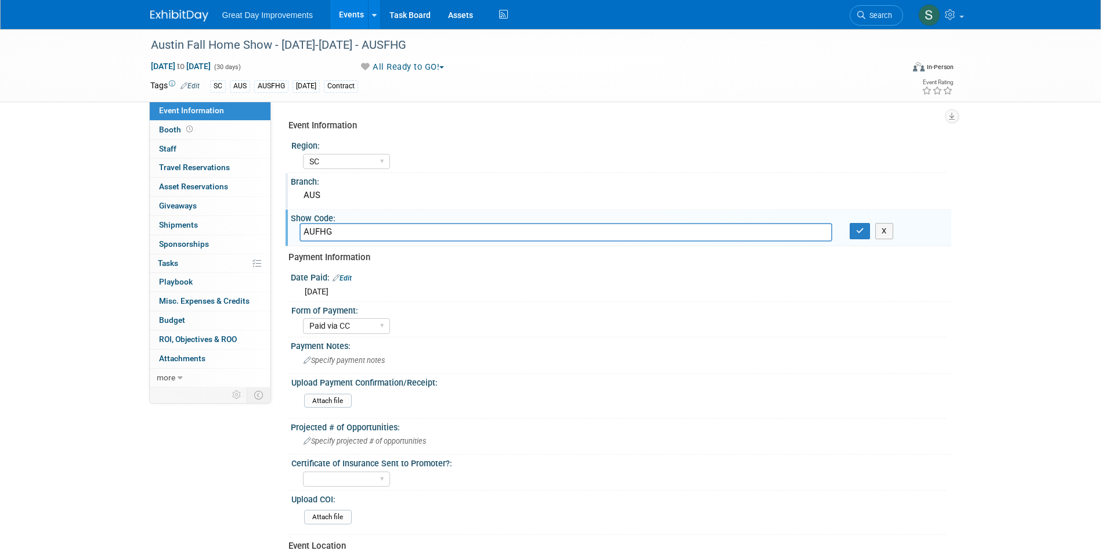
type input "AUFHG"
click at [315, 231] on input "AUFHG" at bounding box center [565, 232] width 533 height 18
type input "AUSFHG"
click at [855, 231] on button "button" at bounding box center [859, 231] width 21 height 16
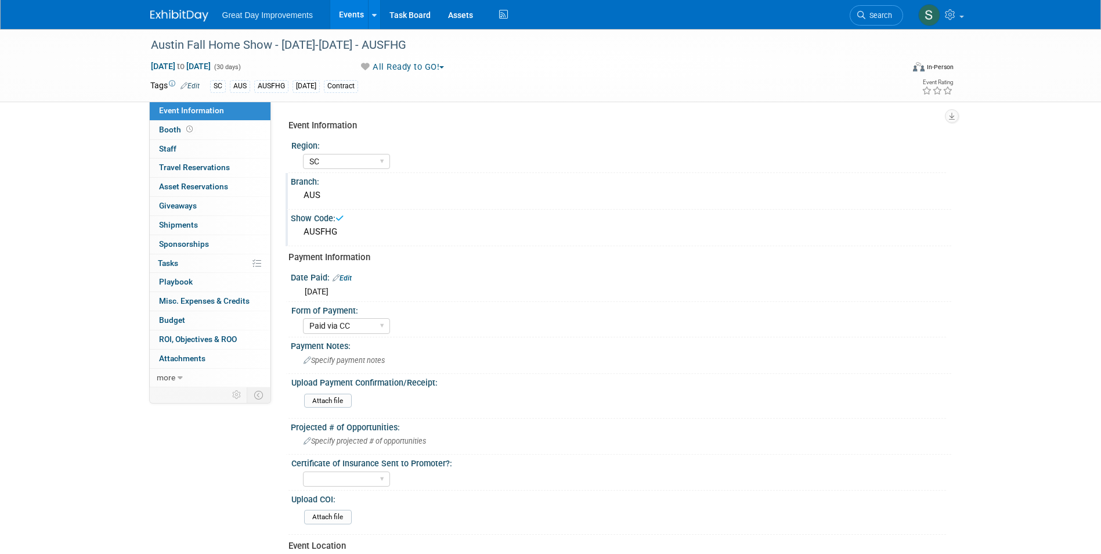
click at [241, 63] on span "(30 days)" at bounding box center [227, 67] width 28 height 8
drag, startPoint x: 238, startPoint y: 62, endPoint x: 263, endPoint y: 54, distance: 25.7
click at [211, 62] on span "Sep 1, 2025 to Sep 30, 2025" at bounding box center [180, 66] width 61 height 10
select select "8"
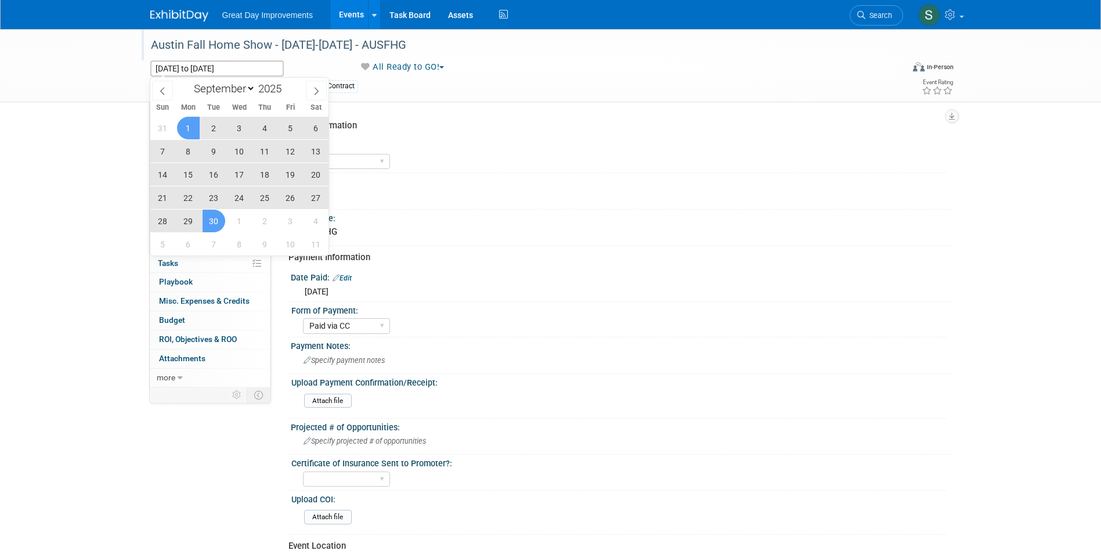
click at [281, 39] on div "Austin Fall Home Show - 09/01/25-09/30/25 - AUSFHG" at bounding box center [516, 45] width 739 height 21
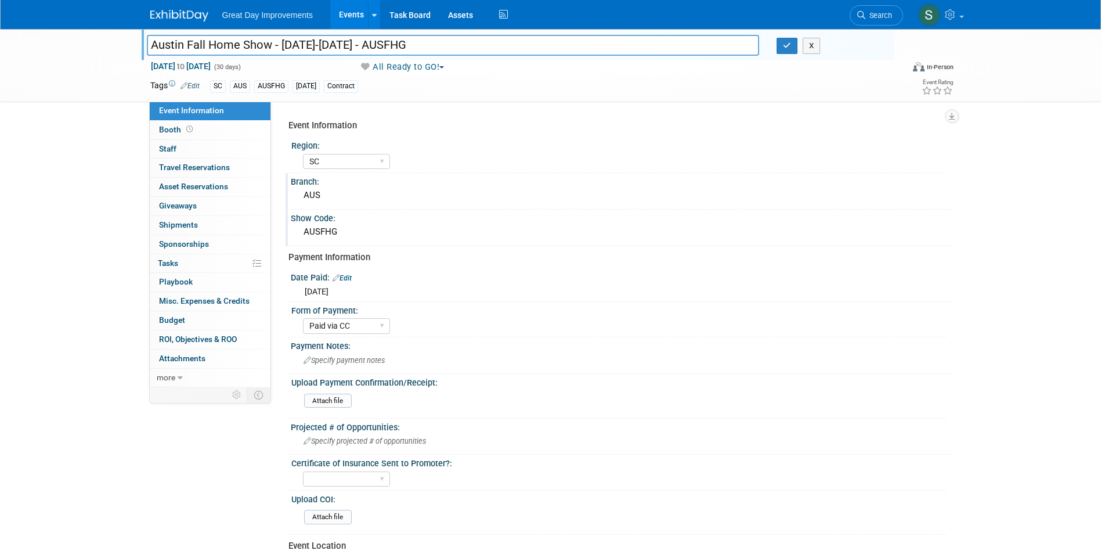
drag, startPoint x: 385, startPoint y: 47, endPoint x: 298, endPoint y: 52, distance: 86.6
click at [280, 51] on input "Austin Fall Home Show - 09/01/25-09/30/25 - AUSFHG" at bounding box center [453, 45] width 613 height 20
type input "Austin Fall Home Show - 9/20-9/21- AUSFHG"
click at [211, 67] on span "Sep 1, 2025 to Sep 30, 2025" at bounding box center [180, 66] width 61 height 10
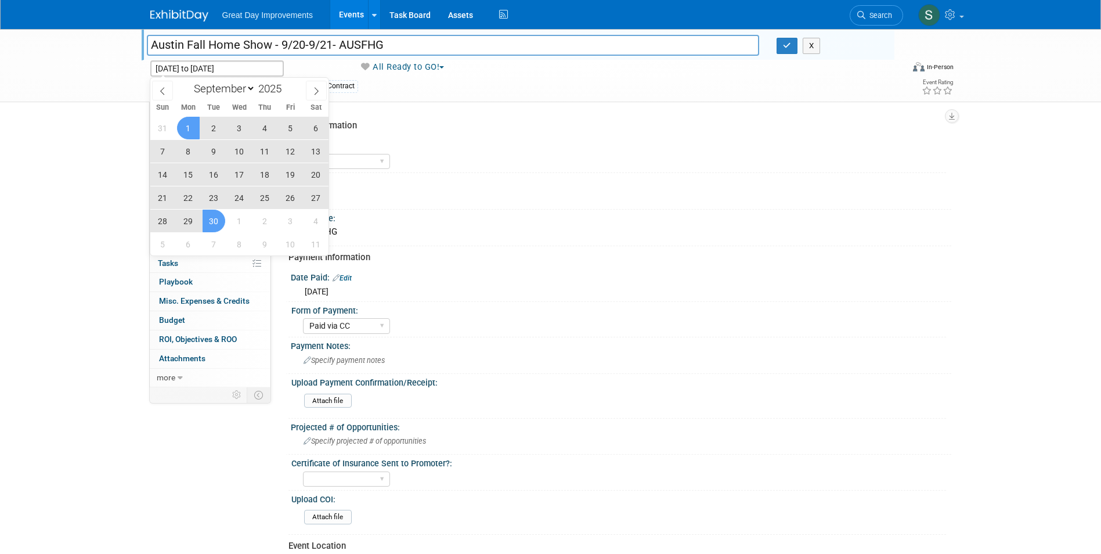
click at [320, 176] on span "20" at bounding box center [316, 174] width 23 height 23
type input "[DATE]"
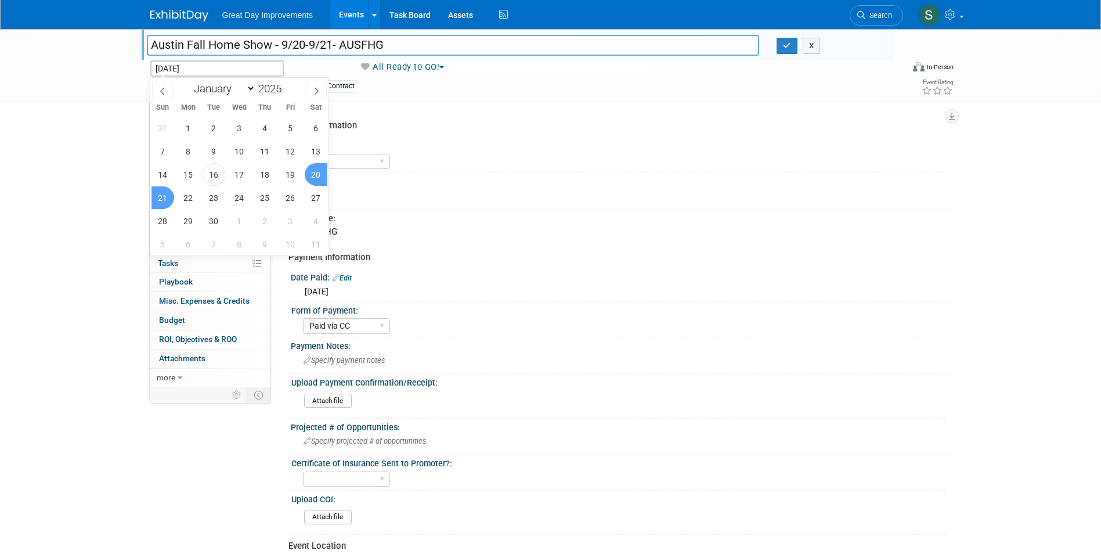
click at [150, 191] on div "31 1 2 3 4 5 6 7 8 9 10 11 12 13 14 15 16 17 18 19 20 21 22 23 24 25 26 27 28 2…" at bounding box center [239, 185] width 179 height 139
click at [158, 196] on span "21" at bounding box center [162, 197] width 23 height 23
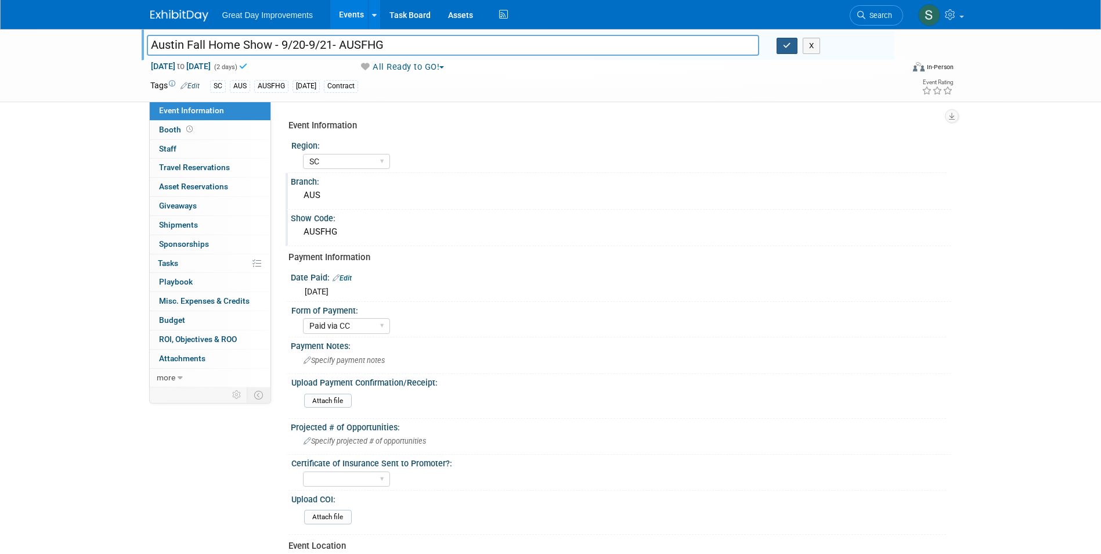
click at [789, 42] on icon "button" at bounding box center [787, 46] width 8 height 8
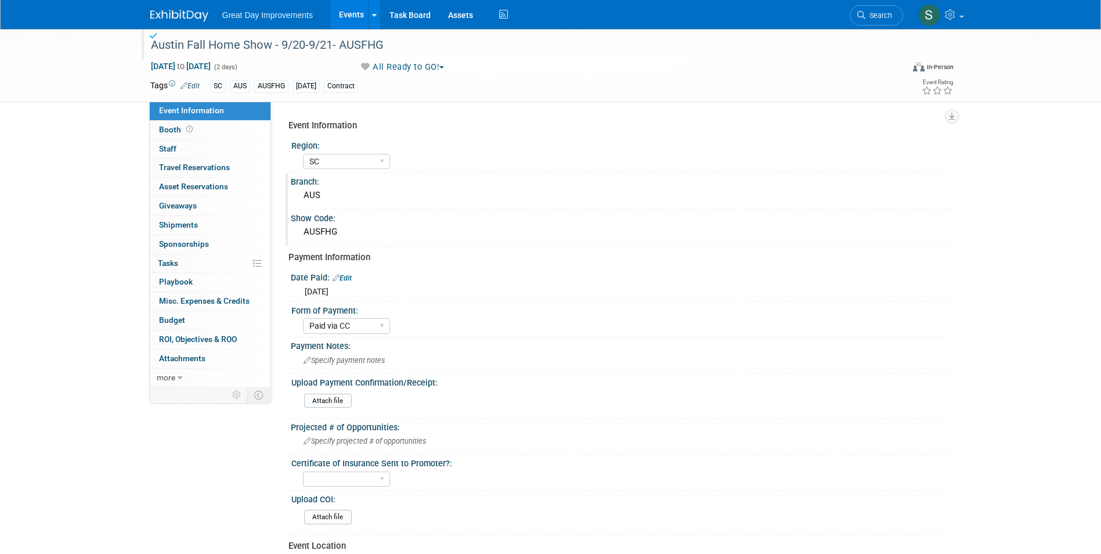
click at [164, 12] on img at bounding box center [179, 16] width 58 height 12
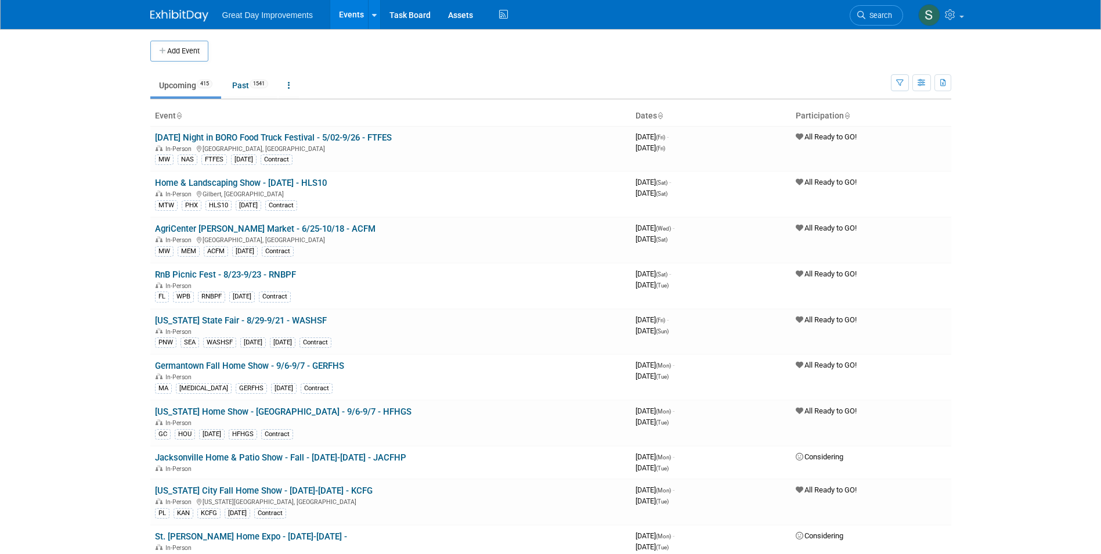
drag, startPoint x: 876, startPoint y: 15, endPoint x: 873, endPoint y: 24, distance: 9.7
click at [875, 15] on span "Search" at bounding box center [878, 15] width 27 height 9
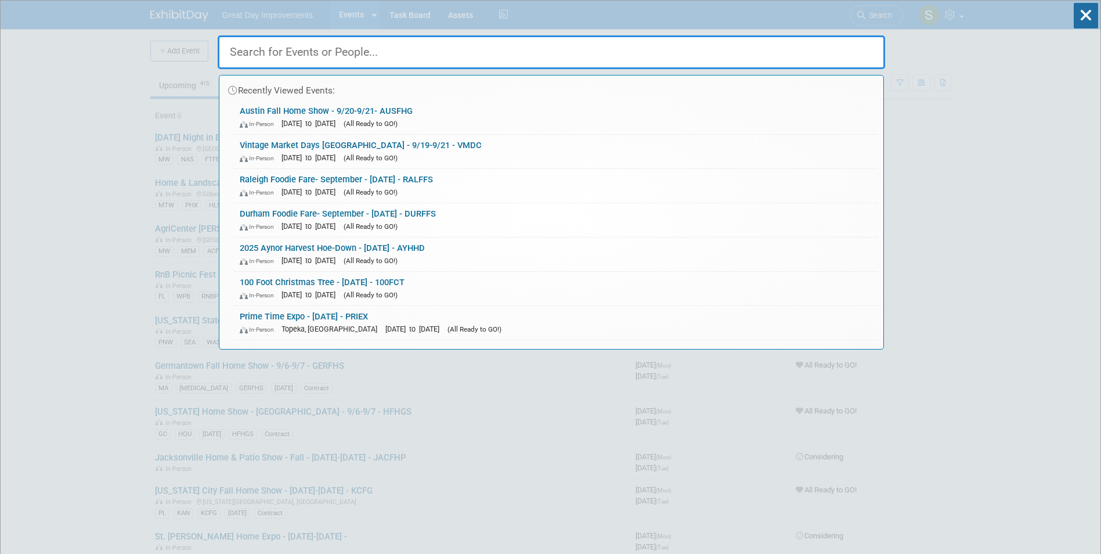
paste input "COCHGS"
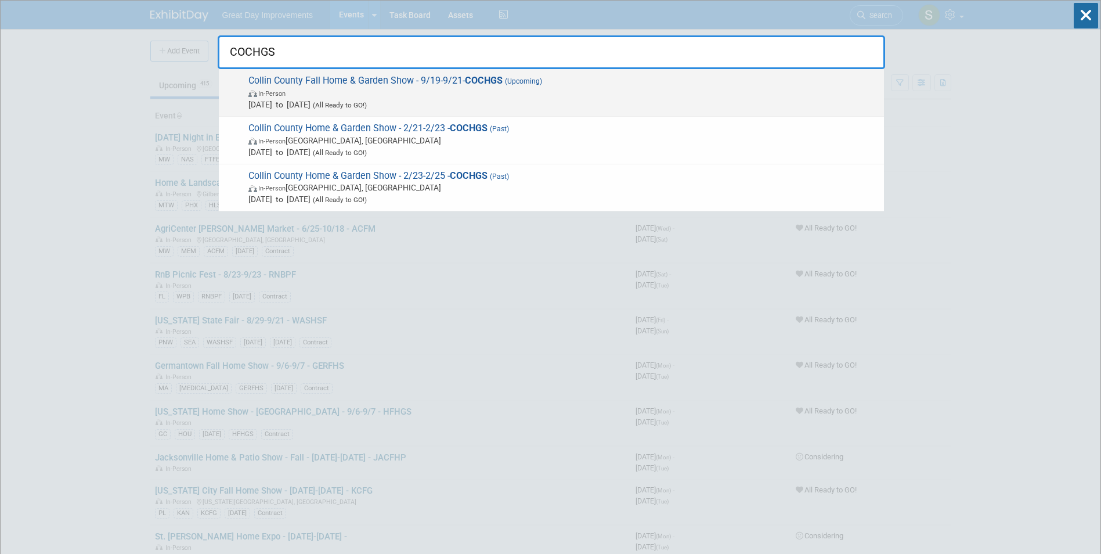
type input "COCHGS"
click at [565, 86] on span "Collin County Fall Home & Garden Show - 9/19-9/21- COCHGS (Upcoming) In-Person …" at bounding box center [561, 92] width 633 height 35
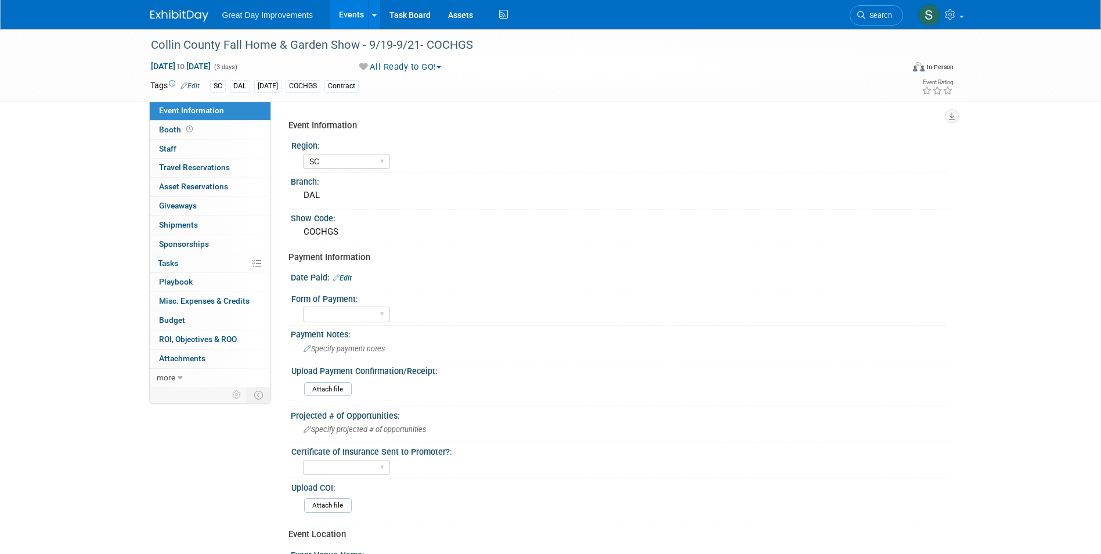
select select "SC"
drag, startPoint x: 350, startPoint y: 272, endPoint x: 351, endPoint y: 279, distance: 7.1
click at [351, 277] on div "Date Paid: Edit" at bounding box center [621, 276] width 660 height 15
click at [351, 279] on link "Edit" at bounding box center [341, 278] width 19 height 8
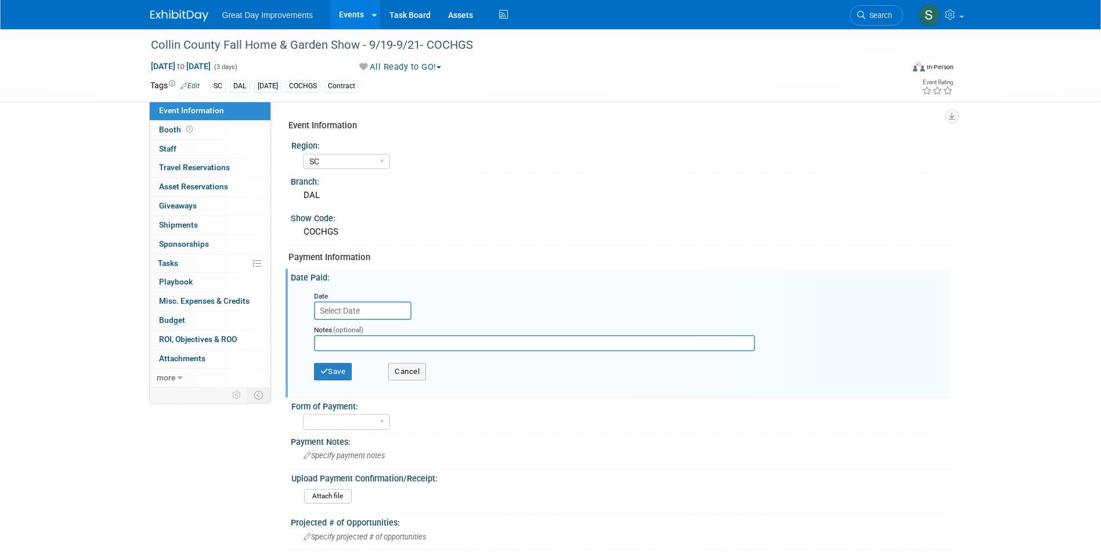
click at [340, 311] on input "text" at bounding box center [362, 310] width 97 height 19
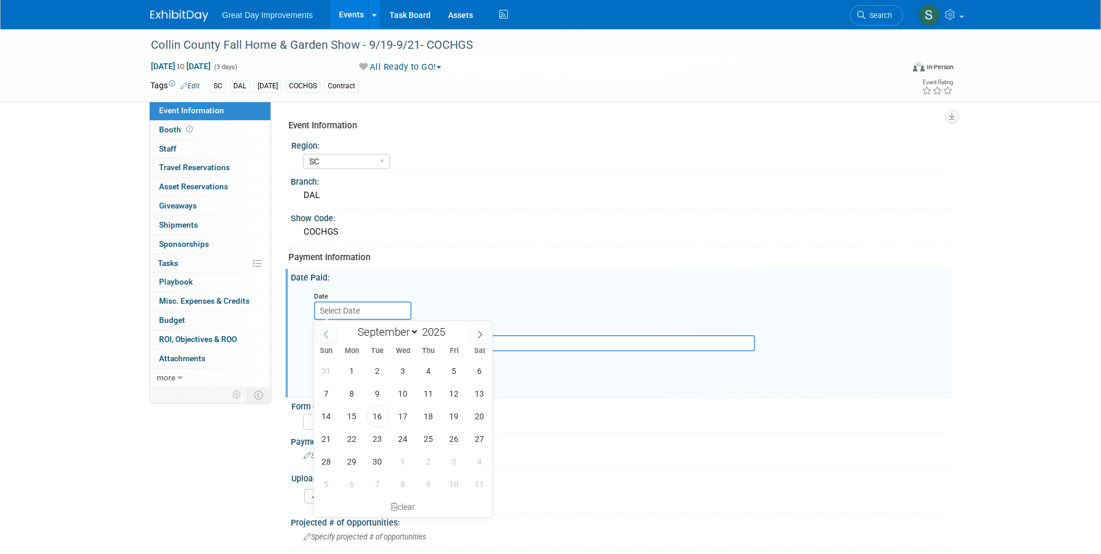
click at [320, 338] on span at bounding box center [326, 334] width 21 height 20
click at [325, 332] on icon at bounding box center [326, 334] width 4 height 8
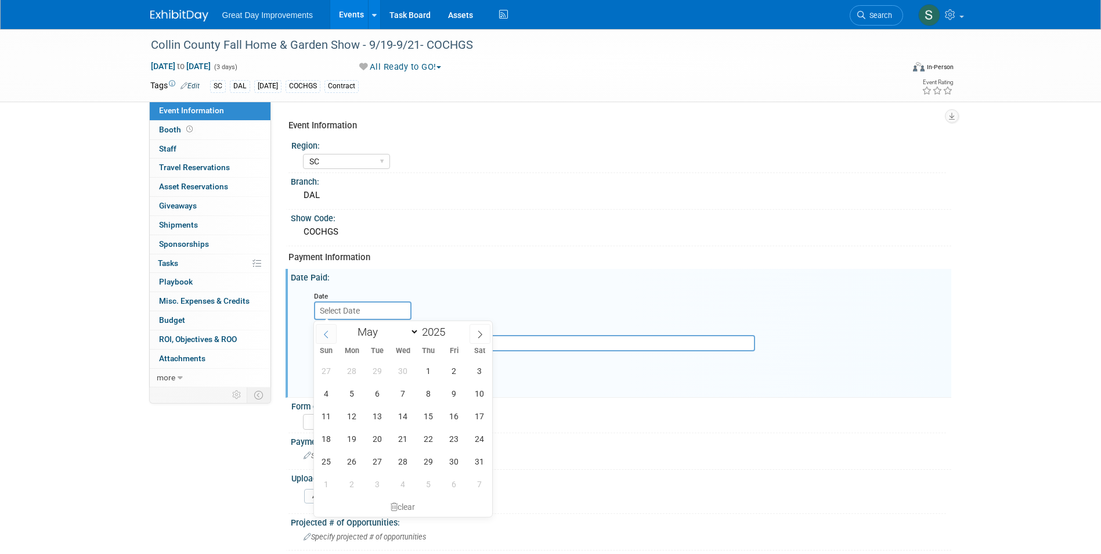
select select "3"
drag, startPoint x: 379, startPoint y: 373, endPoint x: 338, endPoint y: 370, distance: 40.7
click at [379, 373] on span "1" at bounding box center [377, 370] width 23 height 23
type input "Apr 1, 2025"
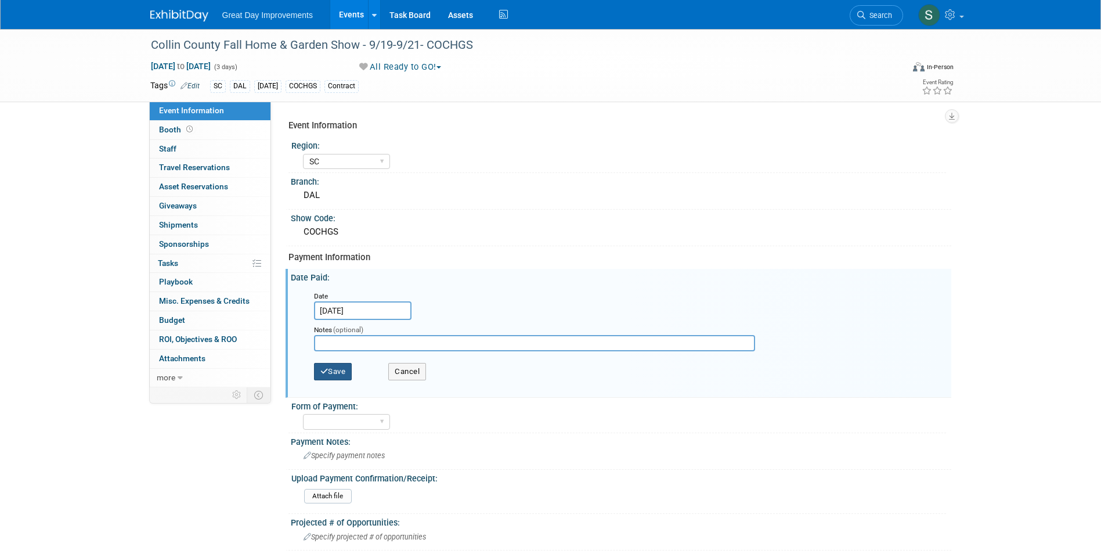
click at [330, 366] on button "Save" at bounding box center [333, 371] width 38 height 17
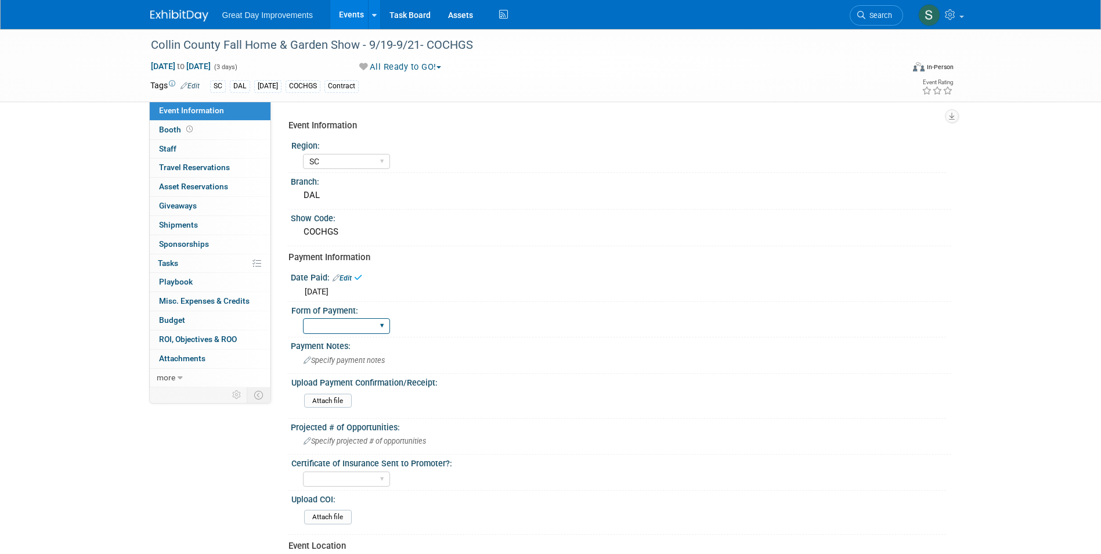
click at [344, 328] on select "Paid via CC Check Requested Pay at the Gate Other" at bounding box center [346, 326] width 87 height 16
select select "Paid via CC"
click at [303, 318] on select "Paid via CC Check Requested Pay at the Gate Other" at bounding box center [346, 326] width 87 height 16
click at [194, 17] on img at bounding box center [179, 16] width 58 height 12
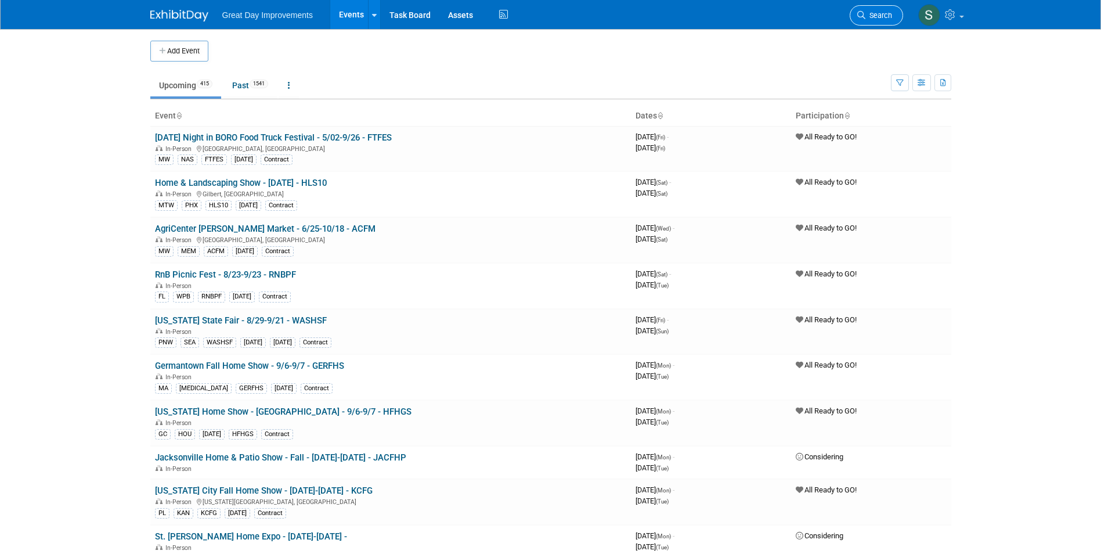
drag, startPoint x: 848, startPoint y: 17, endPoint x: 877, endPoint y: 14, distance: 29.2
click at [848, 17] on div "Great Day Improvements Events Add Event Bulk Upload Events Shareable Event Boar…" at bounding box center [550, 14] width 801 height 29
drag, startPoint x: 880, startPoint y: 10, endPoint x: 887, endPoint y: 12, distance: 7.2
click at [881, 10] on link "Search" at bounding box center [875, 15] width 53 height 20
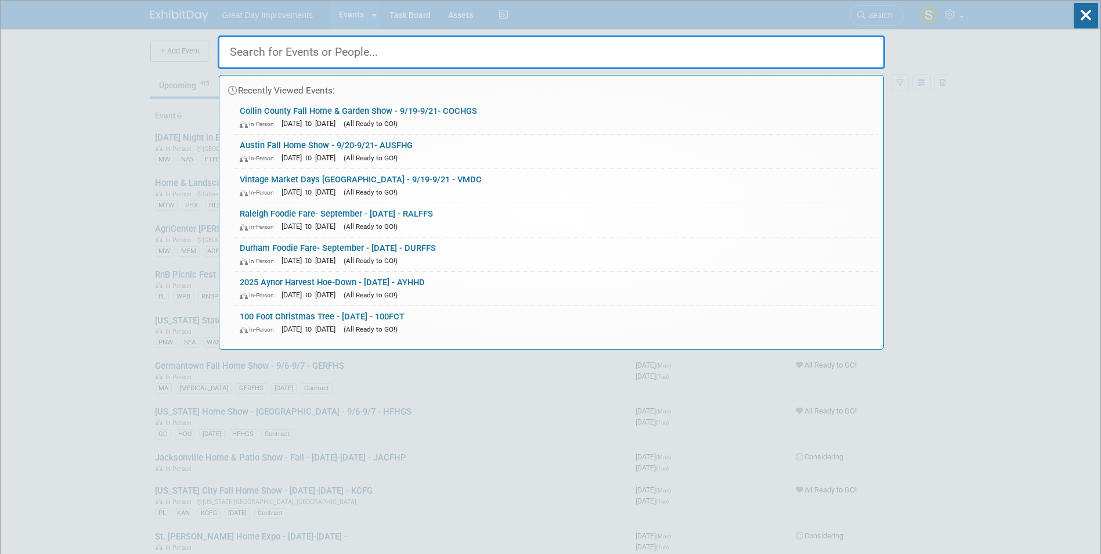
click at [443, 46] on input "text" at bounding box center [551, 52] width 667 height 34
paste input "WWFES"
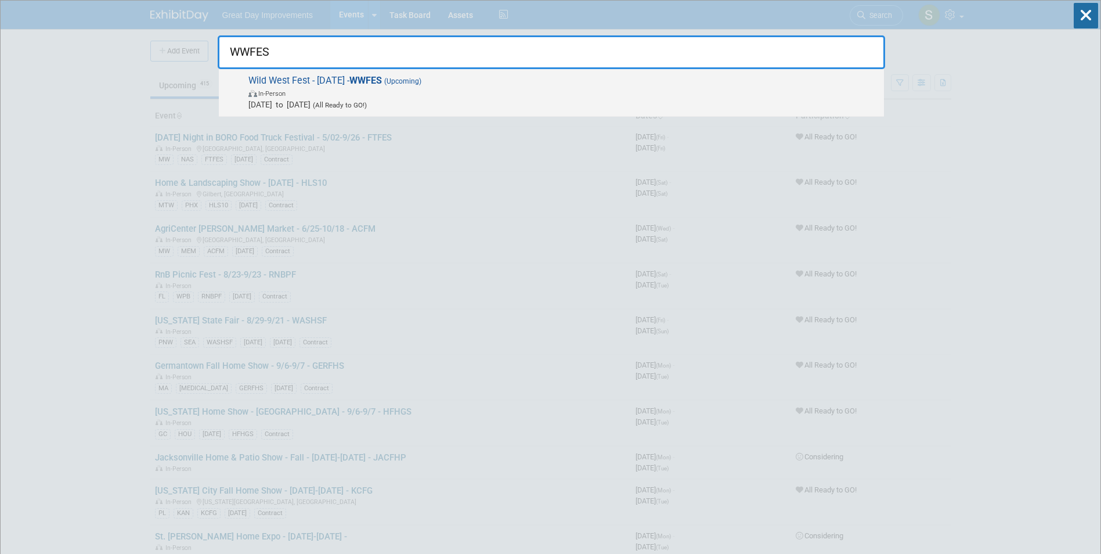
type input "WWFES"
click at [348, 84] on span "Wild West Fest - 9/20/25 - WWFES (Upcoming) In-Person Sep 20, 2025 to Sep 20, 2…" at bounding box center [561, 92] width 633 height 35
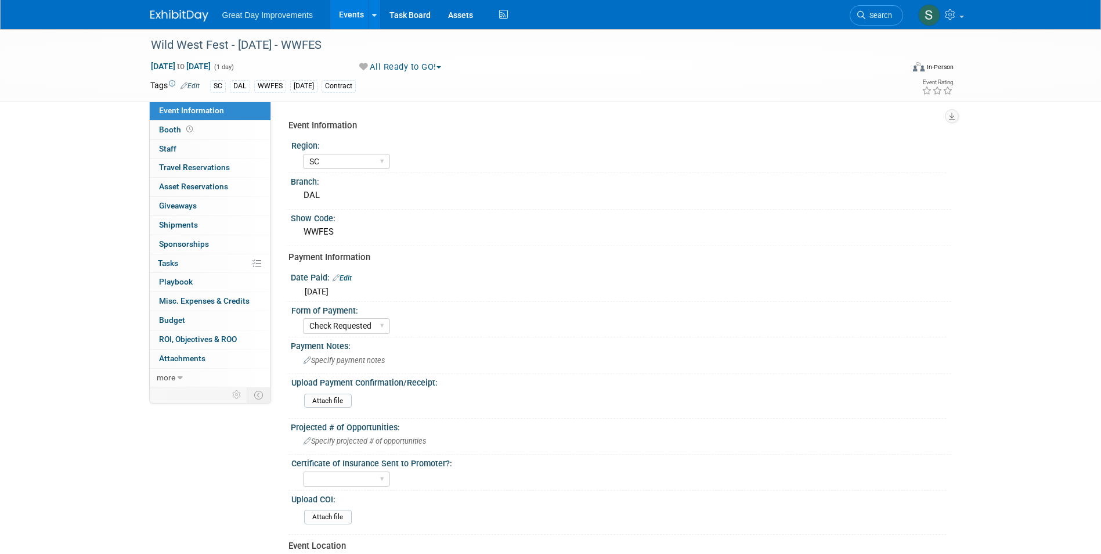
select select "SC"
select select "Check Requested"
click at [870, 15] on span "Search" at bounding box center [878, 15] width 27 height 9
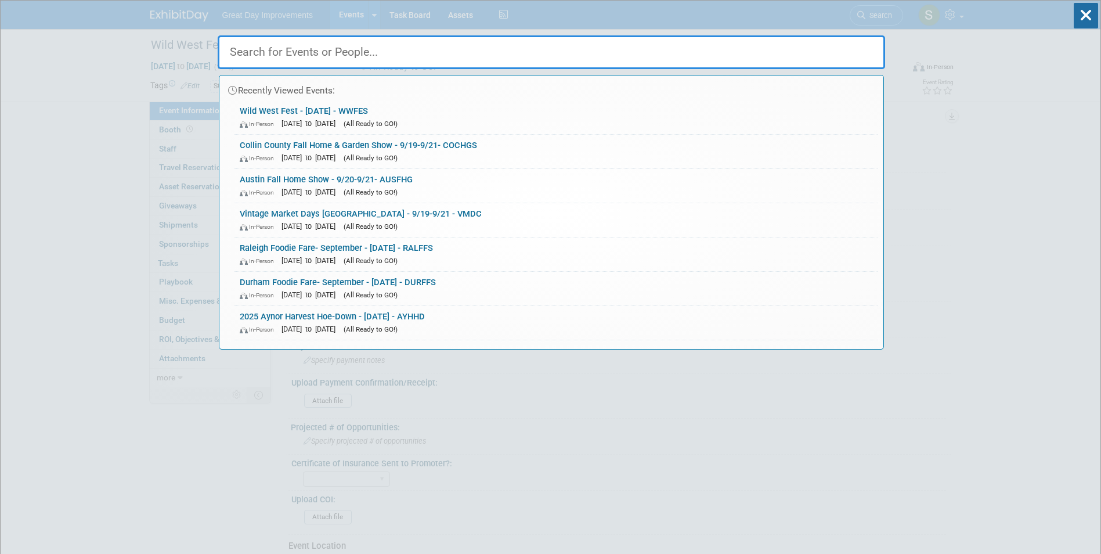
paste input "DALSE"
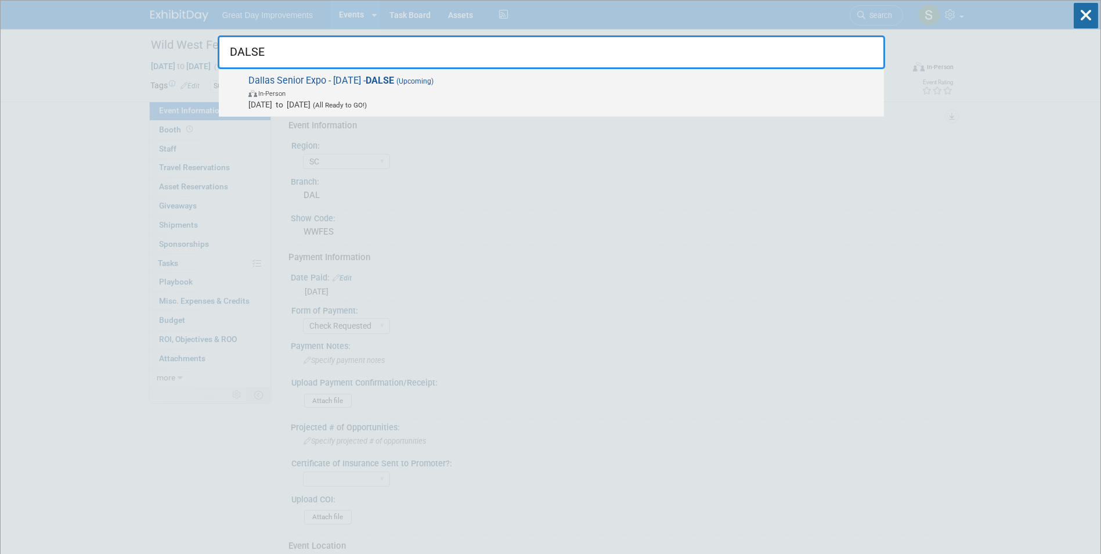
type input "DALSE"
click at [374, 96] on span "In-Person" at bounding box center [563, 93] width 630 height 12
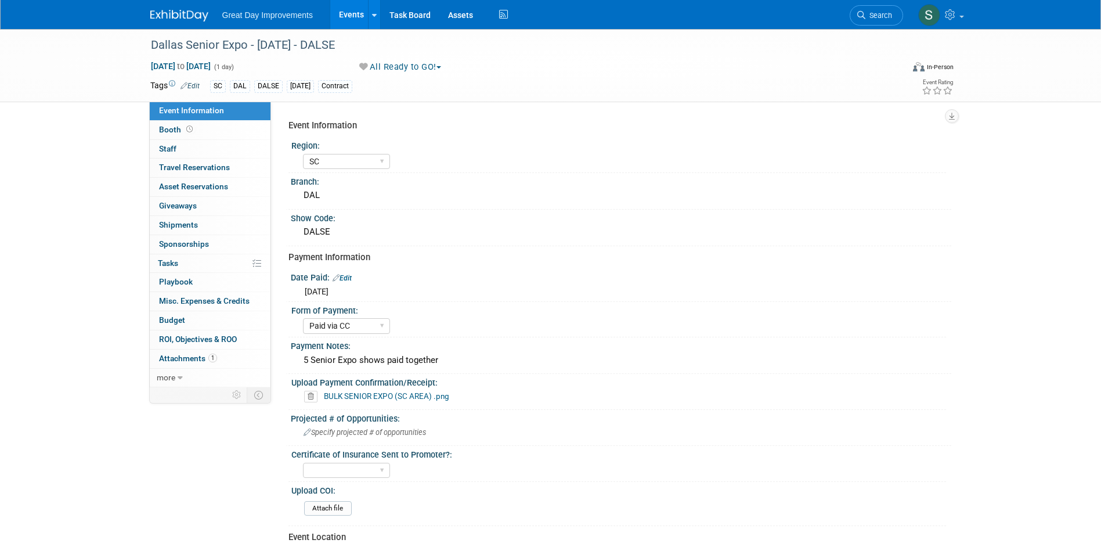
select select "SC"
select select "Paid via CC"
click at [889, 13] on span "Search" at bounding box center [878, 15] width 27 height 9
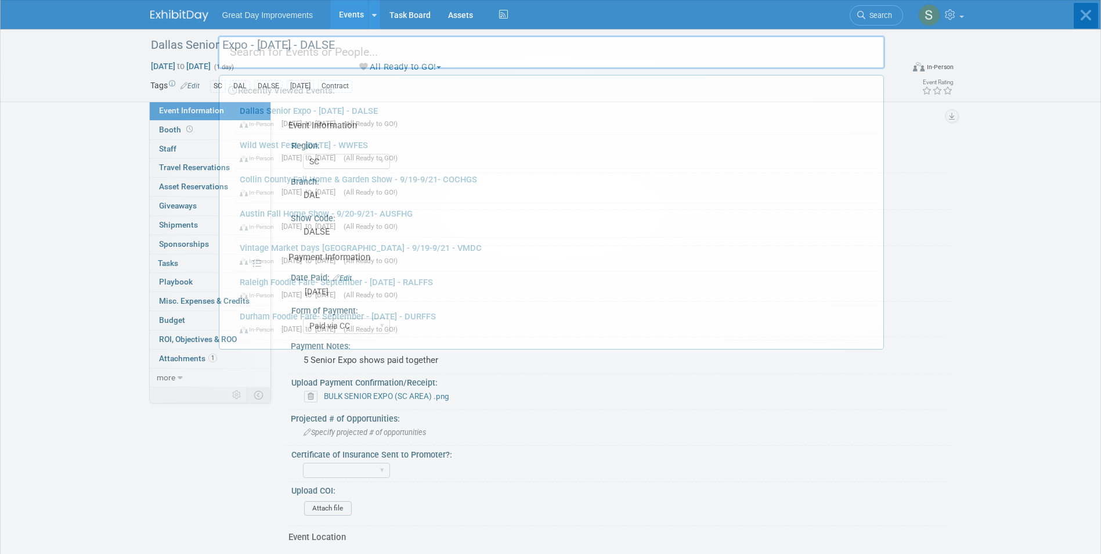
drag, startPoint x: 887, startPoint y: 13, endPoint x: 608, endPoint y: 47, distance: 280.5
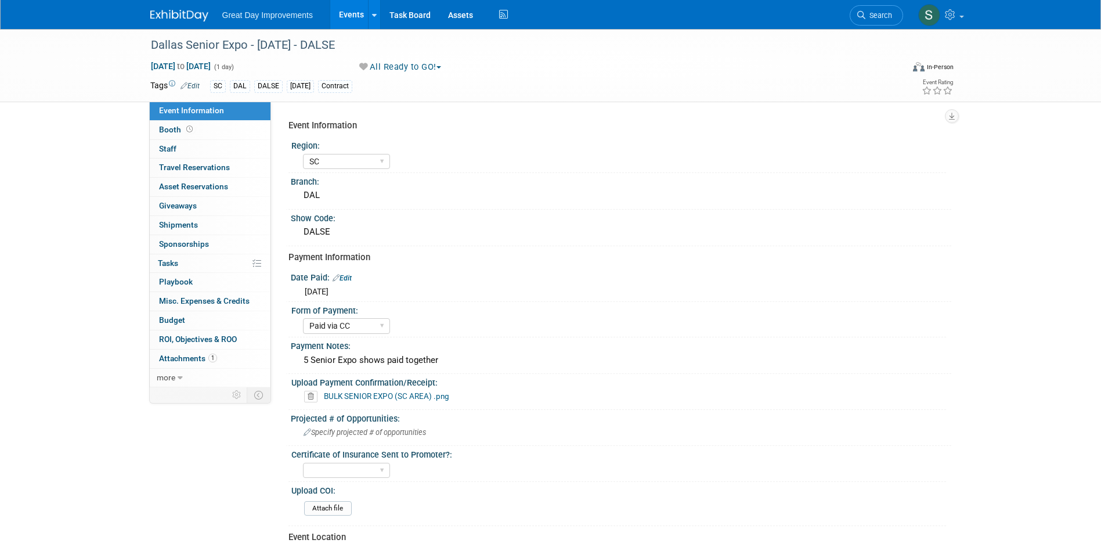
drag, startPoint x: 608, startPoint y: 47, endPoint x: 789, endPoint y: 29, distance: 181.3
click at [861, 12] on icon at bounding box center [861, 15] width 8 height 8
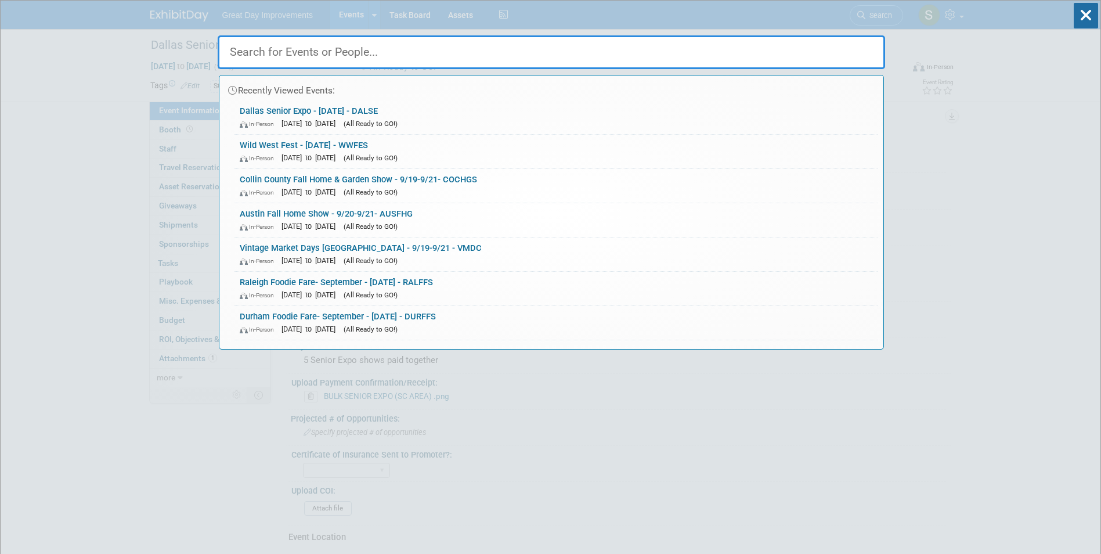
paste input "SPPF"
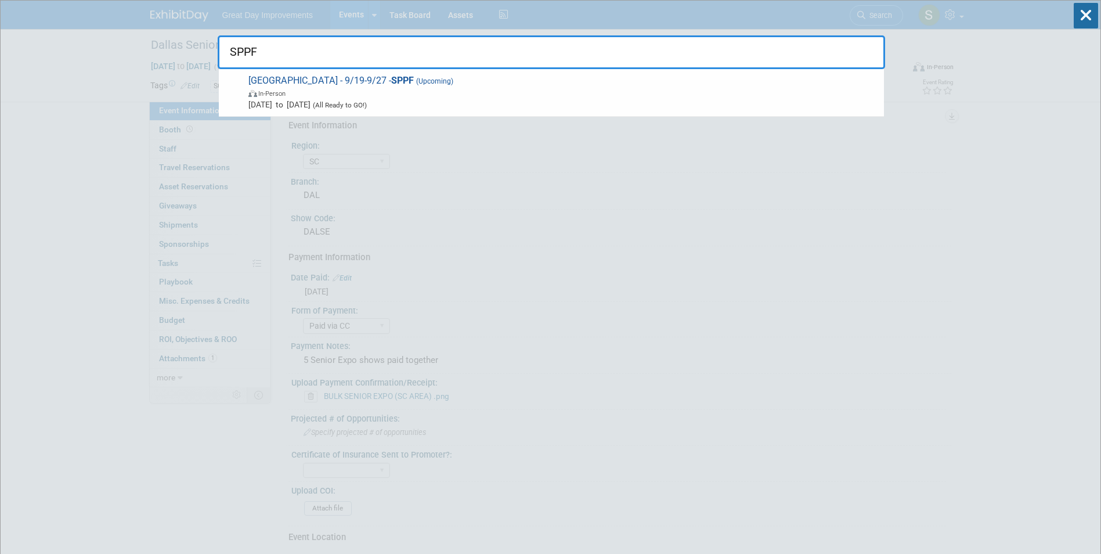
type input "SPPF"
click at [414, 82] on strong "SPPF" at bounding box center [402, 80] width 23 height 11
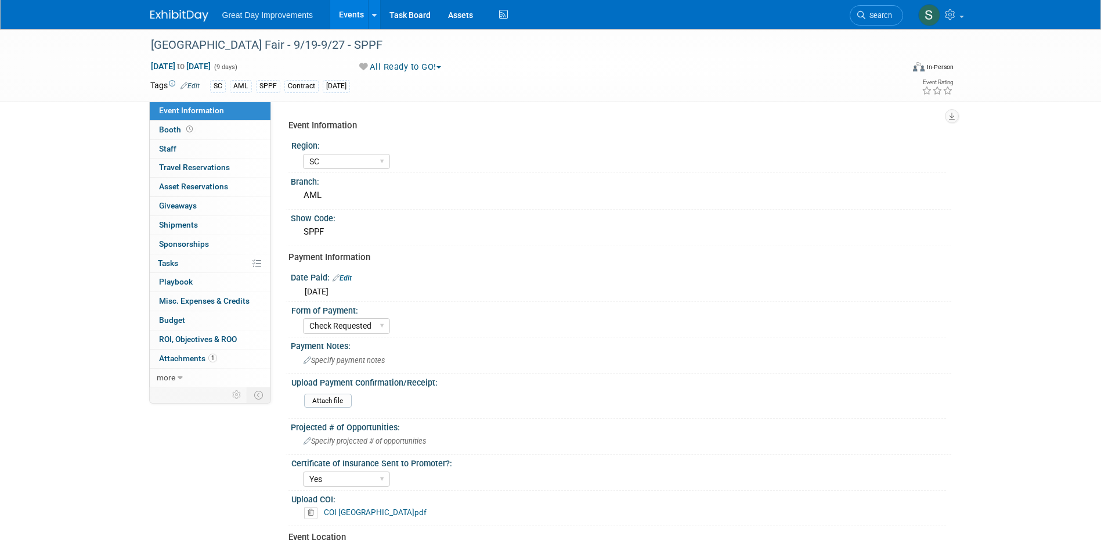
select select "SC"
select select "Check Requested"
select select "Yes"
click at [869, 10] on link "Search" at bounding box center [875, 15] width 53 height 20
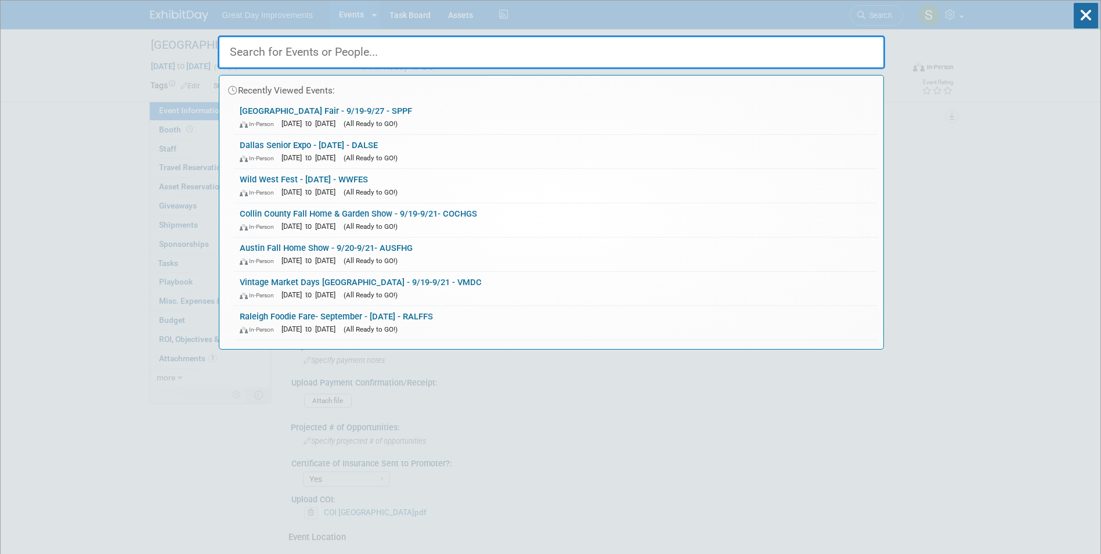
paste input "DALTFS"
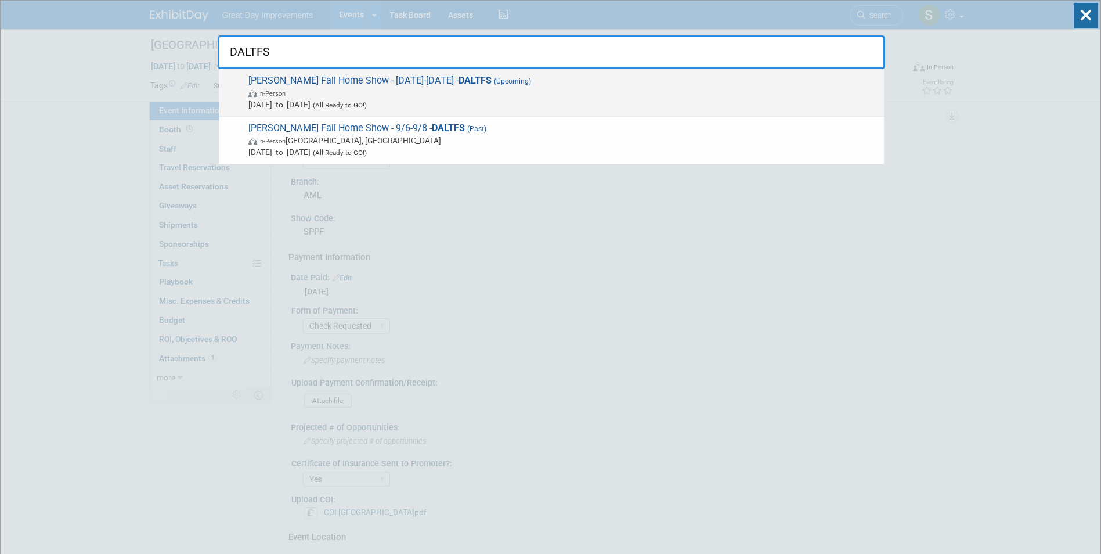
type input "DALTFS"
click at [487, 95] on span "In-Person" at bounding box center [563, 93] width 630 height 12
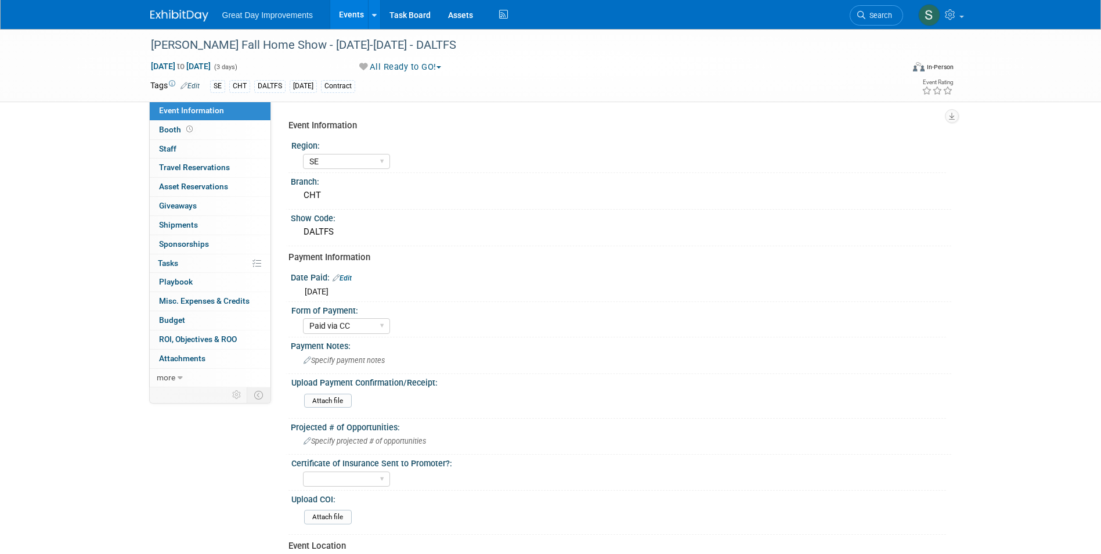
select select "SE"
select select "Paid via CC"
click at [872, 10] on link "Search" at bounding box center [875, 15] width 53 height 20
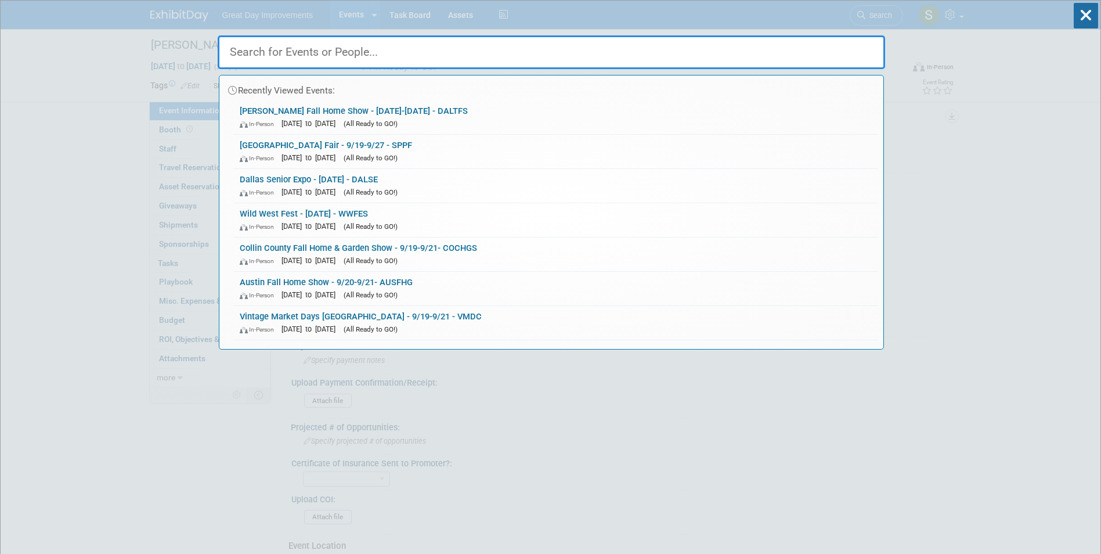
paste input "BBKKS"
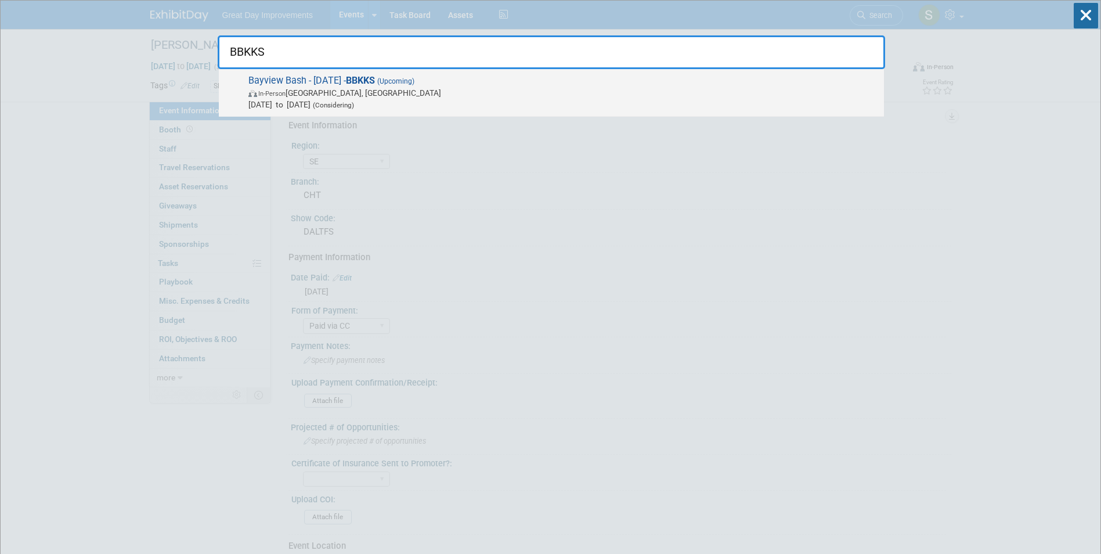
type input "BBKKS"
click at [375, 81] on strong "BBKKS" at bounding box center [360, 80] width 29 height 11
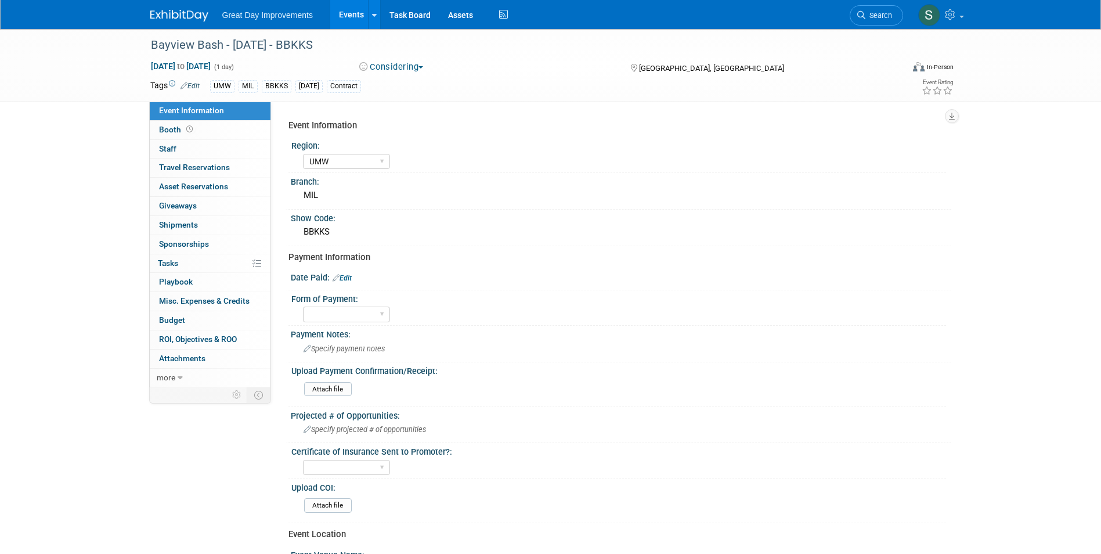
select select "UMW"
click at [876, 13] on span "Search" at bounding box center [878, 15] width 27 height 9
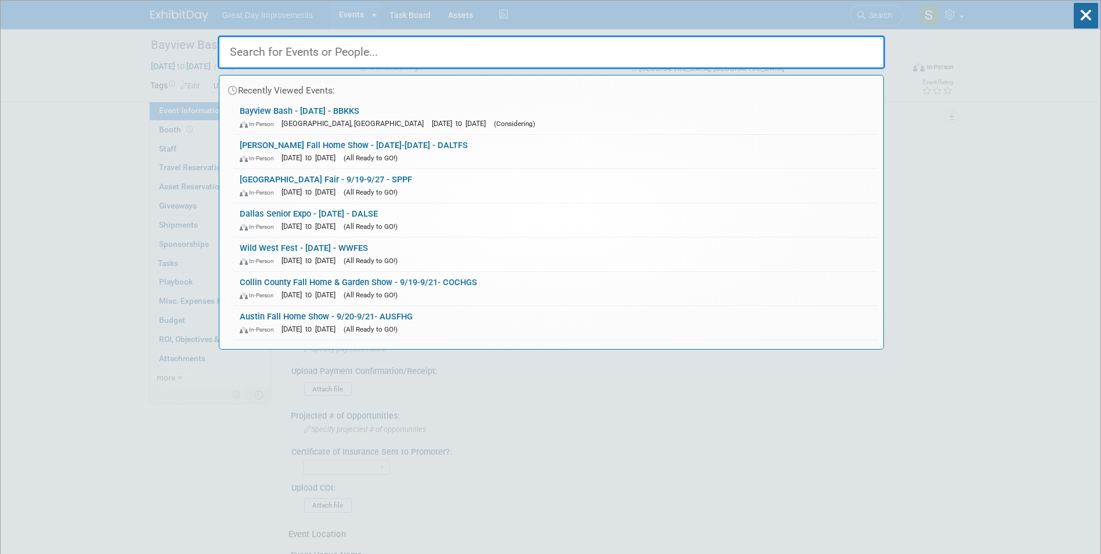
click at [427, 59] on input "text" at bounding box center [551, 52] width 667 height 34
paste input "ANDOV"
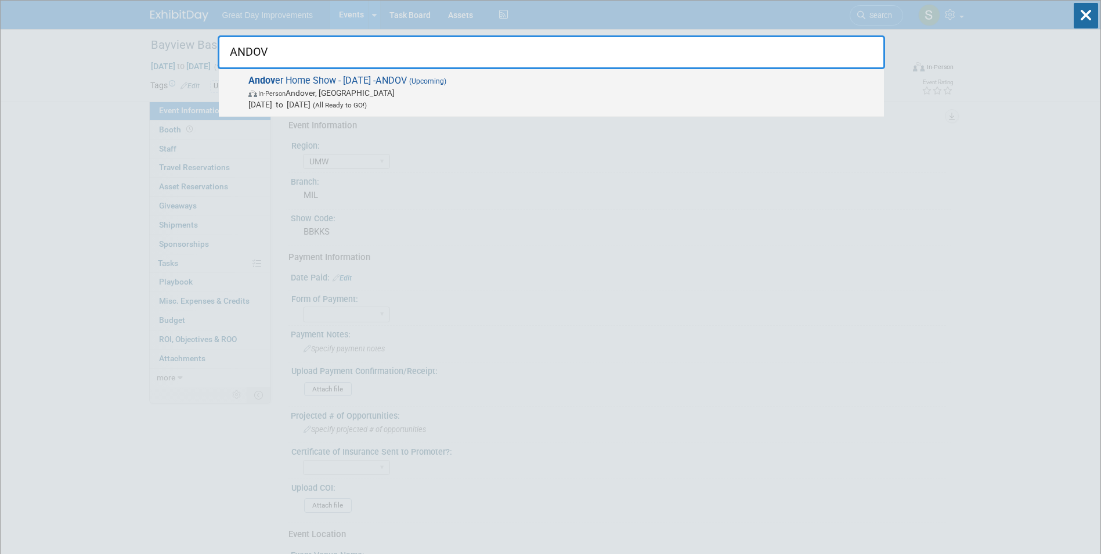
type input "ANDOV"
click at [363, 100] on span "Sep 20, 2025 to Sep 20, 2025 (All Ready to GO!)" at bounding box center [563, 105] width 630 height 12
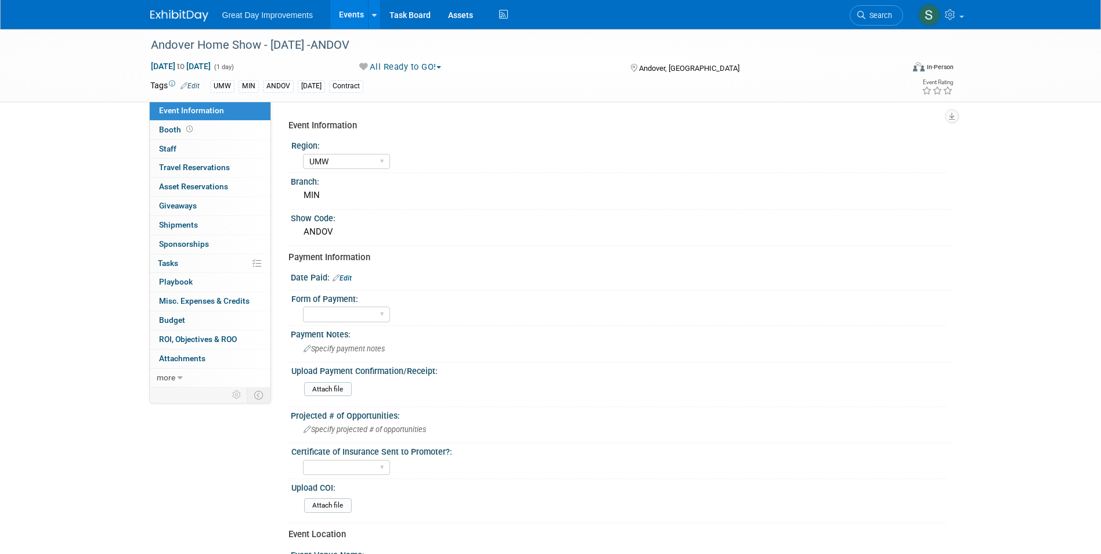
select select "UMW"
click at [356, 305] on div "Paid via CC Check Requested Pay at the Gate Other" at bounding box center [346, 313] width 87 height 21
click at [359, 310] on select "Paid via CC Check Requested Pay at the Gate Other" at bounding box center [346, 314] width 87 height 16
select select "Paid via CC"
click at [303, 306] on select "Paid via CC Check Requested Pay at the Gate Other" at bounding box center [346, 314] width 87 height 16
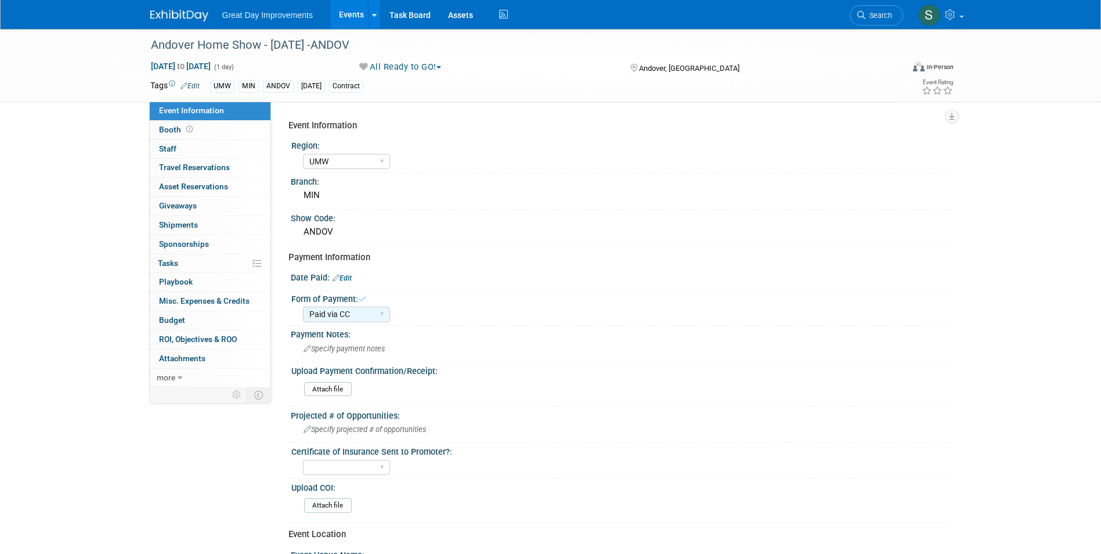
click at [350, 283] on div at bounding box center [620, 284] width 643 height 3
click at [349, 279] on link "Edit" at bounding box center [341, 278] width 19 height 8
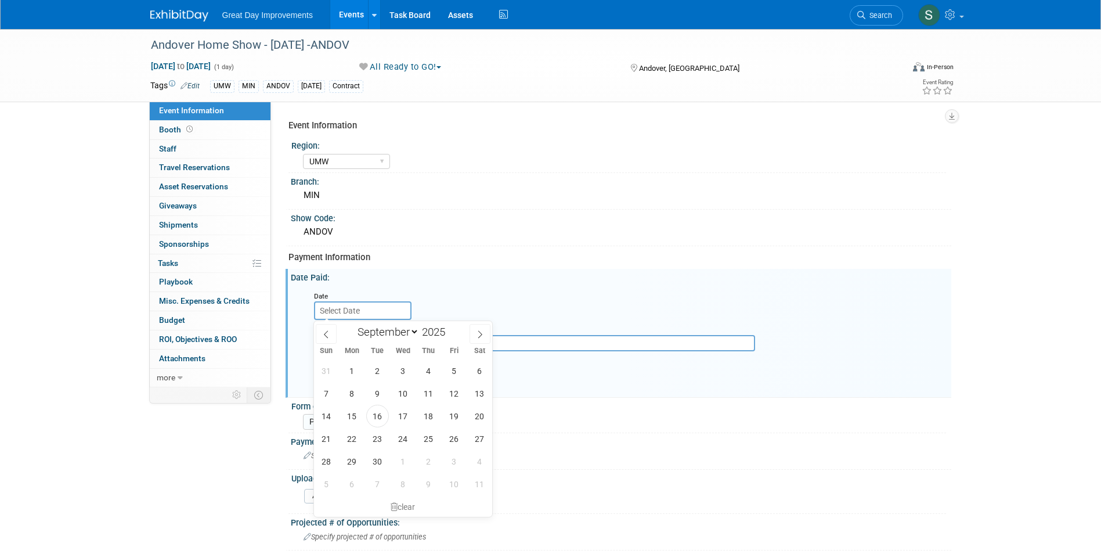
click at [329, 308] on input "text" at bounding box center [362, 310] width 97 height 19
click at [326, 330] on icon at bounding box center [326, 334] width 8 height 8
select select "5"
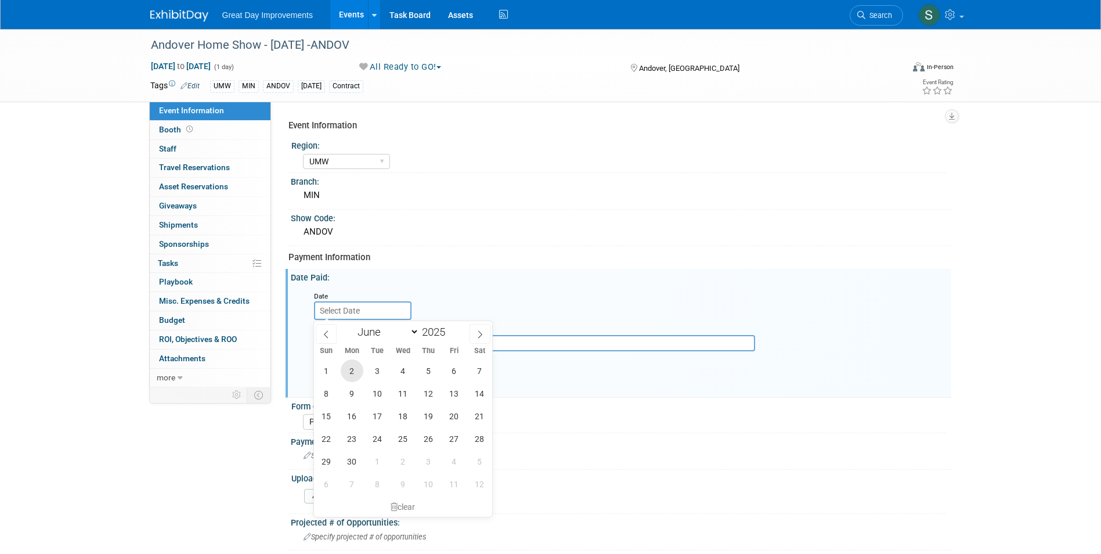
click at [346, 371] on span "2" at bounding box center [352, 370] width 23 height 23
type input "Jun 2, 2025"
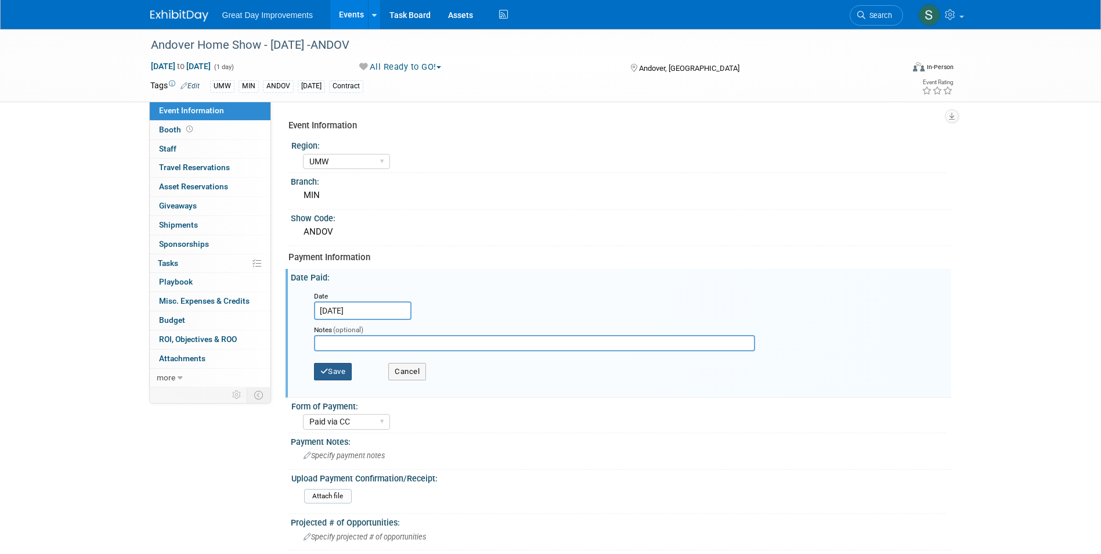
click at [335, 367] on button "Save" at bounding box center [333, 371] width 38 height 17
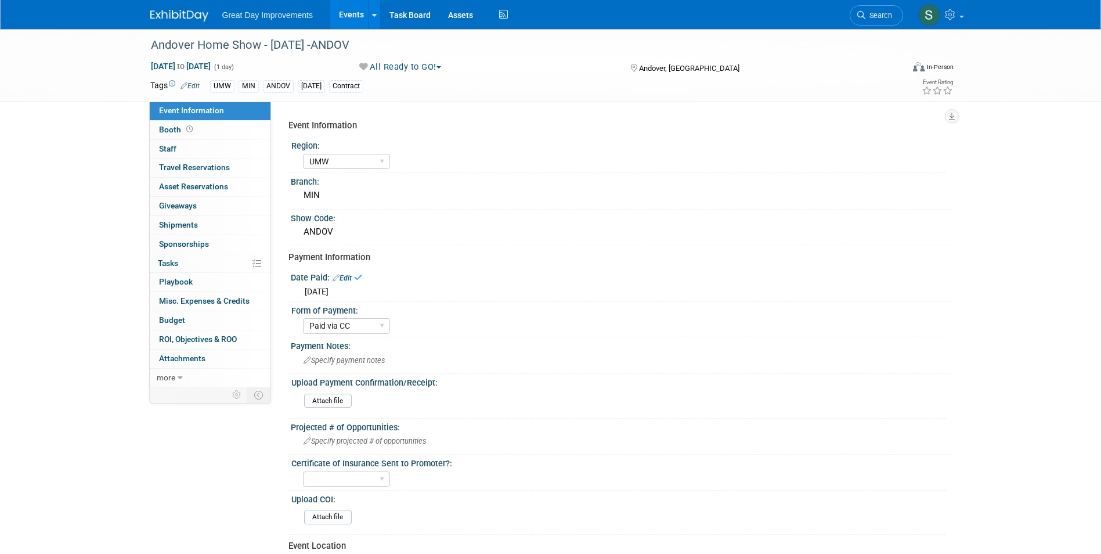
click at [183, 9] on link at bounding box center [186, 9] width 72 height 9
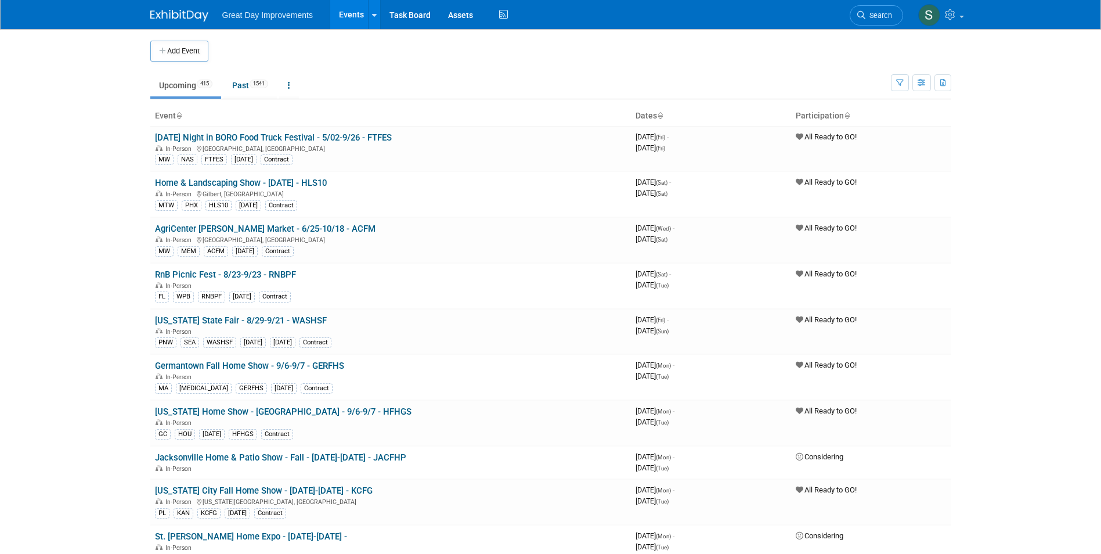
click at [881, 19] on span "Search" at bounding box center [878, 15] width 27 height 9
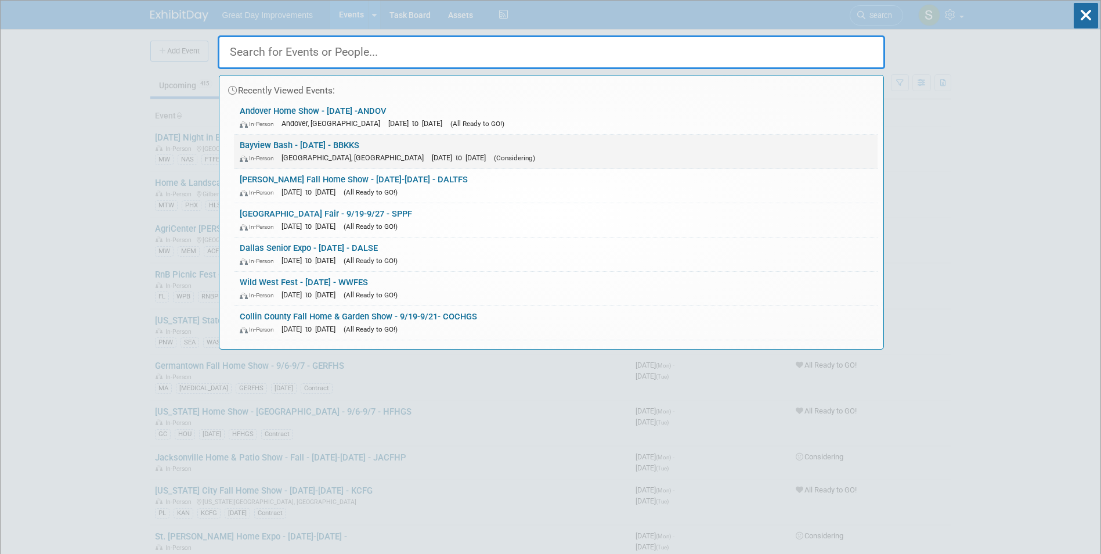
click at [334, 153] on span "[GEOGRAPHIC_DATA], [GEOGRAPHIC_DATA]" at bounding box center [355, 157] width 148 height 9
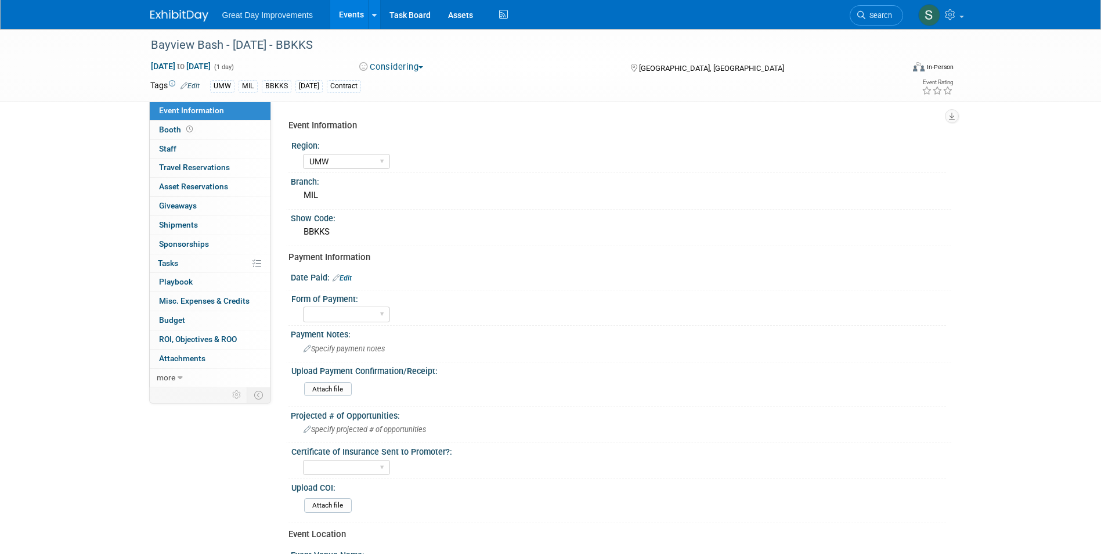
select select "UMW"
click at [349, 274] on link "Edit" at bounding box center [341, 278] width 19 height 8
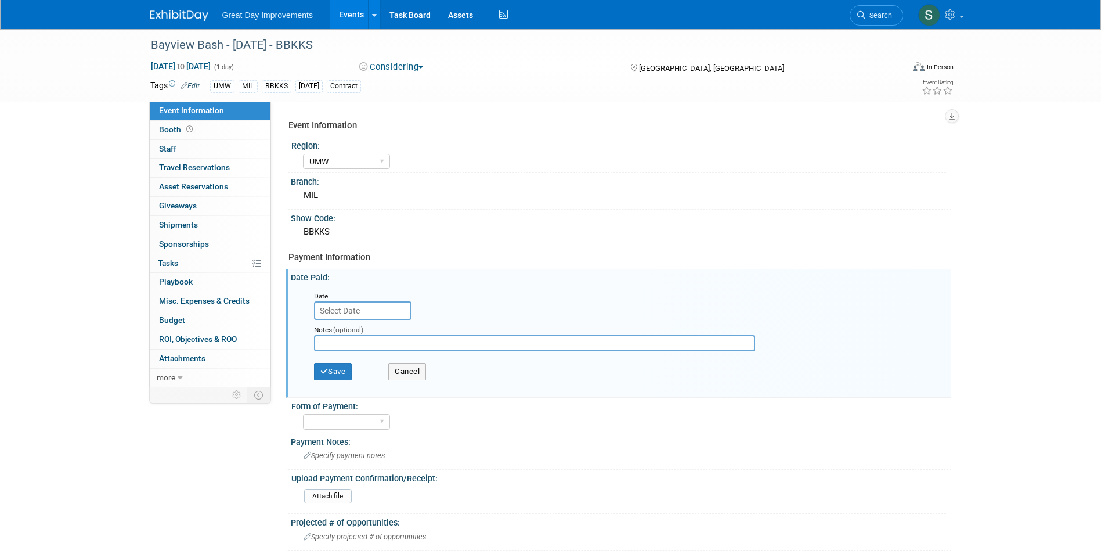
click at [364, 319] on div "Date Notes (optional) Save Cancel" at bounding box center [624, 338] width 638 height 107
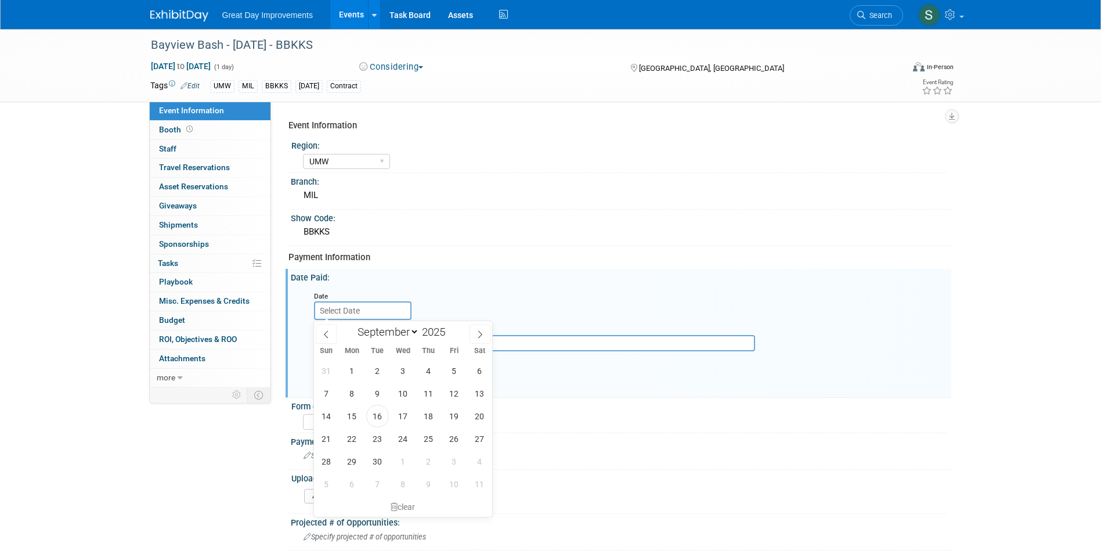
click at [361, 313] on input "text" at bounding box center [362, 310] width 97 height 19
click at [329, 328] on span at bounding box center [326, 334] width 21 height 20
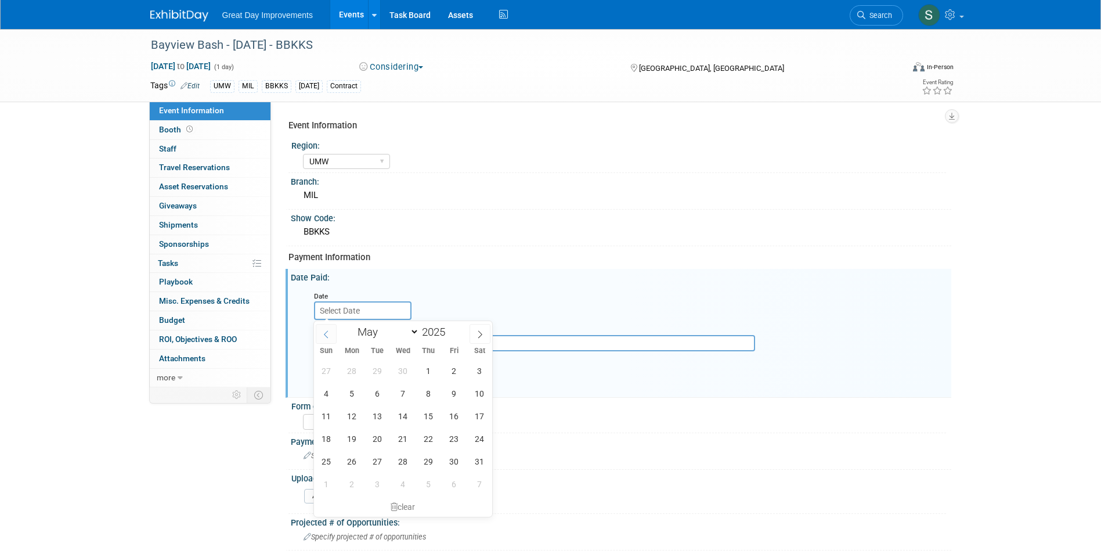
click at [328, 327] on span at bounding box center [326, 334] width 21 height 20
select select "3"
drag, startPoint x: 457, startPoint y: 419, endPoint x: 448, endPoint y: 413, distance: 10.5
click at [454, 419] on span "18" at bounding box center [454, 415] width 23 height 23
type input "Apr 18, 2025"
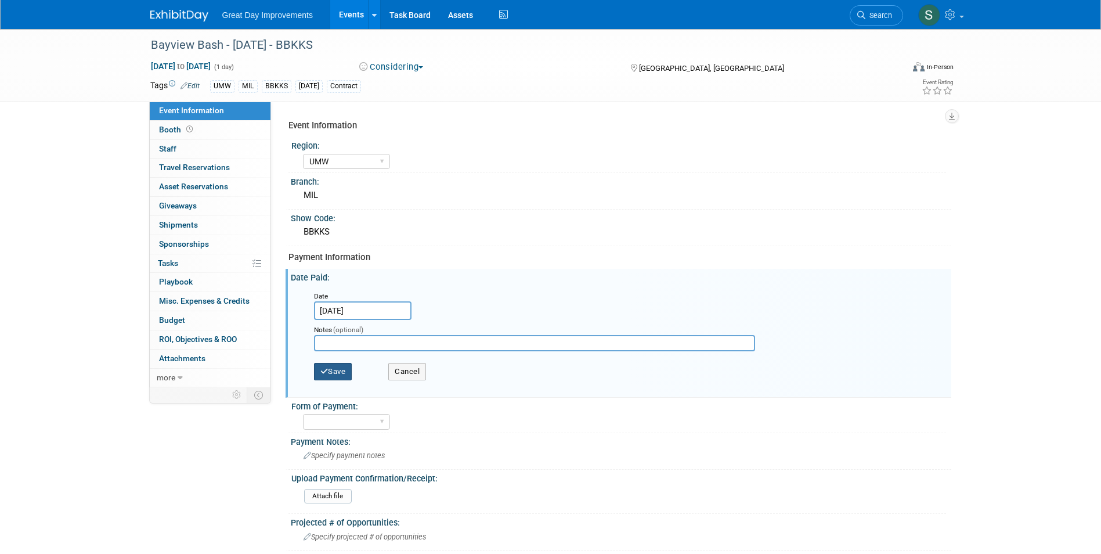
click at [341, 372] on button "Save" at bounding box center [333, 371] width 38 height 17
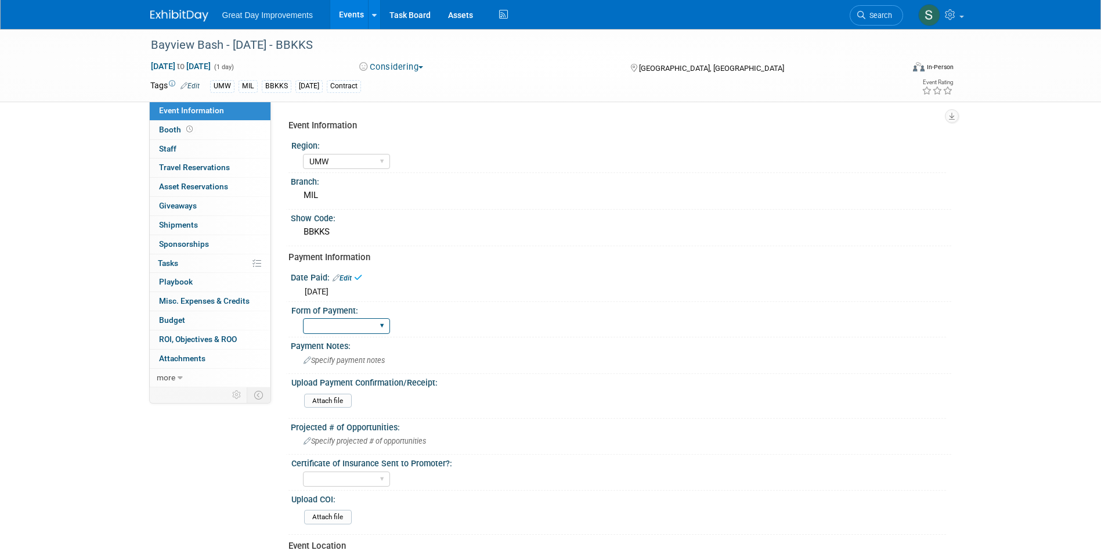
click at [343, 332] on select "Paid via CC Check Requested Pay at the Gate Other" at bounding box center [346, 326] width 87 height 16
click at [303, 318] on select "Paid via CC Check Requested Pay at the Gate Other" at bounding box center [346, 326] width 87 height 16
click at [353, 357] on span "Specify payment notes" at bounding box center [343, 360] width 81 height 9
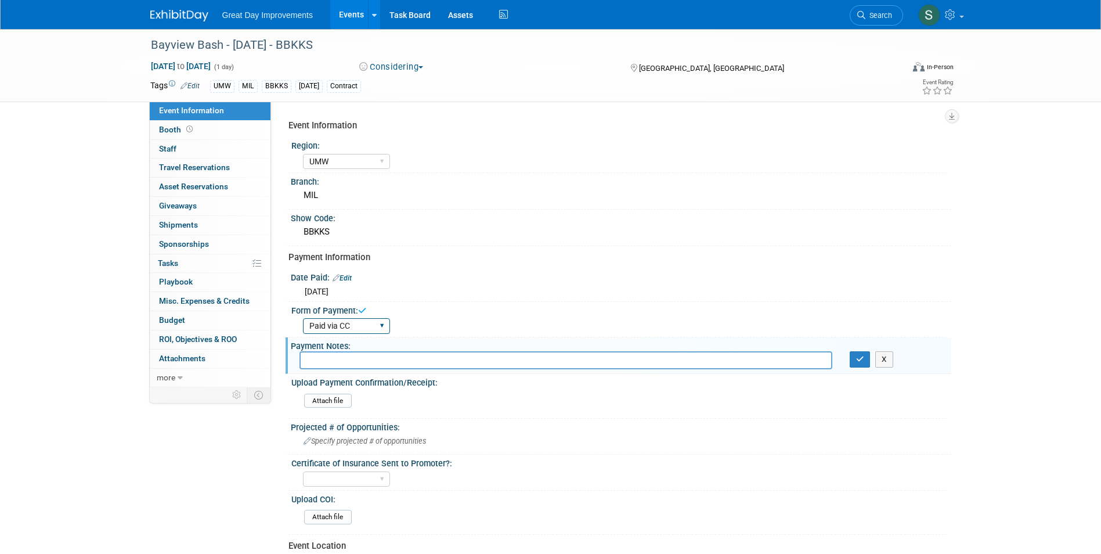
click at [368, 327] on select "Paid via CC Check Requested Pay at the Gate Other" at bounding box center [346, 326] width 87 height 16
drag, startPoint x: 346, startPoint y: 409, endPoint x: 341, endPoint y: 403, distance: 8.6
click at [341, 403] on div "Attach file" at bounding box center [623, 402] width 638 height 19
drag, startPoint x: 341, startPoint y: 403, endPoint x: 331, endPoint y: 332, distance: 70.9
click at [331, 332] on select "Paid via CC Check Requested Pay at the Gate Other" at bounding box center [346, 326] width 87 height 16
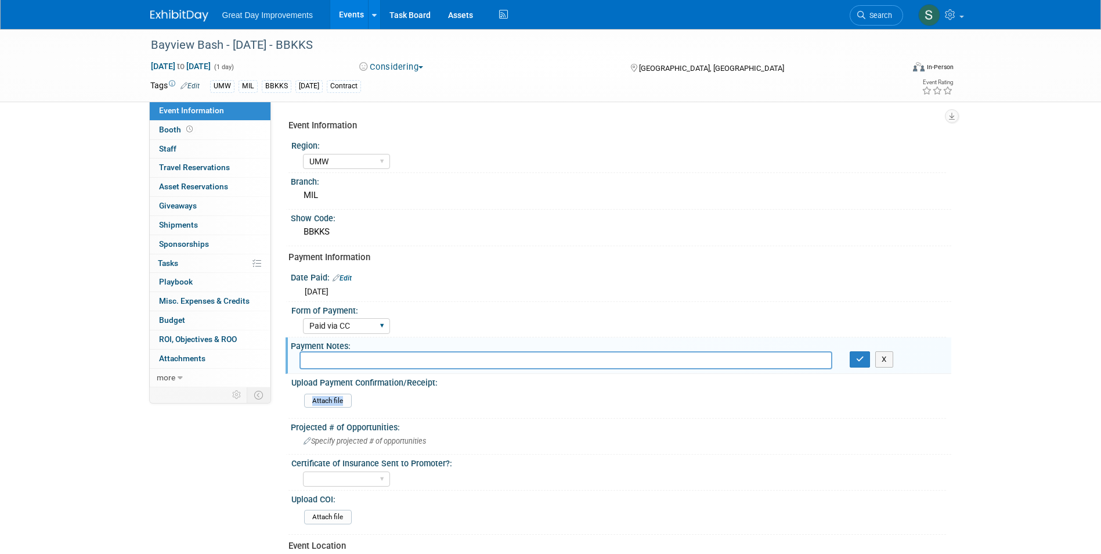
select select "Other"
click at [303, 318] on select "Paid via CC Check Requested Pay at the Gate Other" at bounding box center [346, 326] width 87 height 16
click at [353, 366] on input "text" at bounding box center [565, 360] width 533 height 18
type input "Payment has been made per submission form"
drag, startPoint x: 859, startPoint y: 357, endPoint x: 854, endPoint y: 358, distance: 5.9
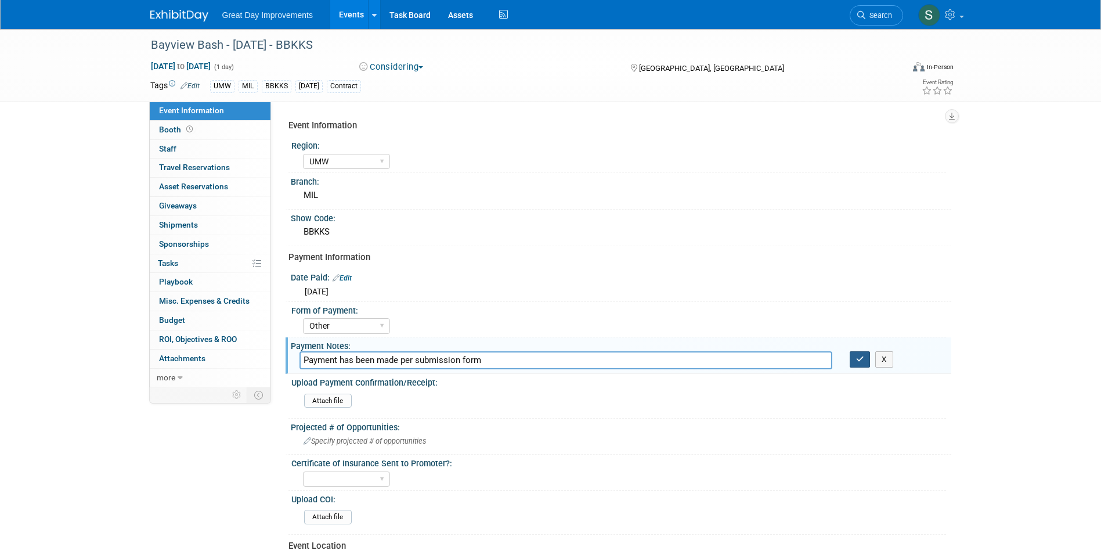
click at [859, 357] on icon "button" at bounding box center [860, 359] width 8 height 8
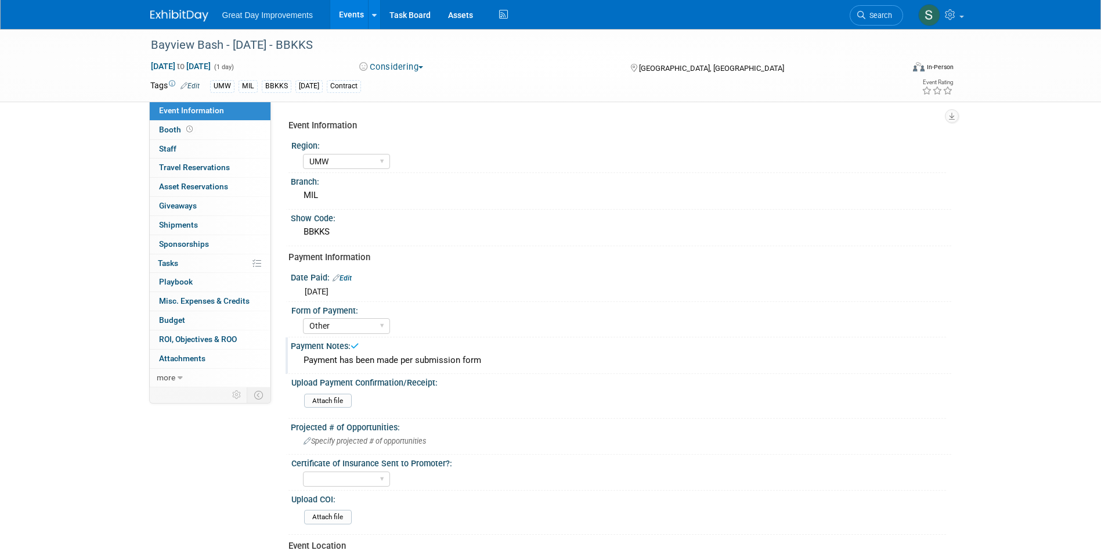
click at [396, 70] on button "Considering" at bounding box center [391, 67] width 73 height 12
click at [413, 144] on link "All Ready to GO!" at bounding box center [404, 151] width 96 height 16
click at [172, 5] on link at bounding box center [186, 9] width 72 height 9
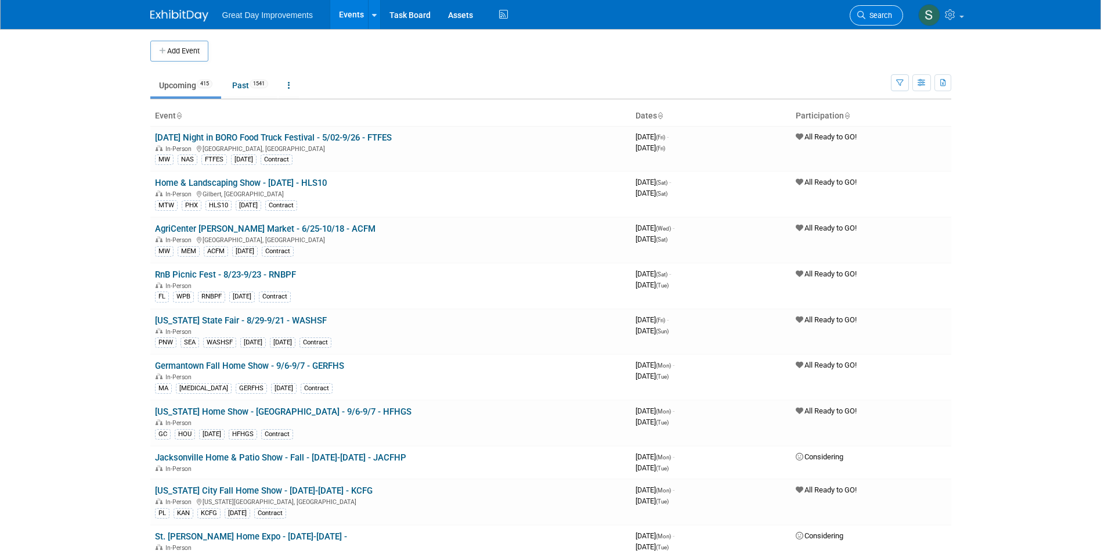
click at [867, 12] on span "Search" at bounding box center [878, 15] width 27 height 9
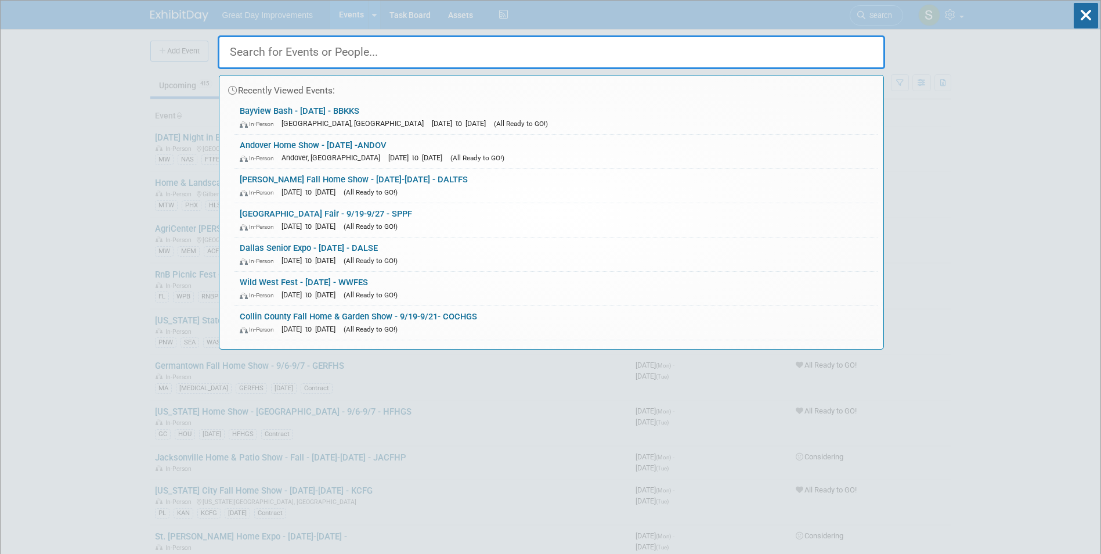
click at [298, 65] on input "text" at bounding box center [551, 52] width 667 height 34
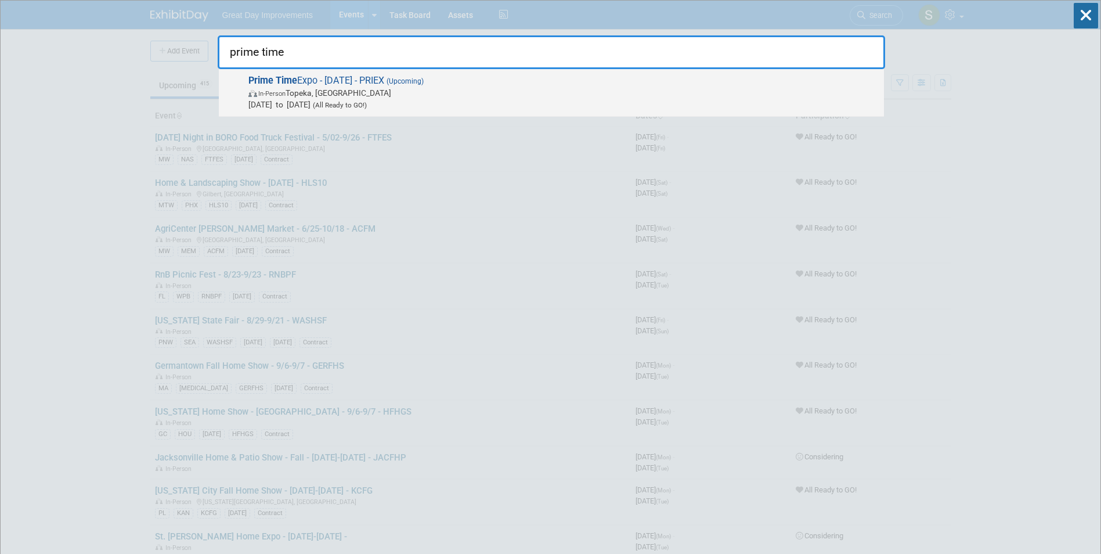
type input "prime time"
click at [438, 92] on span "In-Person Topeka, KS" at bounding box center [563, 93] width 630 height 12
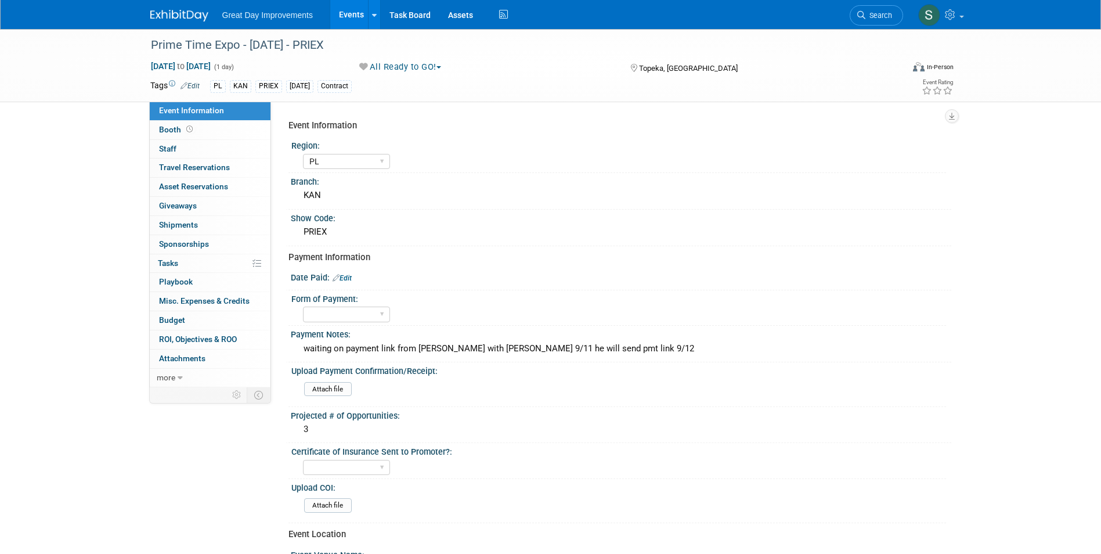
select select "PL"
click at [394, 62] on button "All Ready to GO!" at bounding box center [400, 67] width 91 height 12
click at [402, 120] on link "Not Going" at bounding box center [404, 118] width 96 height 16
click at [392, 338] on div "Payment Notes:" at bounding box center [621, 333] width 660 height 15
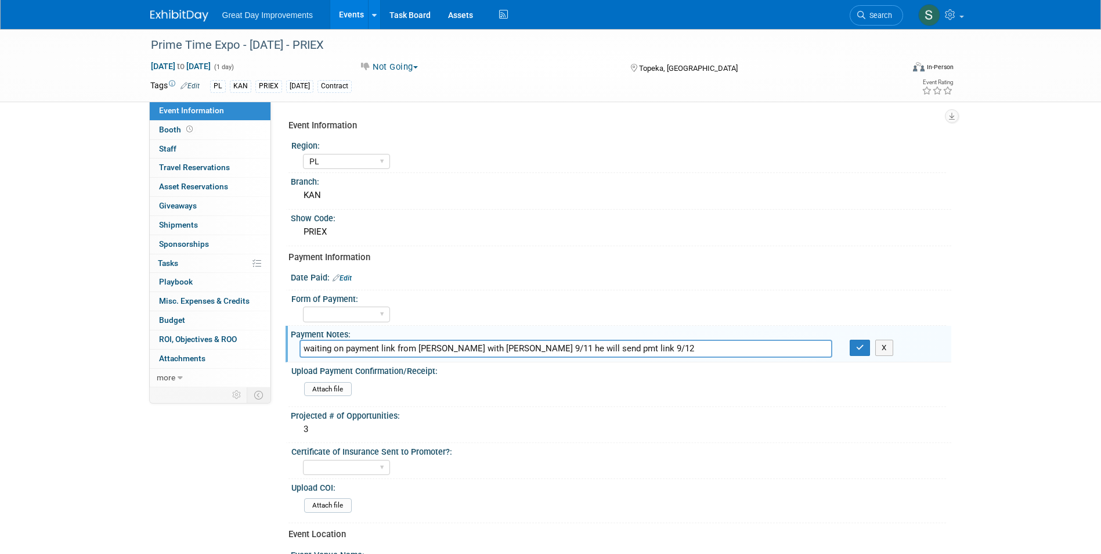
click at [682, 350] on input "waiting on payment link from [PERSON_NAME] with [PERSON_NAME] 9/11 he will send…" at bounding box center [565, 348] width 533 height 18
click at [672, 349] on input "waiting on payment link from Kurenia Spoke with Jacob 9/11 he will send pmt lin…" at bounding box center [565, 348] width 533 height 18
type input "waiting on payment link from Kurenia Spoke with Jacob 9/11 he will send pmt lin…"
click at [862, 351] on button "button" at bounding box center [859, 347] width 21 height 16
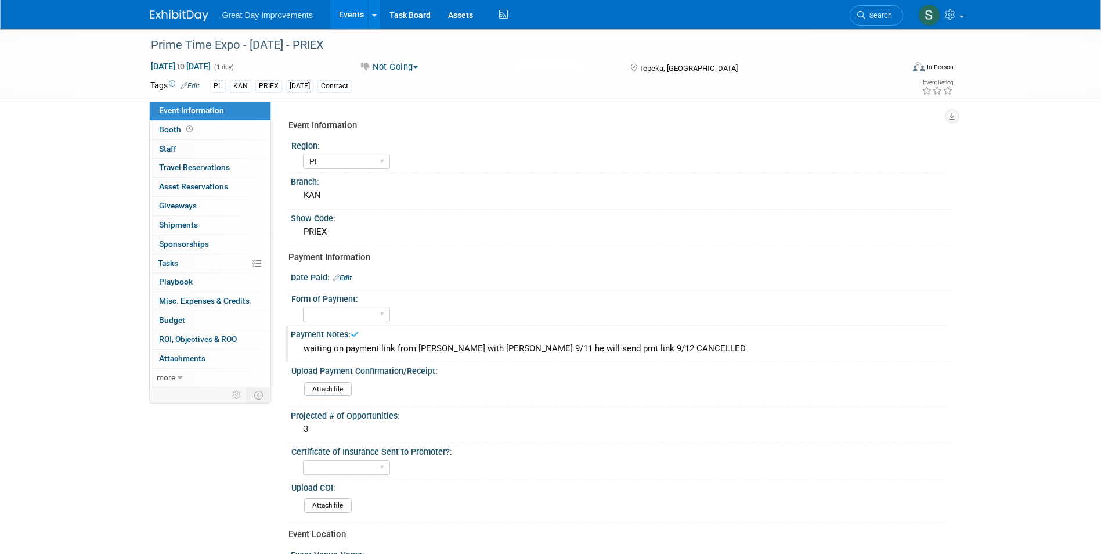
click at [168, 18] on img at bounding box center [179, 16] width 58 height 12
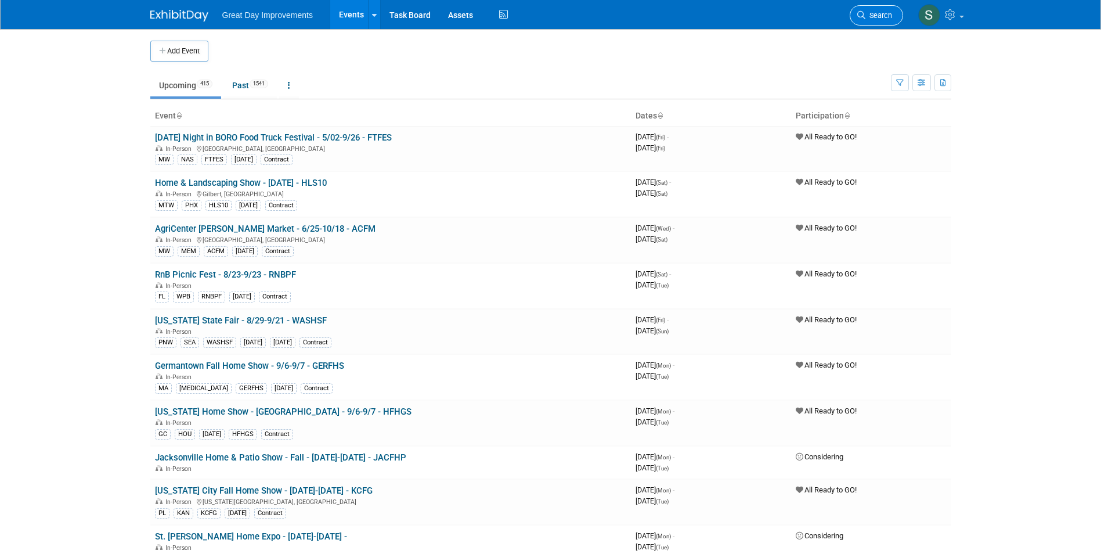
click at [875, 23] on link "Search" at bounding box center [875, 15] width 53 height 20
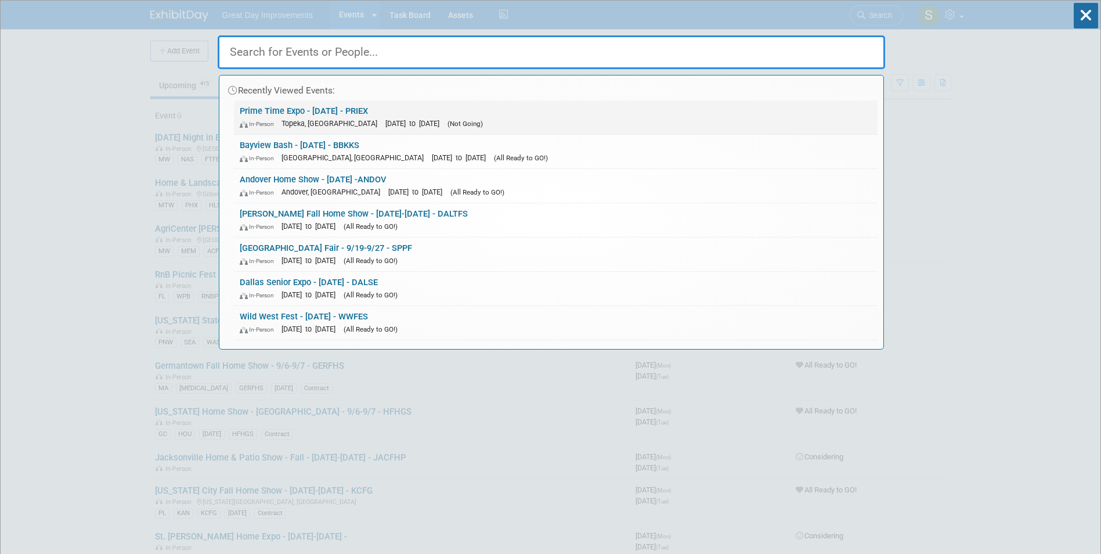
click at [630, 107] on link "Prime Time Expo - [DATE] - PRIEX In-Person [GEOGRAPHIC_DATA], [GEOGRAPHIC_DATA]…" at bounding box center [555, 117] width 643 height 34
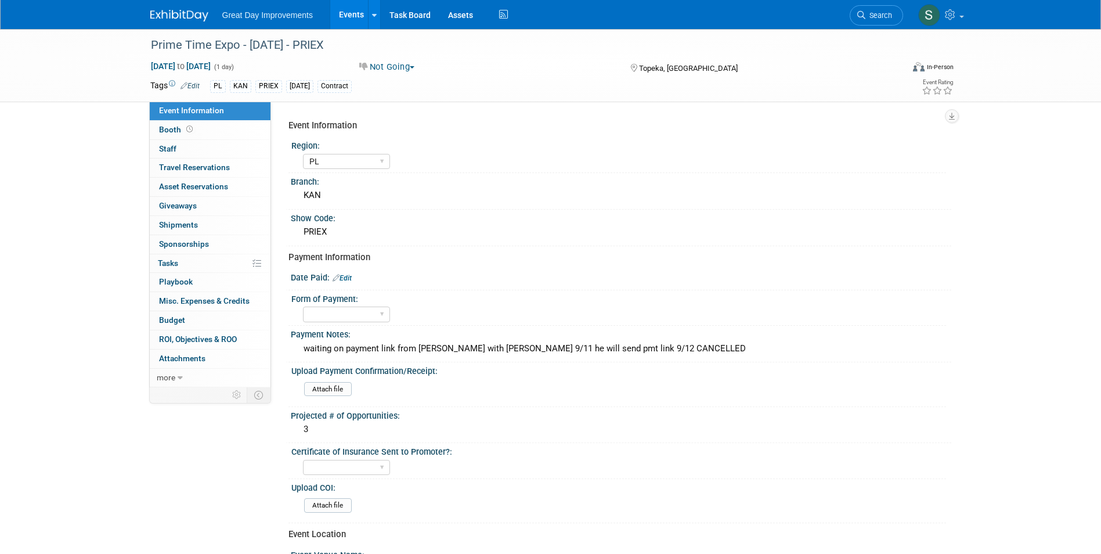
select select "PL"
click at [196, 13] on img at bounding box center [179, 16] width 58 height 12
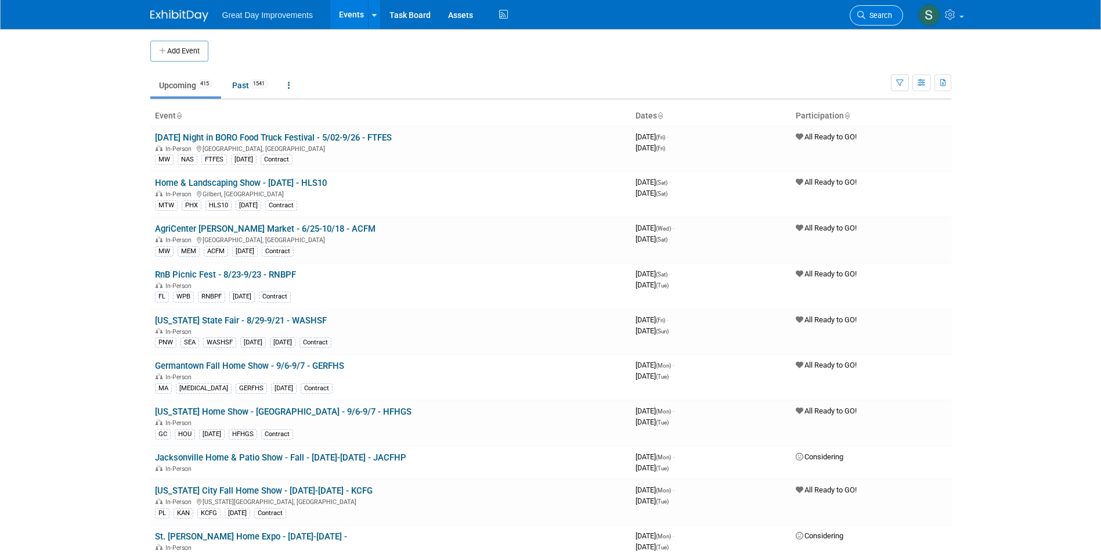
click at [894, 11] on link "Search" at bounding box center [875, 15] width 53 height 20
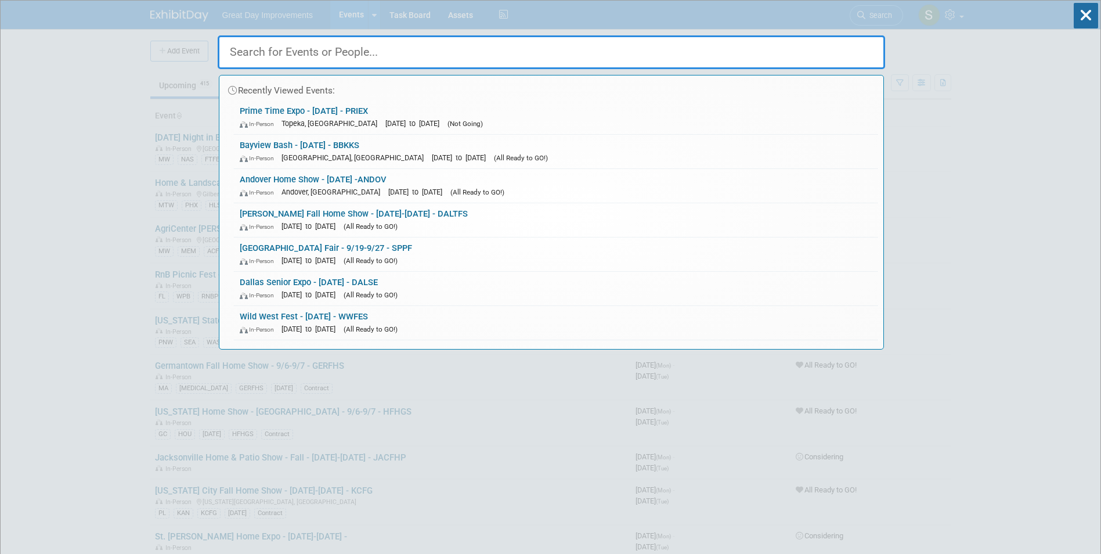
click at [264, 51] on input "text" at bounding box center [551, 52] width 667 height 34
click at [259, 49] on input "text" at bounding box center [551, 52] width 667 height 34
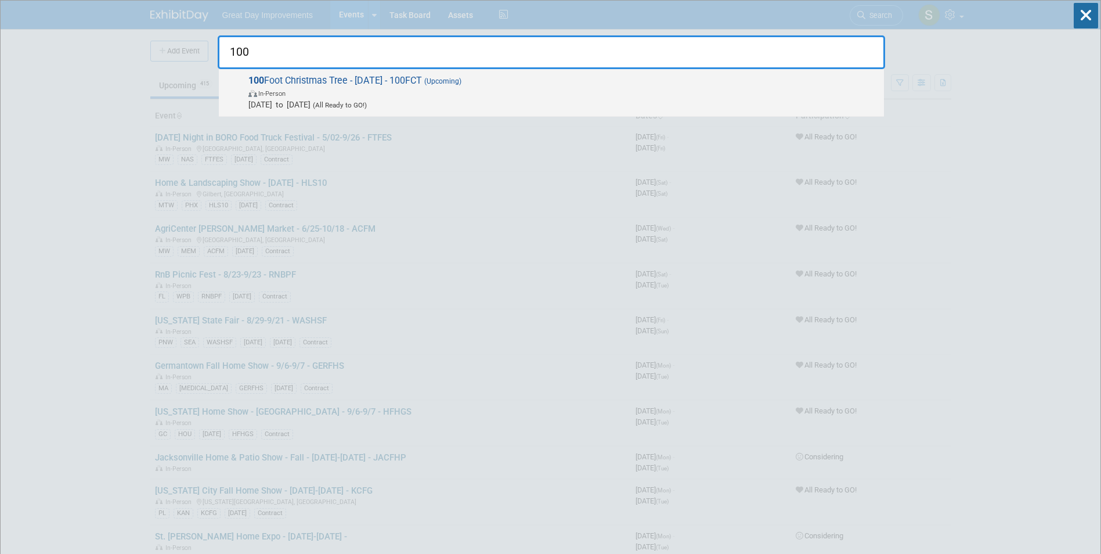
type input "100"
click at [338, 97] on span "In-Person" at bounding box center [563, 93] width 630 height 12
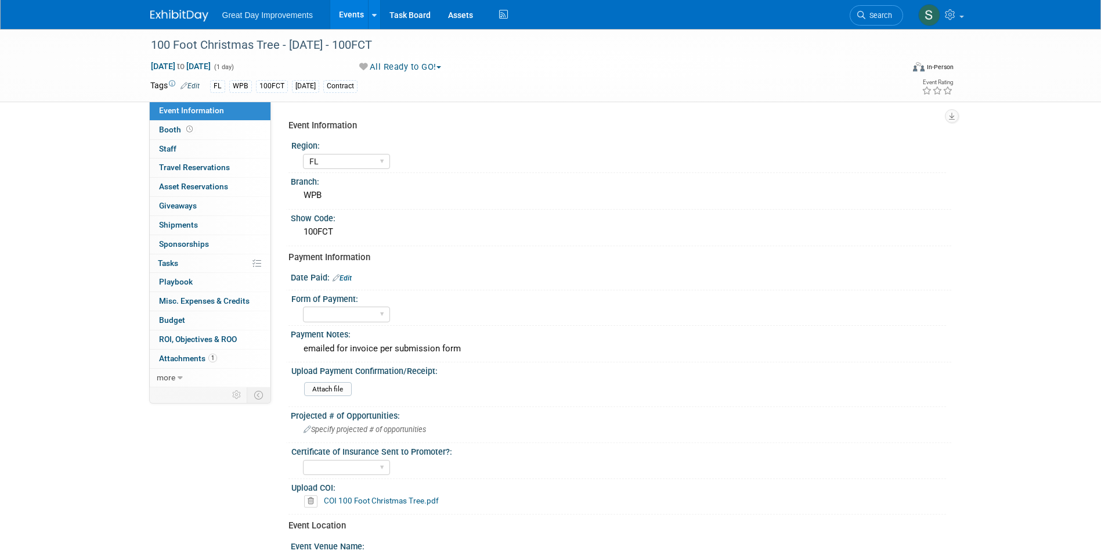
select select "FL"
click at [346, 275] on link "Edit" at bounding box center [341, 278] width 19 height 8
select select "8"
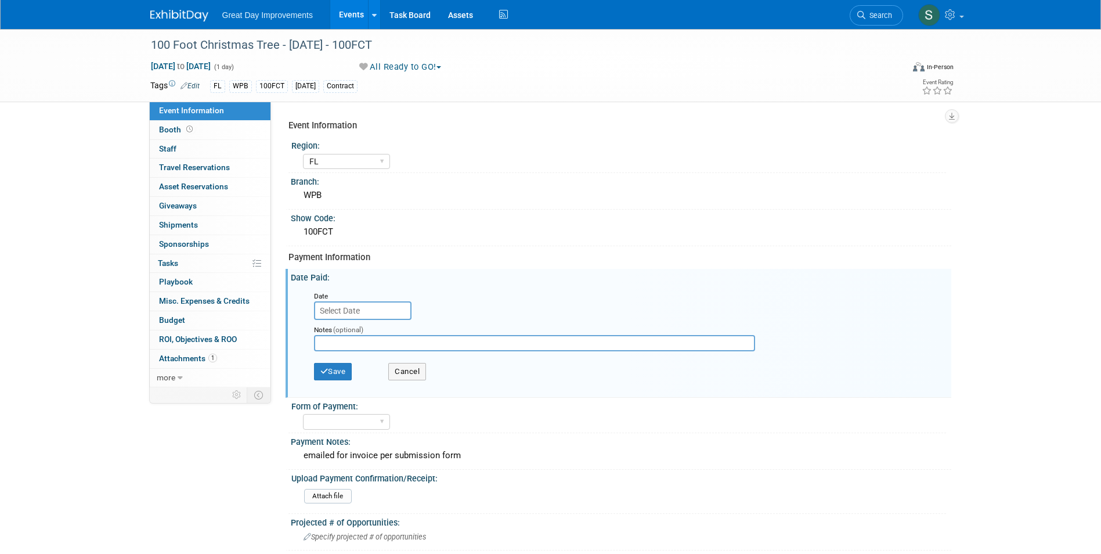
click at [348, 314] on input "text" at bounding box center [362, 310] width 97 height 19
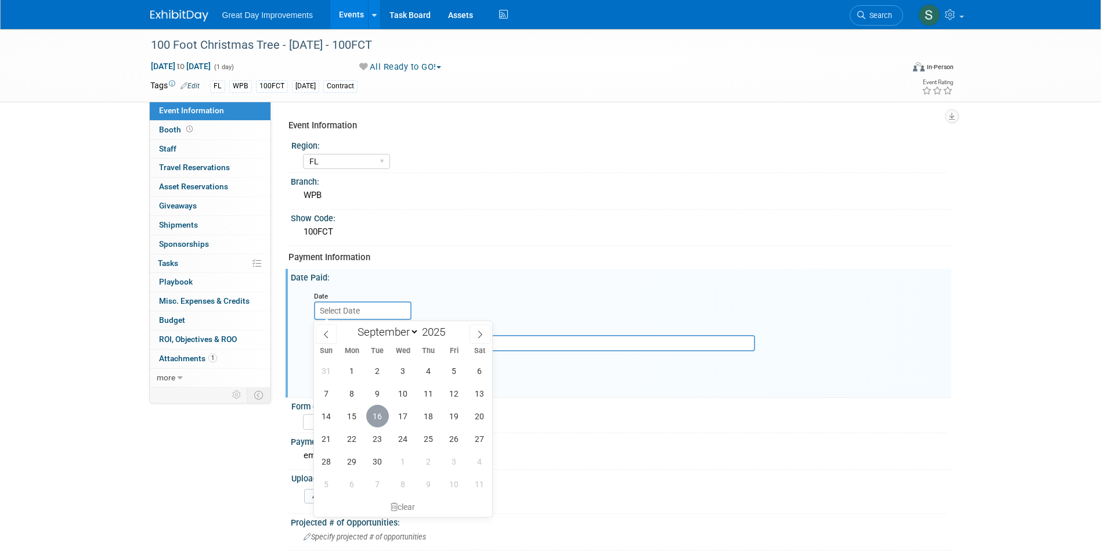
click at [374, 420] on span "16" at bounding box center [377, 415] width 23 height 23
type input "[DATE]"
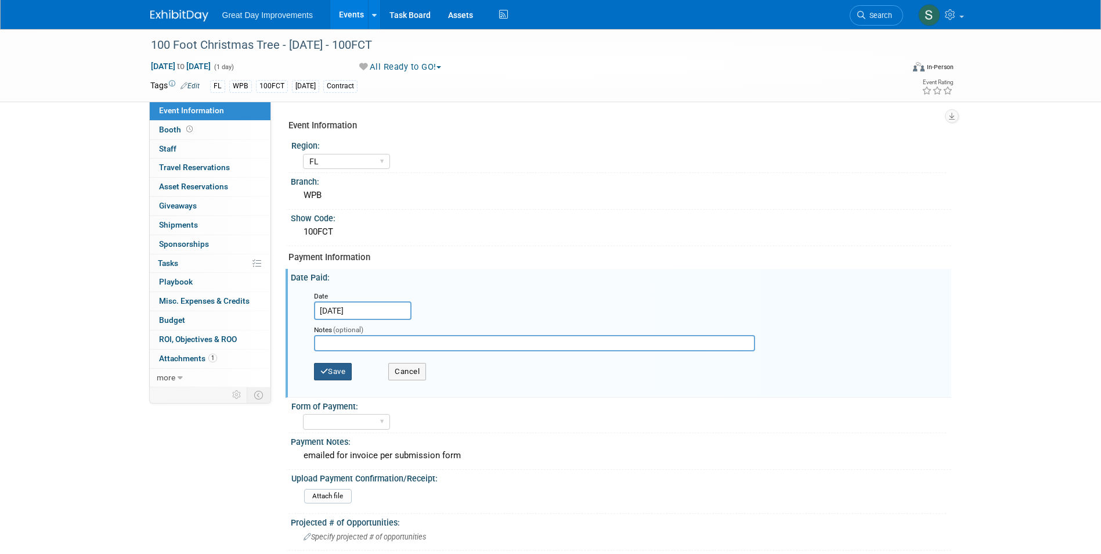
click at [335, 376] on button "Save" at bounding box center [333, 371] width 38 height 17
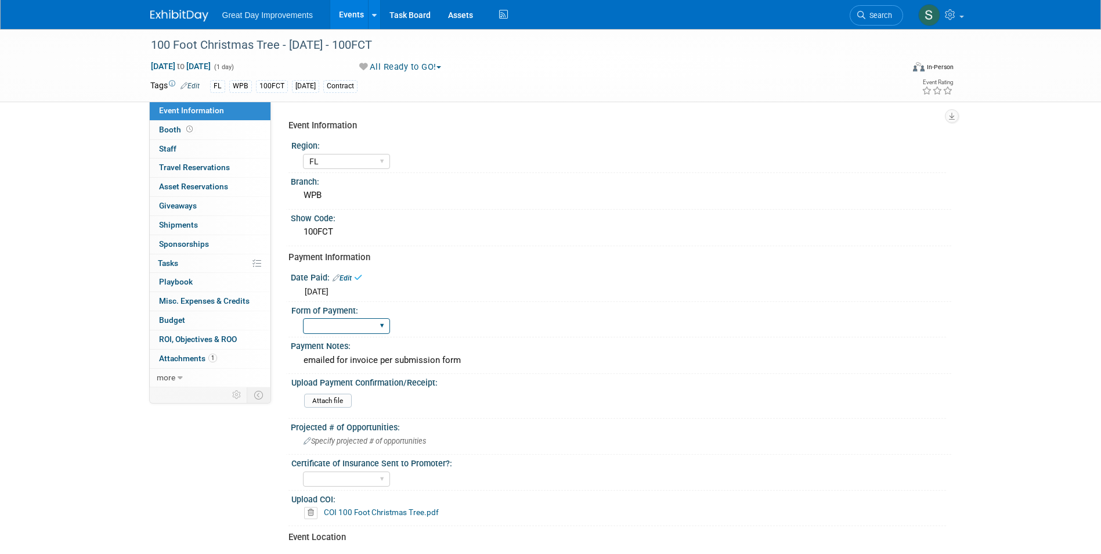
click at [327, 322] on select "Paid via CC Check Requested Pay at the Gate Other" at bounding box center [346, 326] width 87 height 16
select select "Paid via CC"
click at [303, 318] on select "Paid via CC Check Requested Pay at the Gate Other" at bounding box center [346, 326] width 87 height 16
click at [396, 354] on div "emailed for invoice per submission form" at bounding box center [620, 360] width 643 height 18
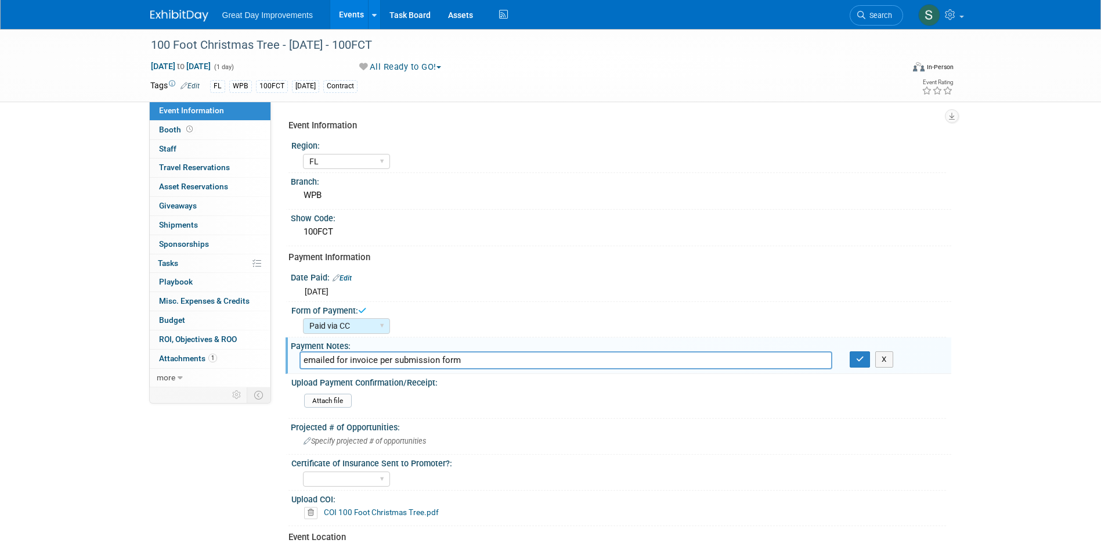
drag, startPoint x: 496, startPoint y: 361, endPoint x: 37, endPoint y: 349, distance: 459.7
click at [81, 350] on div "100 Foot Christmas Tree - [DATE] - 100FCT [DATE] to [DATE] (1 day) [DATE] to [D…" at bounding box center [550, 399] width 1101 height 741
click at [868, 353] on button "button" at bounding box center [859, 359] width 21 height 16
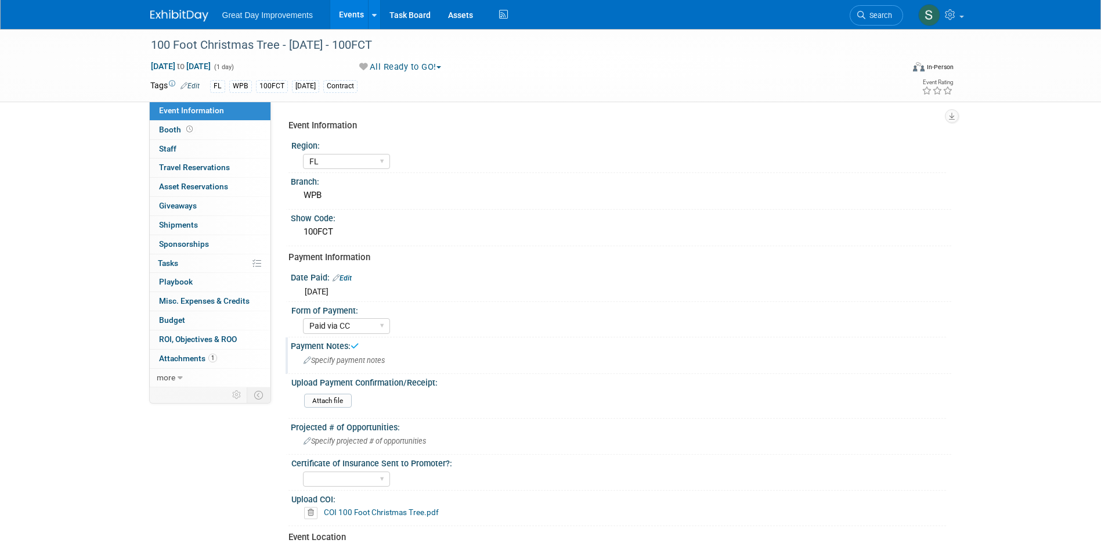
click at [178, 0] on div at bounding box center [186, 10] width 72 height 21
click at [180, 8] on link at bounding box center [186, 9] width 72 height 9
